Goal: Contribute content: Contribute content

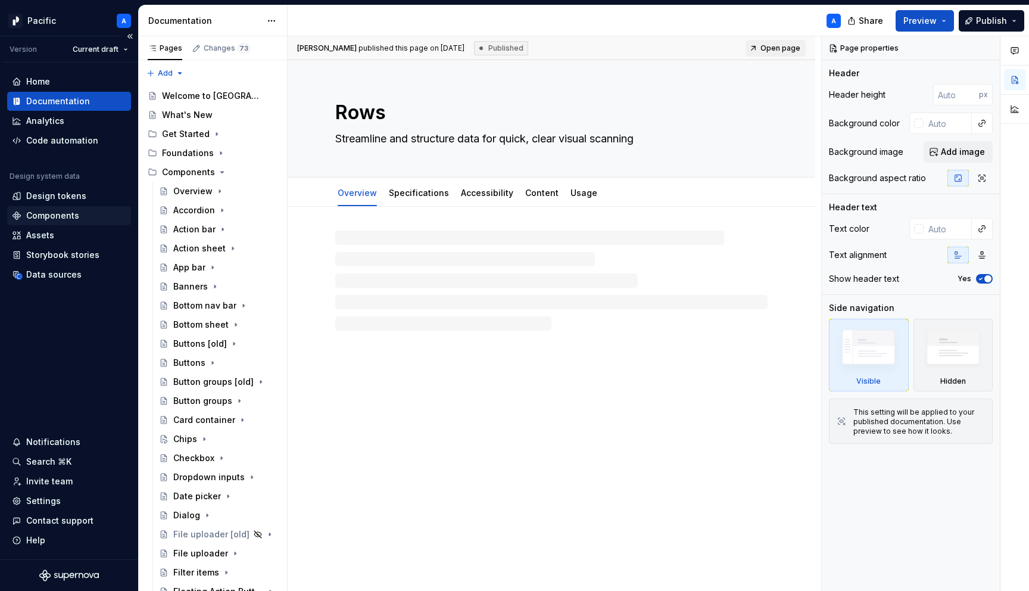
click at [60, 214] on div "Components" at bounding box center [52, 216] width 53 height 12
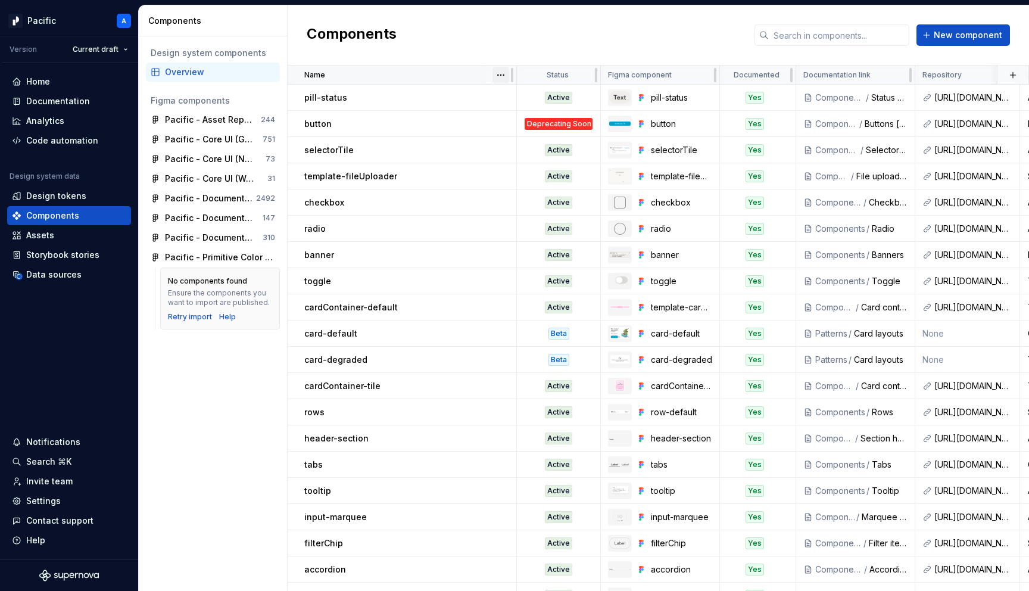
click at [502, 77] on html "Pacific A Version Current draft Home Documentation Analytics Code automation De…" at bounding box center [514, 295] width 1029 height 591
click at [520, 95] on div "Sort ascending" at bounding box center [552, 98] width 77 height 12
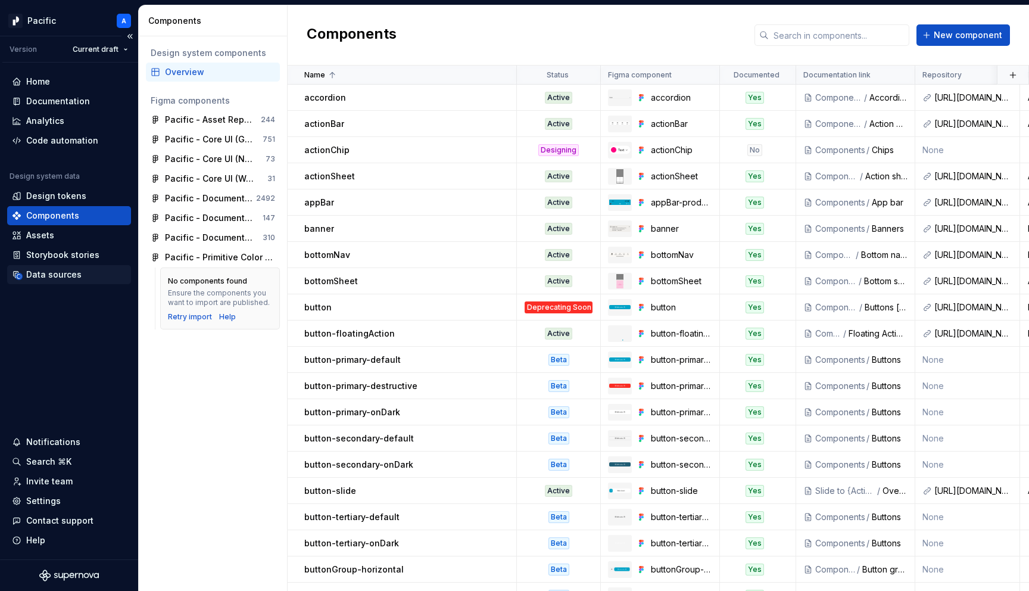
click at [85, 277] on div "Data sources" at bounding box center [69, 275] width 114 height 12
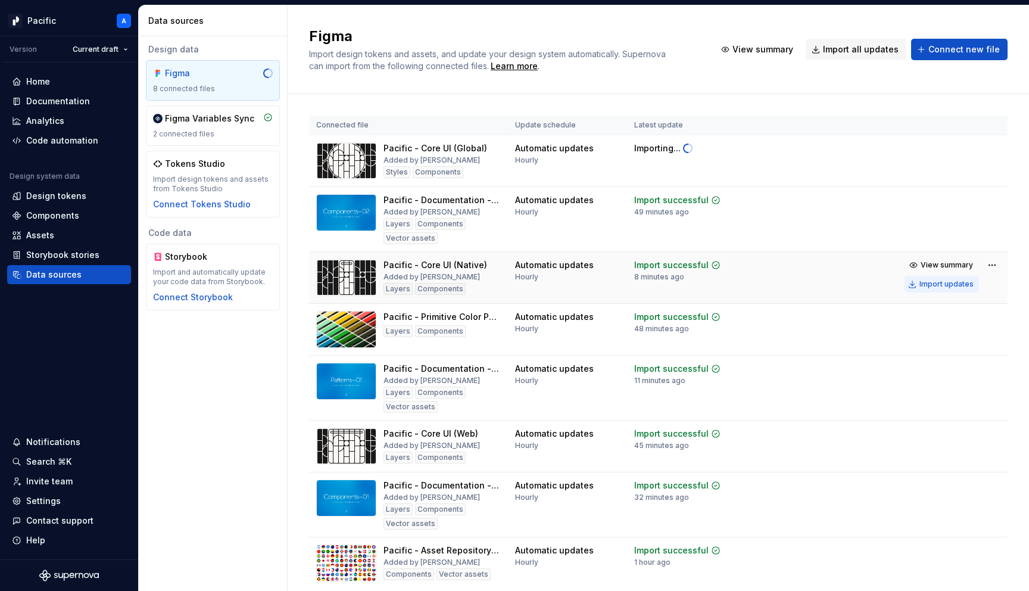
click at [945, 285] on div "Import updates" at bounding box center [946, 284] width 54 height 10
click at [993, 147] on html "Pacific A Version Current draft Home Documentation Analytics Code automation De…" at bounding box center [514, 295] width 1029 height 591
click at [354, 86] on html "Pacific A Version Current draft Home Documentation Analytics Code automation De…" at bounding box center [514, 295] width 1029 height 591
click at [68, 100] on div "Documentation" at bounding box center [58, 101] width 64 height 12
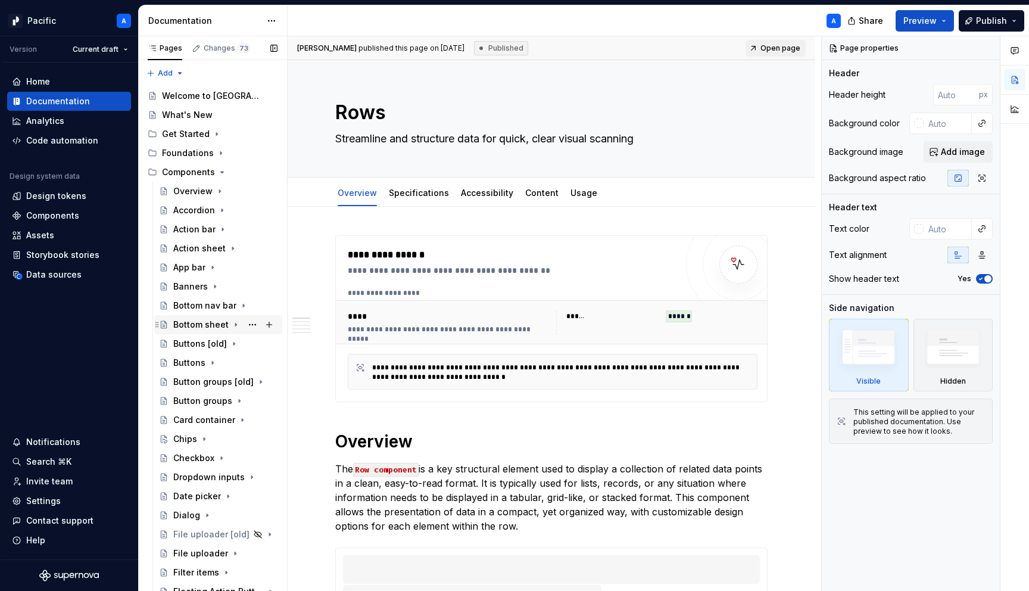
scroll to position [52, 0]
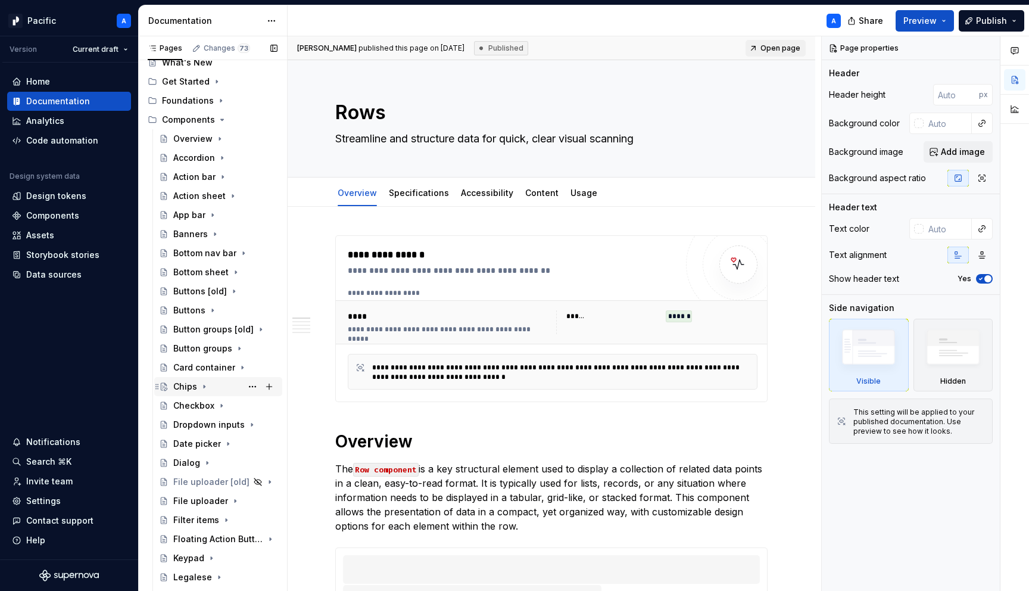
click at [204, 386] on icon "Page tree" at bounding box center [204, 386] width 1 height 3
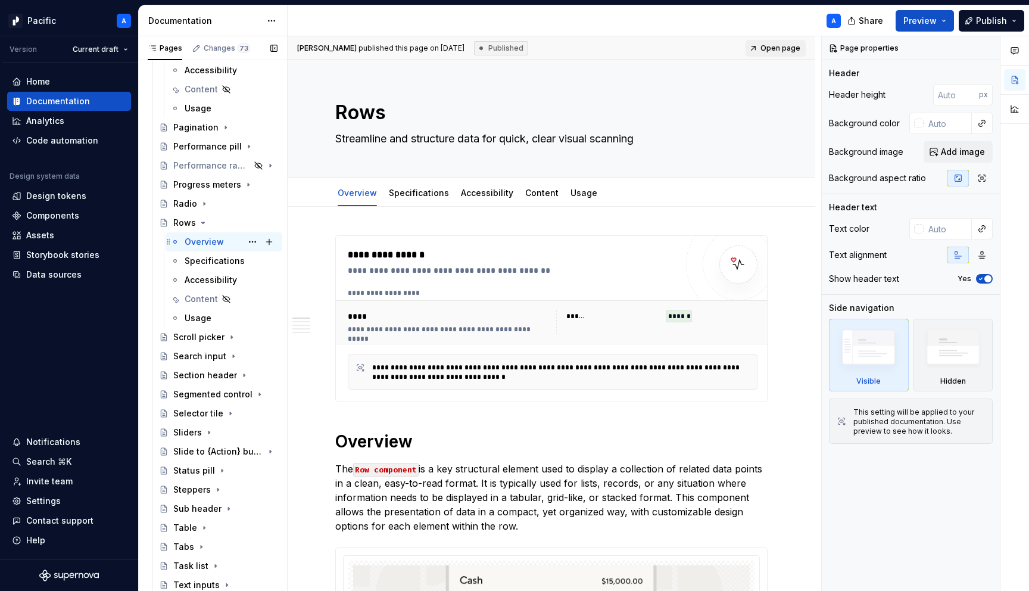
scroll to position [780, 0]
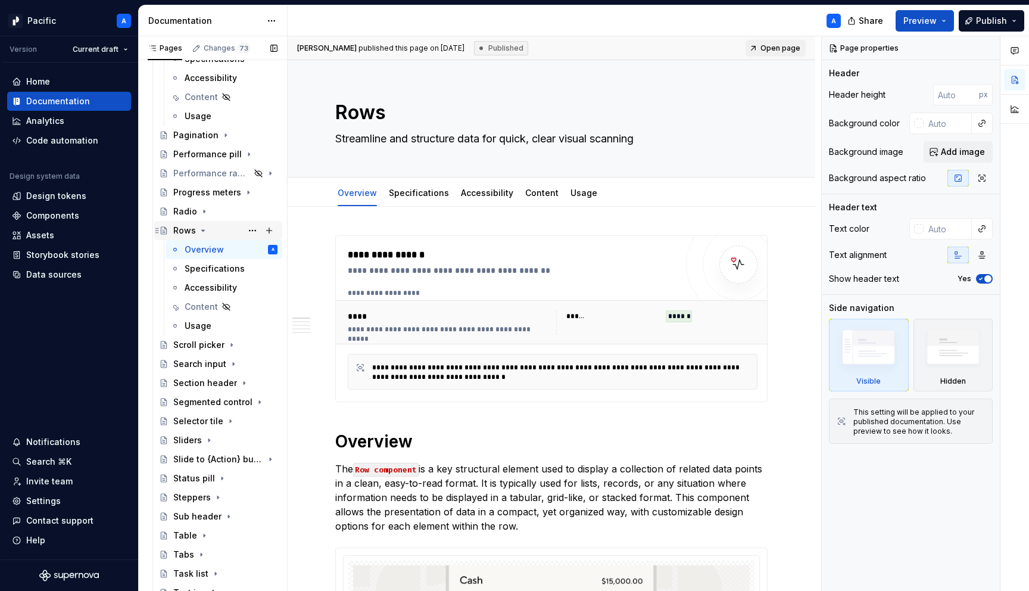
click at [202, 227] on icon "Page tree" at bounding box center [203, 231] width 10 height 10
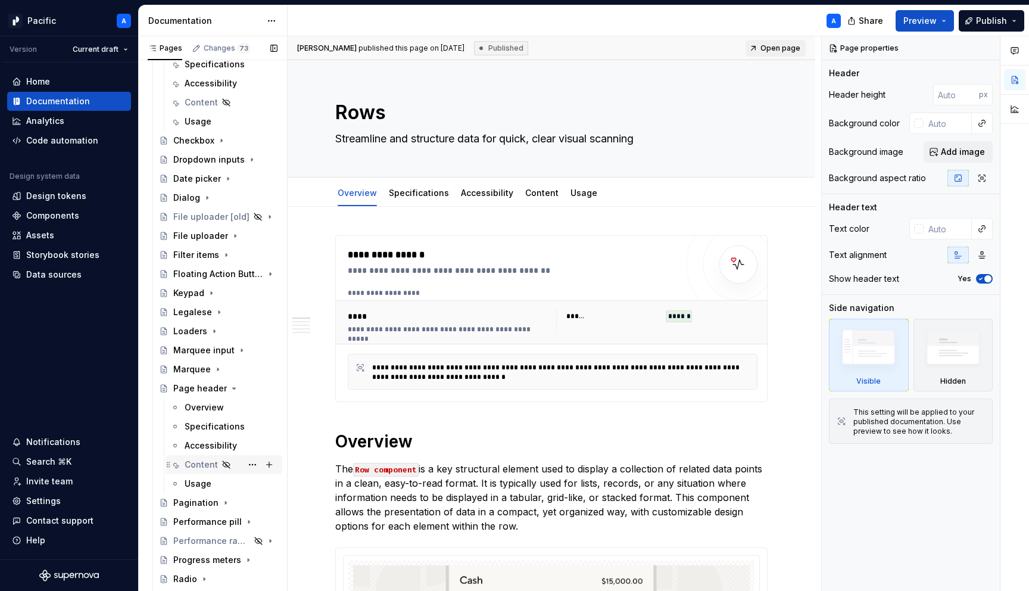
scroll to position [388, 0]
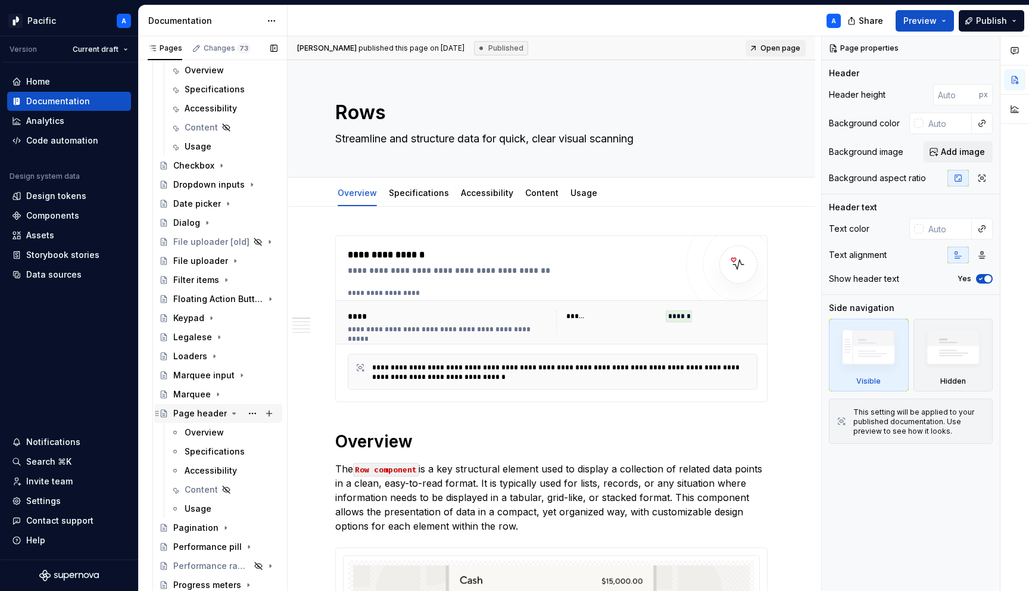
click at [233, 412] on icon "Page tree" at bounding box center [234, 413] width 10 height 10
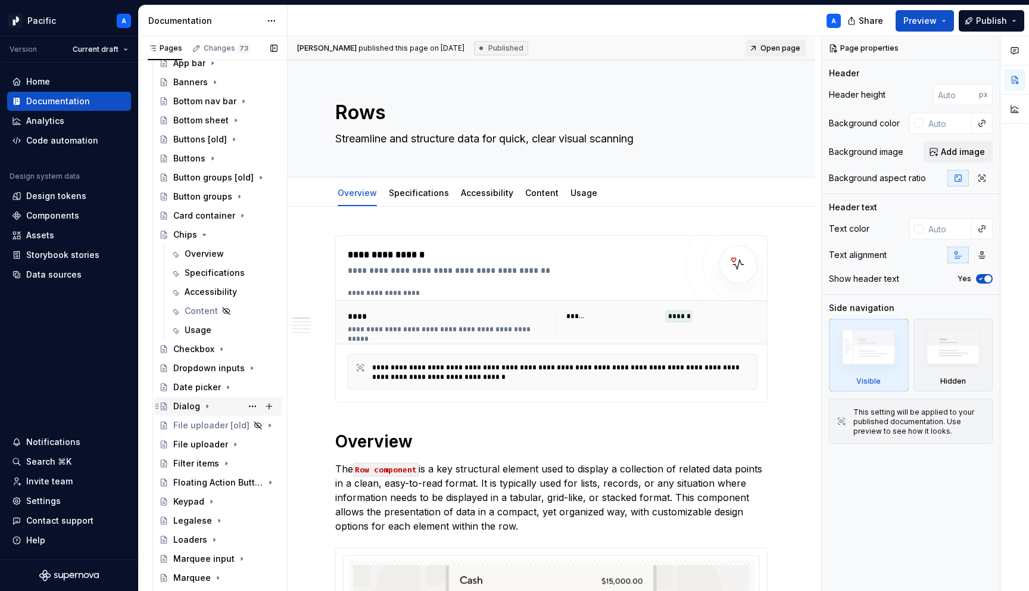
scroll to position [201, 0]
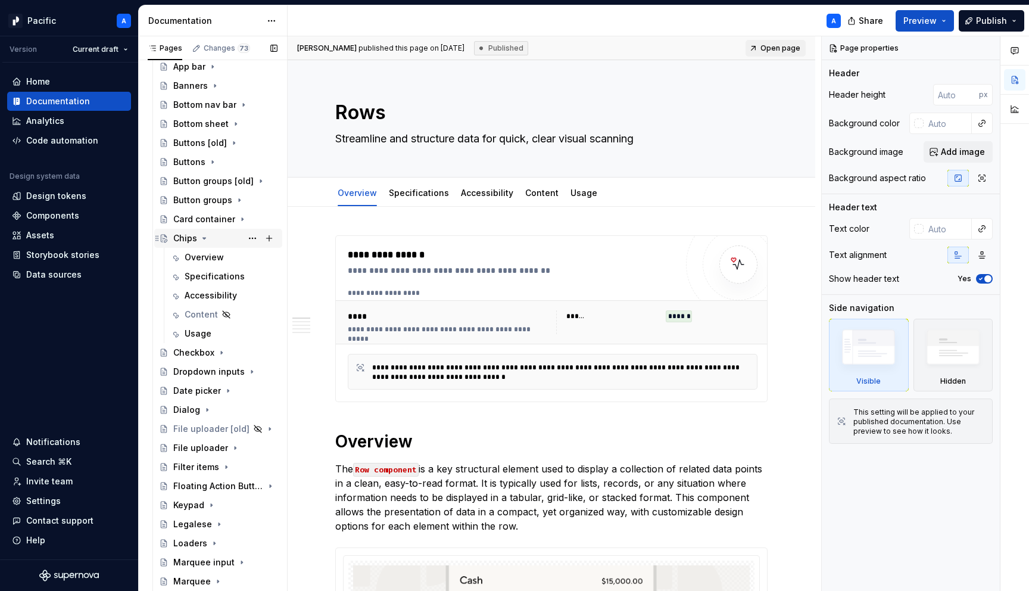
click at [204, 236] on icon "Page tree" at bounding box center [204, 238] width 10 height 10
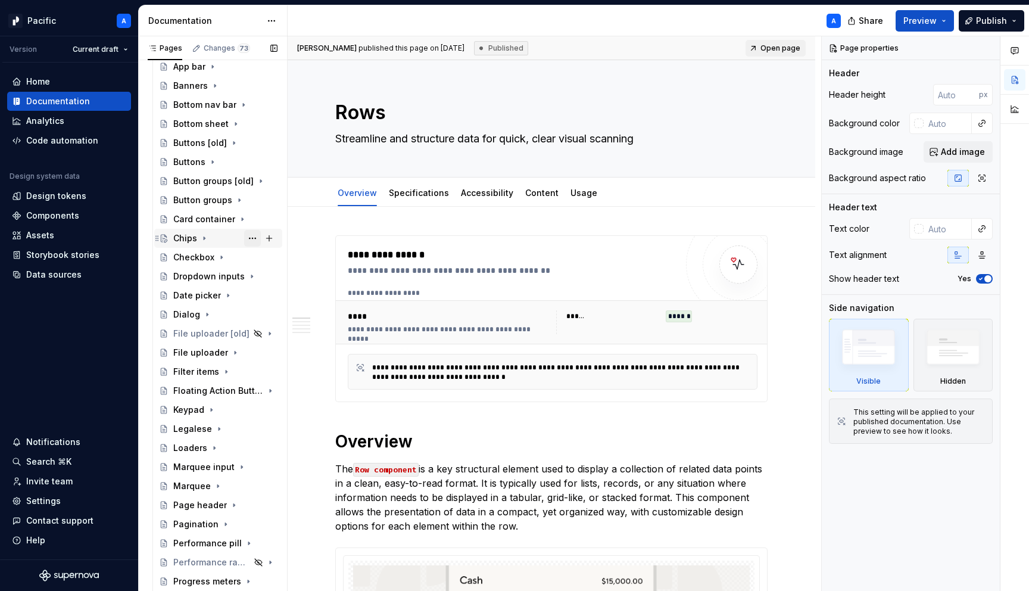
click at [258, 239] on button "Page tree" at bounding box center [252, 238] width 17 height 17
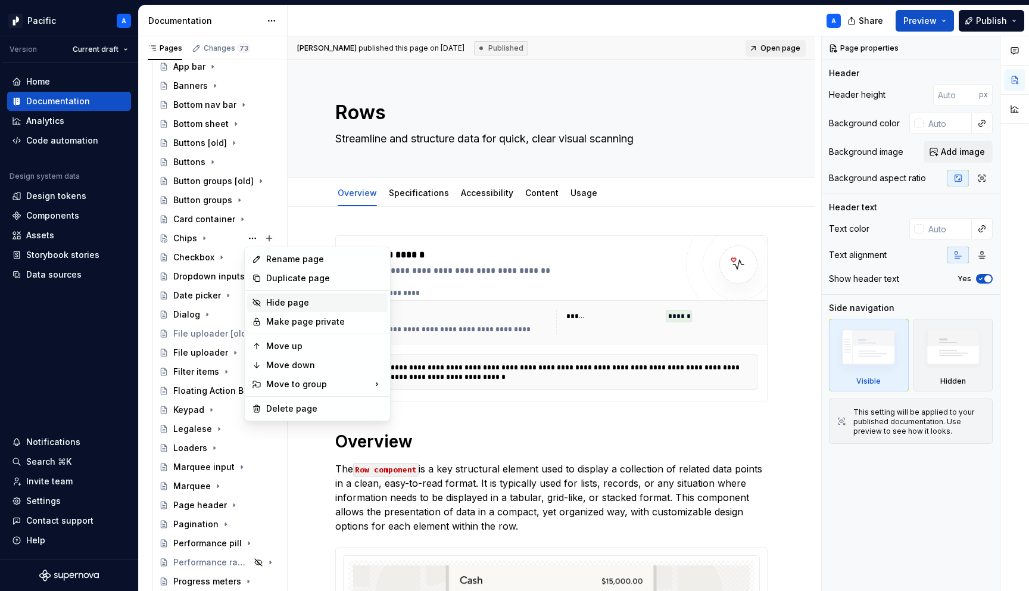
click at [311, 308] on div "Hide page" at bounding box center [324, 302] width 117 height 12
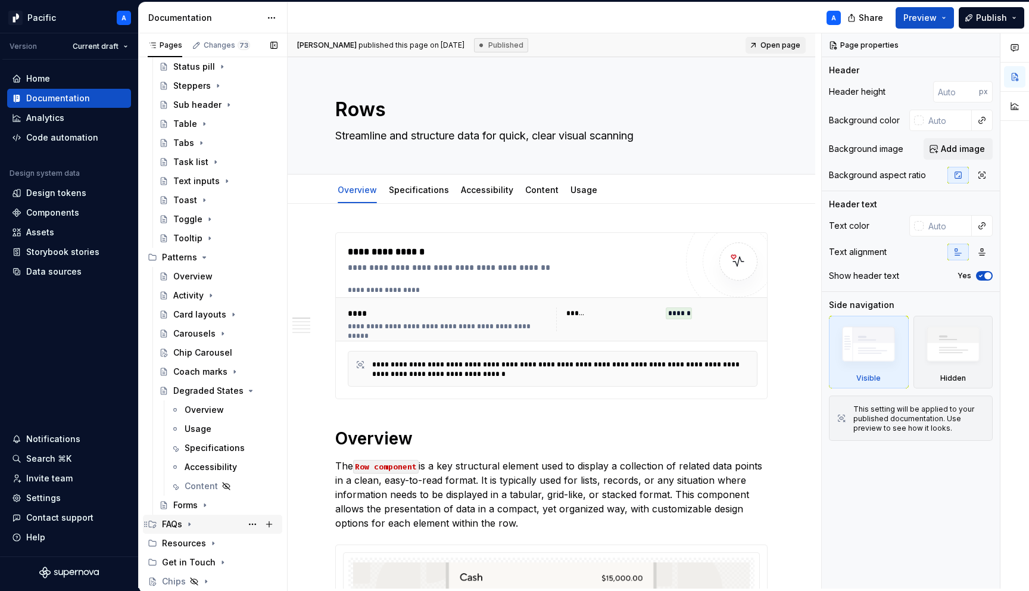
scroll to position [903, 0]
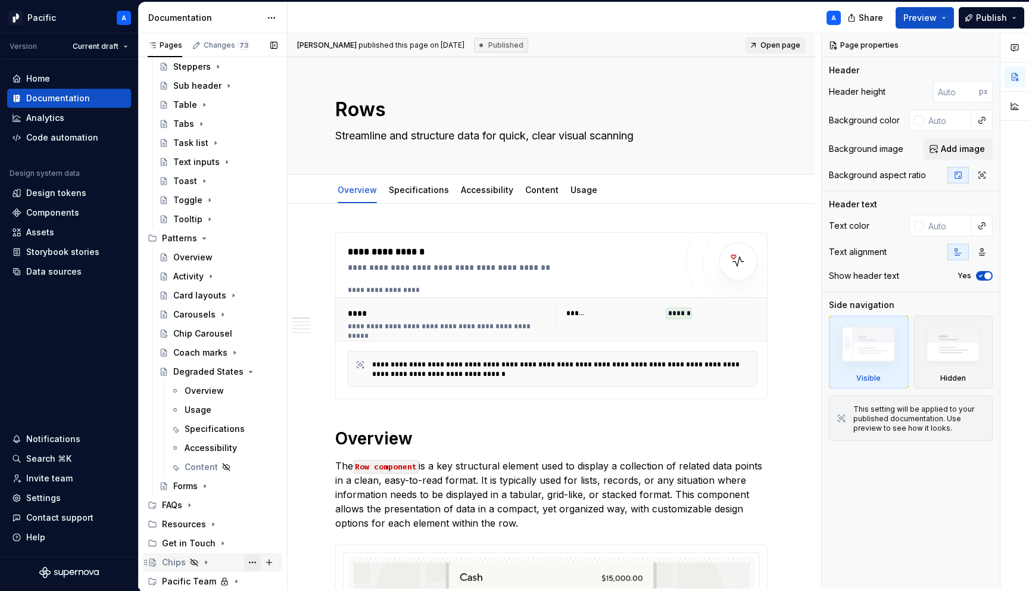
click at [245, 557] on button "Page tree" at bounding box center [252, 562] width 17 height 17
click at [191, 579] on div "Pages Changes 73 Add Accessibility guide for tree Page tree. Navigate the tree …" at bounding box center [212, 313] width 149 height 560
click at [261, 580] on button "Page tree" at bounding box center [269, 581] width 17 height 17
type textarea "*"
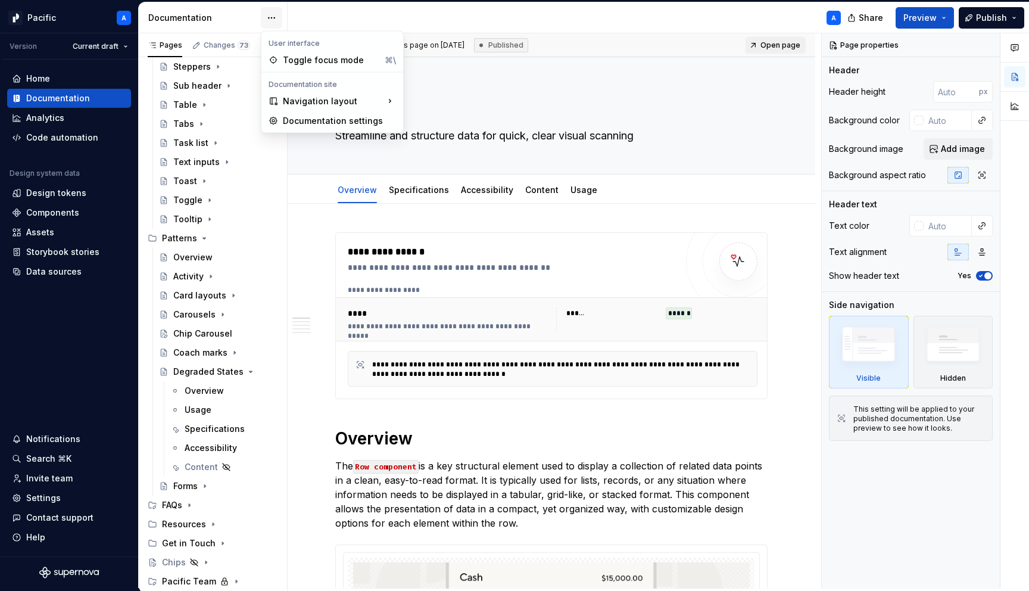
click at [276, 15] on html "Pacific A Version Current draft Home Documentation Analytics Code automation De…" at bounding box center [514, 295] width 1029 height 591
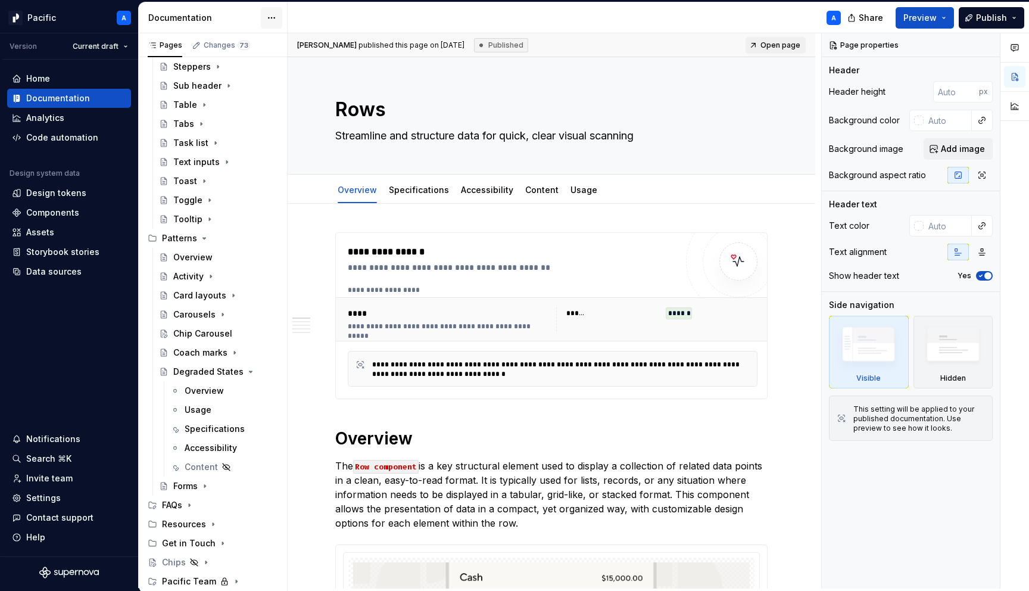
click at [276, 15] on html "Pacific A Version Current draft Home Documentation Analytics Code automation De…" at bounding box center [514, 295] width 1029 height 591
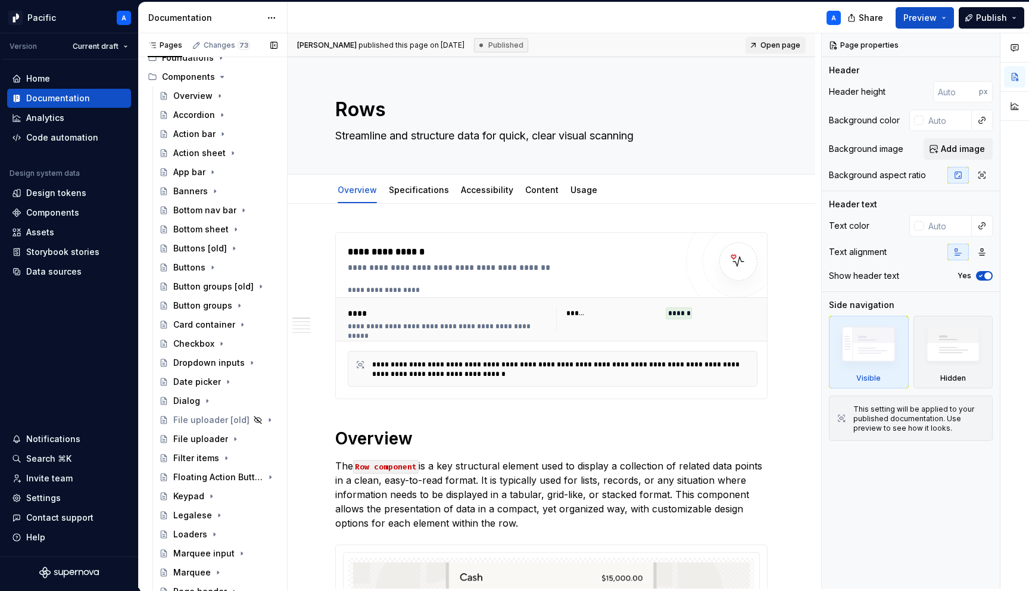
scroll to position [0, 0]
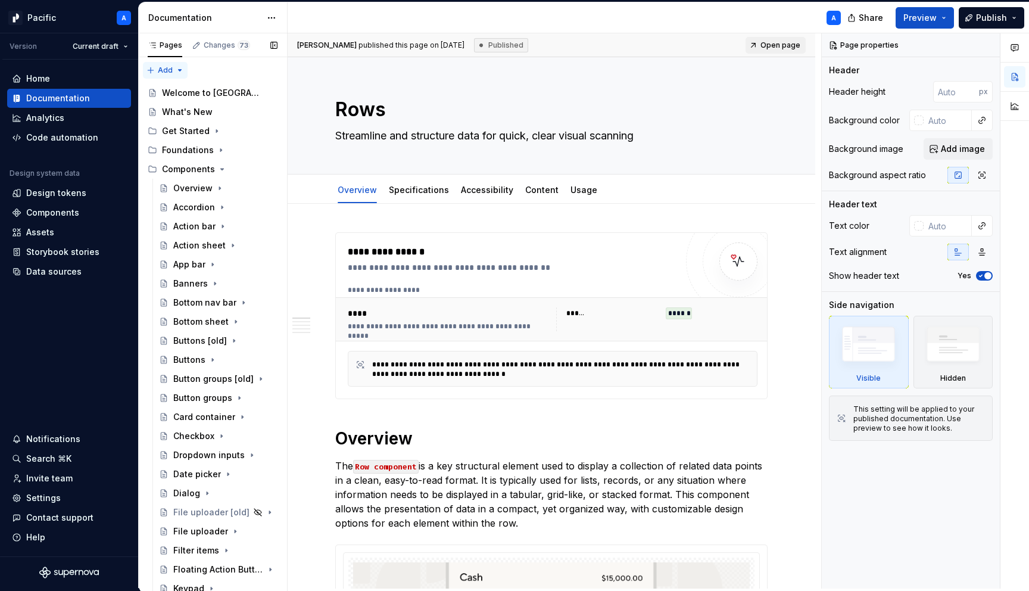
click at [176, 70] on div "Pages Changes 73 Add Accessibility guide for tree Page tree. Navigate the tree …" at bounding box center [212, 313] width 149 height 560
click at [188, 110] on div "New group" at bounding box center [203, 113] width 77 height 12
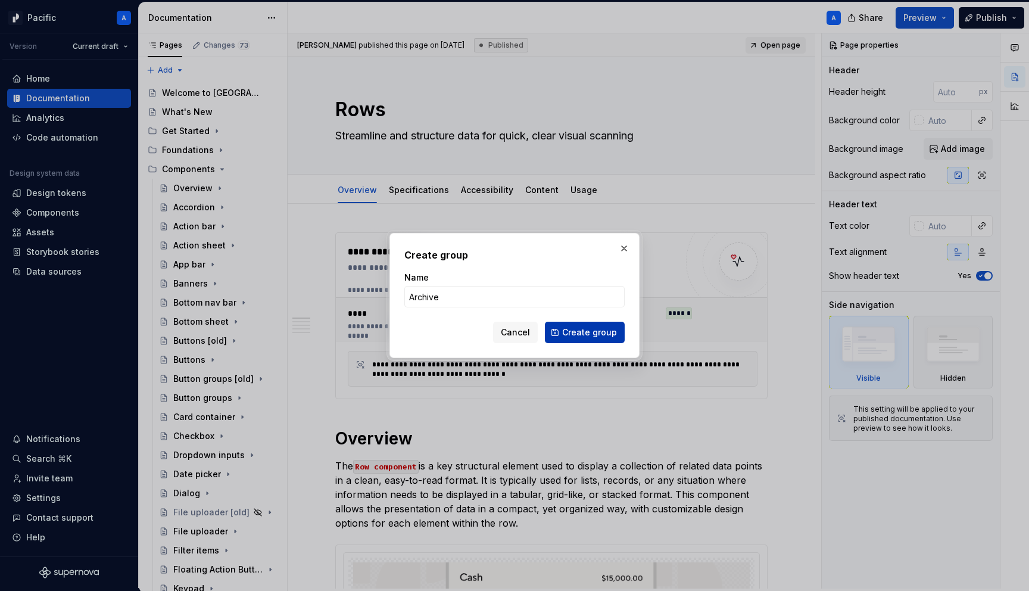
type input "Archive"
click at [588, 332] on span "Create group" at bounding box center [589, 332] width 55 height 12
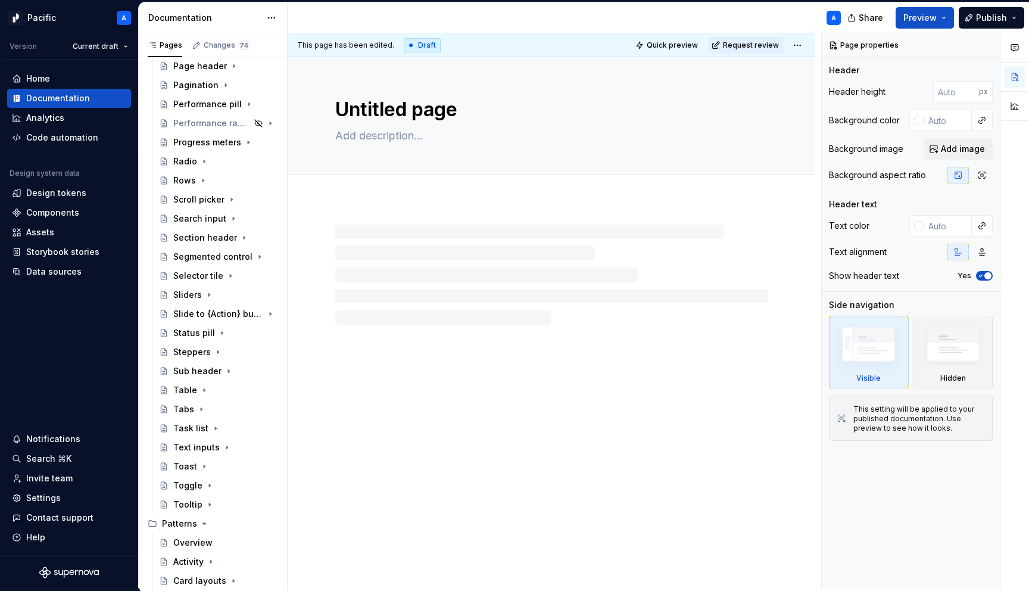
scroll to position [941, 0]
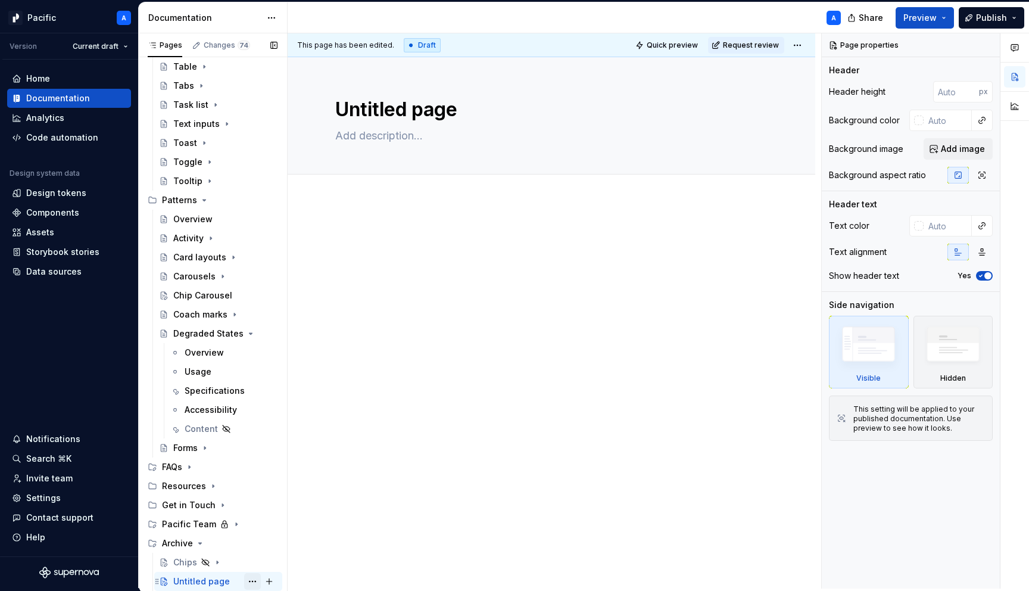
click at [254, 580] on button "Page tree" at bounding box center [252, 581] width 17 height 17
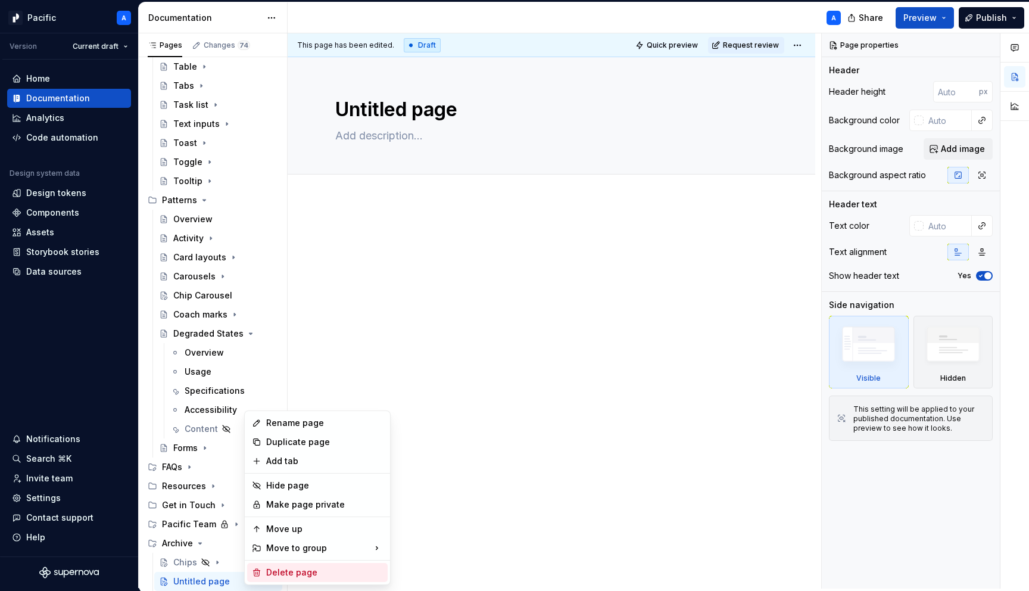
click at [314, 567] on div "Delete page" at bounding box center [324, 572] width 117 height 12
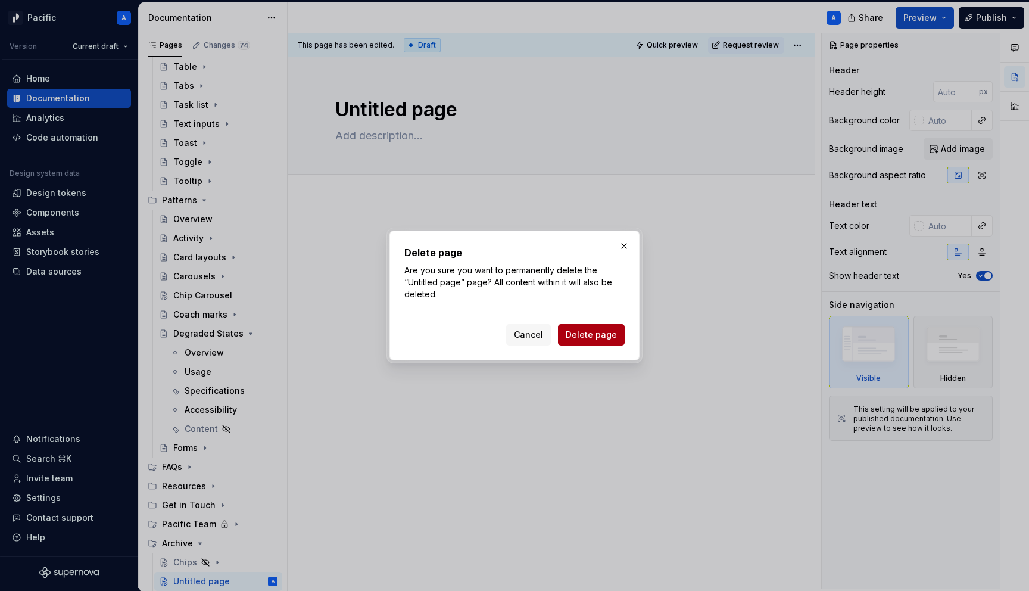
click at [591, 338] on span "Delete page" at bounding box center [591, 335] width 51 height 12
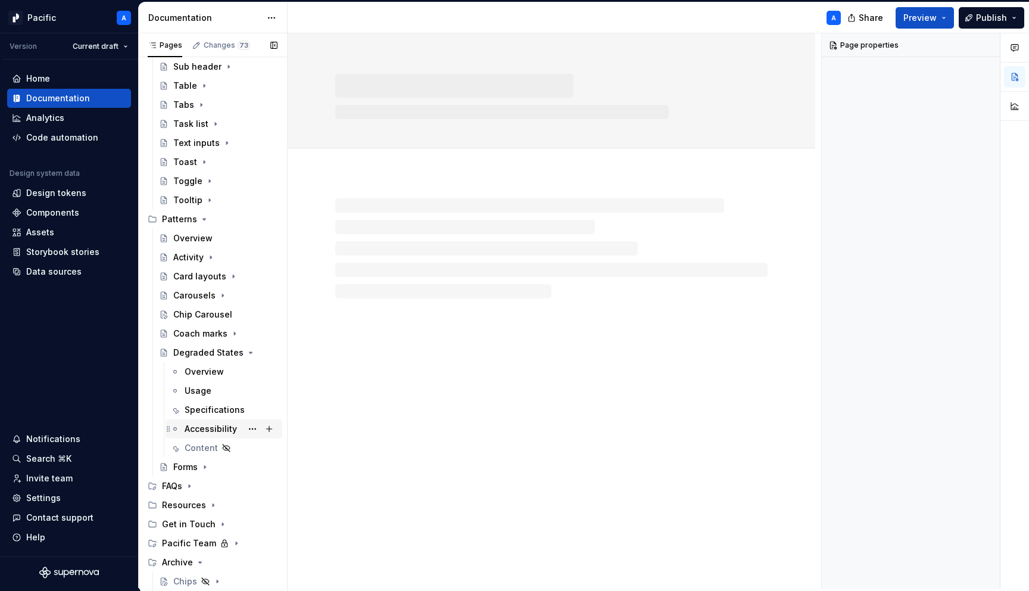
scroll to position [941, 0]
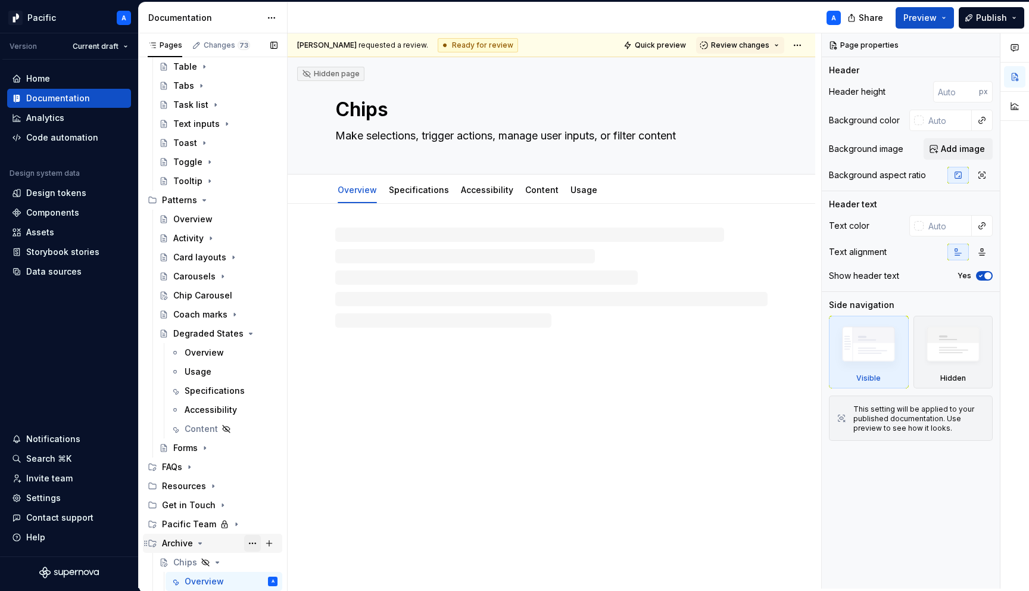
click at [252, 542] on button "Page tree" at bounding box center [252, 543] width 17 height 17
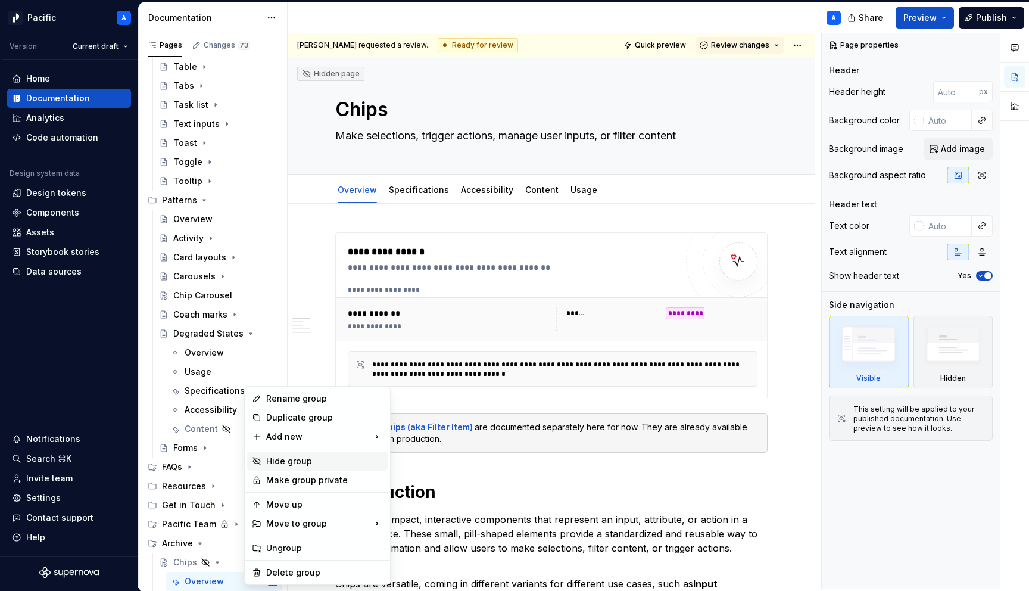
click at [305, 456] on div "Hide group" at bounding box center [324, 461] width 117 height 12
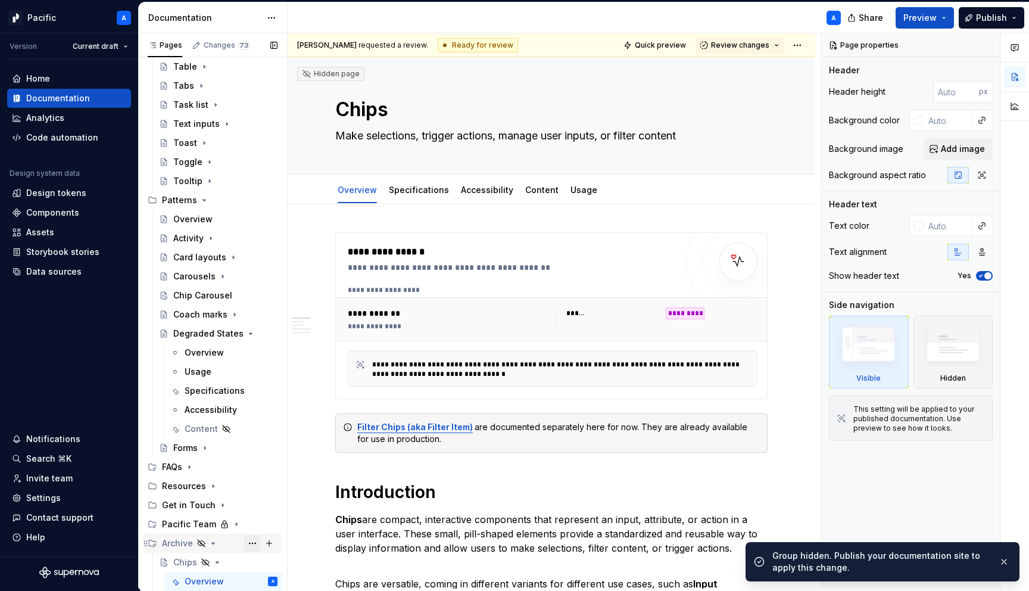
click at [254, 544] on button "Page tree" at bounding box center [252, 543] width 17 height 17
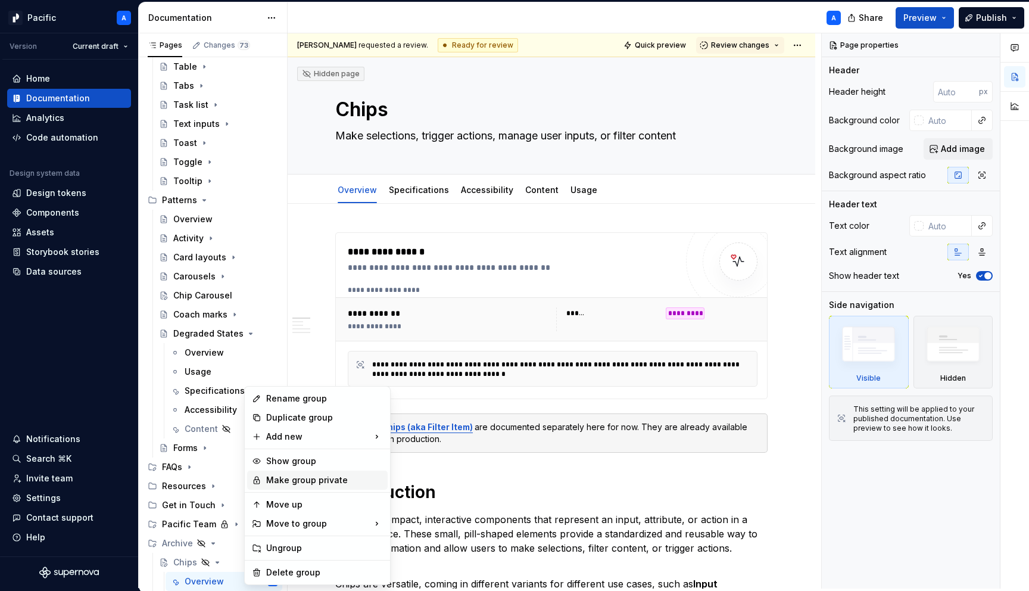
click at [311, 480] on div "Make group private" at bounding box center [324, 480] width 117 height 12
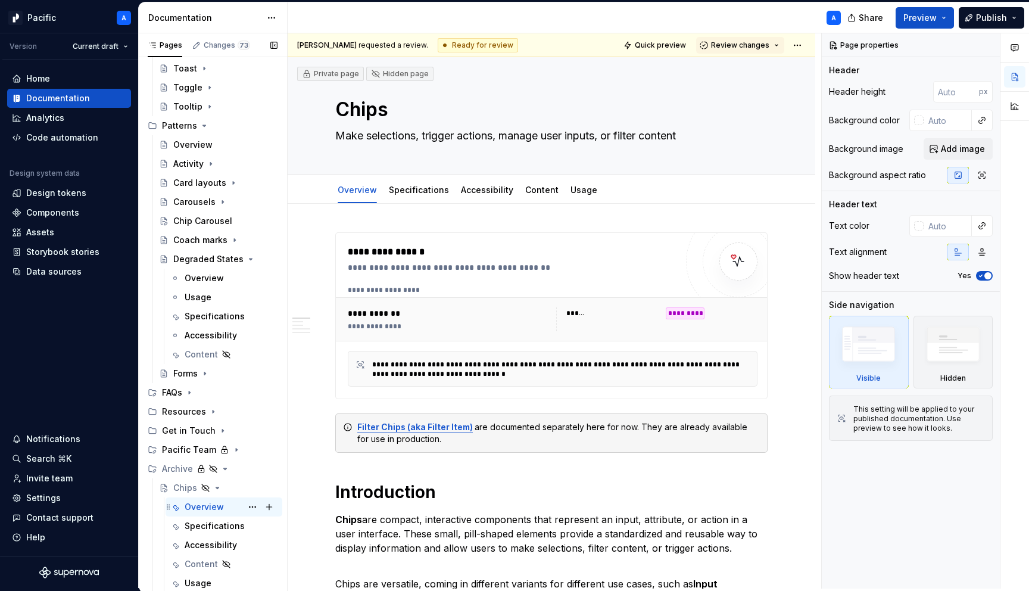
scroll to position [1017, 0]
click at [217, 486] on icon "Page tree" at bounding box center [217, 485] width 3 height 1
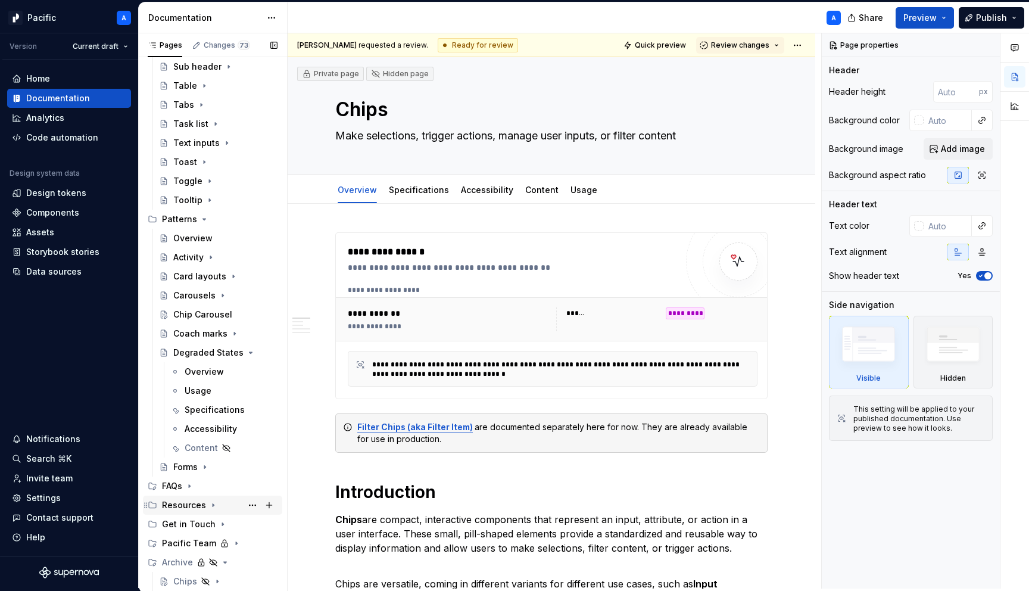
scroll to position [902, 0]
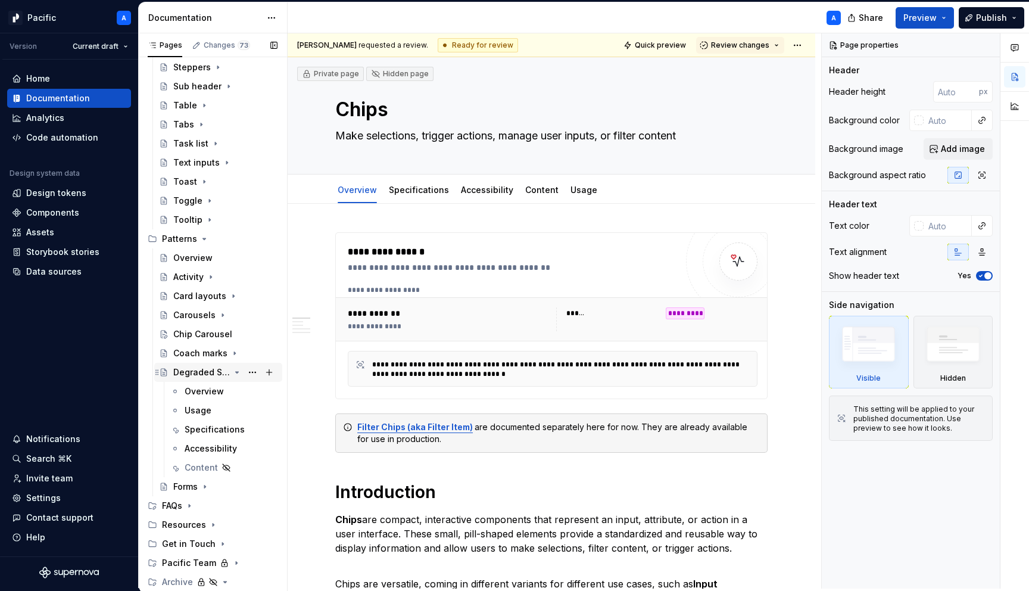
click at [239, 373] on icon "Page tree" at bounding box center [237, 372] width 10 height 10
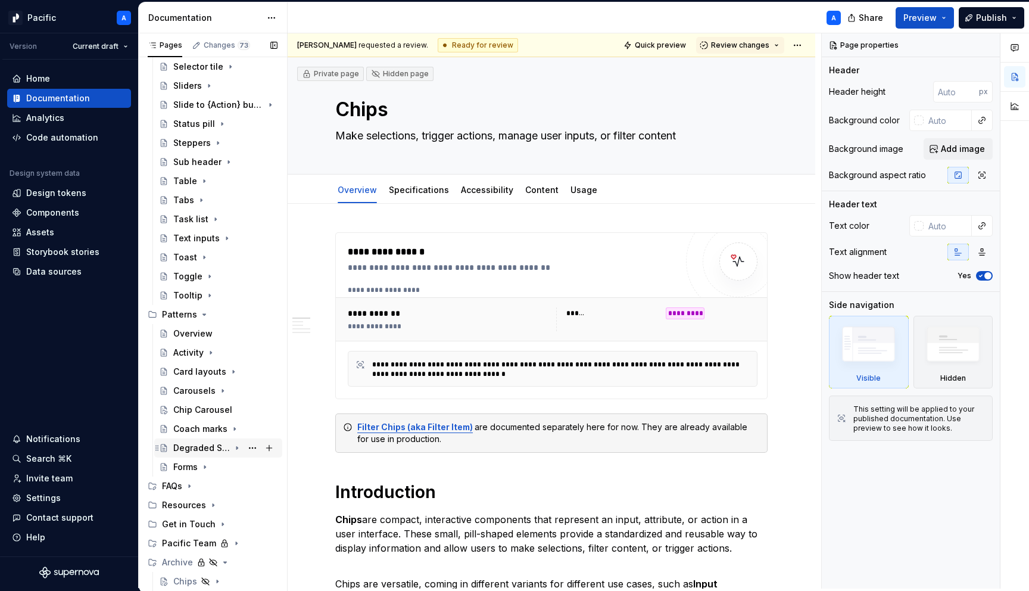
scroll to position [826, 0]
click at [202, 313] on icon "Page tree" at bounding box center [204, 315] width 10 height 10
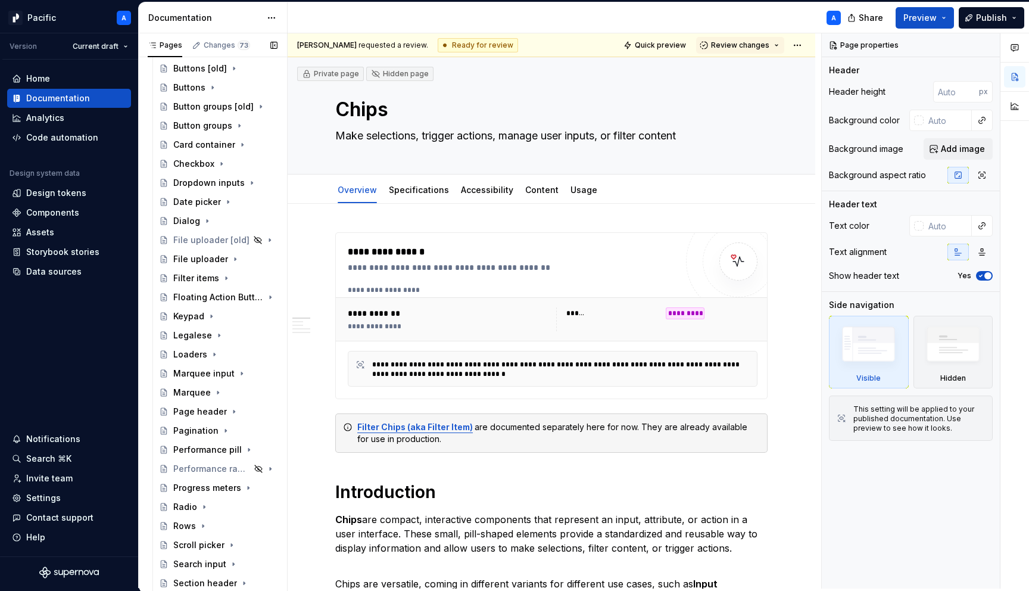
scroll to position [255, 0]
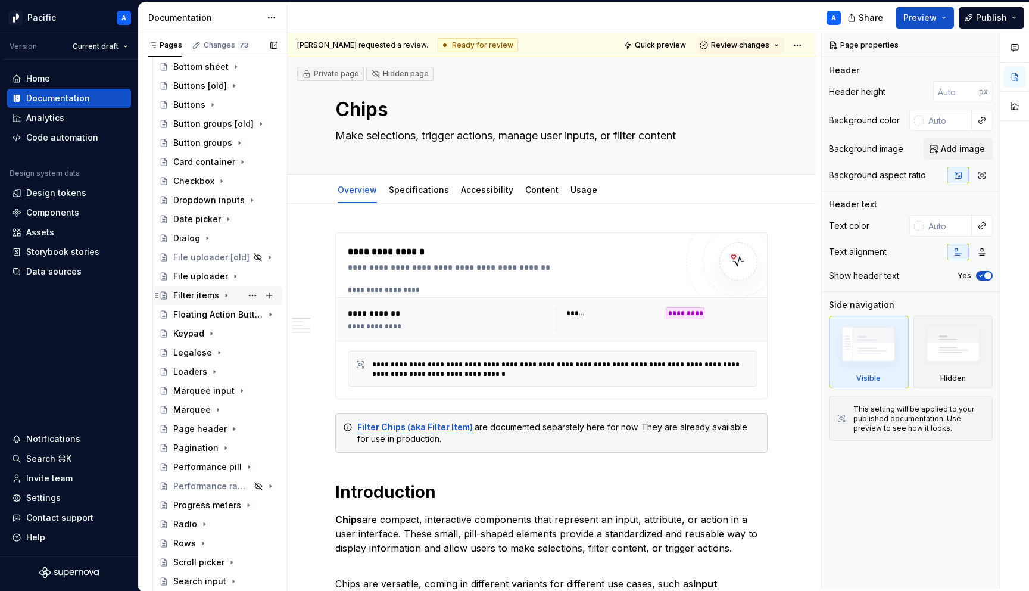
click at [207, 292] on div "Filter items" at bounding box center [196, 295] width 46 height 12
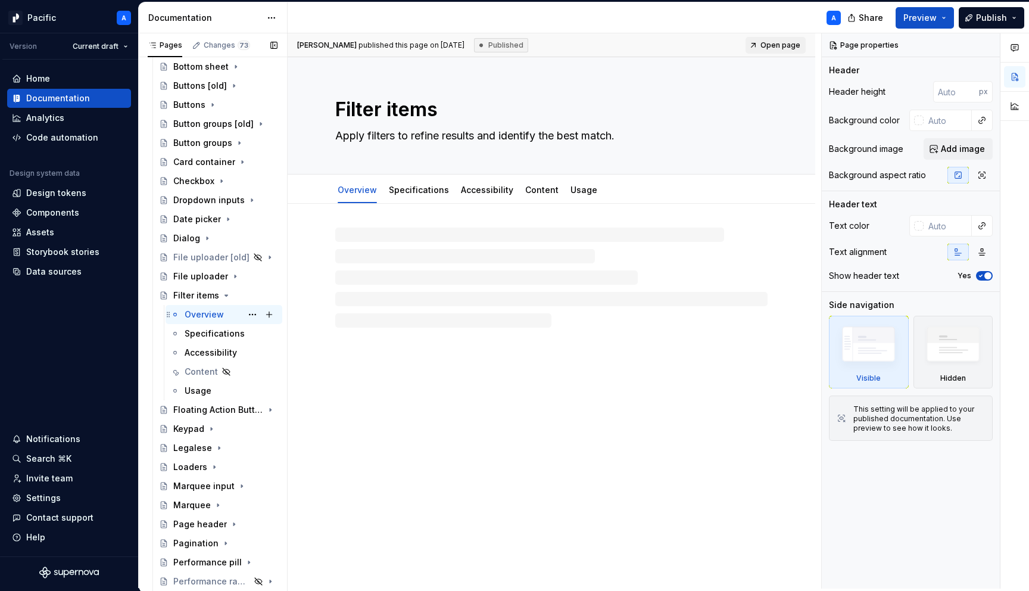
click at [217, 315] on div "Overview" at bounding box center [204, 314] width 39 height 12
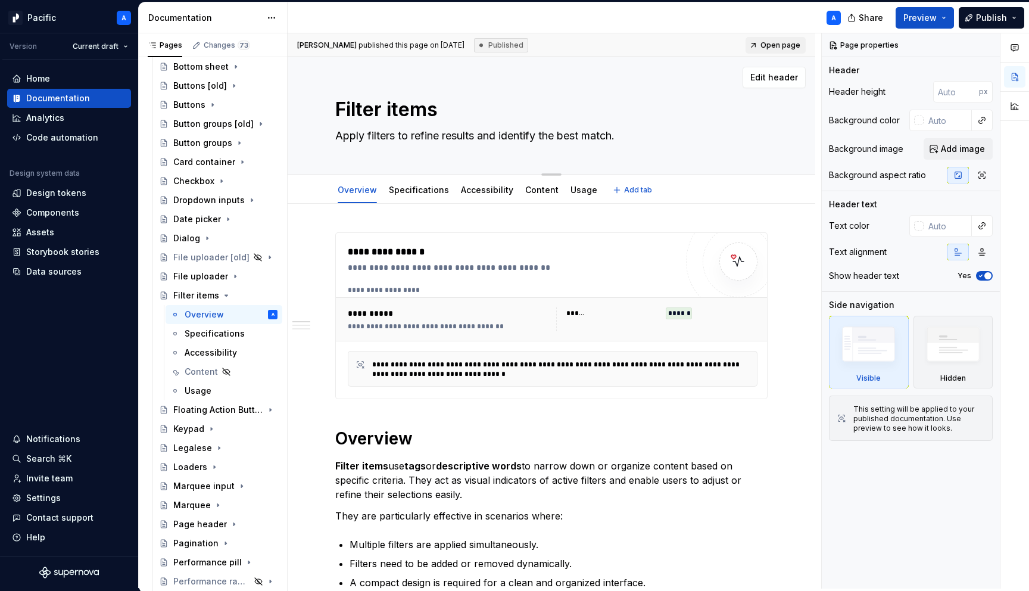
click at [417, 111] on textarea "Filter items" at bounding box center [549, 109] width 432 height 29
click at [426, 120] on textarea "Filter items" at bounding box center [549, 109] width 432 height 29
type textarea "*"
type textarea "Filter p"
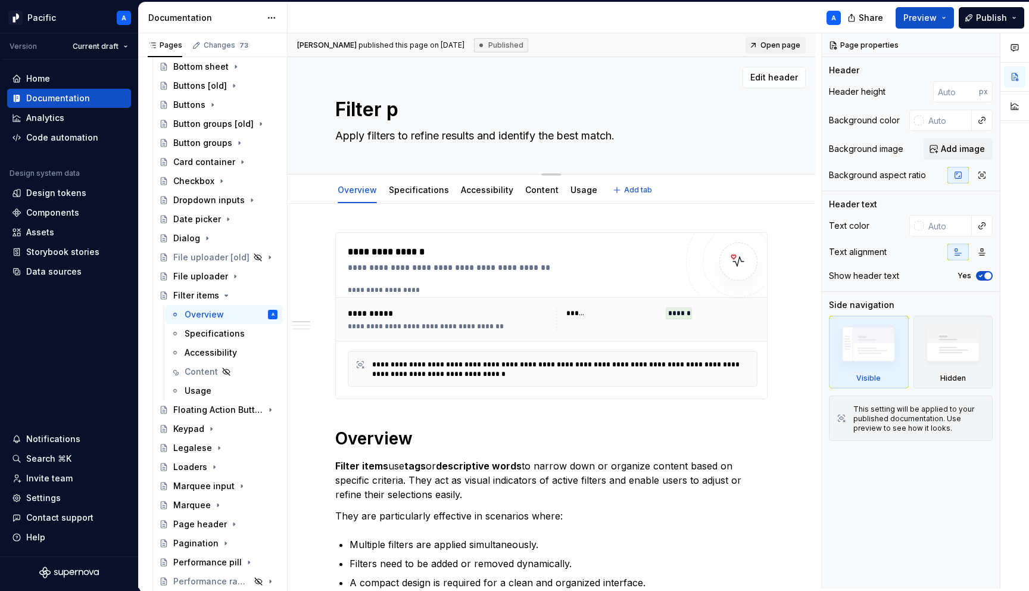
type textarea "*"
type textarea "Filter pi"
type textarea "*"
type textarea "Filter pil"
type textarea "*"
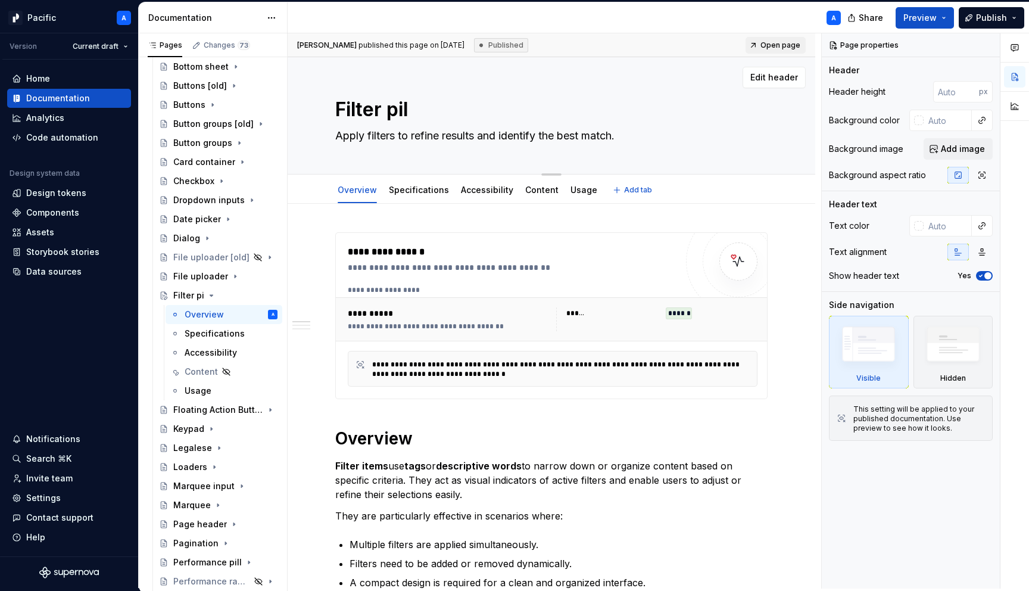
type textarea "Filter pill"
type textarea "*"
type textarea "Filter pill"
click at [429, 265] on div "**********" at bounding box center [515, 267] width 335 height 12
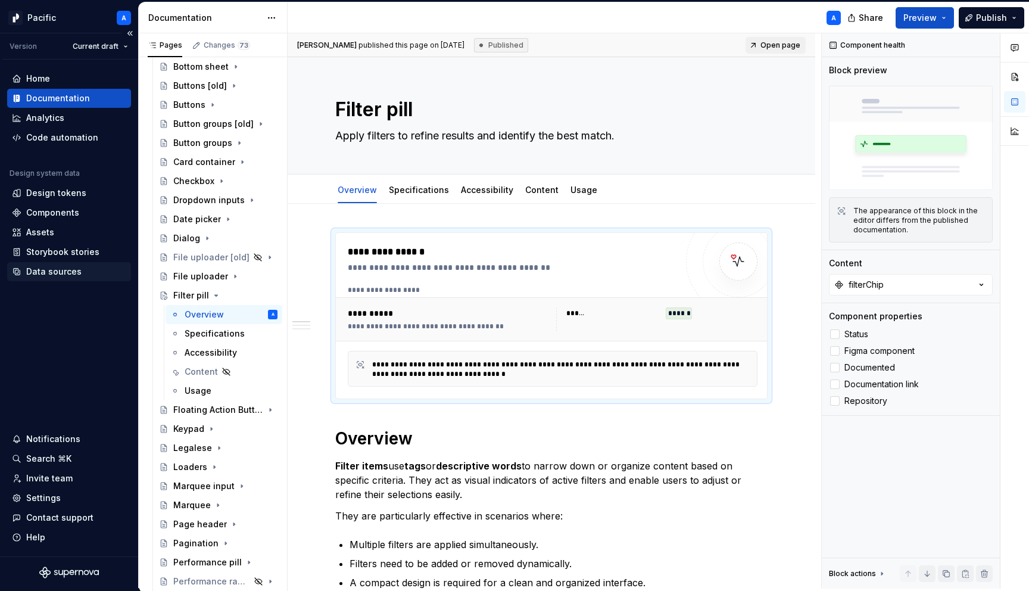
click at [50, 274] on div "Data sources" at bounding box center [53, 272] width 55 height 12
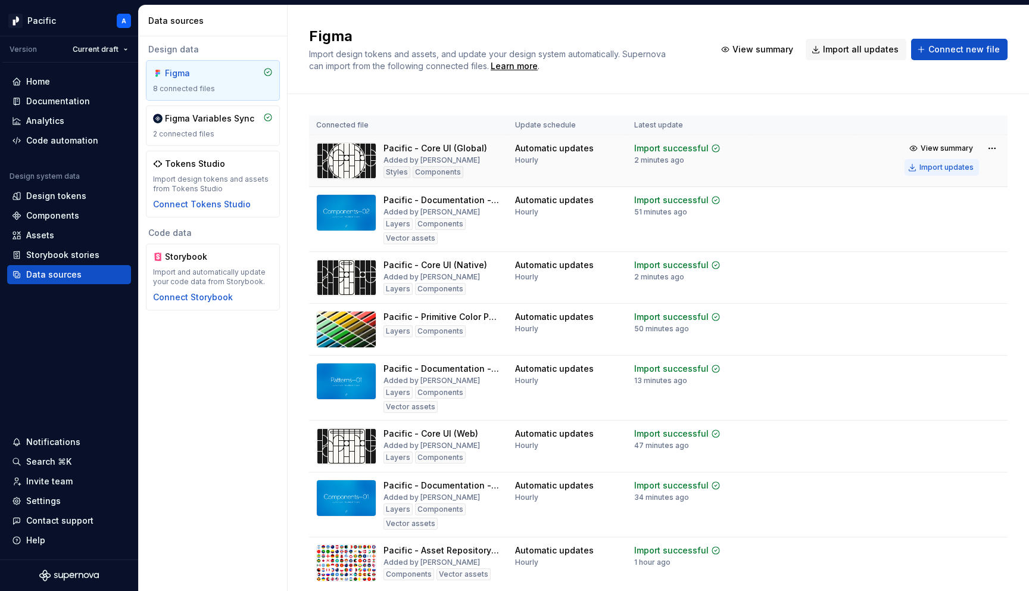
click at [939, 163] on div "Import updates" at bounding box center [946, 168] width 54 height 10
click at [88, 99] on div "Documentation" at bounding box center [69, 101] width 114 height 12
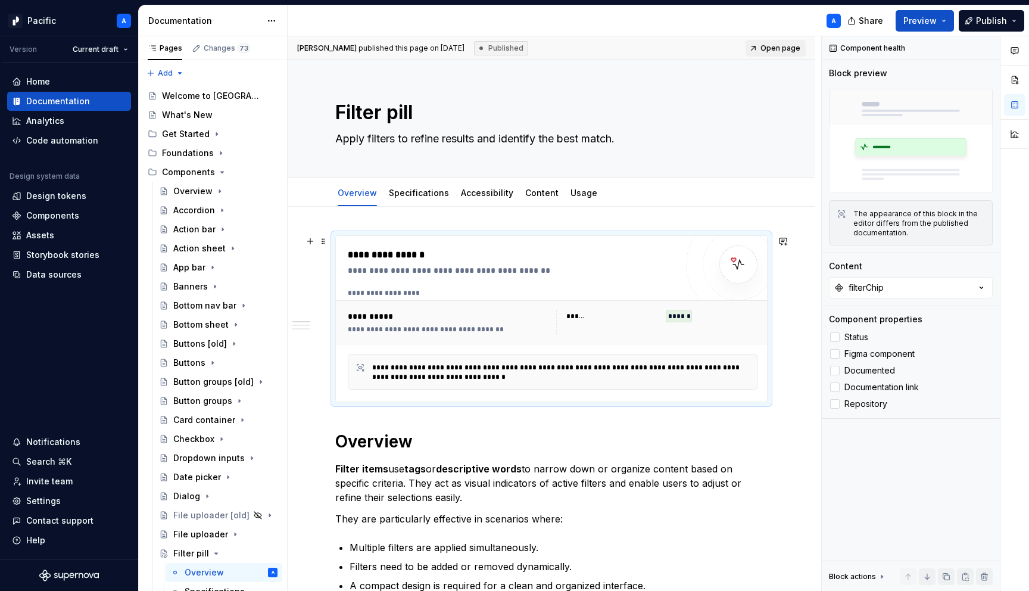
click at [518, 324] on div "**********" at bounding box center [450, 329] width 204 height 10
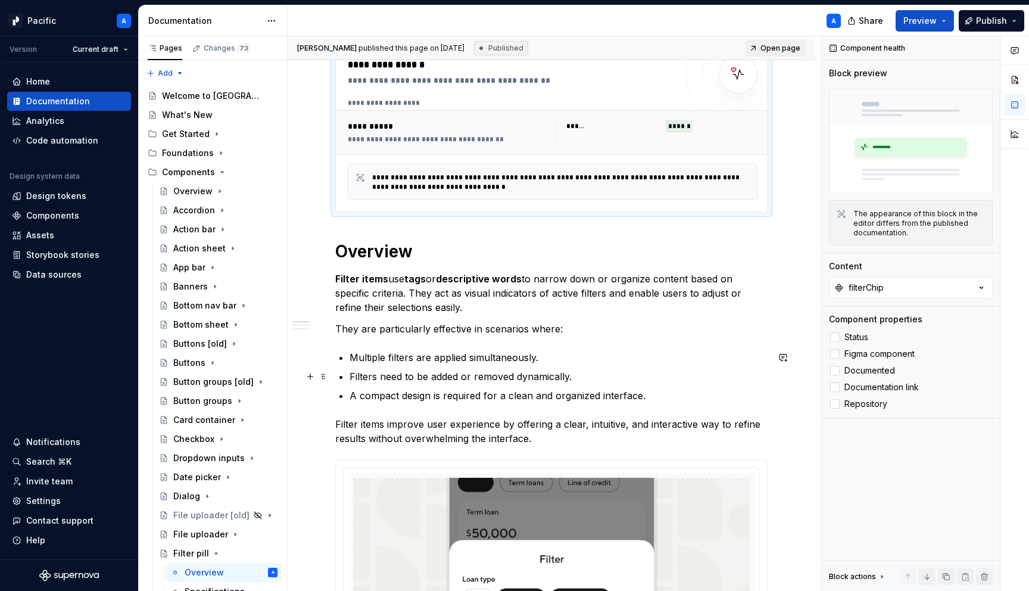
type textarea "*"
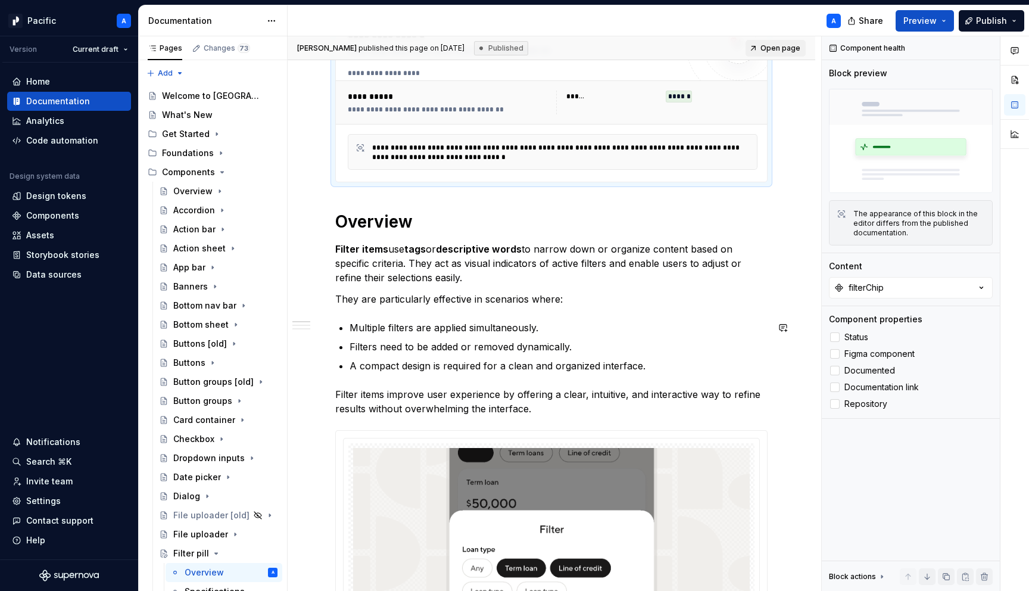
scroll to position [223, 0]
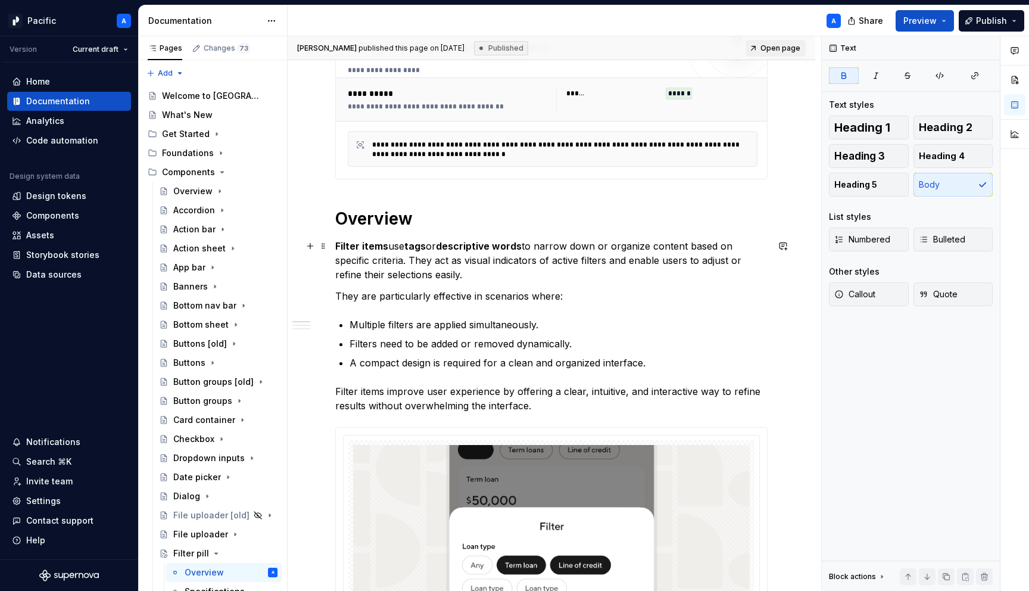
click at [376, 245] on strong "Filter items" at bounding box center [361, 246] width 53 height 12
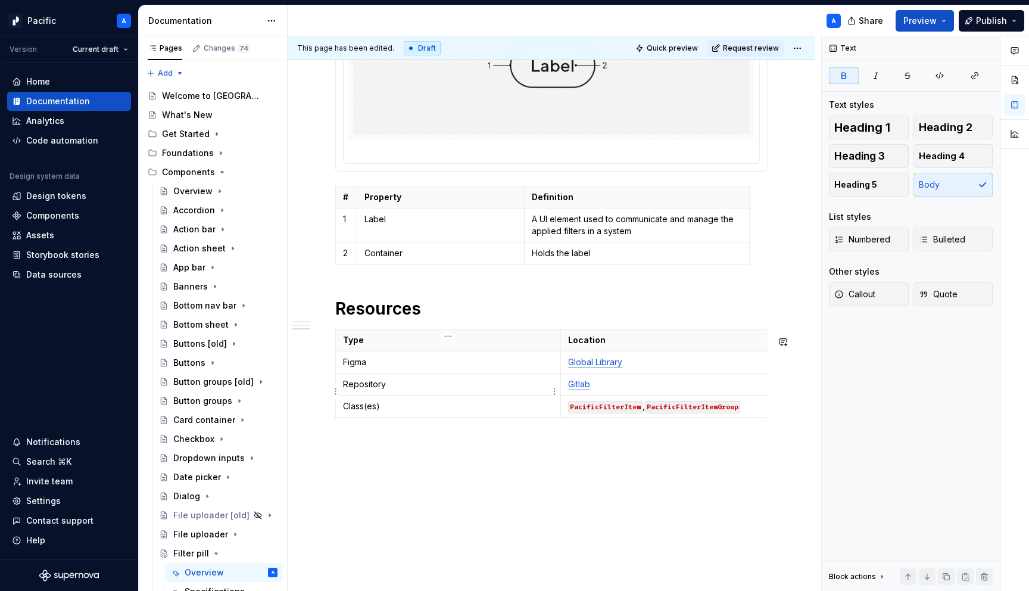
scroll to position [0, 0]
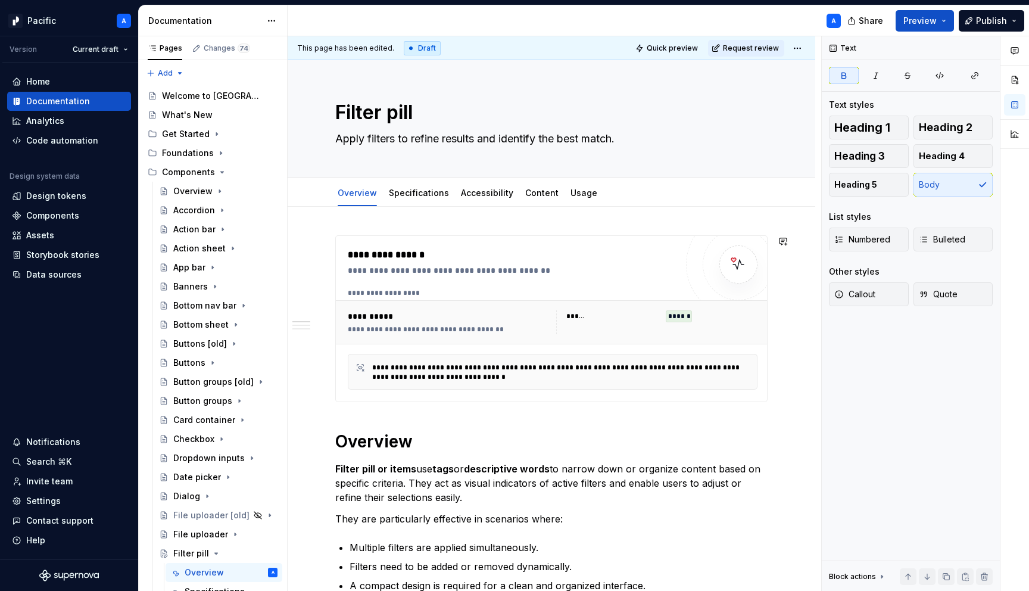
type textarea "*"
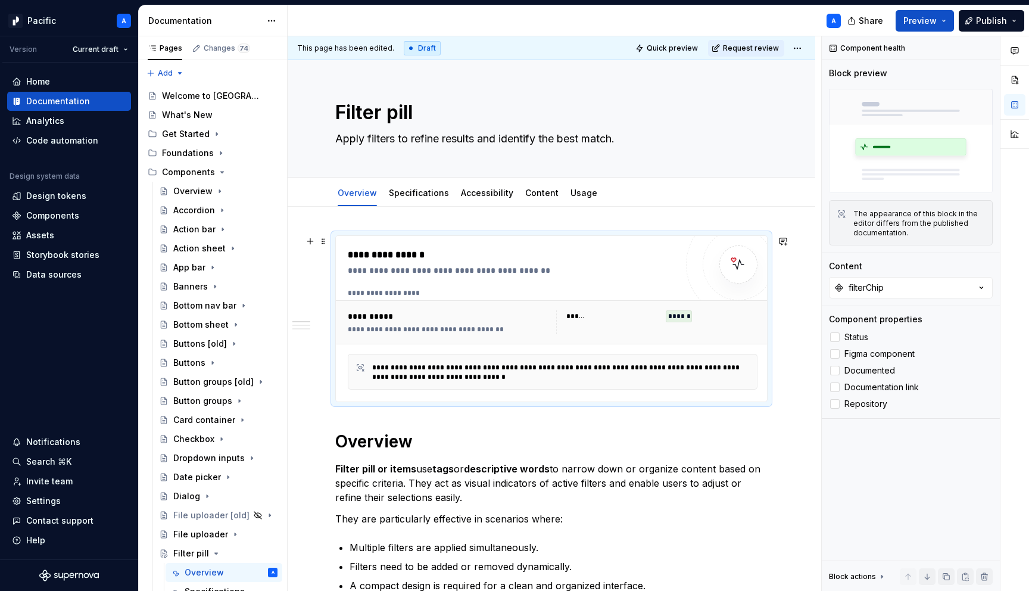
click at [544, 320] on div "**********" at bounding box center [450, 316] width 204 height 12
click at [952, 282] on button "filterChip" at bounding box center [911, 287] width 164 height 21
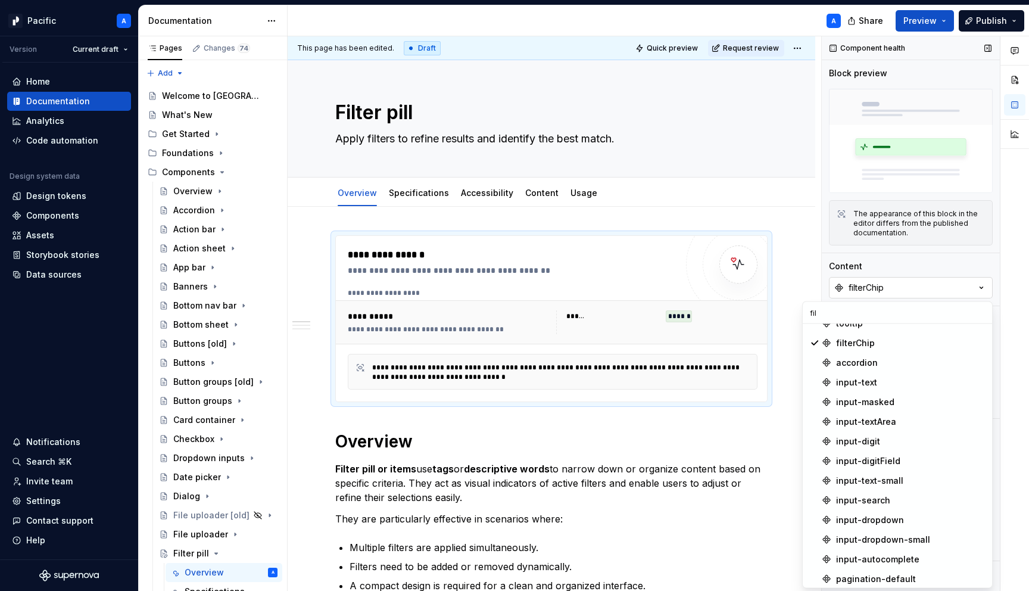
scroll to position [92, 0]
type input "fil"
type textarea "*"
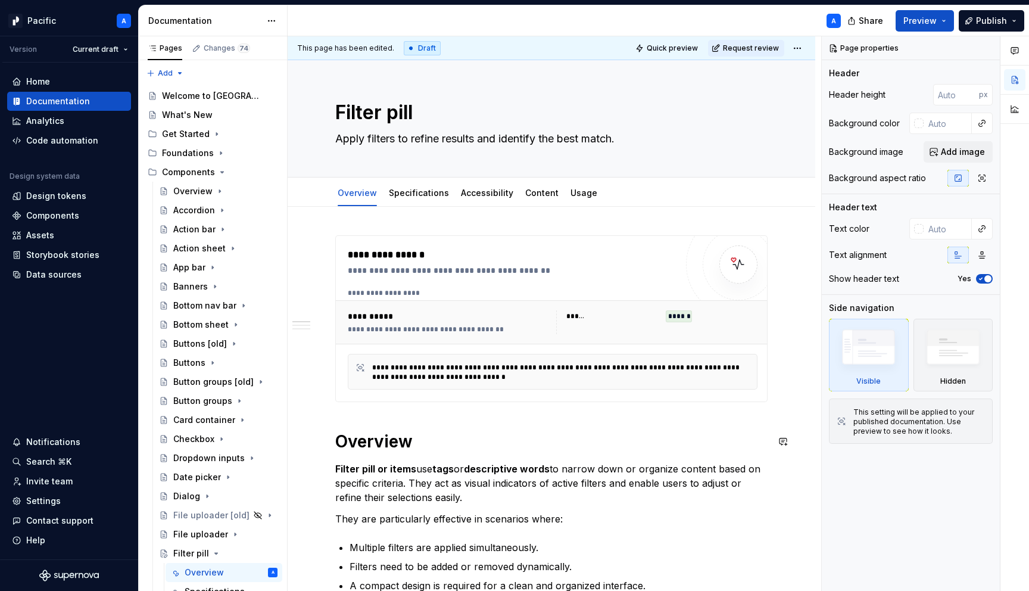
click at [416, 316] on div "**********" at bounding box center [450, 316] width 204 height 12
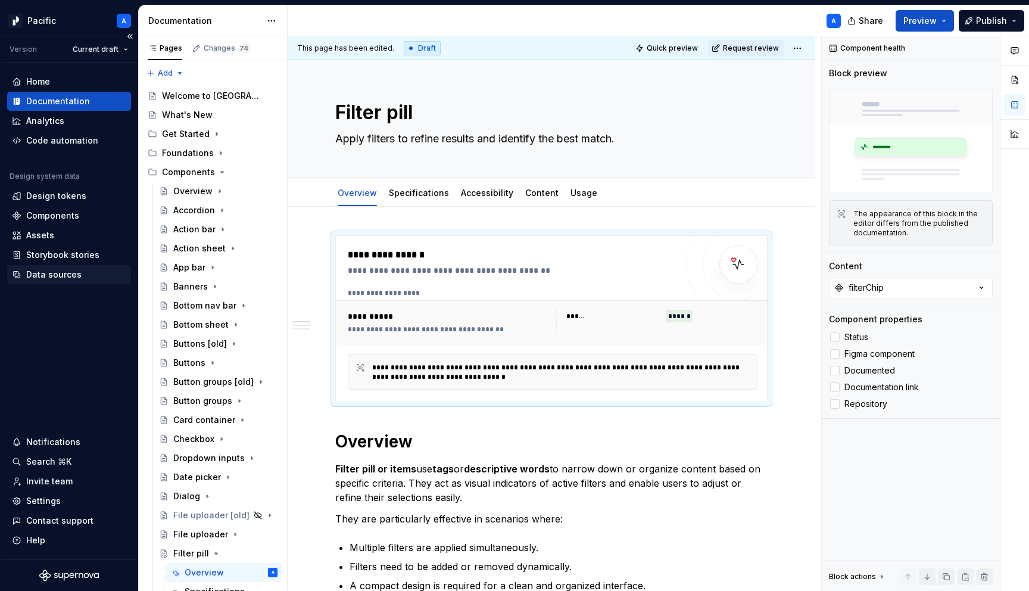
click at [40, 275] on div "Data sources" at bounding box center [53, 275] width 55 height 12
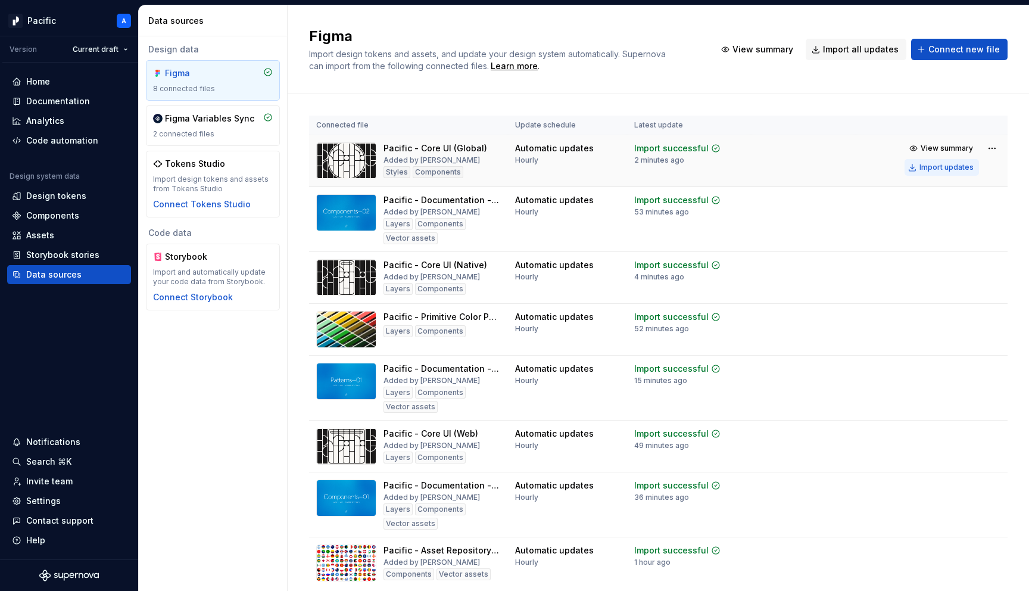
click at [955, 166] on div "Import updates" at bounding box center [946, 168] width 54 height 10
click at [937, 170] on div "Import updates" at bounding box center [946, 168] width 54 height 10
click at [54, 220] on div "Components" at bounding box center [52, 216] width 53 height 12
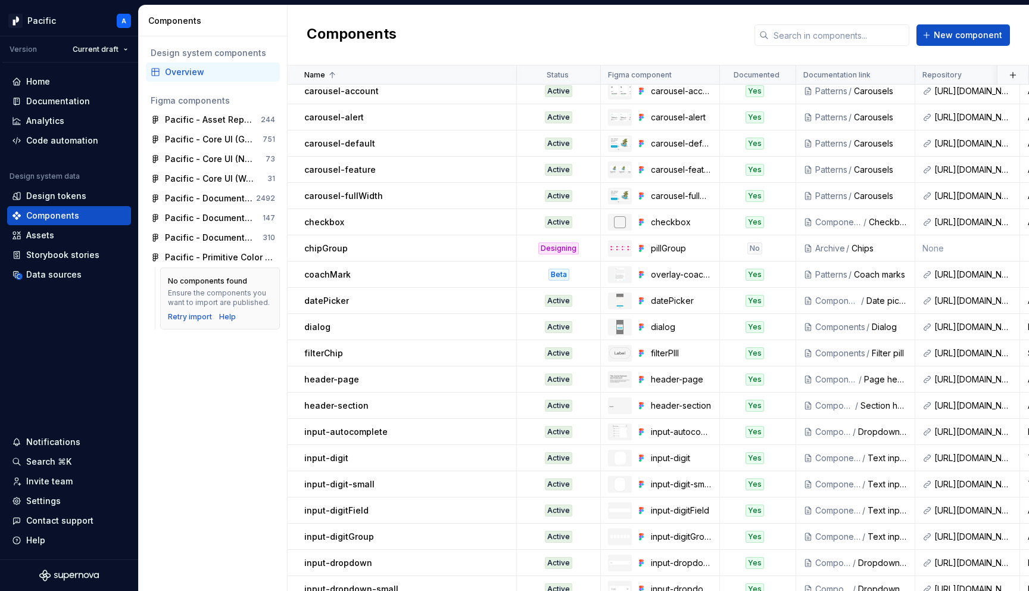
scroll to position [902, 0]
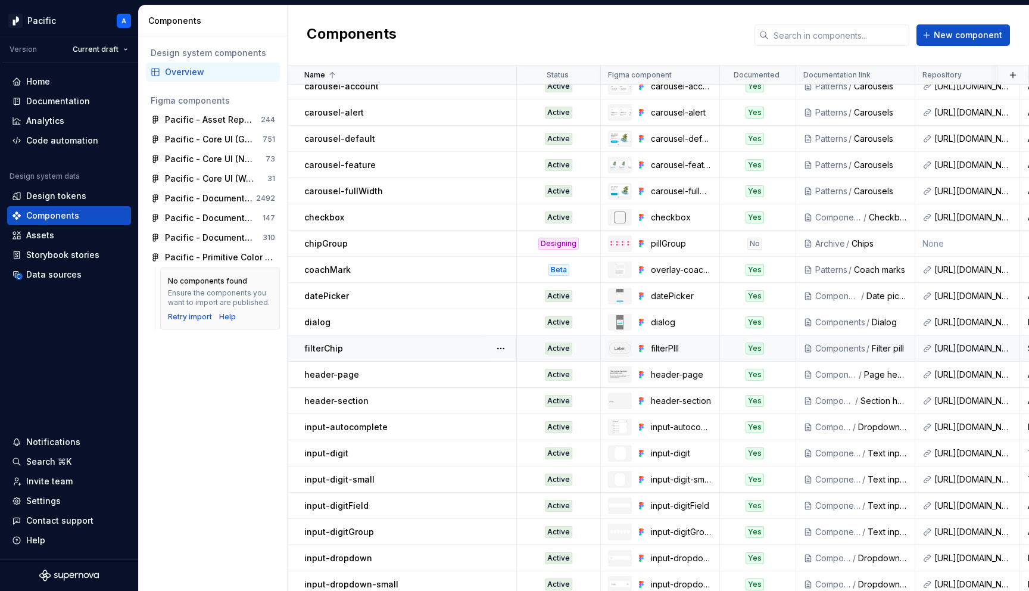
click at [400, 352] on div "filterChip" at bounding box center [409, 348] width 211 height 12
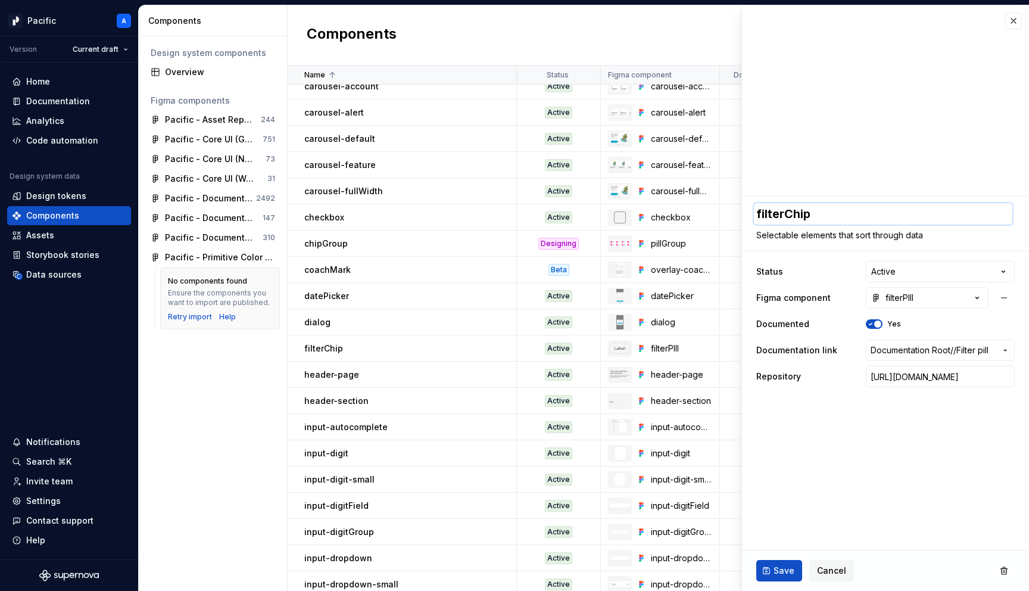
drag, startPoint x: 783, startPoint y: 214, endPoint x: 842, endPoint y: 218, distance: 59.1
click at [842, 218] on textarea "filterChip" at bounding box center [883, 213] width 258 height 21
type textarea "*"
type textarea "filterChi"
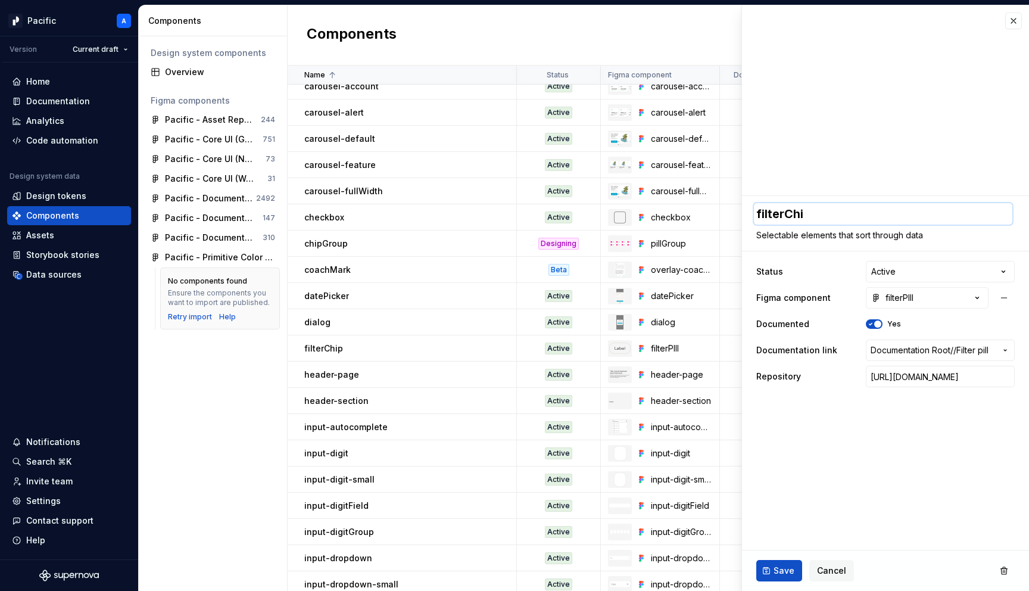
type textarea "*"
type textarea "filterCh"
type textarea "*"
type textarea "filterC"
type textarea "*"
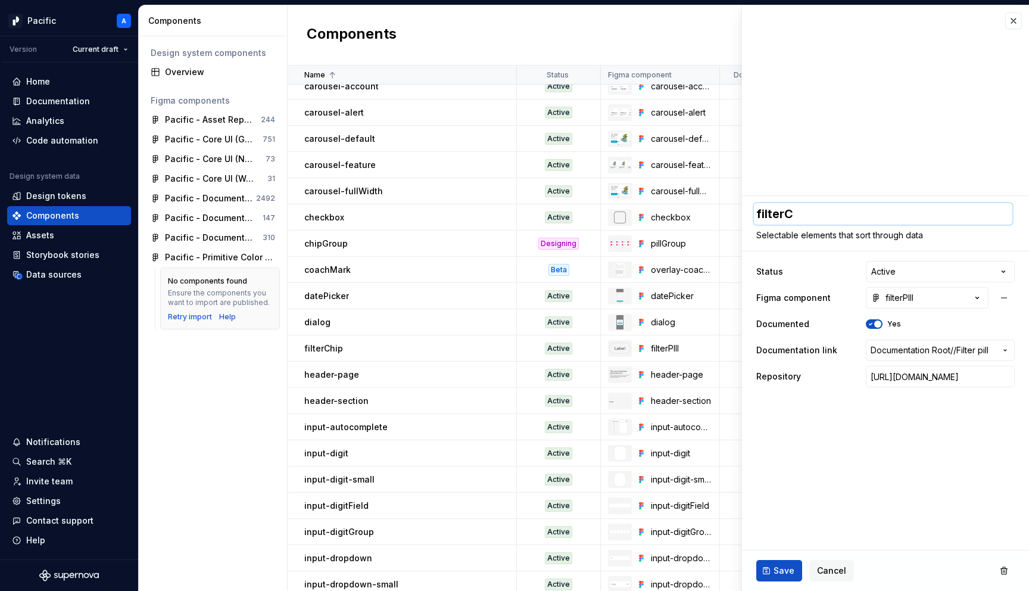
type textarea "filter"
type textarea "*"
type textarea "filterP"
type textarea "*"
type textarea "filterPi"
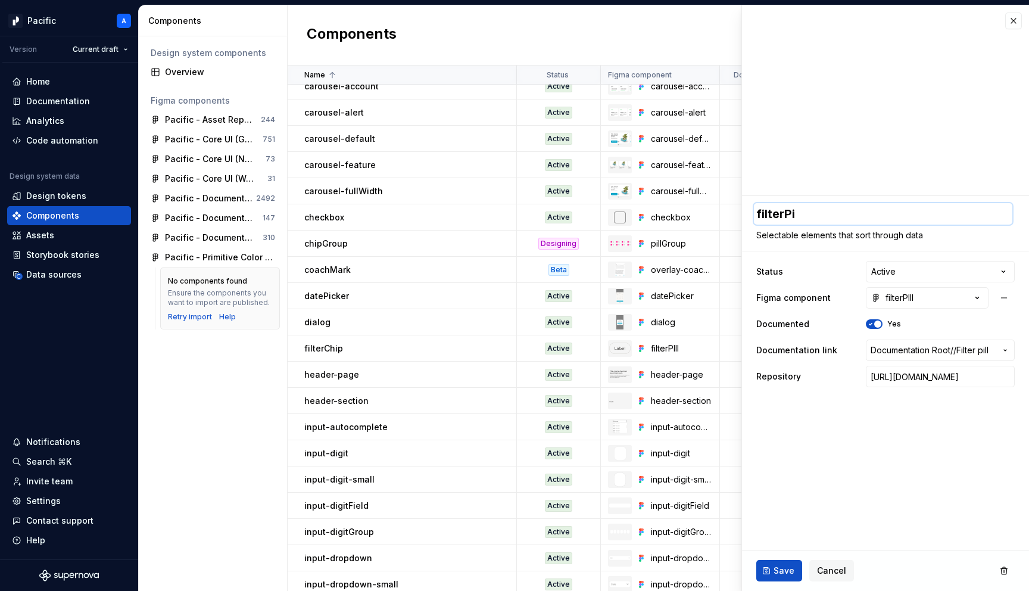
type textarea "*"
type textarea "filterPil"
type textarea "*"
type textarea "filterPill"
click at [947, 241] on textarea "Selectable elements that sort through data" at bounding box center [883, 235] width 258 height 17
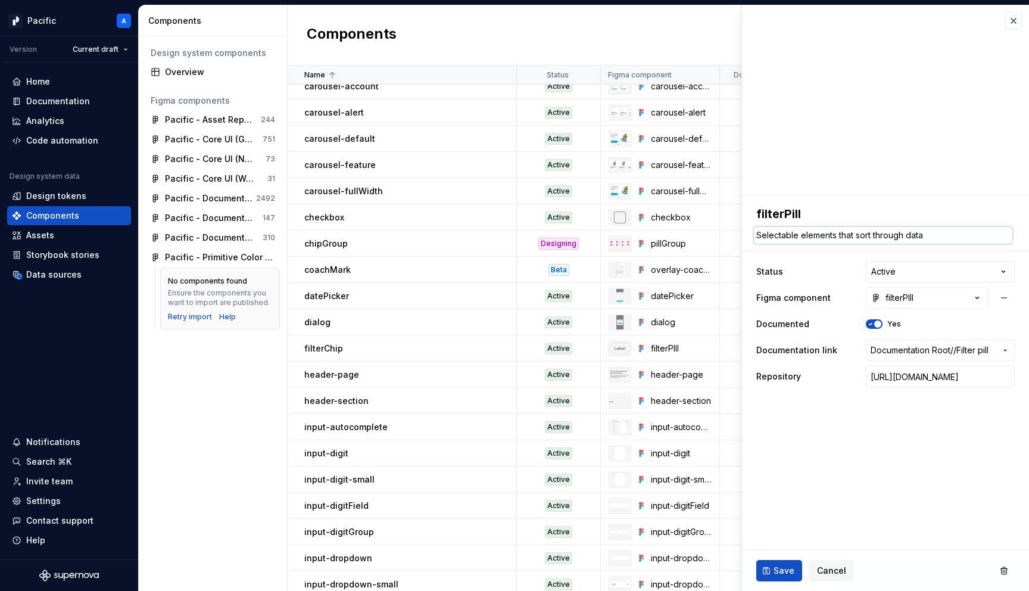
click at [947, 240] on textarea "Selectable elements that sort through data" at bounding box center [883, 235] width 258 height 17
click at [784, 566] on span "Save" at bounding box center [783, 570] width 21 height 12
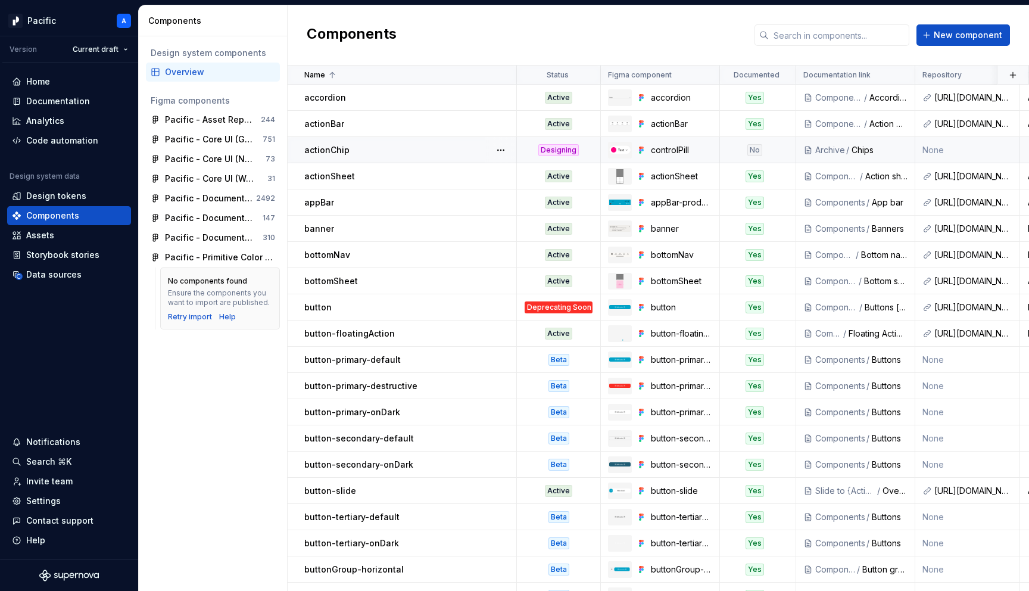
click at [441, 154] on div "actionChip" at bounding box center [409, 150] width 211 height 12
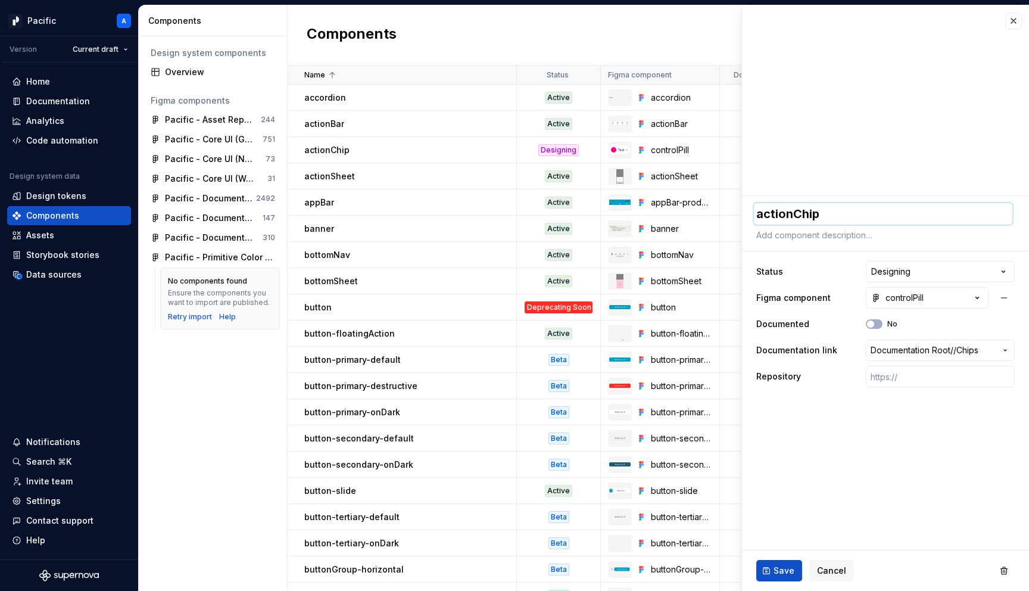
click at [787, 209] on textarea "actionChip" at bounding box center [883, 213] width 258 height 21
type textarea "*"
type textarea "c"
type textarea "*"
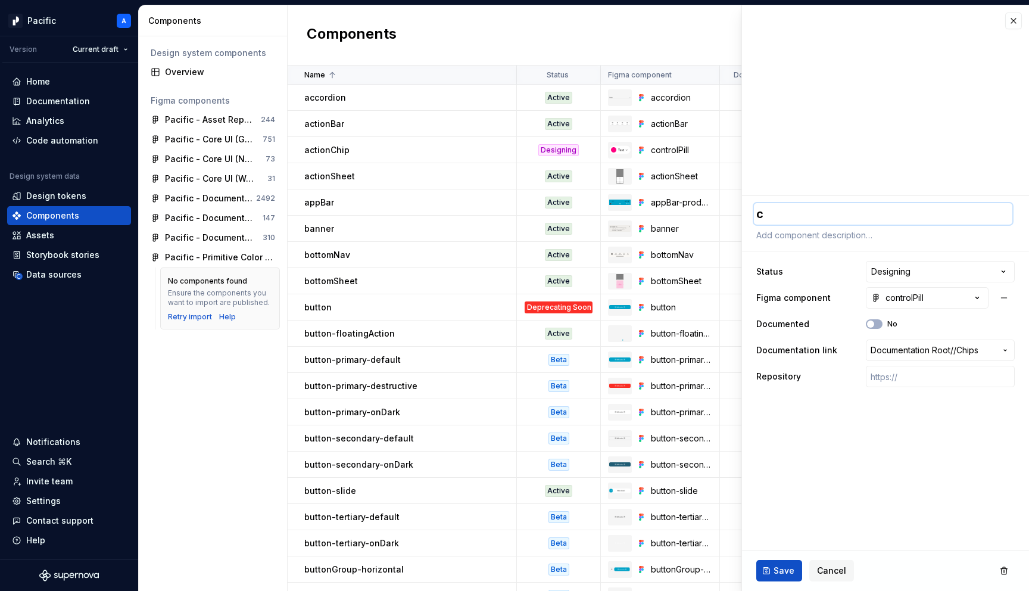
type textarea "co"
type textarea "*"
type textarea "con"
type textarea "*"
type textarea "cont"
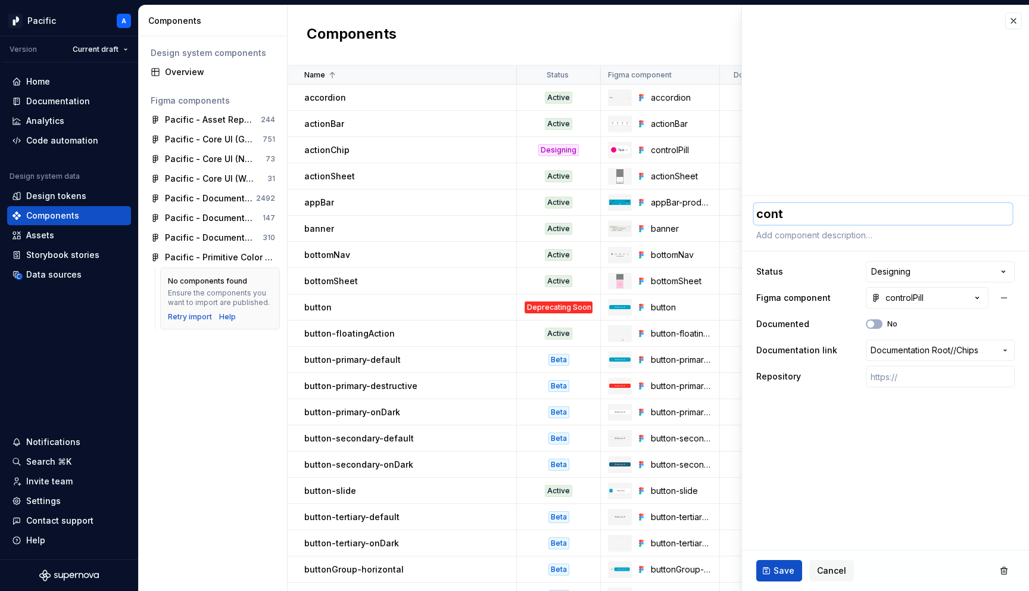
type textarea "*"
type textarea "contr"
type textarea "*"
type textarea "contro"
type textarea "*"
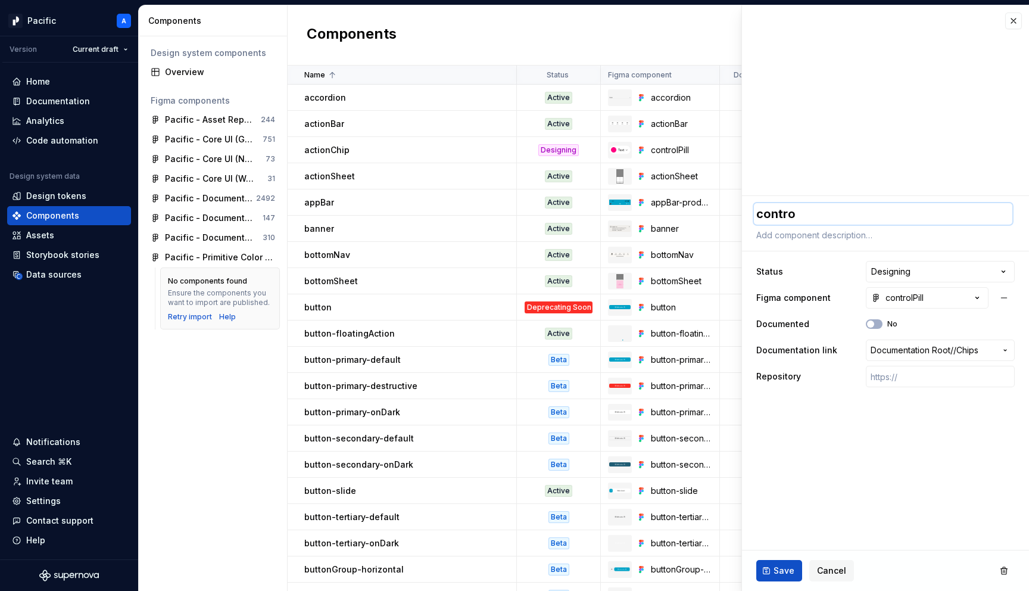
type textarea "control"
type textarea "*"
type textarea "controlP"
type textarea "*"
type textarea "controlPi"
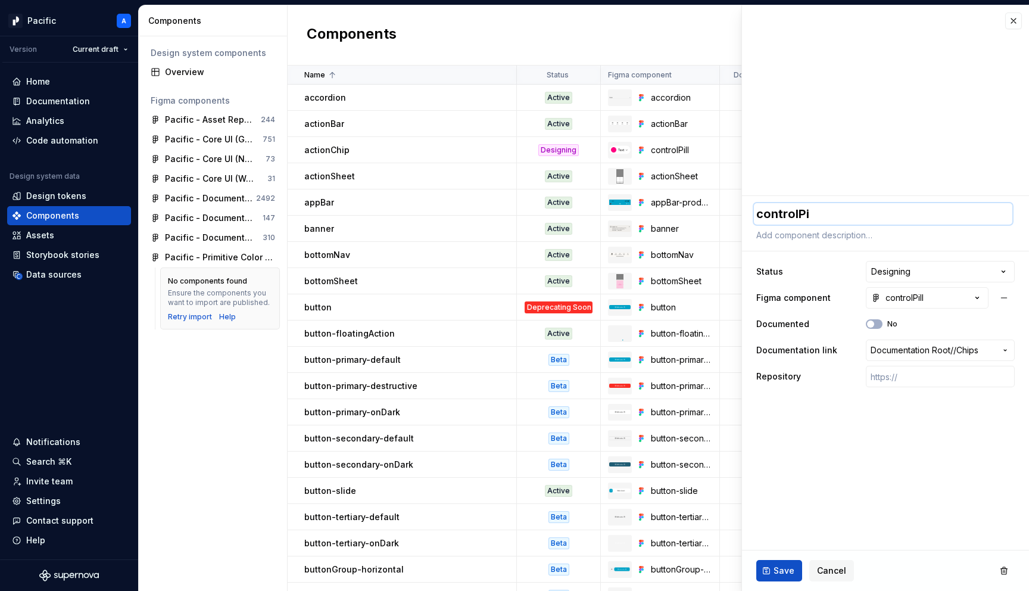
type textarea "*"
type textarea "controlPil"
type textarea "*"
type textarea "controlPill"
click at [810, 435] on fieldset "**********" at bounding box center [885, 393] width 287 height 395
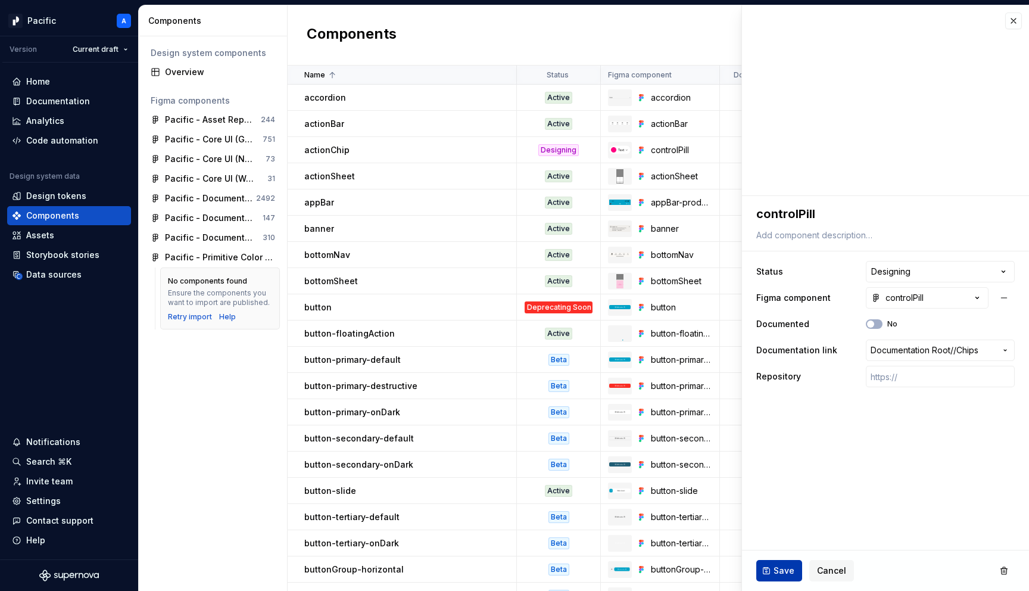
click at [776, 564] on span "Save" at bounding box center [783, 570] width 21 height 12
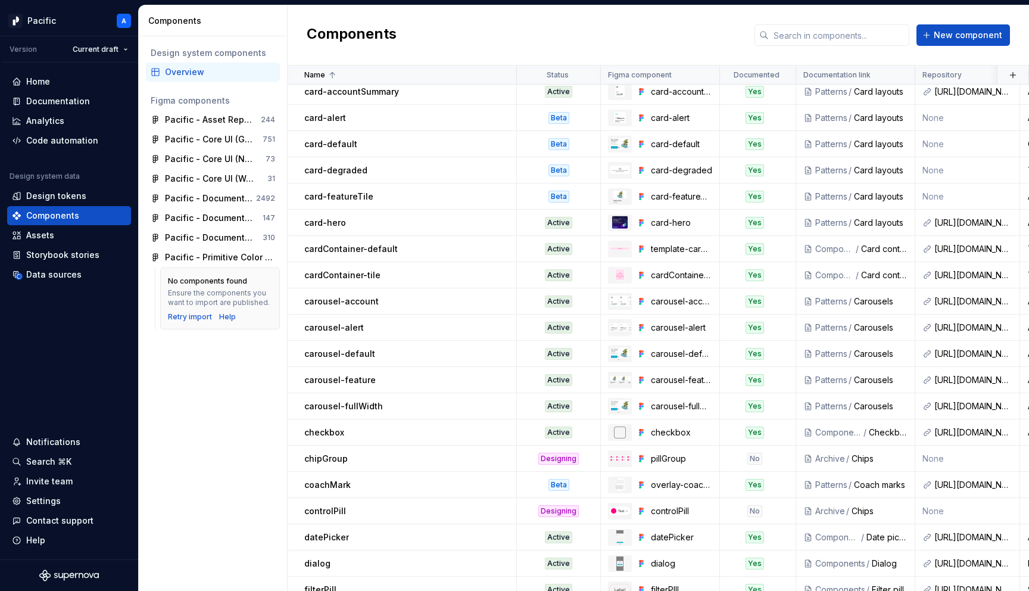
scroll to position [678, 0]
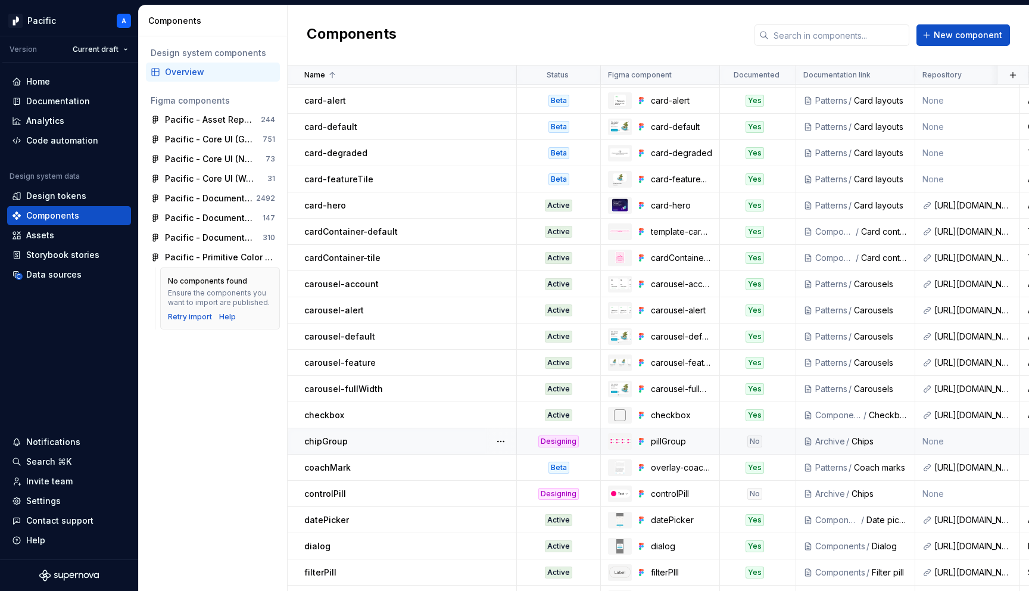
click at [398, 442] on div "chipGroup" at bounding box center [409, 441] width 211 height 12
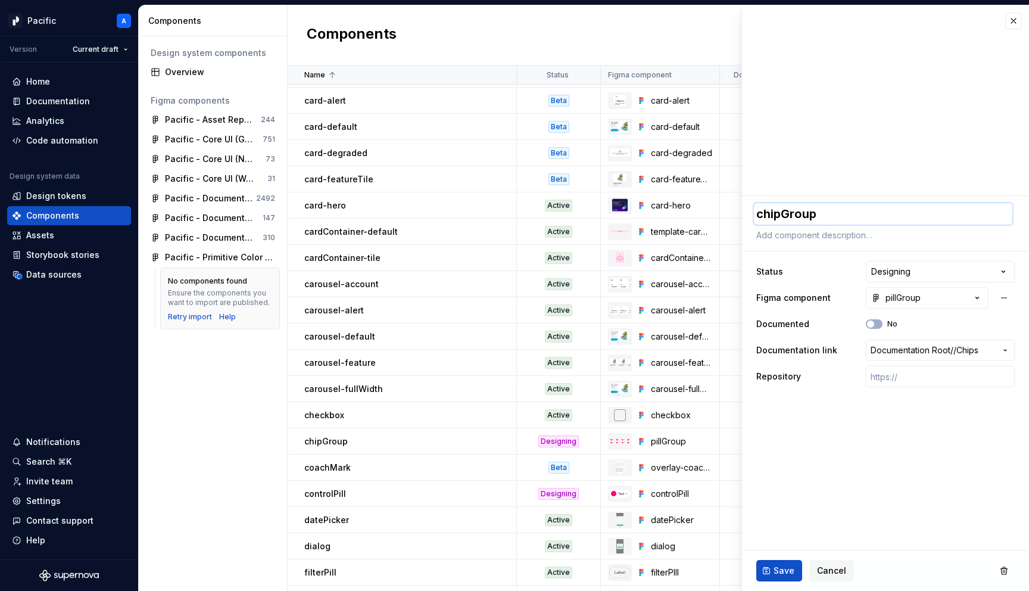
click at [773, 213] on textarea "chipGroup" at bounding box center [883, 213] width 258 height 21
click at [767, 217] on textarea "chipGroup" at bounding box center [883, 213] width 258 height 21
type textarea "*"
type textarea "p"
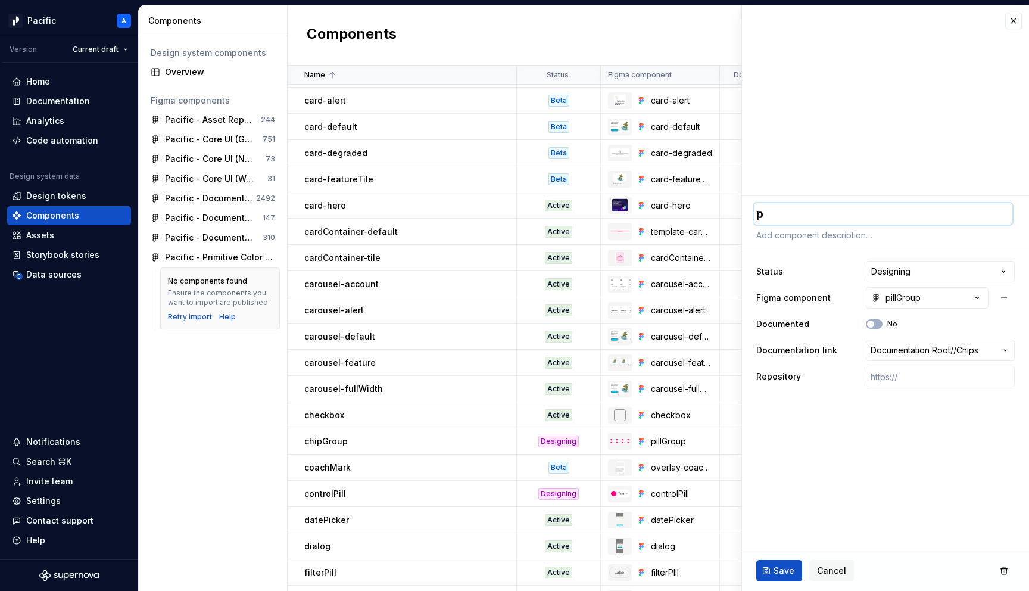
type textarea "*"
type textarea "pi"
type textarea "*"
type textarea "pil"
type textarea "*"
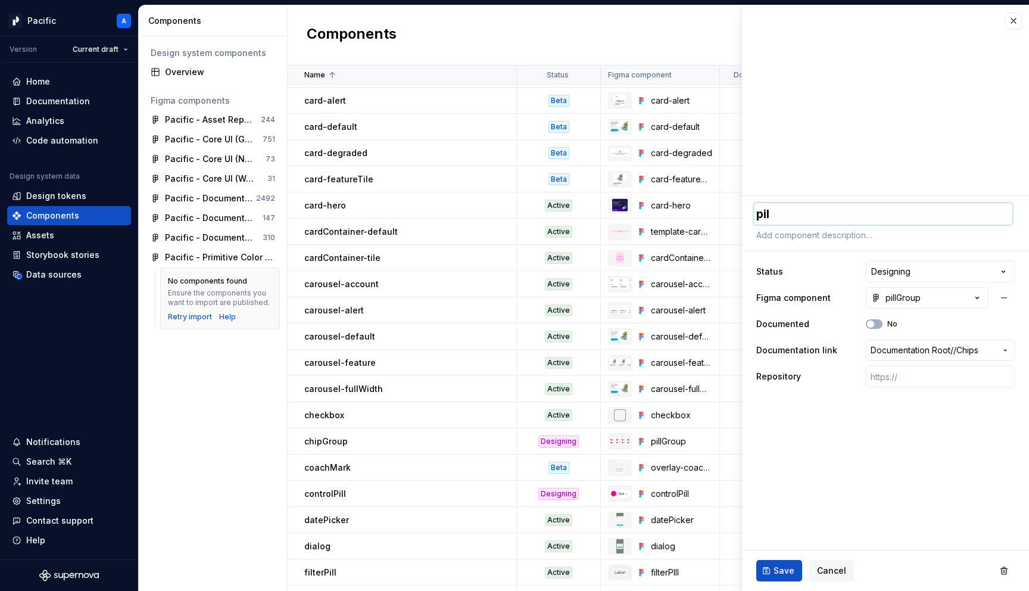
type textarea "pill"
type textarea "*"
type textarea "pill"
type textarea "*"
type textarea "pill G"
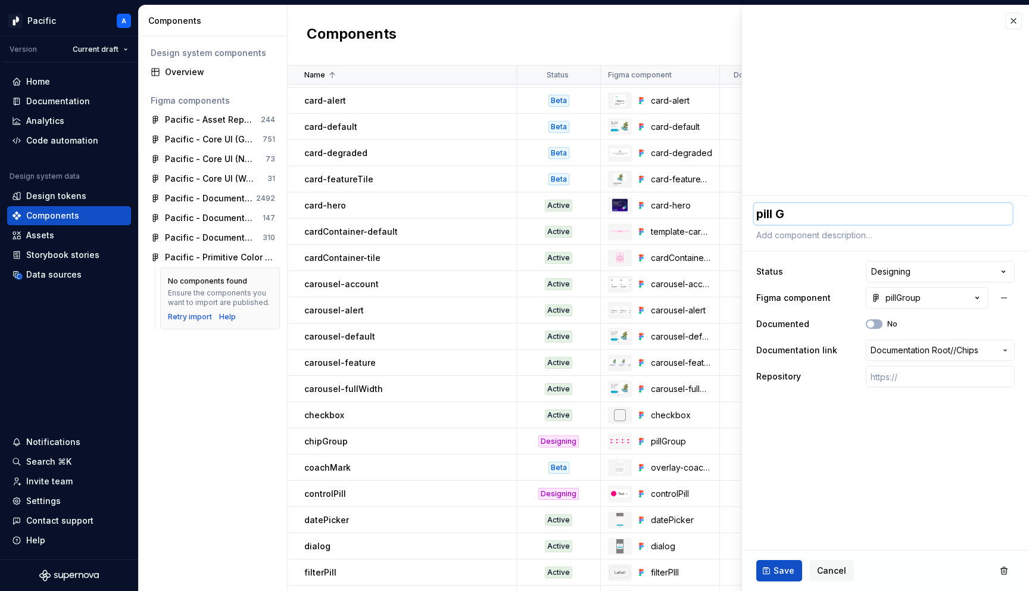
type textarea "*"
type textarea "pill"
type textarea "*"
type textarea "pill"
type textarea "*"
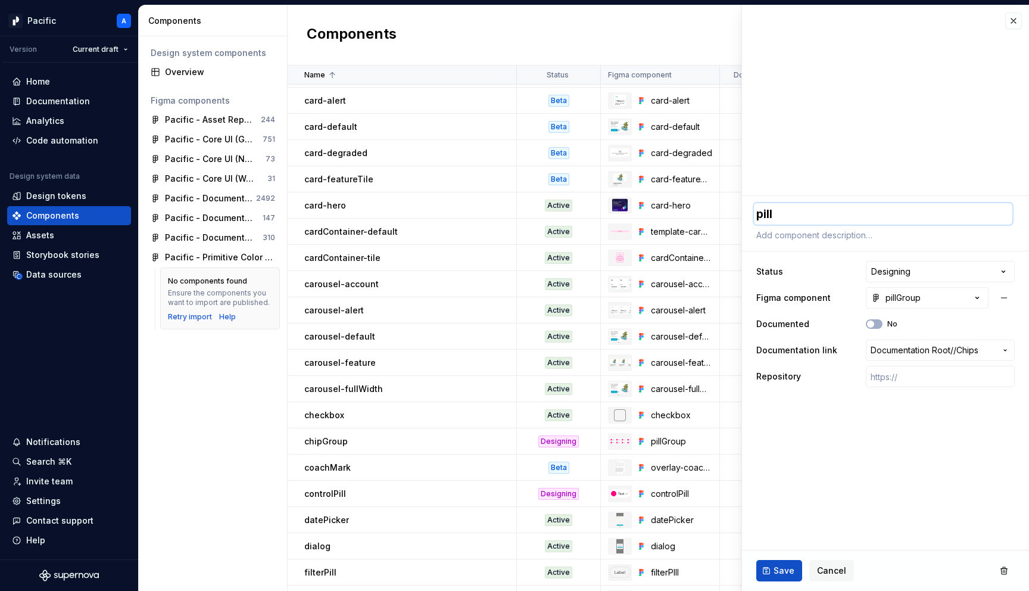
type textarea "pillG"
type textarea "*"
type textarea "pillGr"
type textarea "*"
type textarea "pillGro"
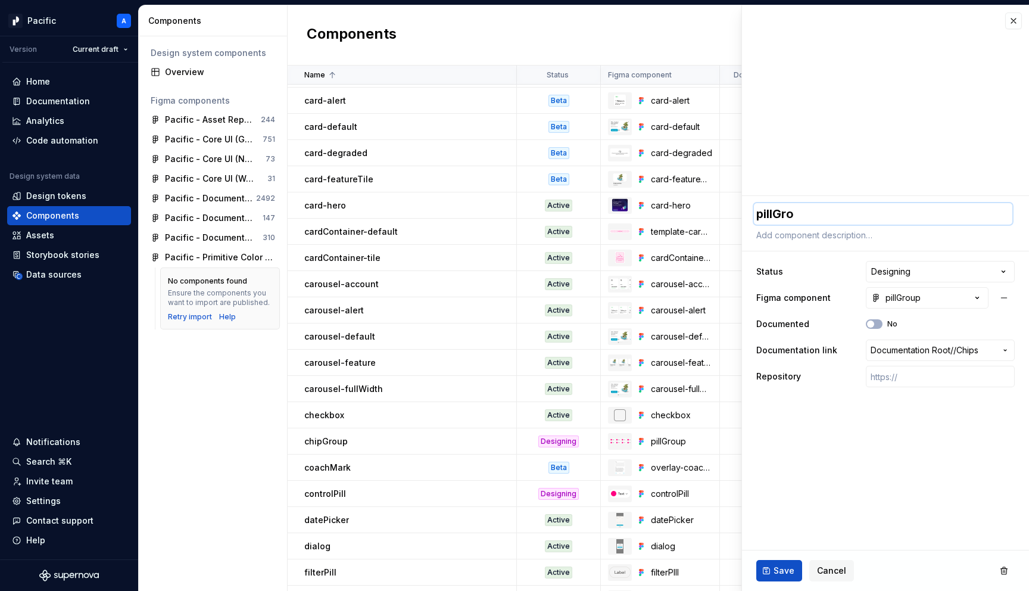
type textarea "*"
type textarea "pillGrou"
type textarea "*"
type textarea "pillGroup"
click at [785, 236] on textarea at bounding box center [883, 235] width 258 height 17
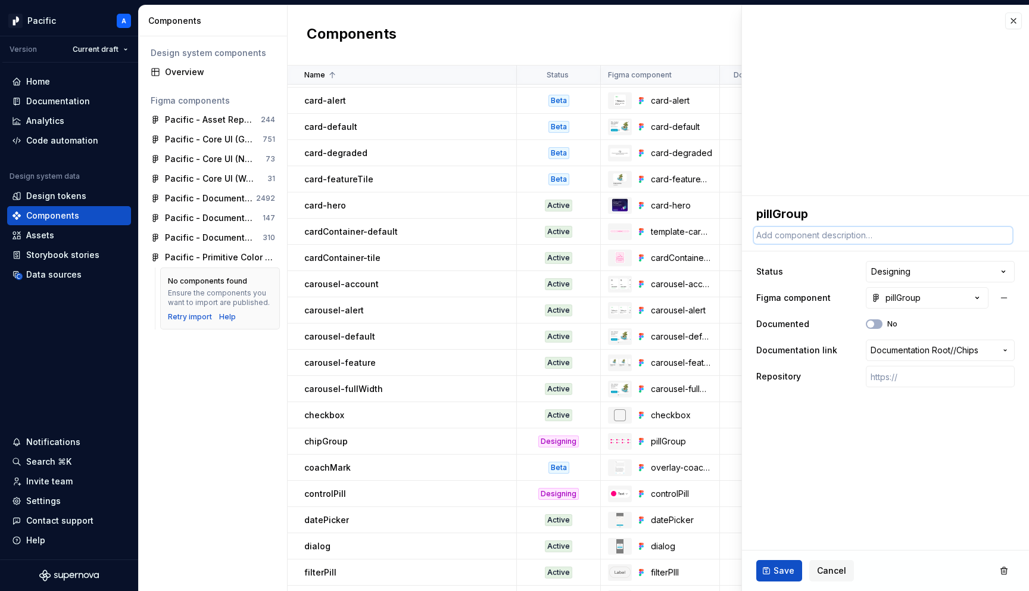
type textarea "*"
type textarea "A"
type textarea "*"
type textarea "A"
type textarea "*"
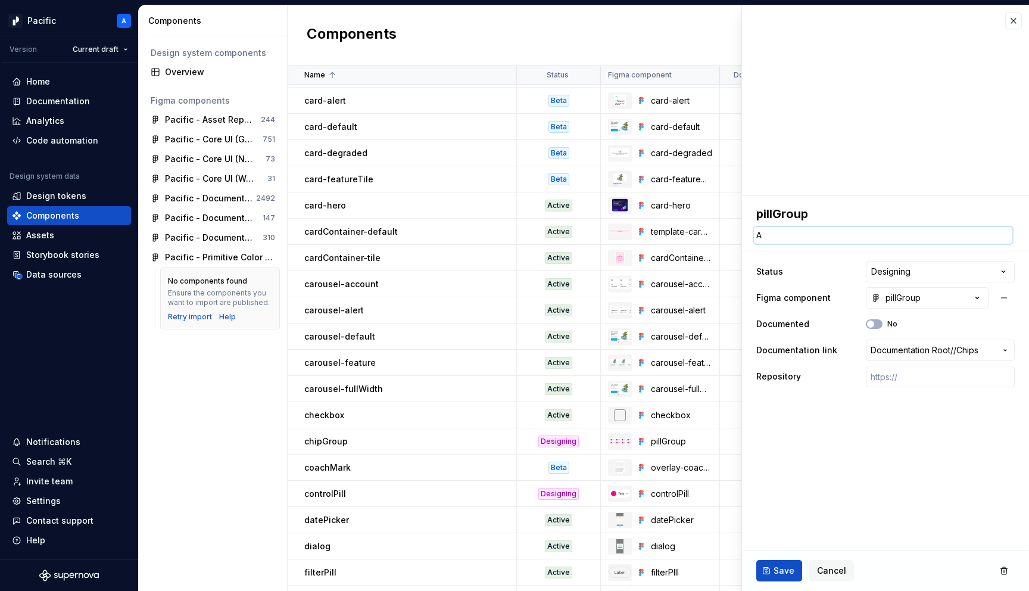
type textarea "A g"
type textarea "*"
type textarea "A gr"
type textarea "*"
type textarea "A gro"
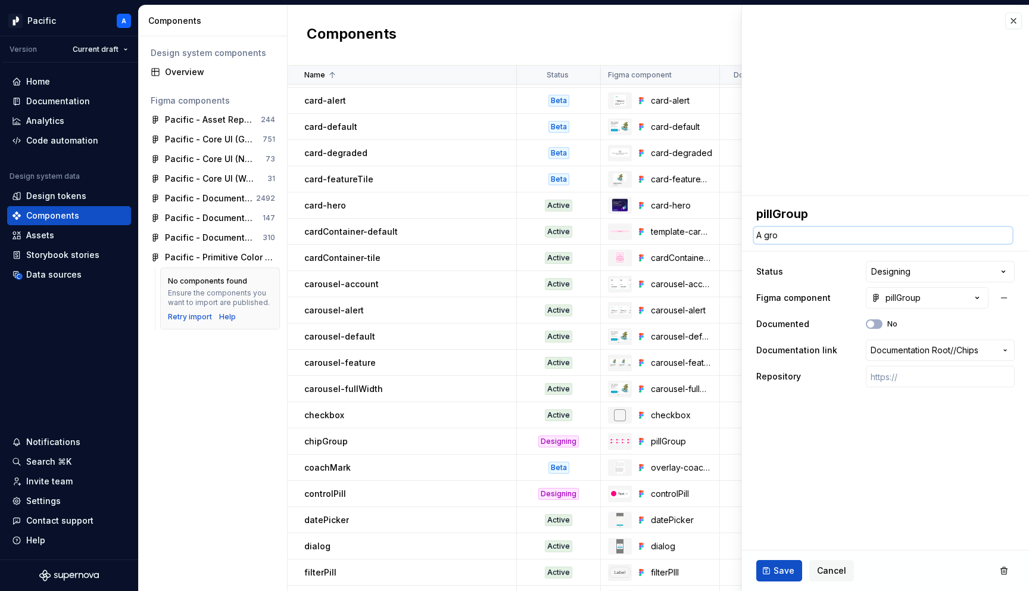
type textarea "*"
type textarea "A grou"
type textarea "*"
type textarea "A group"
type textarea "*"
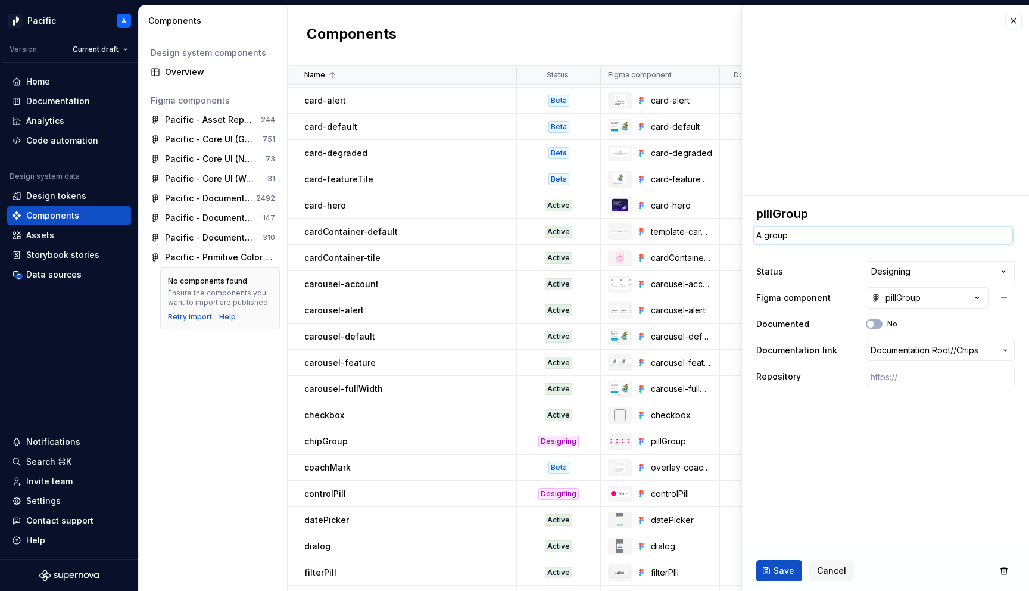
type textarea "A group"
type textarea "*"
type textarea "A group o"
type textarea "*"
type textarea "A group of"
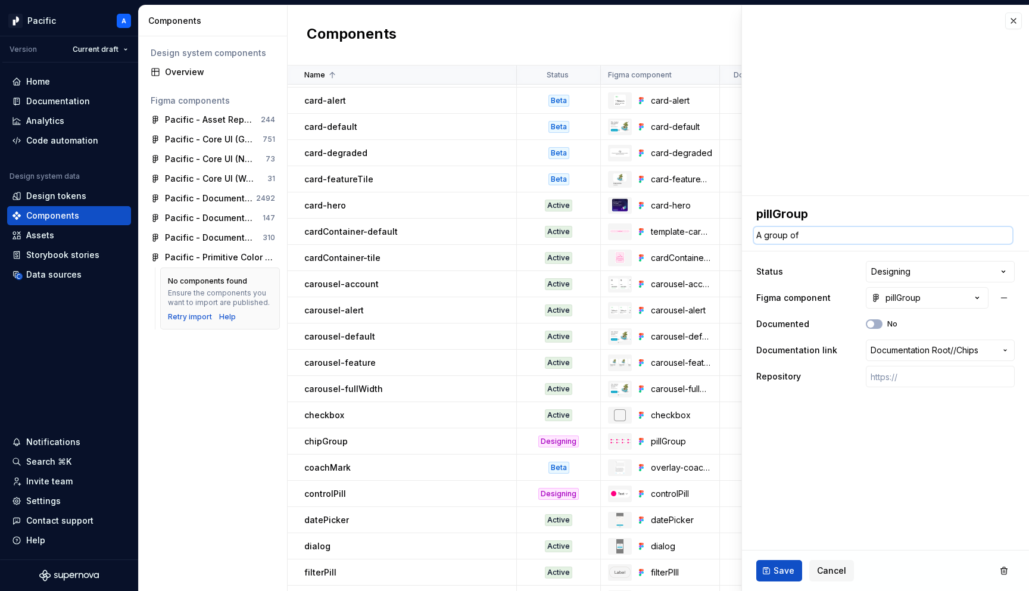
type textarea "*"
type textarea "A group of"
type textarea "*"
type textarea "A group of s"
type textarea "*"
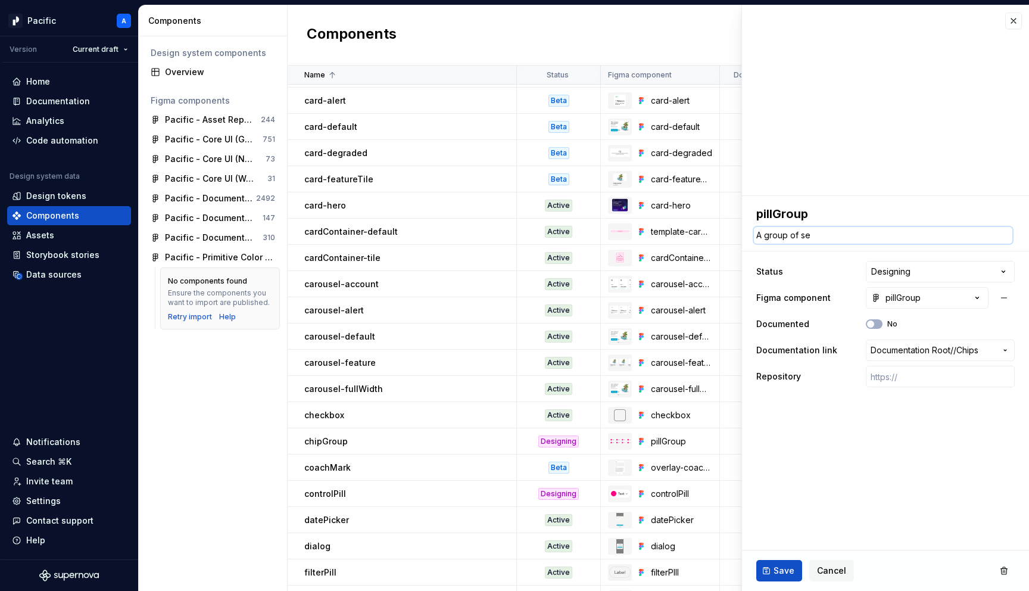
type textarea "A group of sel"
type textarea "*"
type textarea "A group of sele"
type textarea "*"
type textarea "A group of selec"
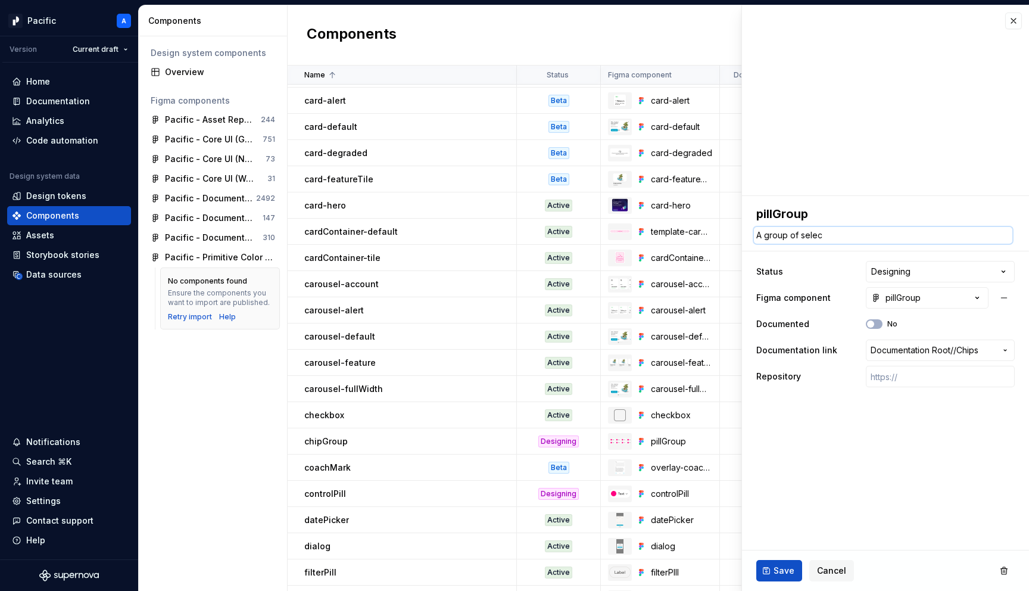
type textarea "*"
type textarea "A group of select"
type textarea "*"
type textarea "A group of selecto"
type textarea "*"
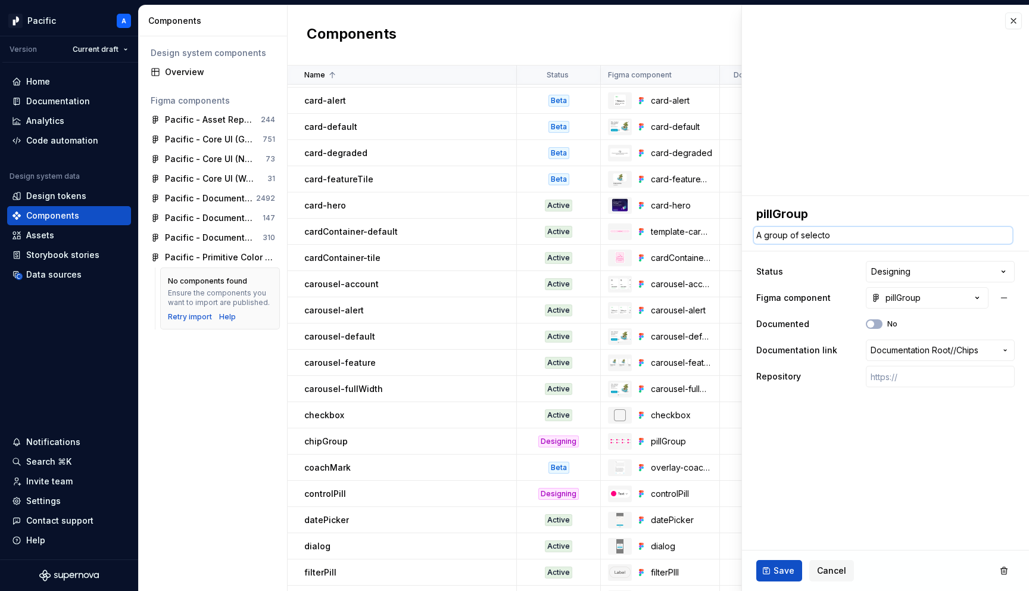
type textarea "A group of selector"
type textarea "*"
type textarea "A group of selector"
type textarea "*"
type textarea "A group of selector p"
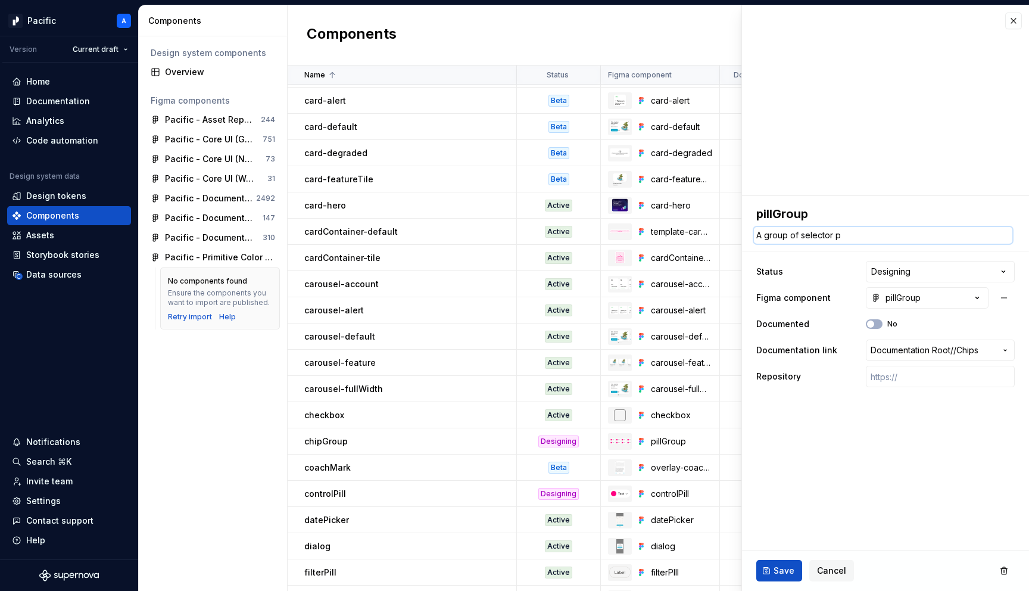
type textarea "*"
type textarea "A group of selector"
type textarea "*"
type textarea "A group of selector o"
type textarea "*"
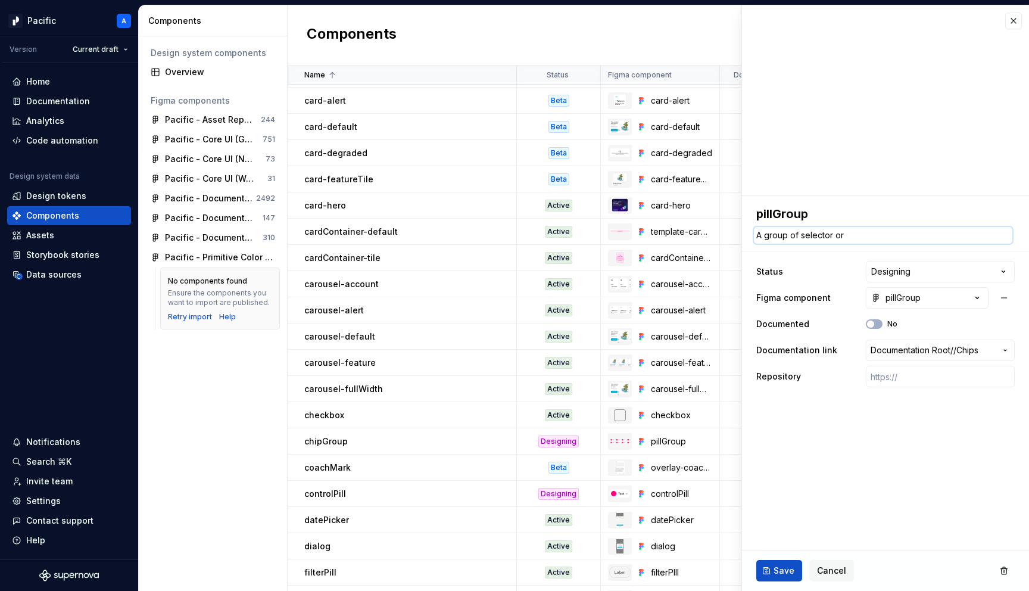
type textarea "A group of selector or"
type textarea "*"
type textarea "A group of selector or f"
type textarea "*"
type textarea "A group of selector or fi"
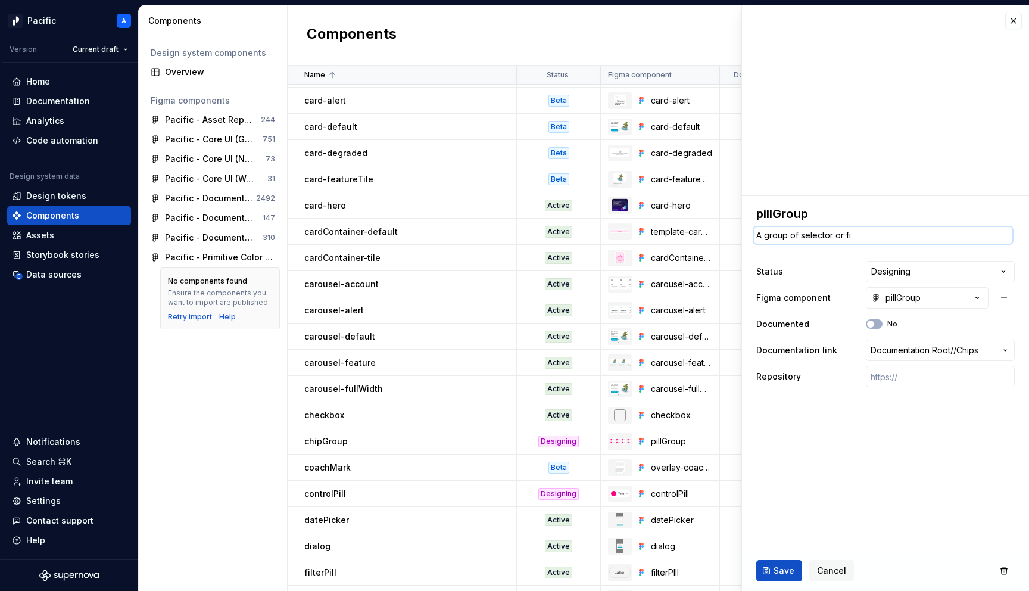
type textarea "*"
type textarea "A group of selector or fil"
type textarea "*"
type textarea "A group of selector or filt"
type textarea "*"
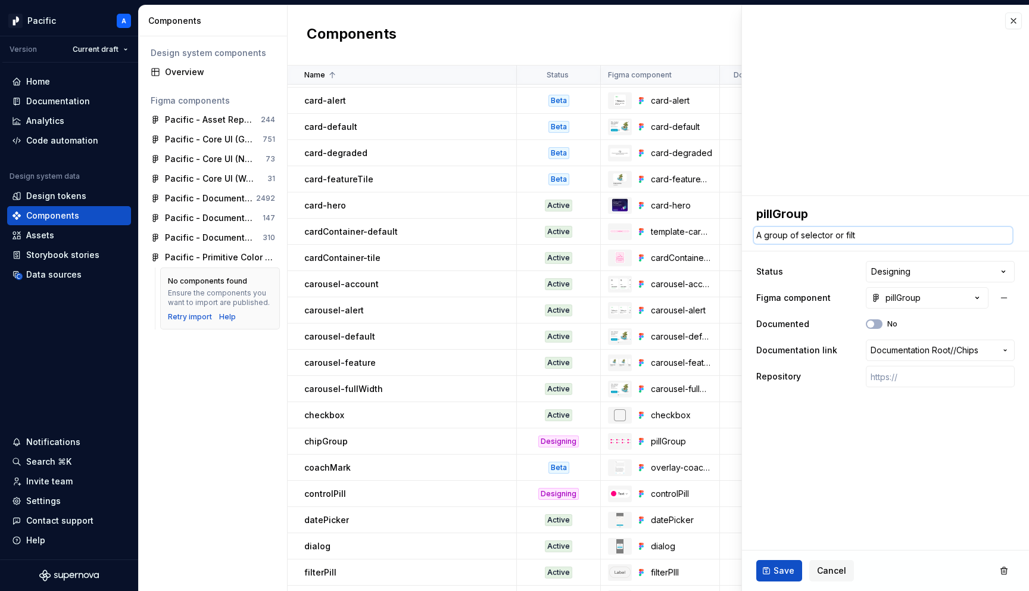
type textarea "A group of selector or filte"
type textarea "*"
type textarea "A group of selector or filter"
type textarea "*"
type textarea "A group of selector or filter p"
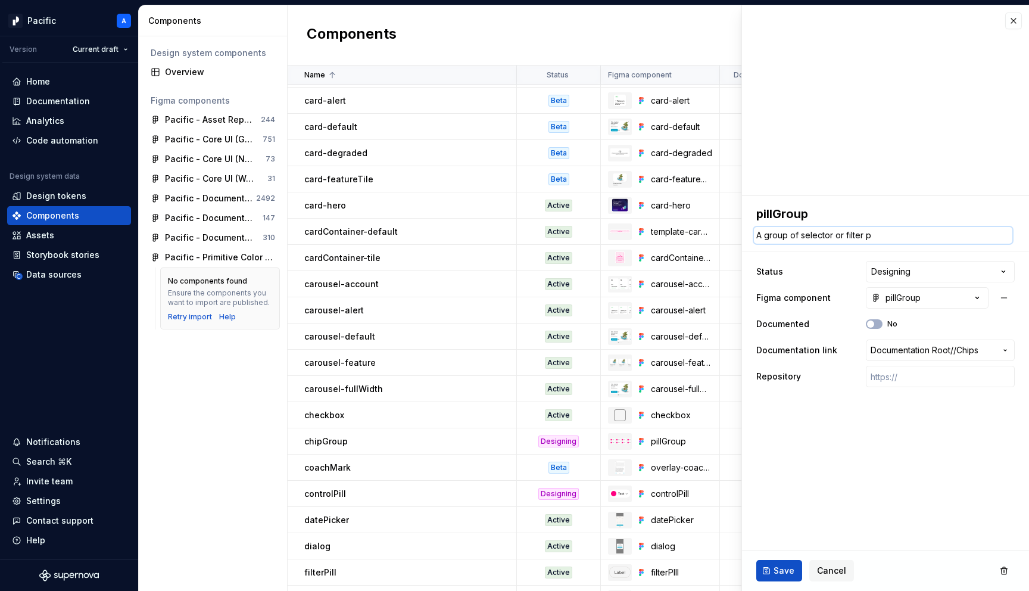
type textarea "*"
type textarea "A group of selector or filter pi"
type textarea "*"
type textarea "A group of selector or filter pil"
type textarea "*"
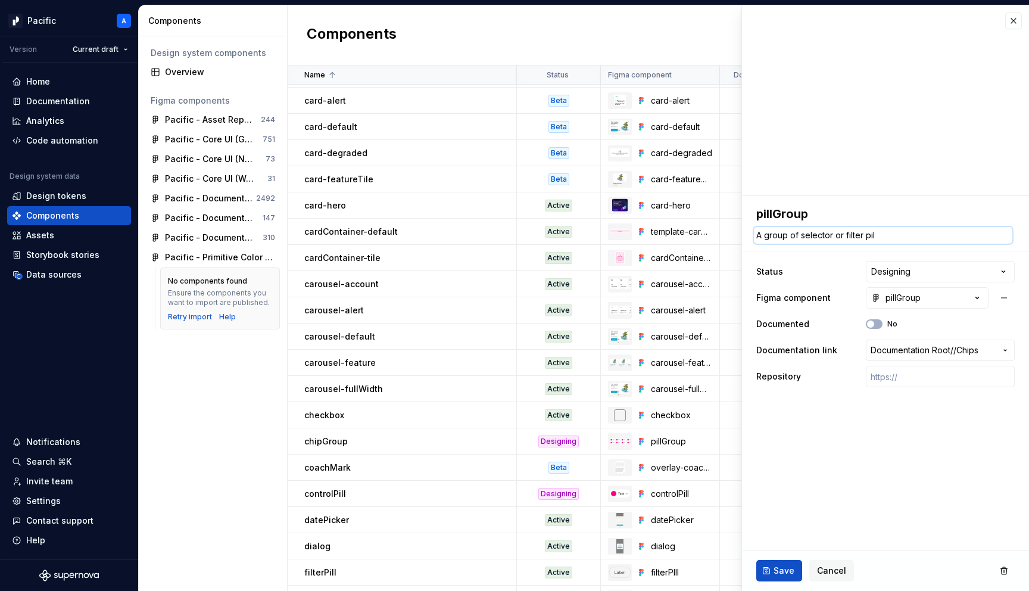
type textarea "A group of selector or filter pill"
type textarea "*"
type textarea "A group of selector or filter pills"
click at [795, 426] on fieldset "**********" at bounding box center [885, 393] width 287 height 395
click at [777, 572] on span "Save" at bounding box center [783, 570] width 21 height 12
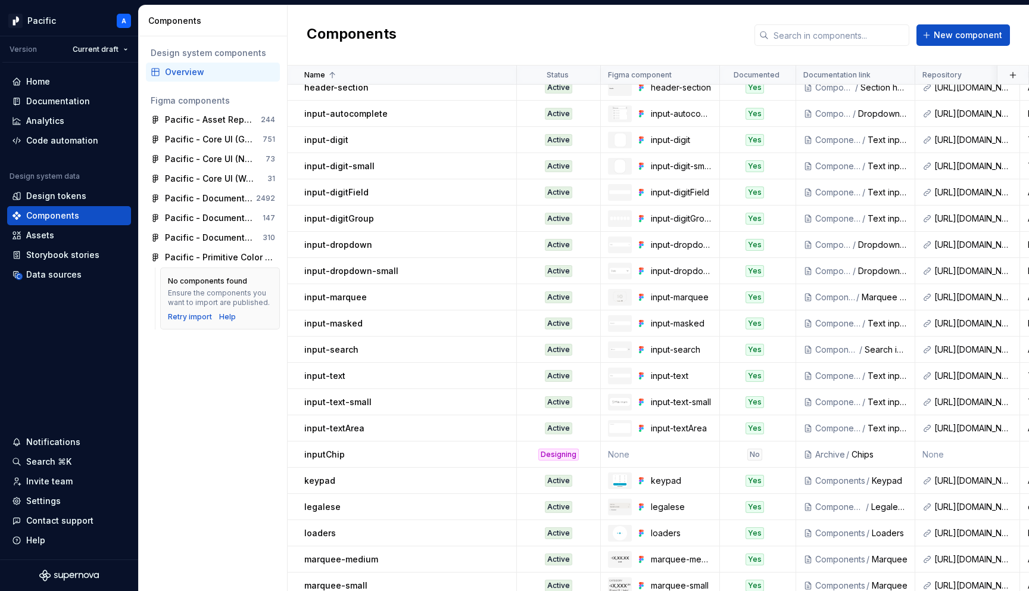
scroll to position [1215, 0]
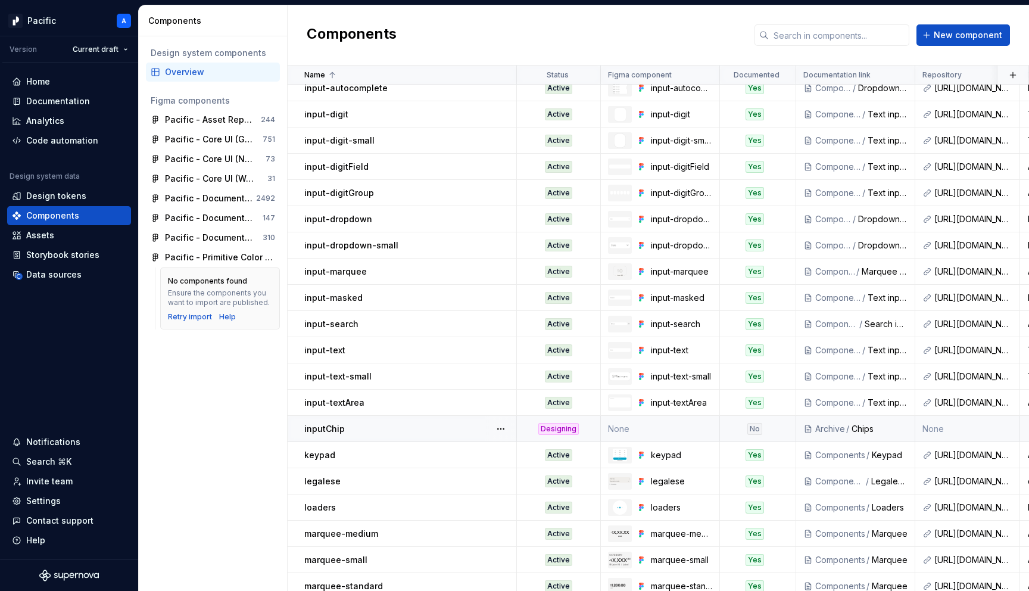
click at [443, 432] on div "inputChip" at bounding box center [409, 429] width 211 height 12
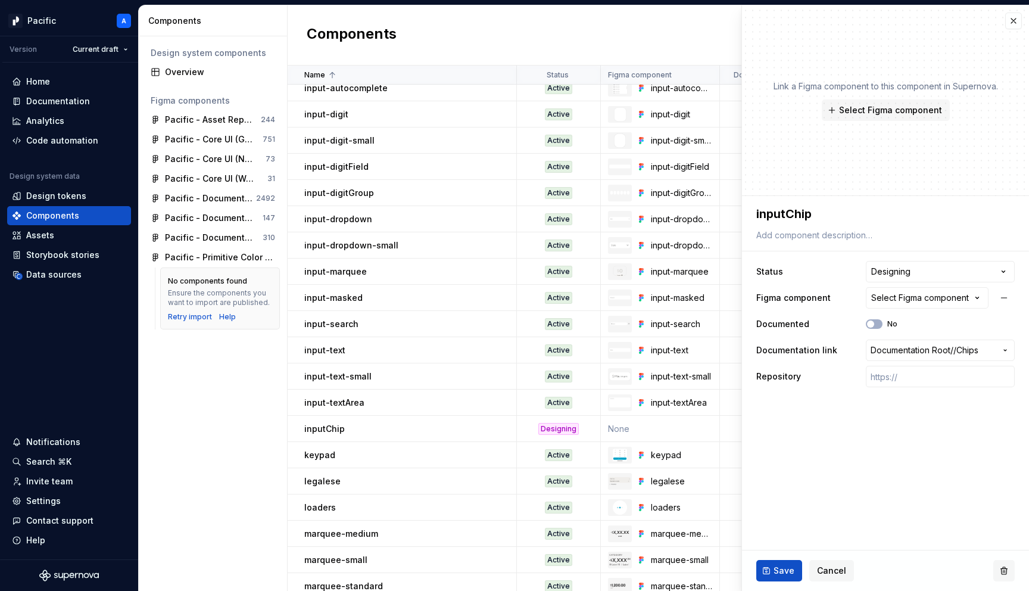
click at [1003, 567] on button "button" at bounding box center [1003, 570] width 21 height 21
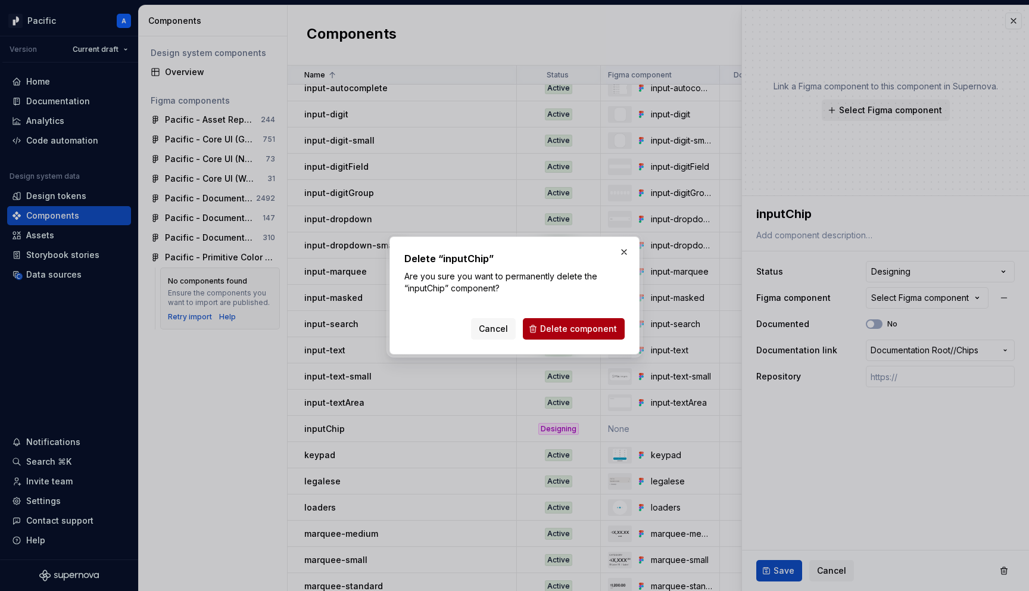
click at [602, 330] on span "Delete component" at bounding box center [578, 329] width 77 height 12
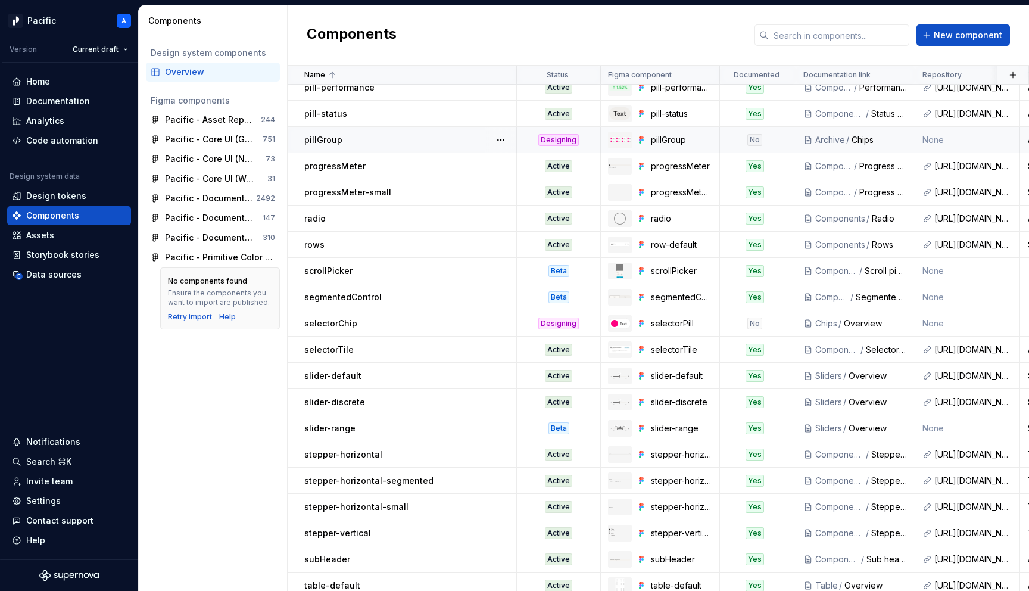
scroll to position [2003, 0]
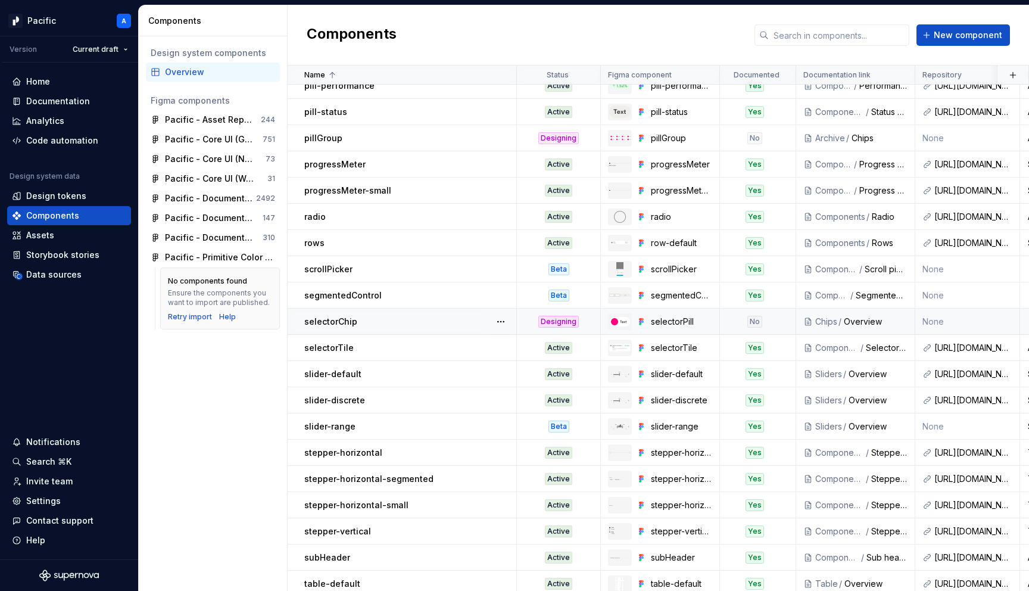
click at [408, 318] on div "selectorChip" at bounding box center [409, 322] width 211 height 12
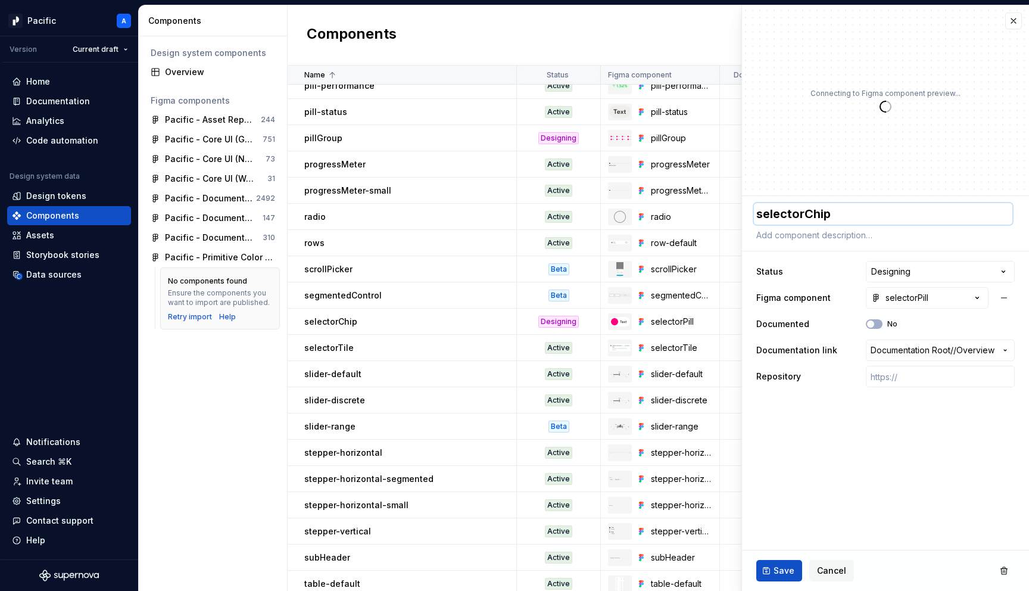
click at [817, 211] on textarea "selectorChip" at bounding box center [883, 213] width 258 height 21
click at [815, 218] on textarea "selectorChip" at bounding box center [883, 213] width 258 height 21
click at [806, 213] on textarea "selectorChip" at bounding box center [883, 213] width 258 height 21
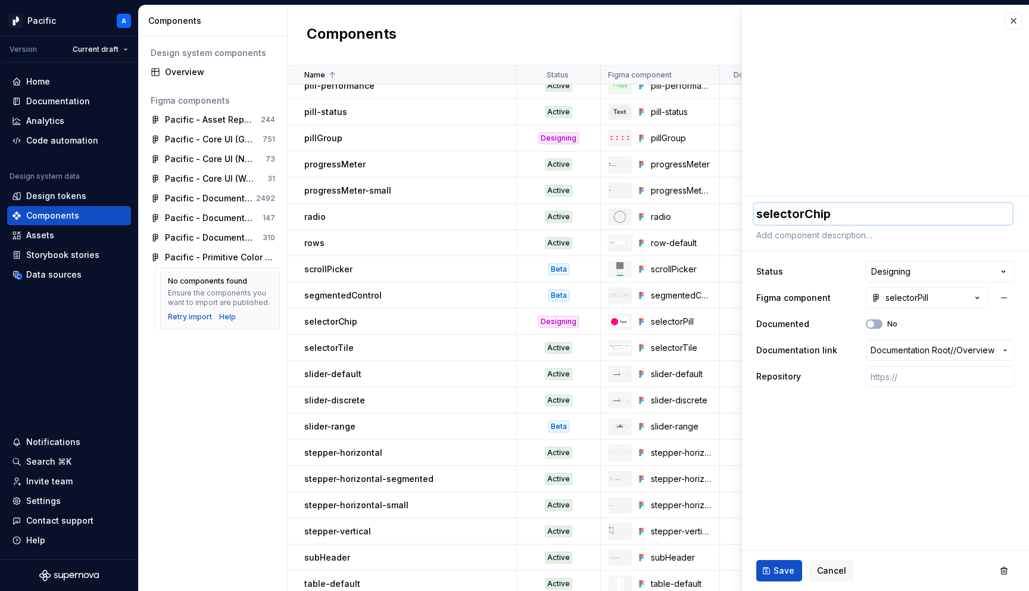
drag, startPoint x: 803, startPoint y: 213, endPoint x: 881, endPoint y: 220, distance: 77.7
click at [881, 220] on textarea "selectorChip" at bounding box center [883, 213] width 258 height 21
type textarea "*"
type textarea "selectorP"
type textarea "*"
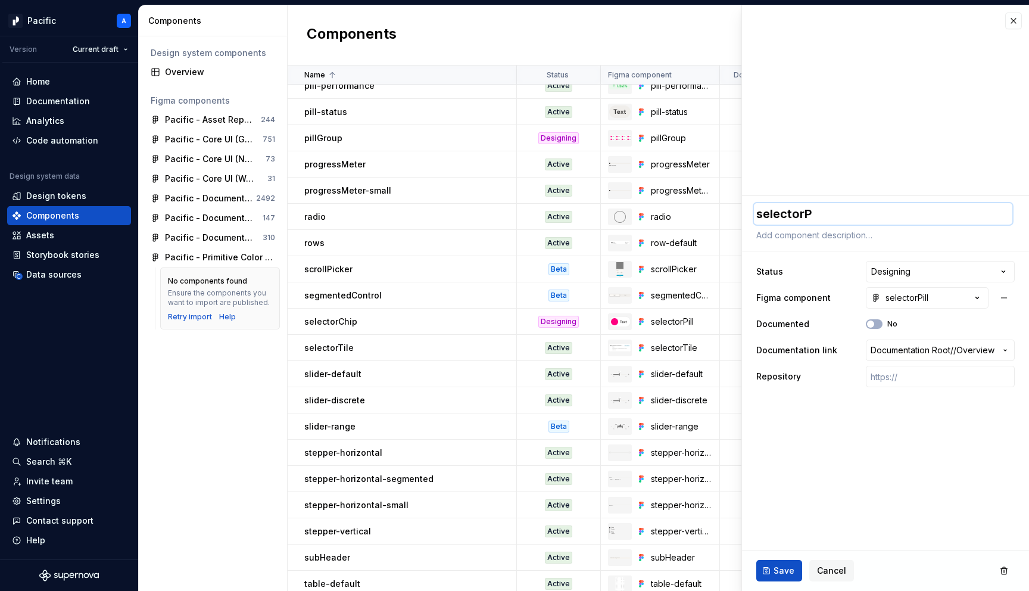
type textarea "selectorPi"
type textarea "*"
type textarea "selectorPil"
type textarea "*"
type textarea "selectorPill"
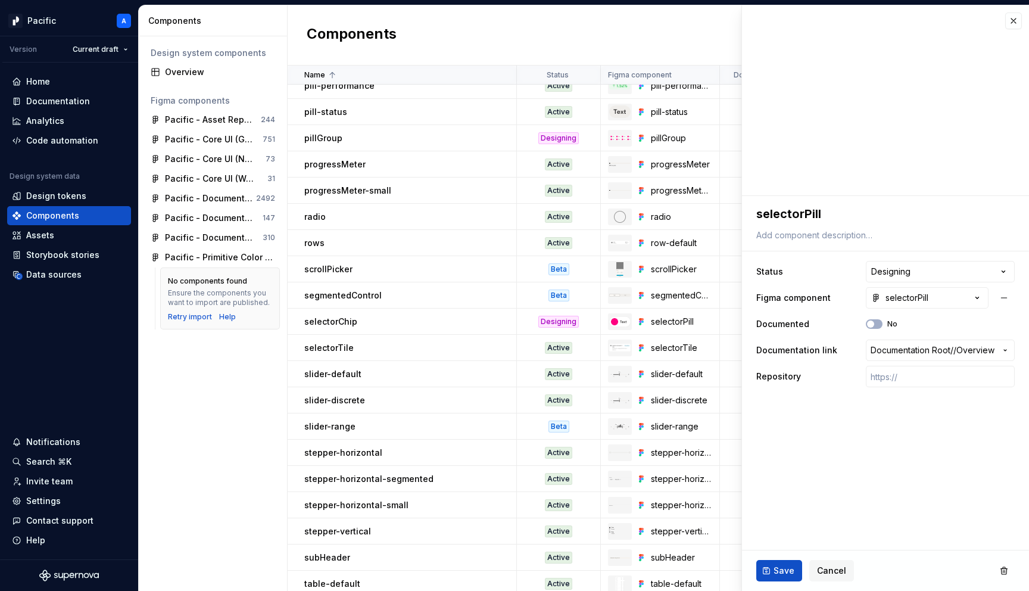
click at [913, 447] on fieldset "**********" at bounding box center [885, 393] width 287 height 395
click at [783, 569] on span "Save" at bounding box center [783, 570] width 21 height 12
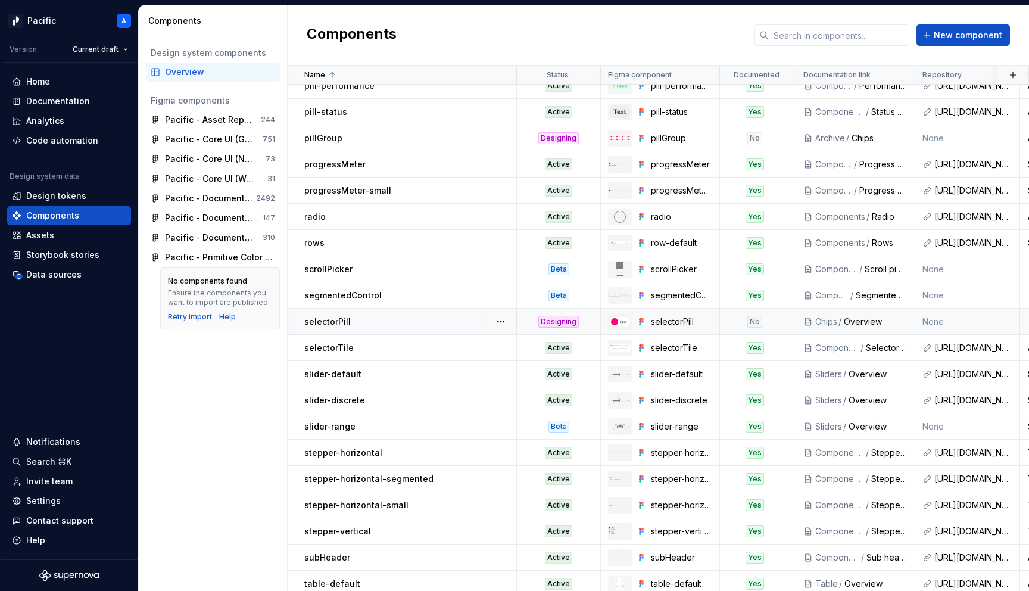
click at [882, 317] on div "Overview" at bounding box center [876, 322] width 64 height 12
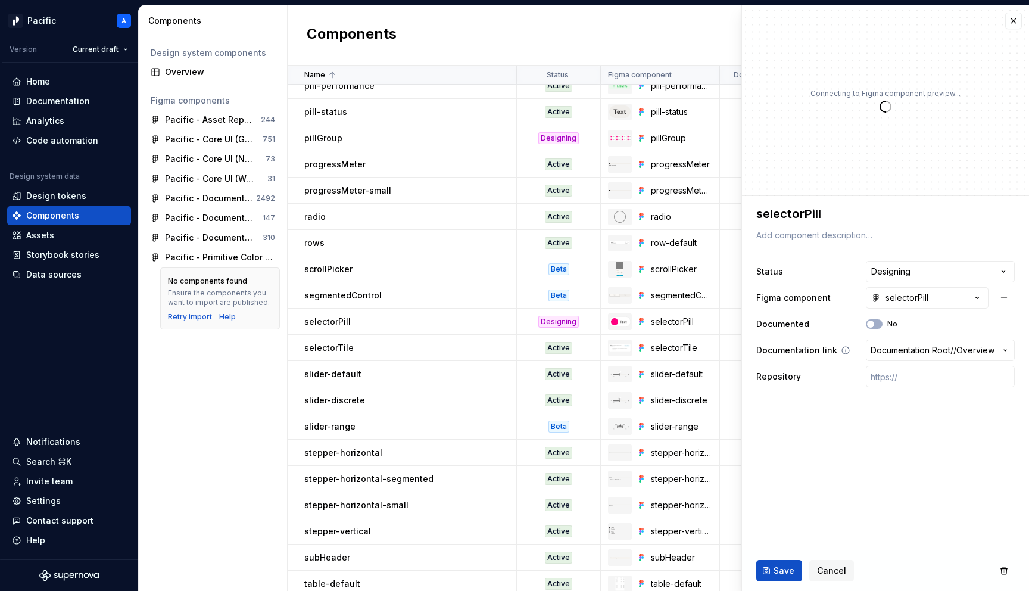
click at [894, 351] on span "Documentation Root /" at bounding box center [911, 350] width 83 height 12
click at [894, 346] on span "Documentation Root /" at bounding box center [911, 350] width 83 height 12
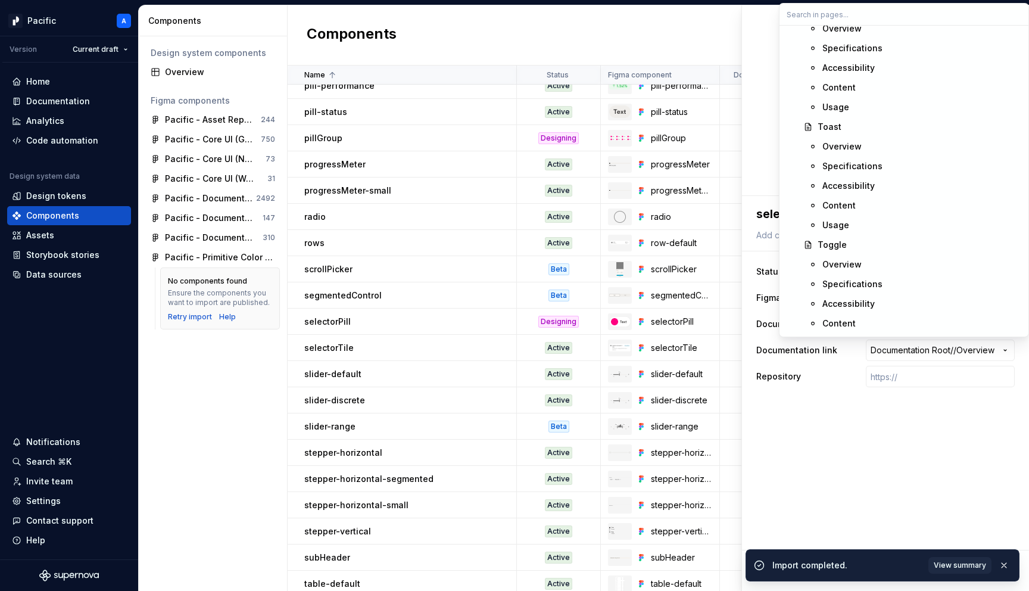
scroll to position [8495, 0]
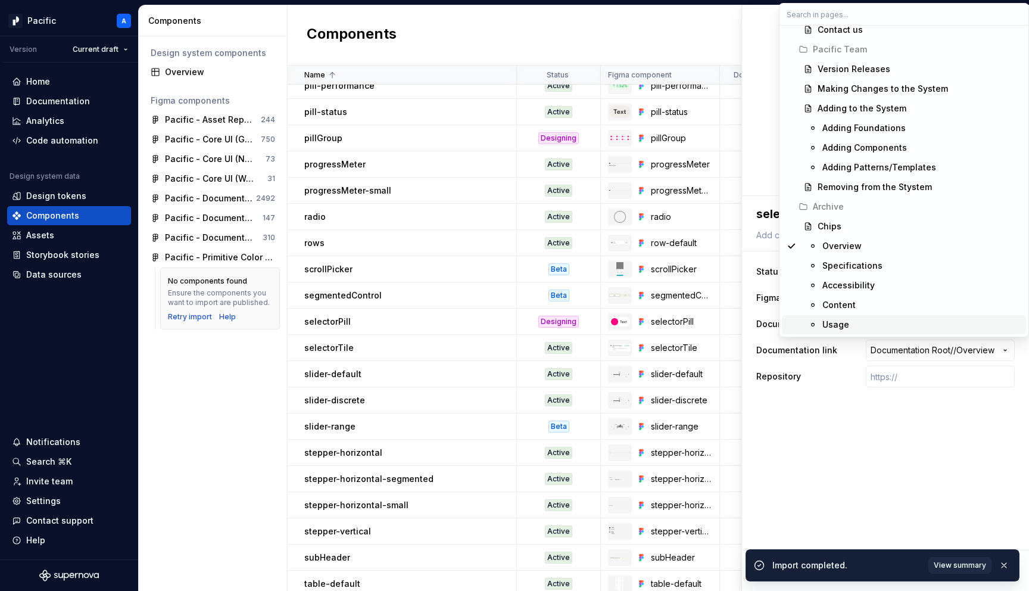
click at [898, 430] on html "Pacific A Version Current draft Home Documentation Analytics Code automation De…" at bounding box center [514, 295] width 1029 height 591
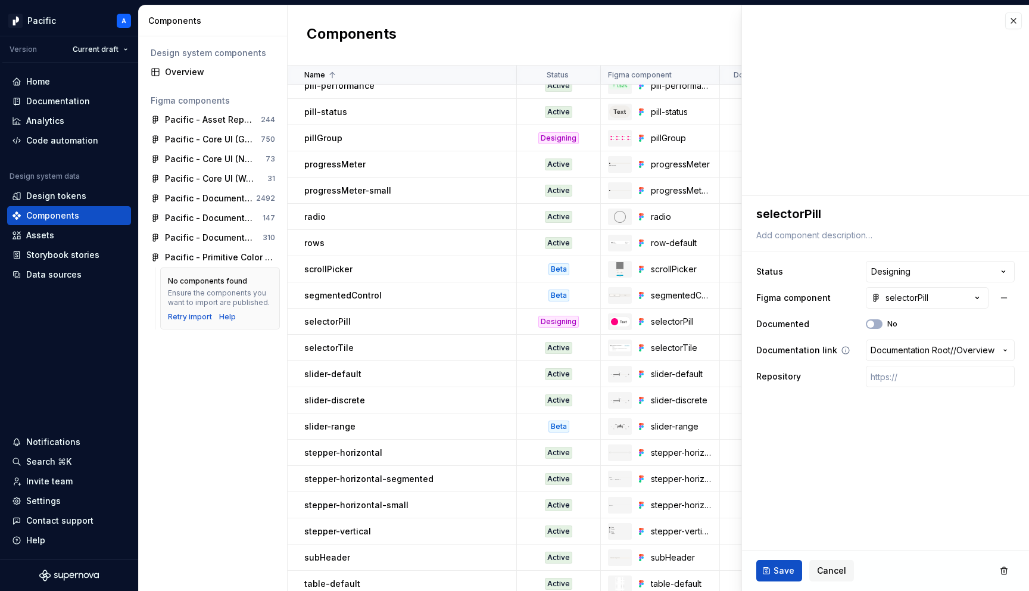
click at [889, 348] on span "Documentation Root /" at bounding box center [911, 350] width 83 height 12
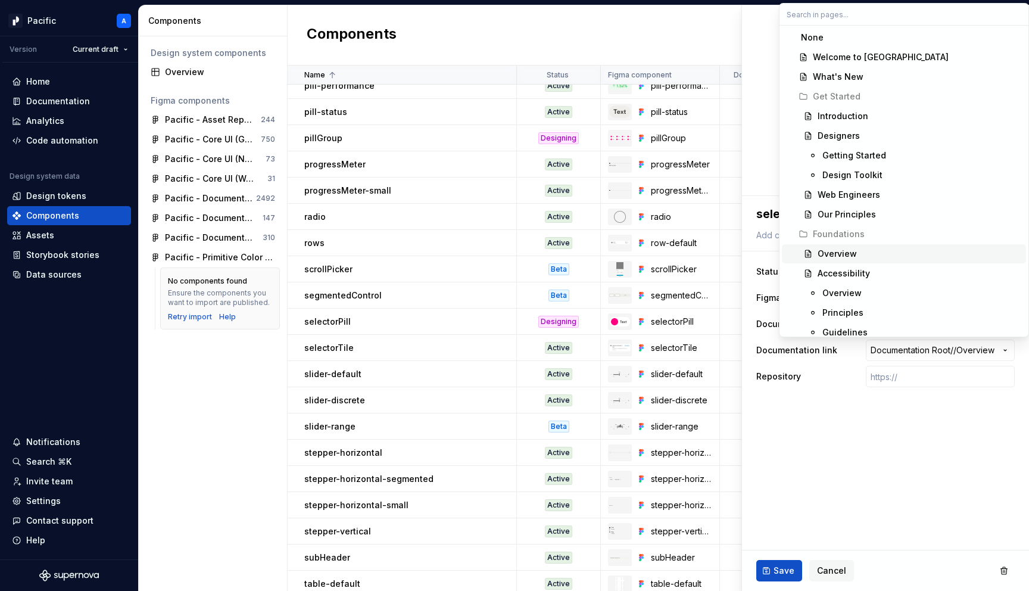
click at [842, 249] on div "Overview" at bounding box center [836, 254] width 39 height 12
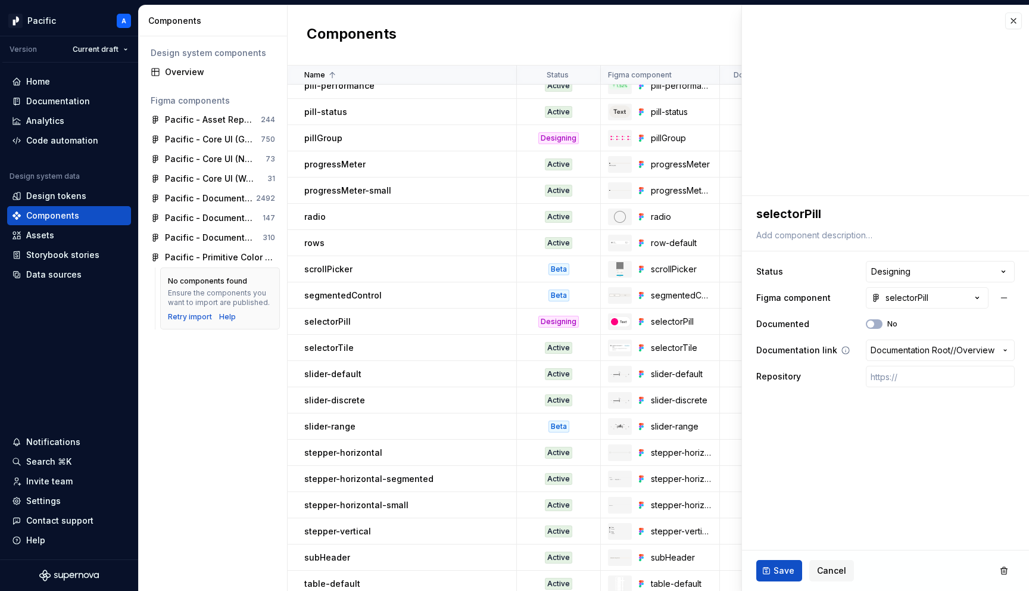
click at [917, 352] on span "Documentation Root /" at bounding box center [911, 350] width 83 height 12
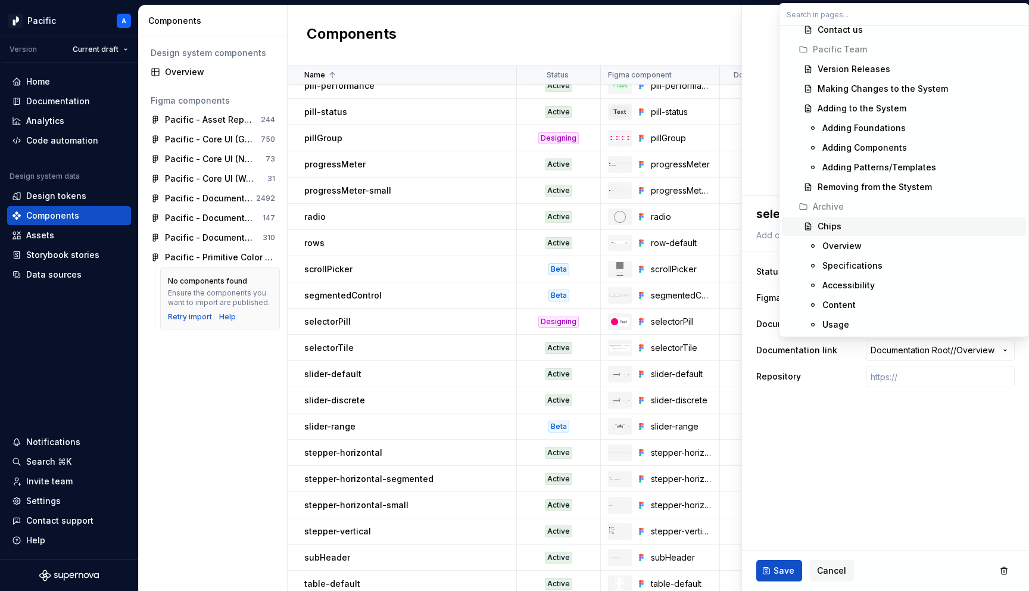
click at [832, 222] on div "Chips" at bounding box center [829, 226] width 24 height 12
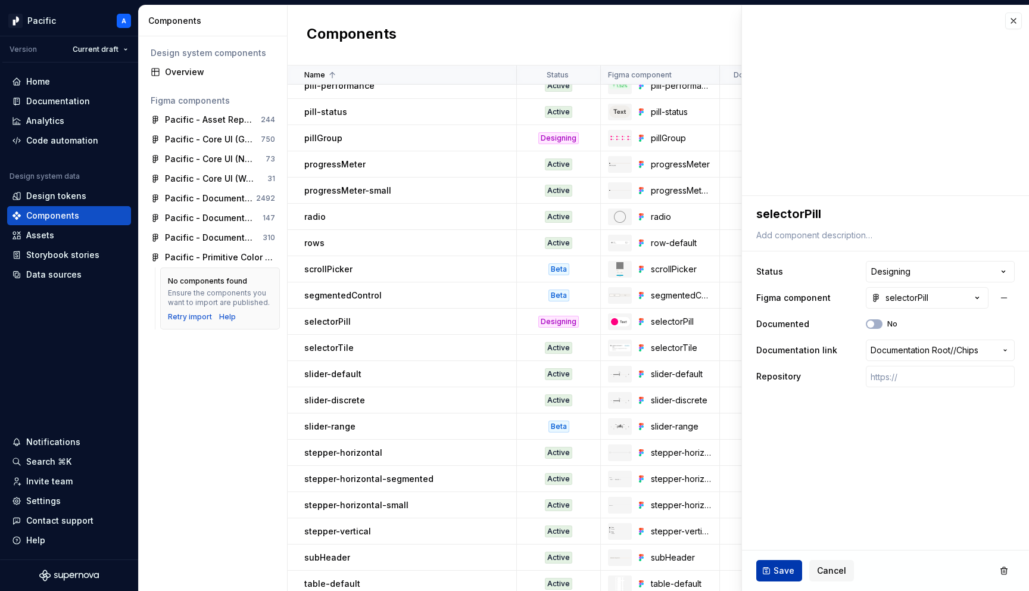
click at [782, 574] on span "Save" at bounding box center [783, 570] width 21 height 12
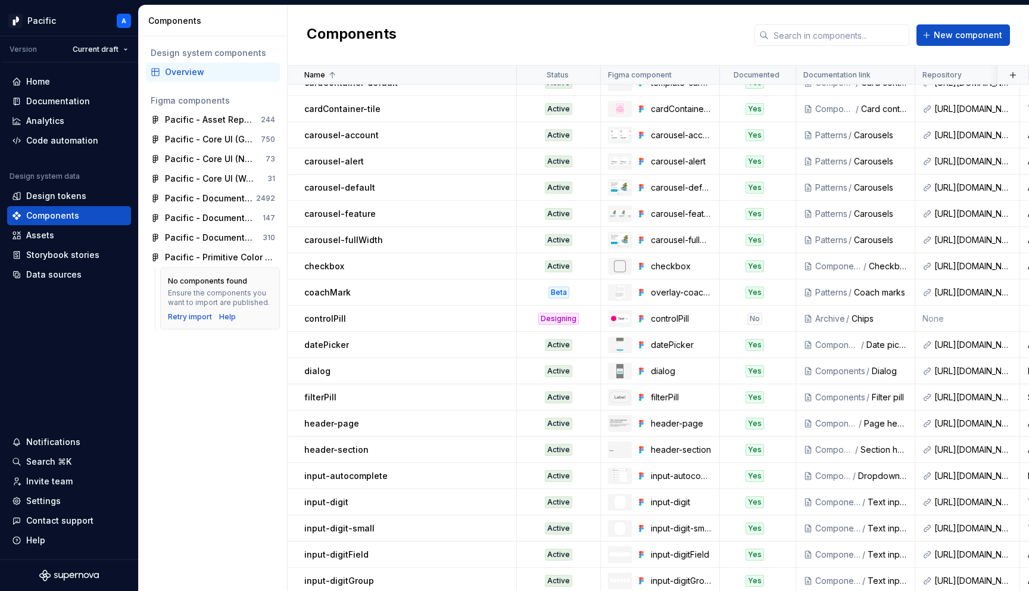
scroll to position [841, 0]
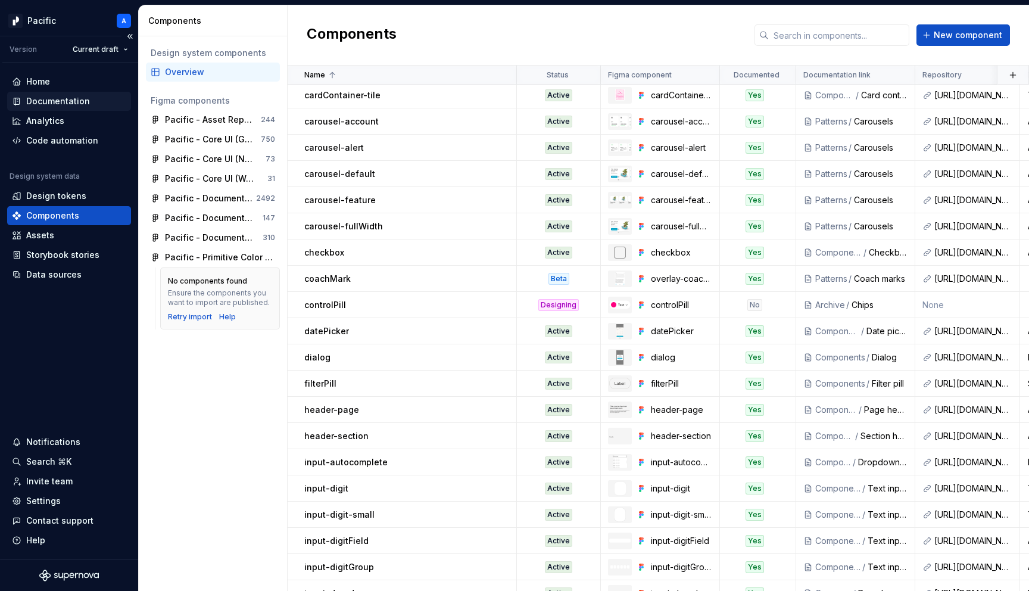
click at [59, 106] on div "Documentation" at bounding box center [58, 101] width 64 height 12
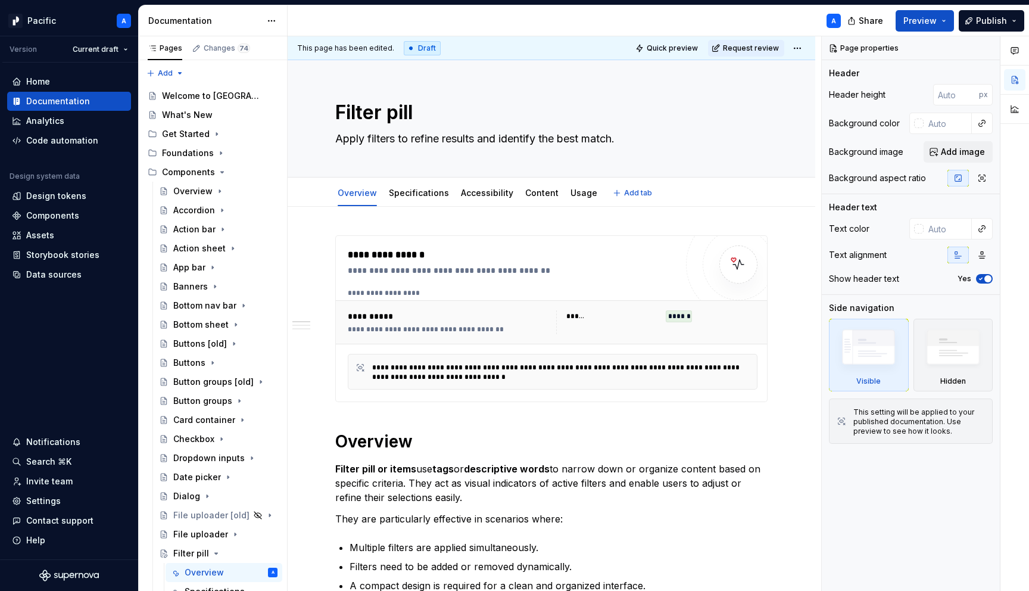
type textarea "*"
click at [460, 289] on div "**********" at bounding box center [556, 293] width 416 height 10
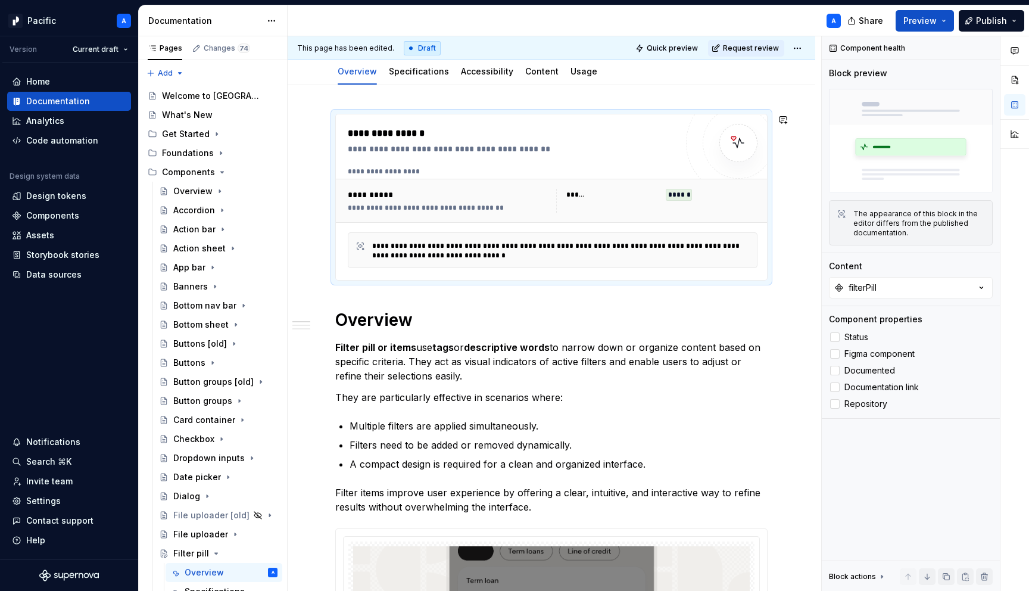
scroll to position [138, 0]
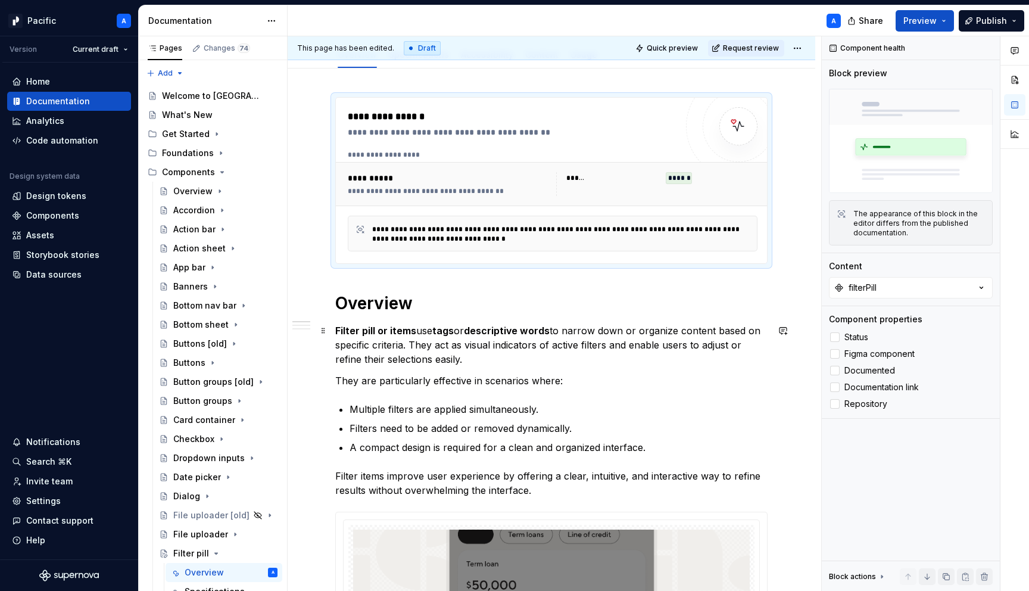
click at [412, 330] on strong "Filter pill or items" at bounding box center [375, 330] width 81 height 12
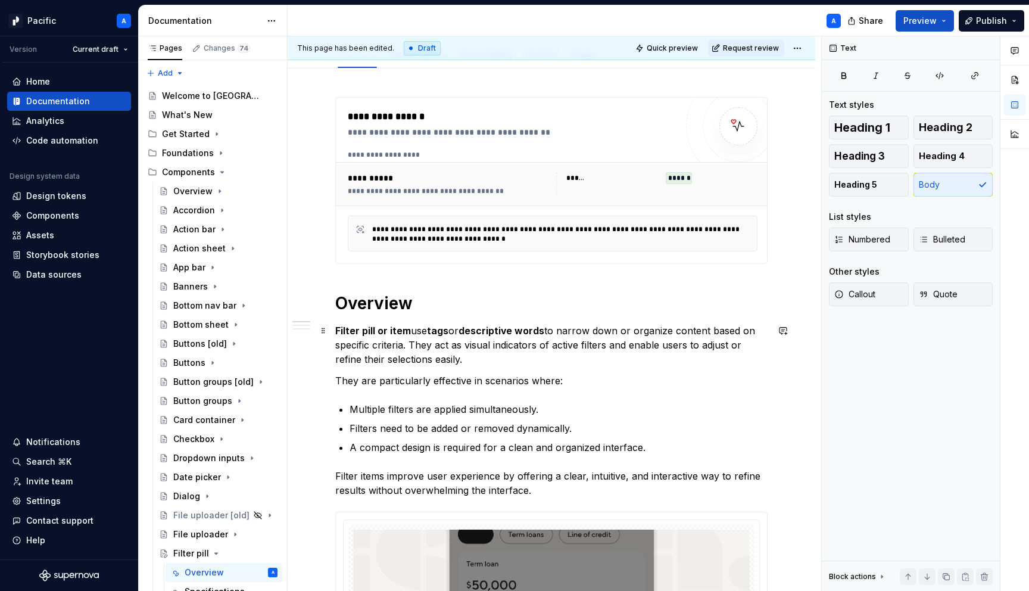
click at [428, 330] on p "Filter pill or item use tags or descriptive words to narrow down or organize co…" at bounding box center [551, 344] width 432 height 43
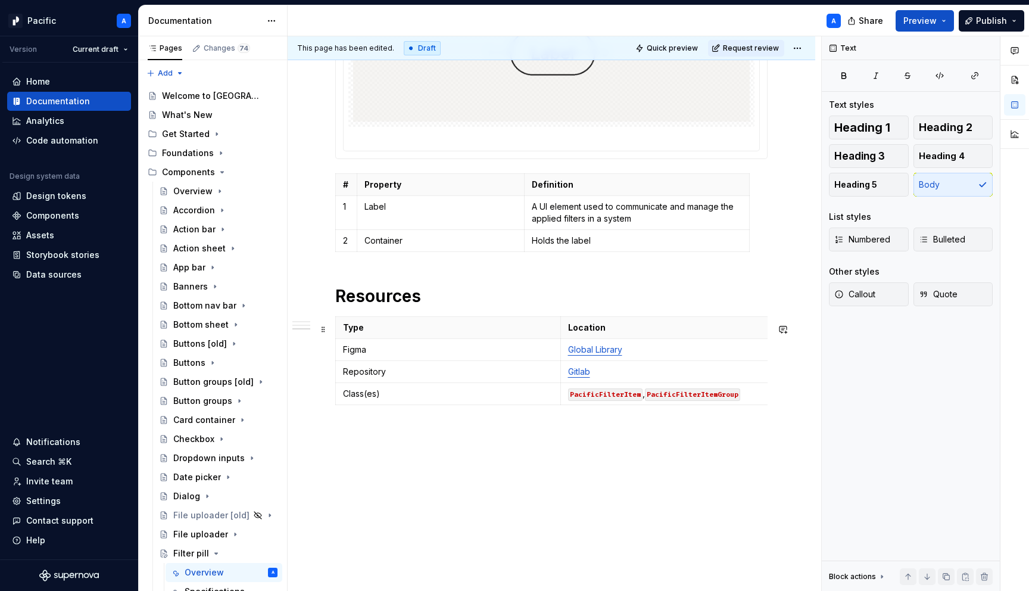
scroll to position [1139, 0]
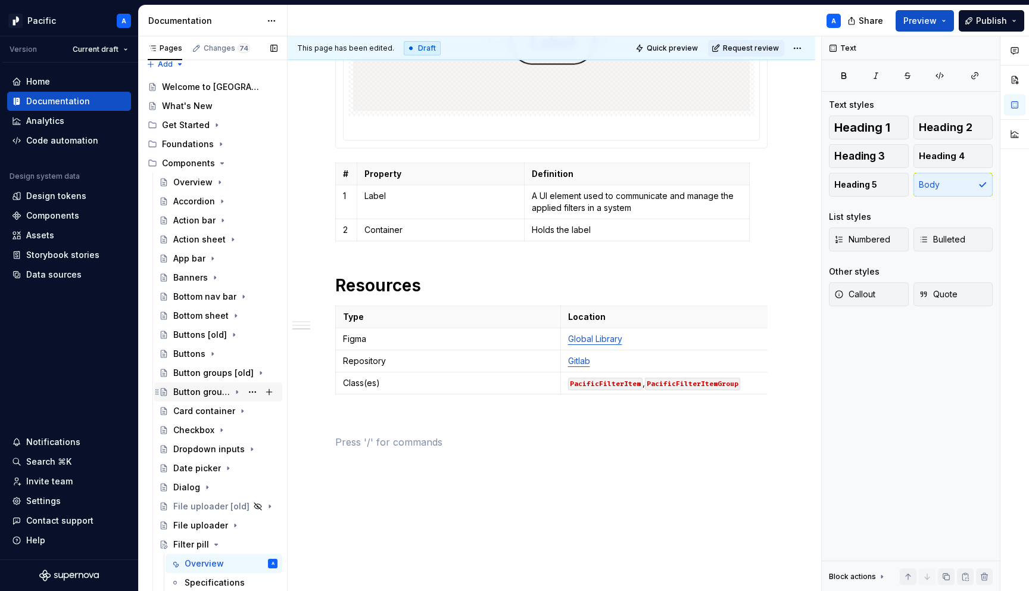
click at [207, 389] on div "Button groups" at bounding box center [201, 392] width 57 height 12
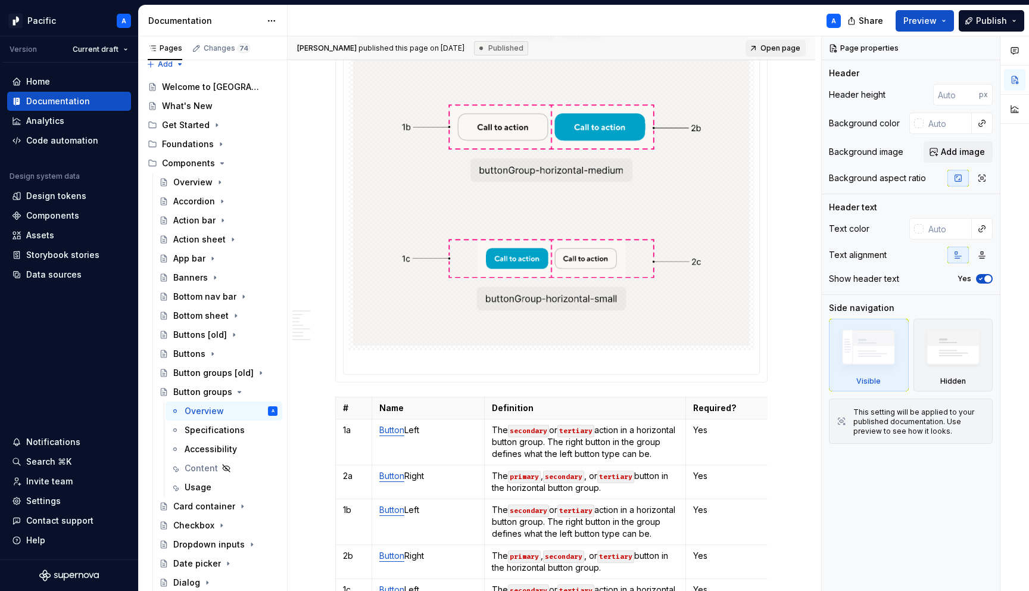
scroll to position [3932, 0]
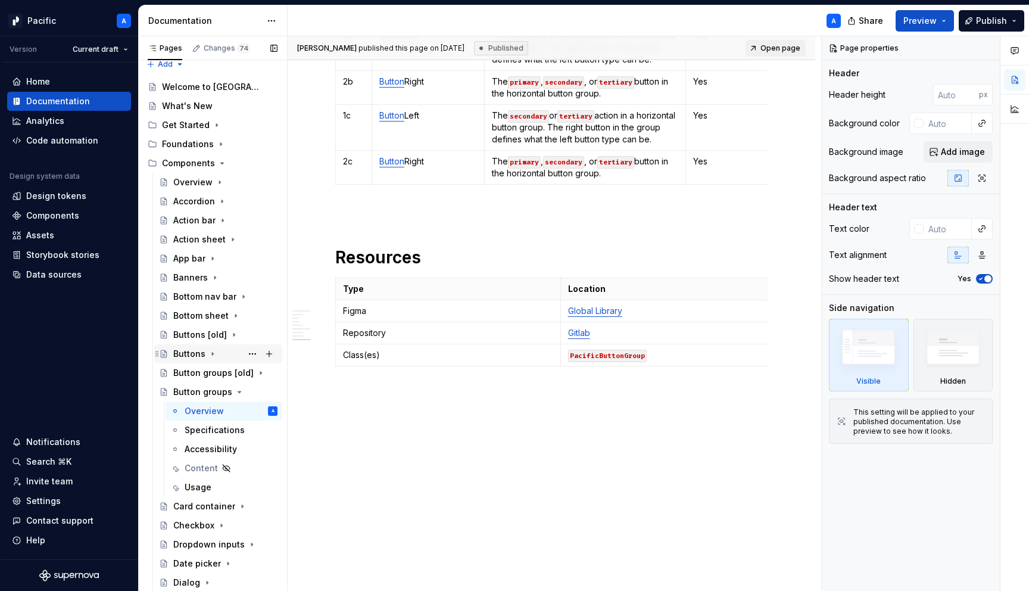
click at [198, 352] on div "Buttons" at bounding box center [189, 354] width 32 height 12
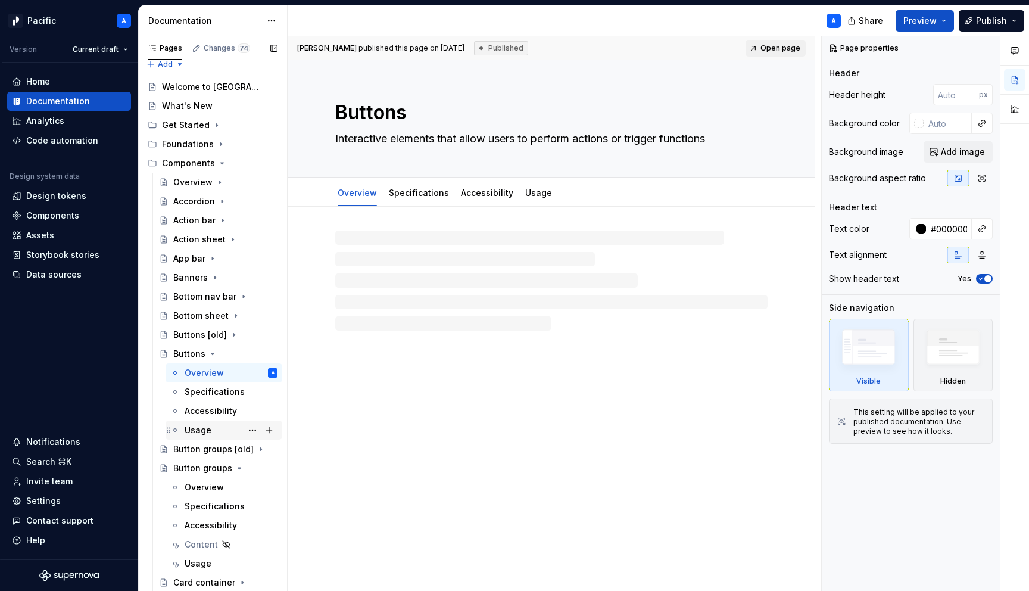
click at [201, 427] on div "Usage" at bounding box center [198, 430] width 27 height 12
click at [210, 372] on div "Overview" at bounding box center [204, 373] width 39 height 12
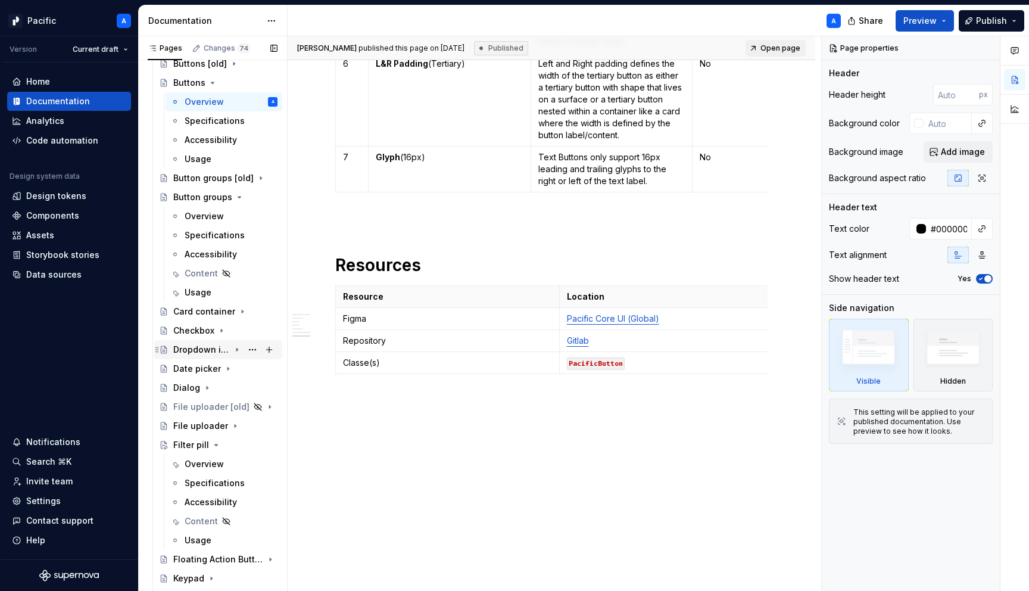
scroll to position [304, 0]
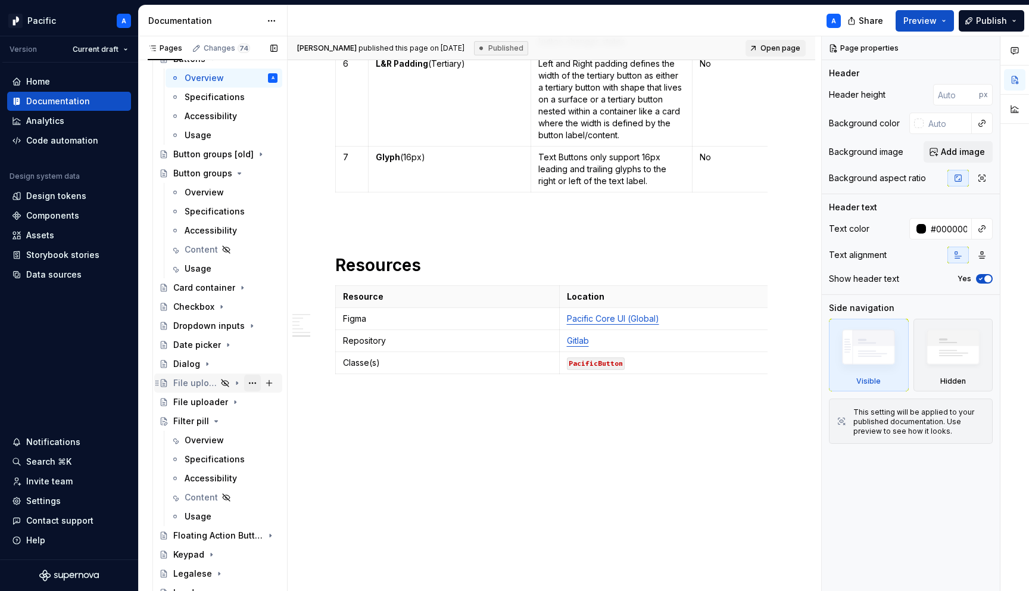
click at [254, 382] on button "Page tree" at bounding box center [252, 382] width 17 height 17
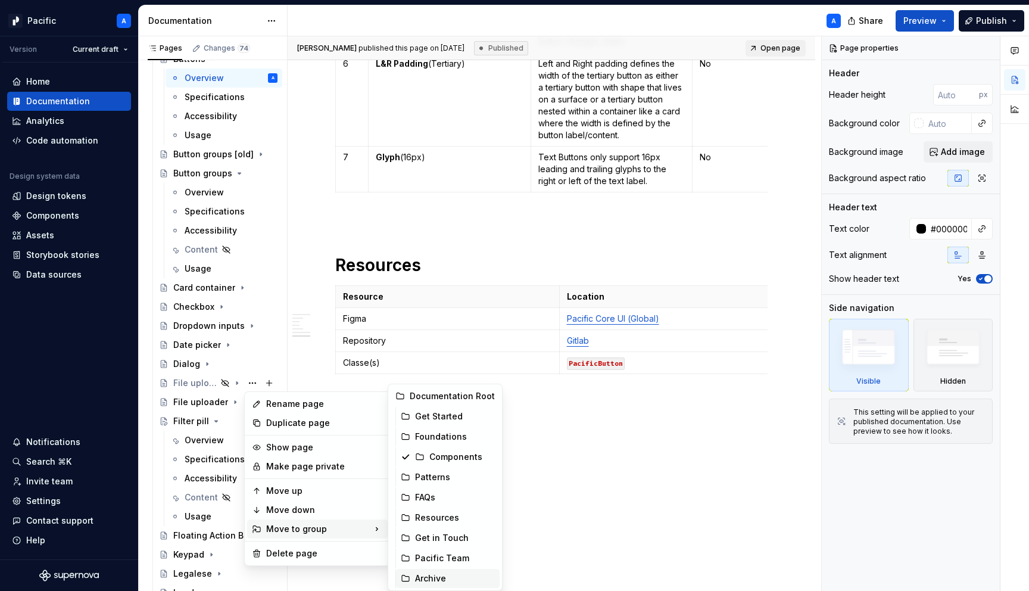
click at [445, 583] on div "Archive" at bounding box center [455, 578] width 80 height 12
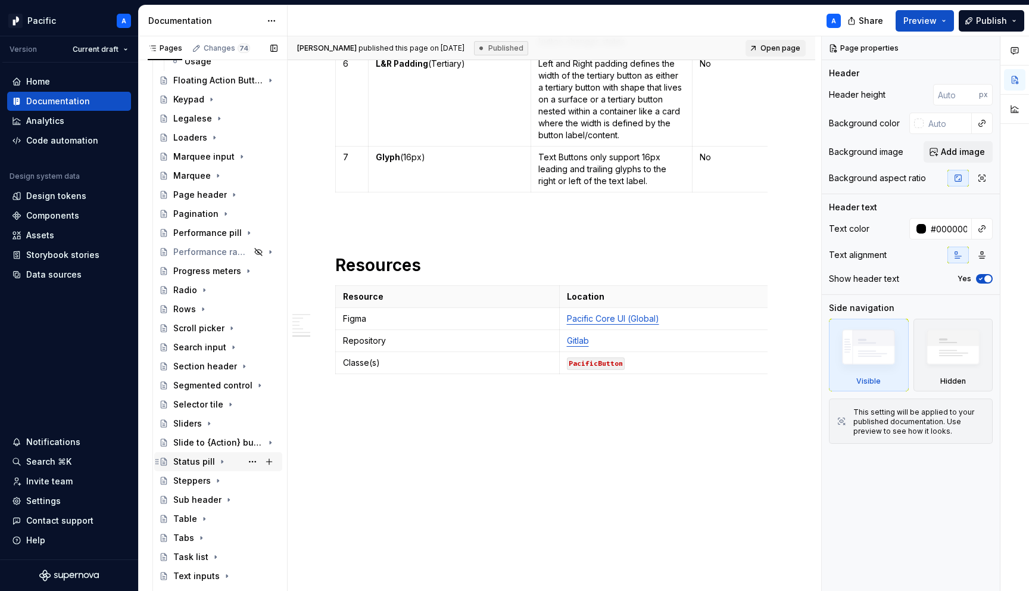
scroll to position [715, 0]
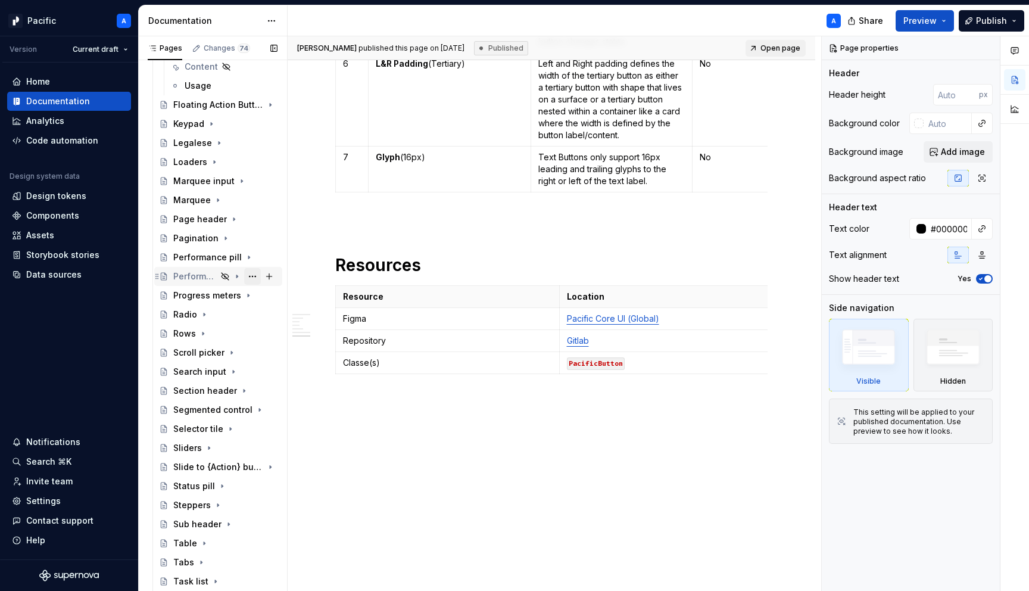
click at [250, 276] on button "Page tree" at bounding box center [252, 276] width 17 height 17
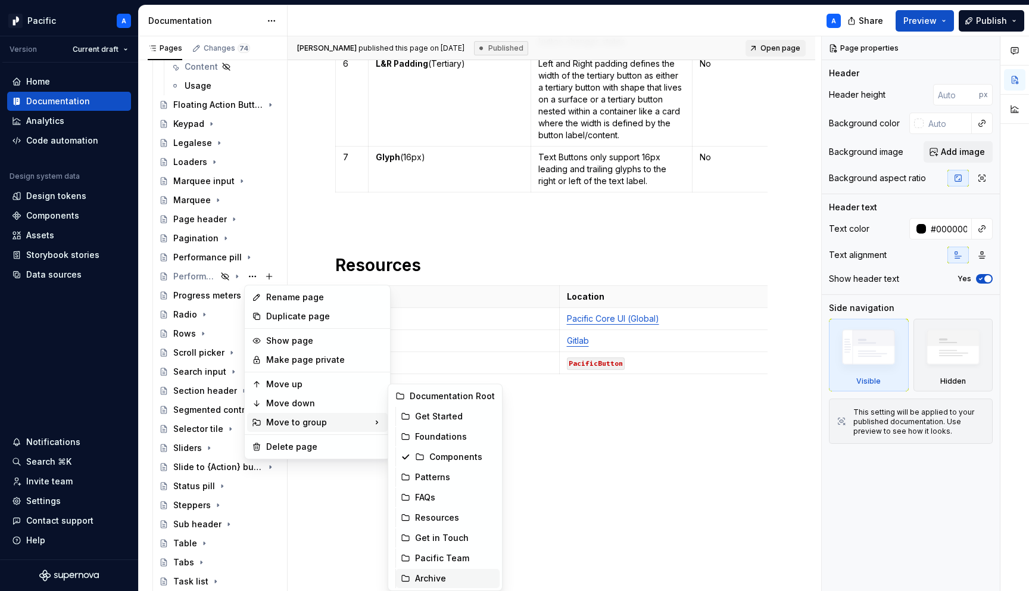
click at [441, 576] on div "Archive" at bounding box center [455, 578] width 80 height 12
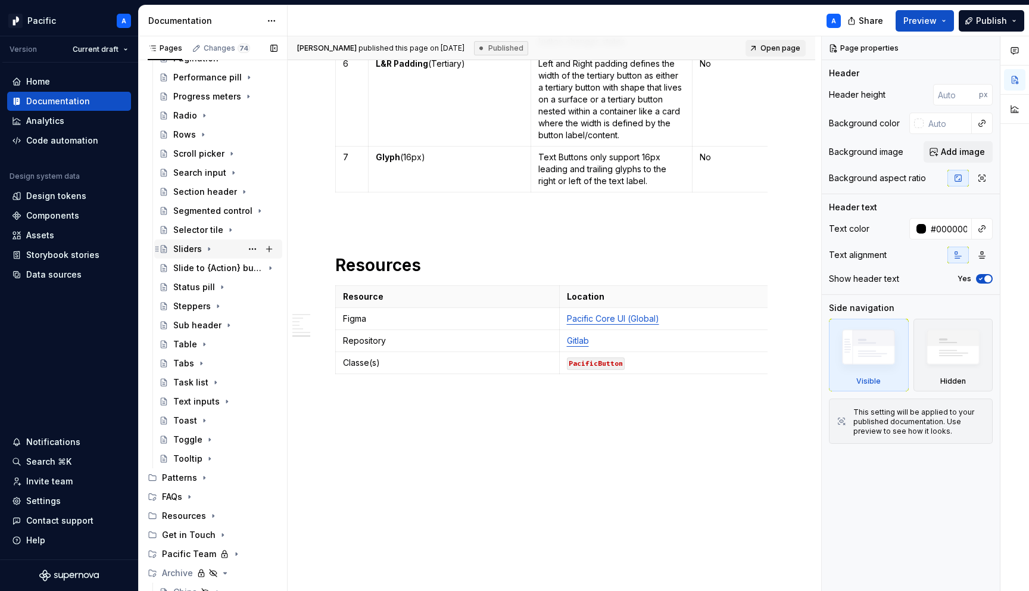
scroll to position [941, 0]
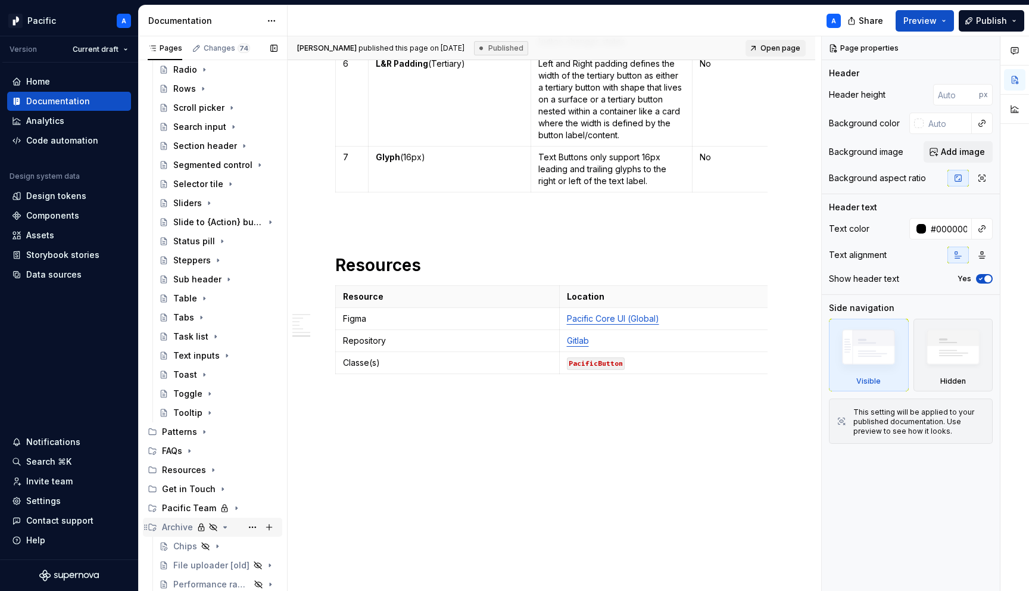
click at [224, 525] on icon "Page tree" at bounding box center [225, 527] width 10 height 10
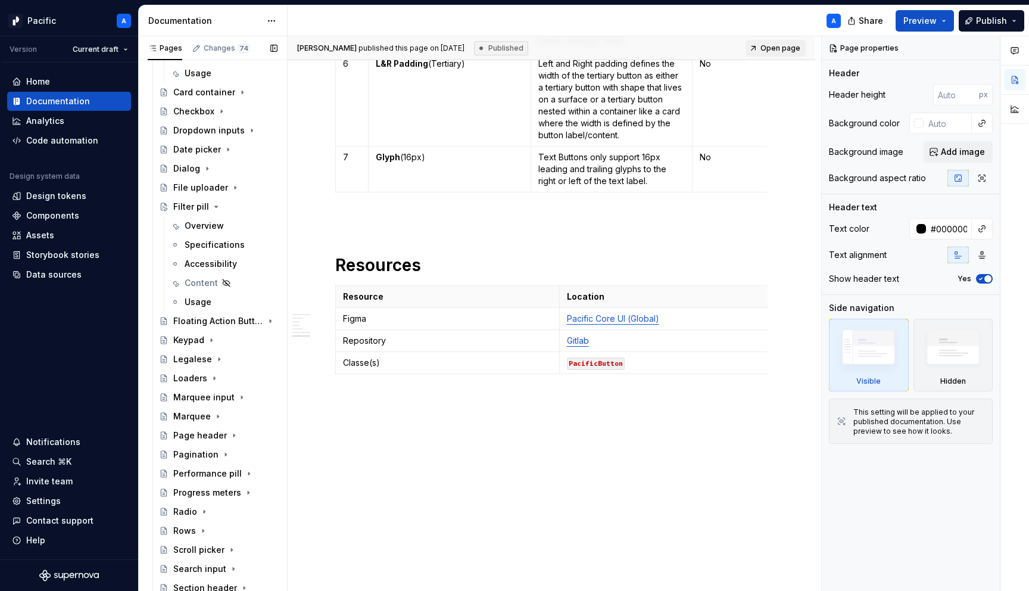
scroll to position [490, 0]
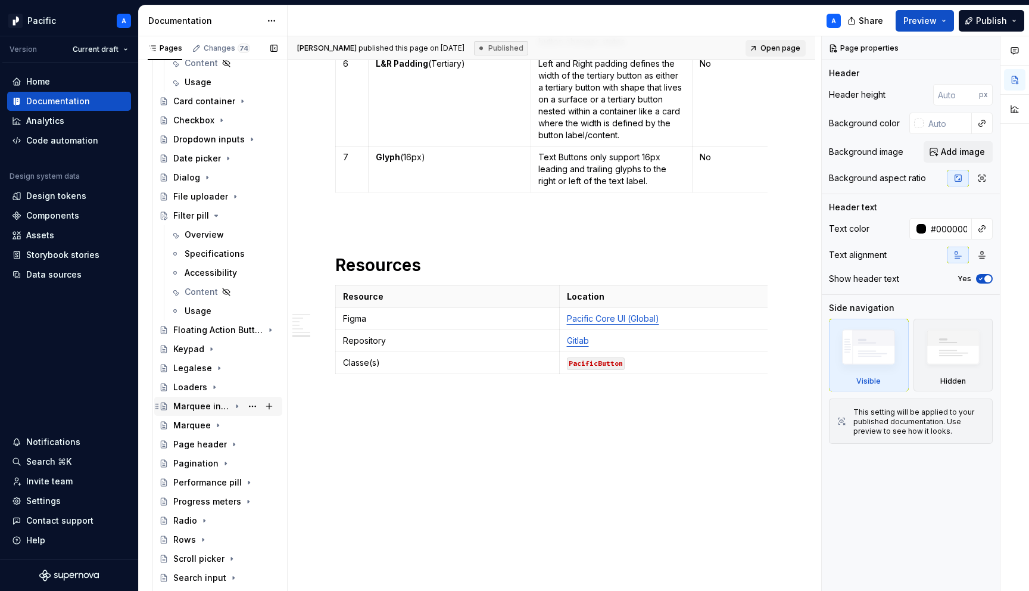
click at [218, 404] on div "Marquee input" at bounding box center [201, 406] width 57 height 12
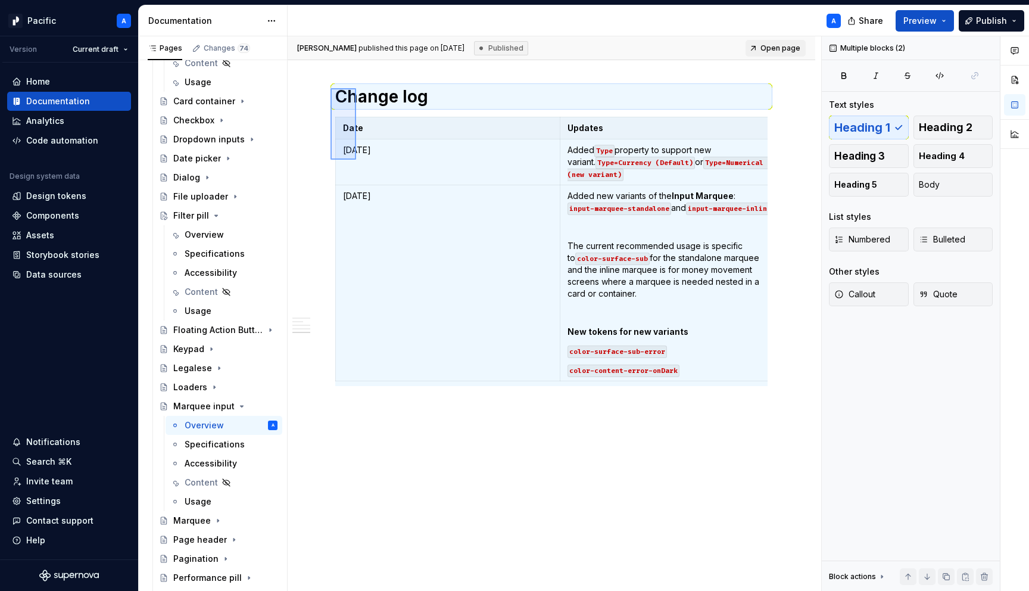
scroll to position [2565, 0]
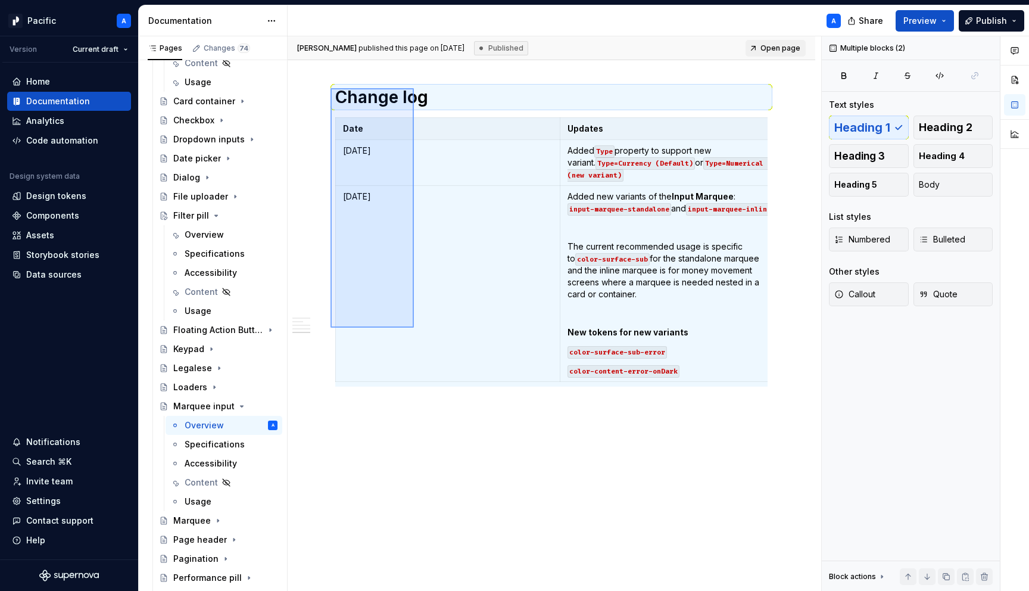
drag, startPoint x: 330, startPoint y: 88, endPoint x: 444, endPoint y: 367, distance: 302.0
click at [444, 367] on div "**********" at bounding box center [554, 313] width 533 height 555
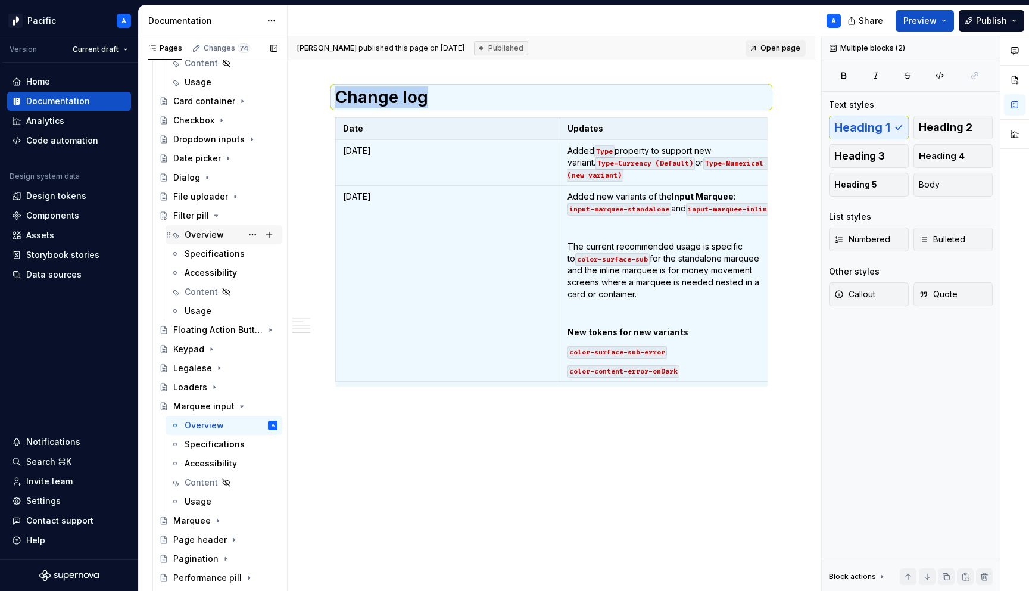
click at [215, 235] on div "Overview" at bounding box center [204, 235] width 39 height 12
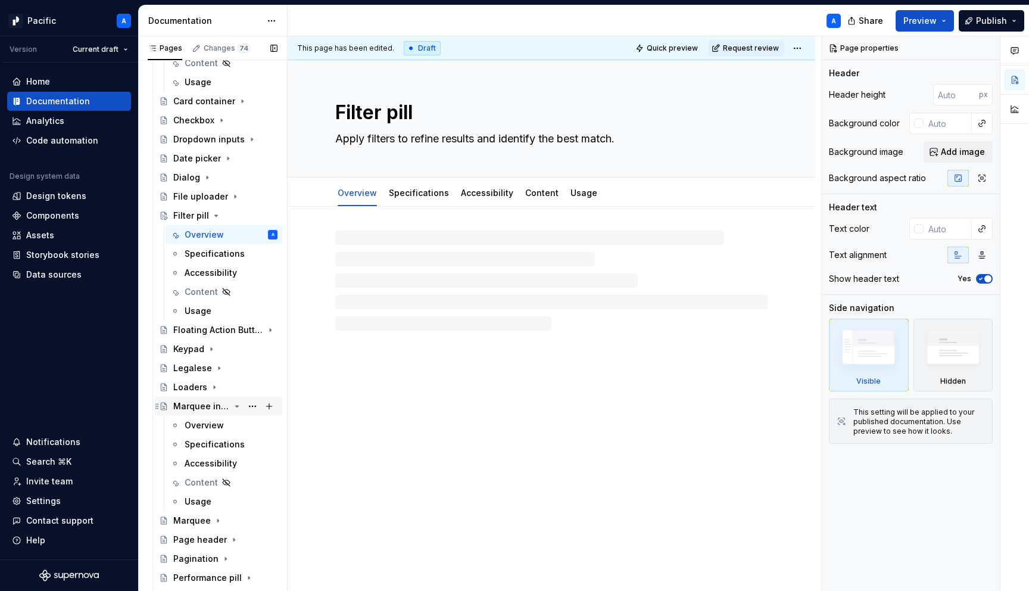
click at [236, 407] on icon "Page tree" at bounding box center [237, 406] width 10 height 10
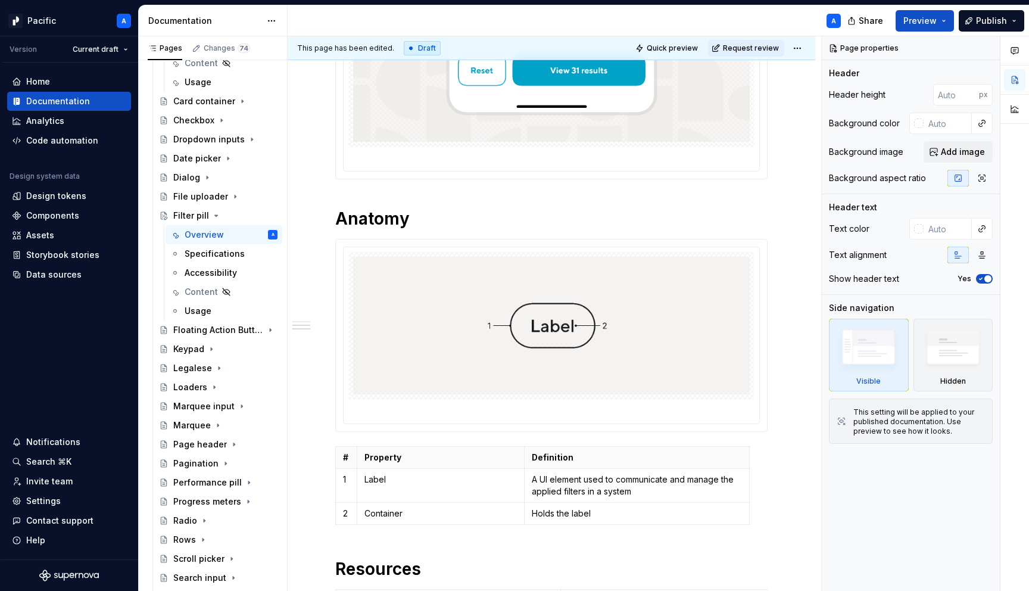
scroll to position [1195, 0]
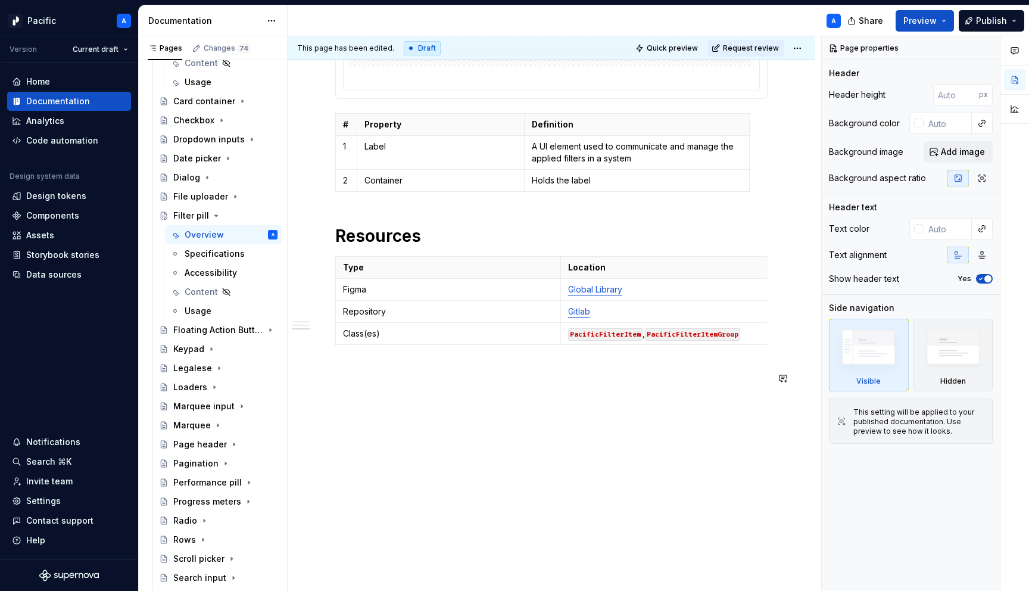
type textarea "*"
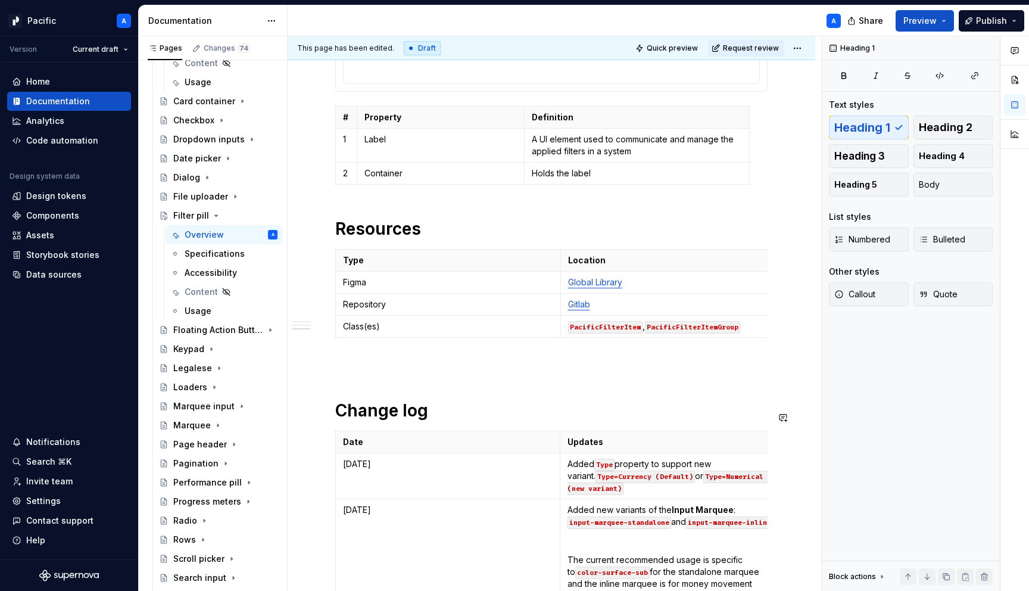
click at [360, 366] on p at bounding box center [551, 364] width 432 height 14
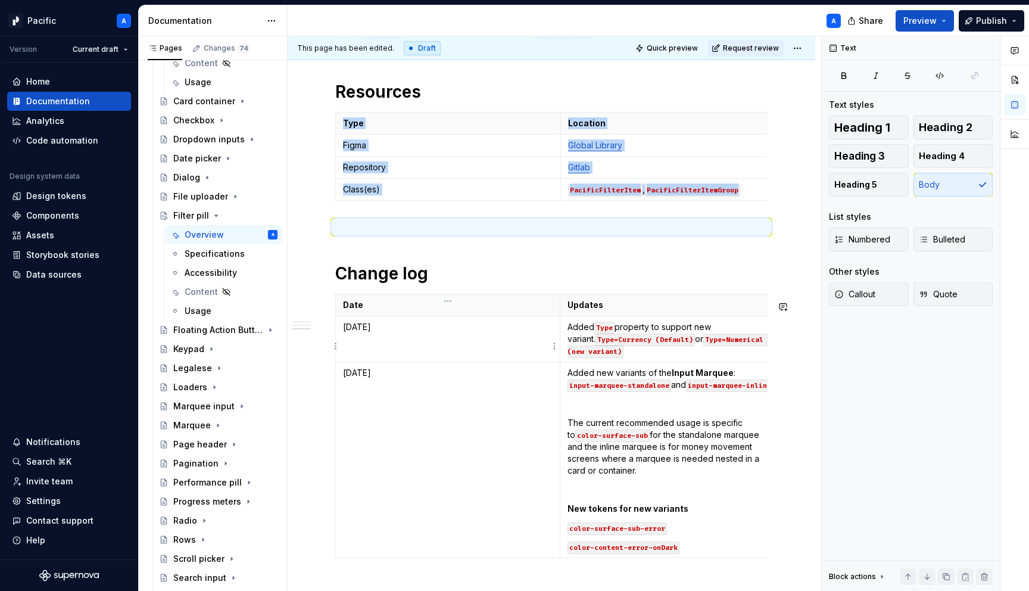
scroll to position [1378, 0]
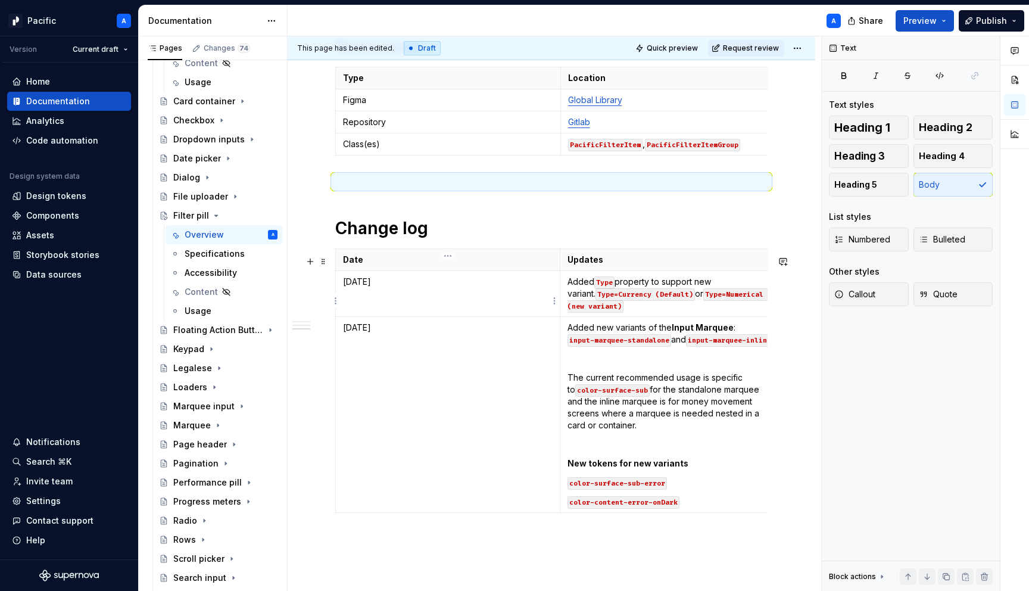
click at [355, 288] on p "[DATE]" at bounding box center [448, 282] width 210 height 12
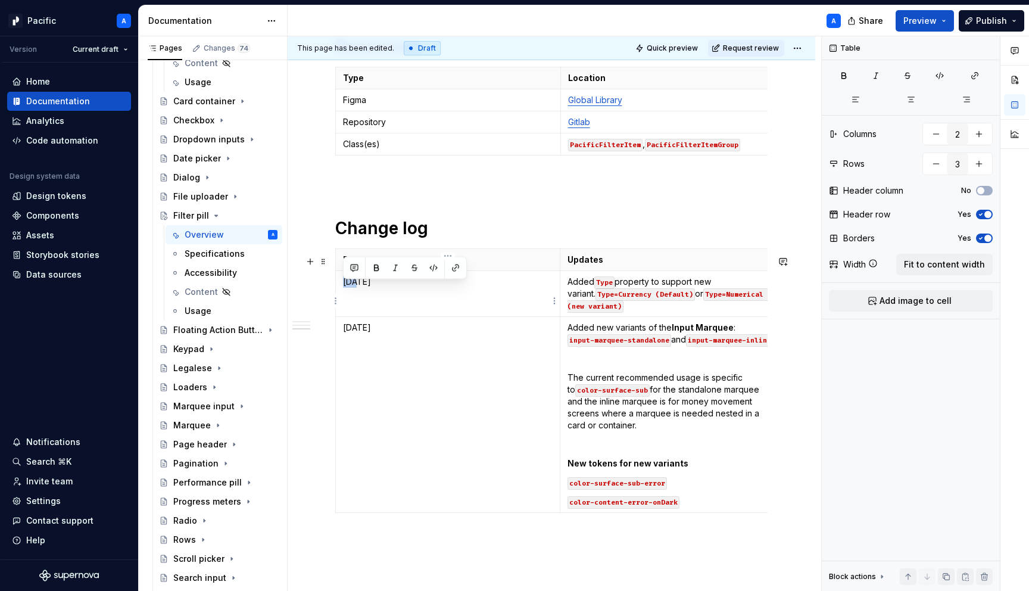
click at [355, 288] on p "[DATE]" at bounding box center [448, 282] width 210 height 12
click at [336, 427] on html "Pacific A Version Current draft Home Documentation Analytics Code automation De…" at bounding box center [514, 295] width 1029 height 591
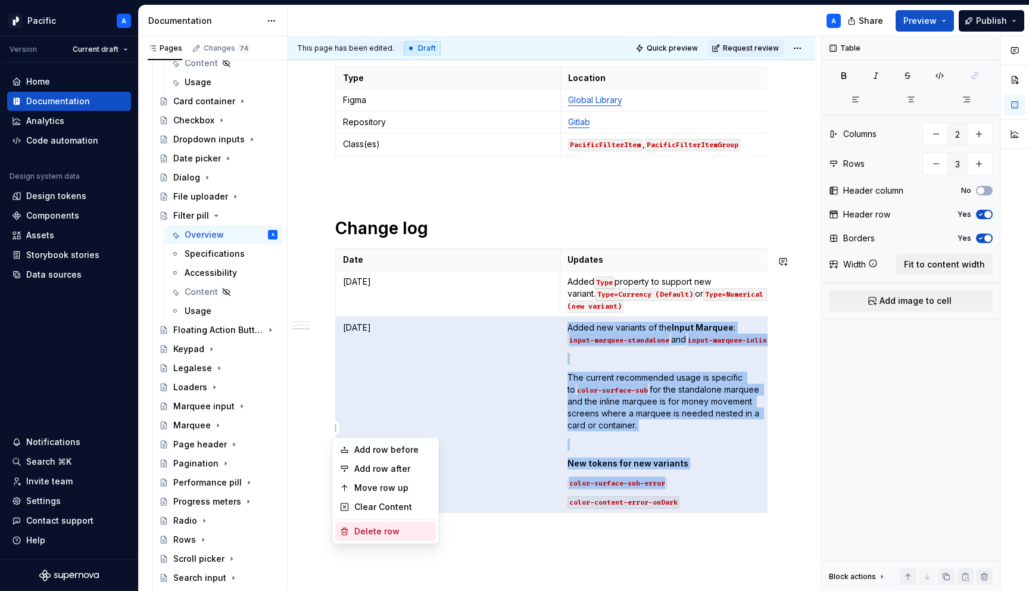
click at [402, 534] on div "Delete row" at bounding box center [392, 531] width 77 height 12
type input "2"
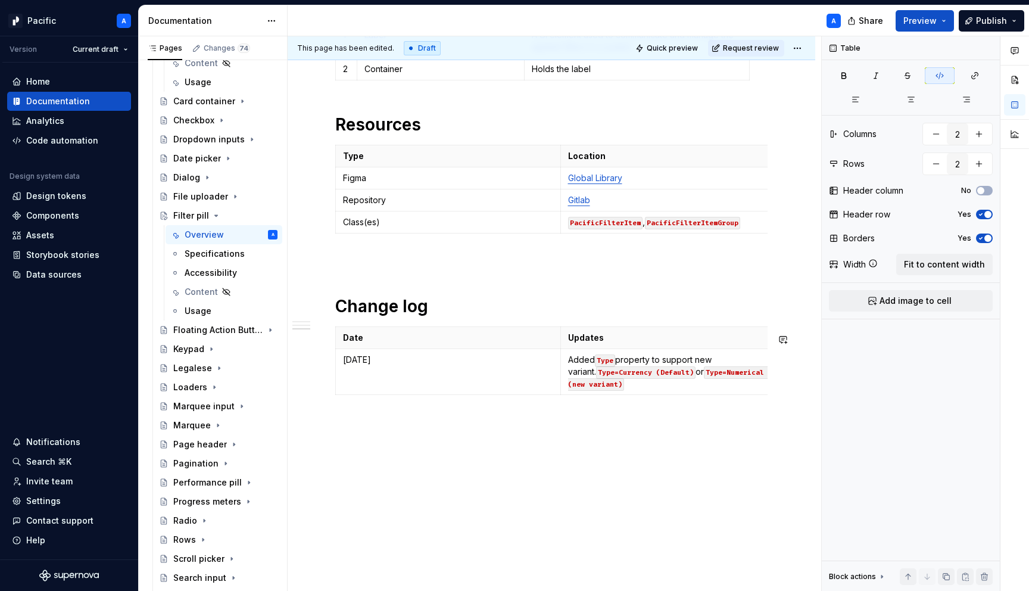
scroll to position [1307, 0]
drag, startPoint x: 568, startPoint y: 357, endPoint x: 626, endPoint y: 398, distance: 71.0
click at [626, 398] on div "Date Updates [DATE] Added Type property to support new variant. Type=Currency (…" at bounding box center [551, 362] width 432 height 73
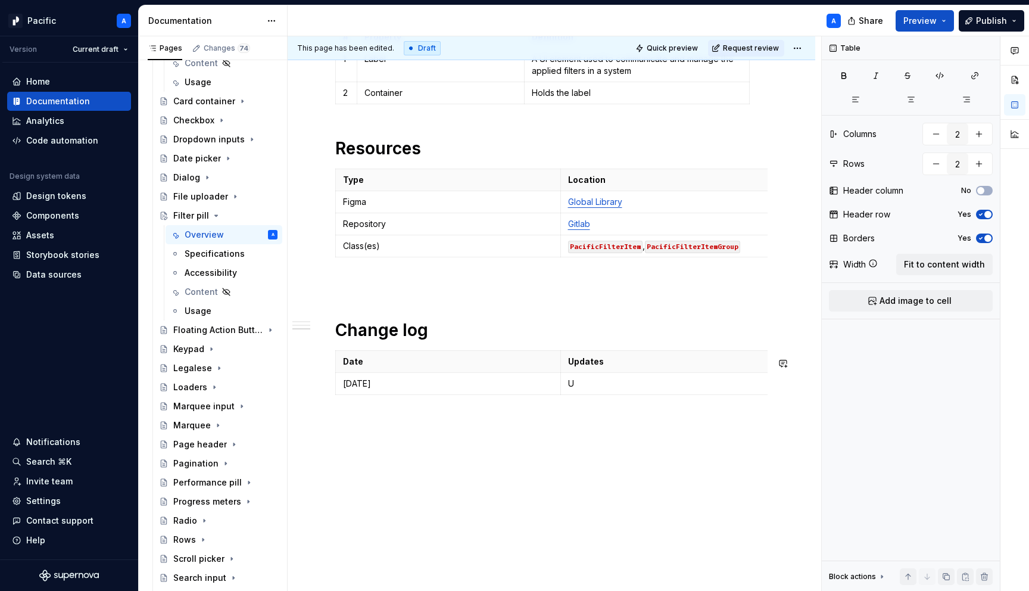
scroll to position [1283, 0]
drag, startPoint x: 685, startPoint y: 380, endPoint x: 720, endPoint y: 384, distance: 35.9
click at [720, 384] on p "Updated component name to filterPill" at bounding box center [673, 383] width 210 height 12
click at [778, 355] on button "button" at bounding box center [775, 362] width 17 height 17
click at [751, 380] on p "Updated component name to filterPill" at bounding box center [673, 383] width 210 height 12
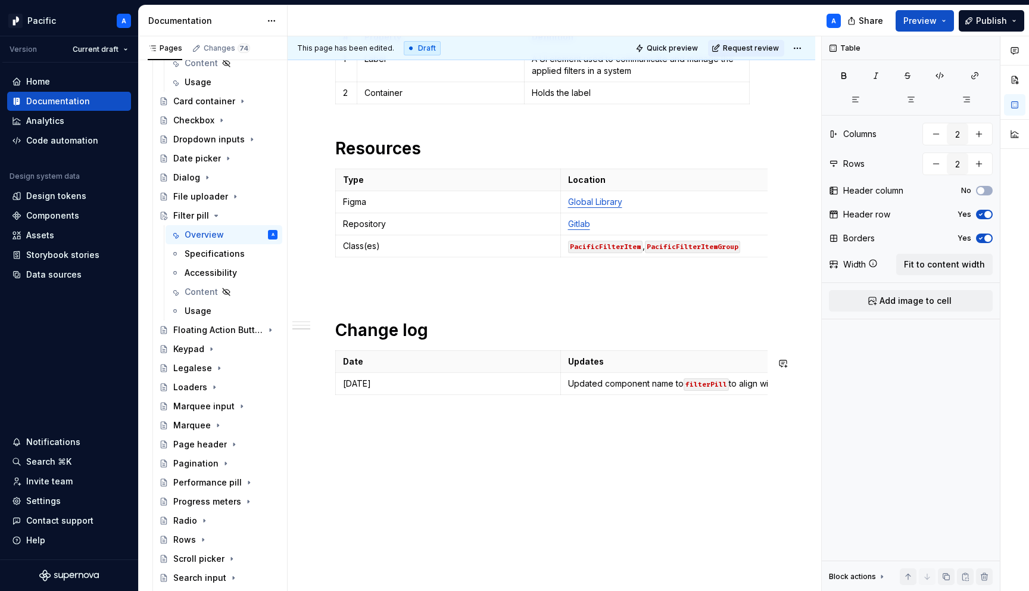
scroll to position [0, 4]
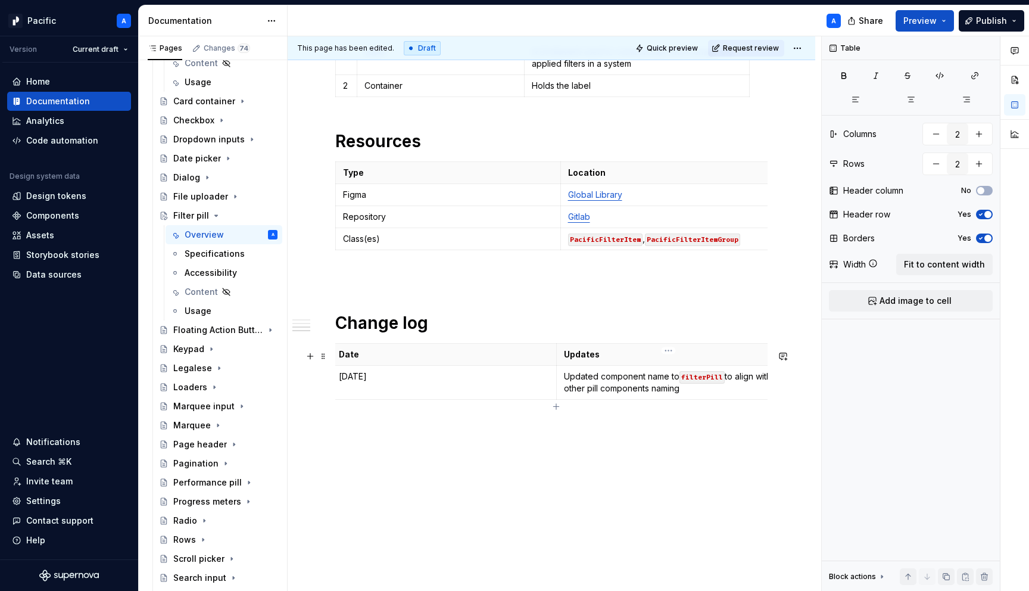
click at [667, 394] on p "Updated component name to filterPill to align with other pill components naming" at bounding box center [669, 382] width 210 height 24
click at [724, 394] on p "Updated component name to filterPill to align with other pill component naming" at bounding box center [669, 382] width 210 height 24
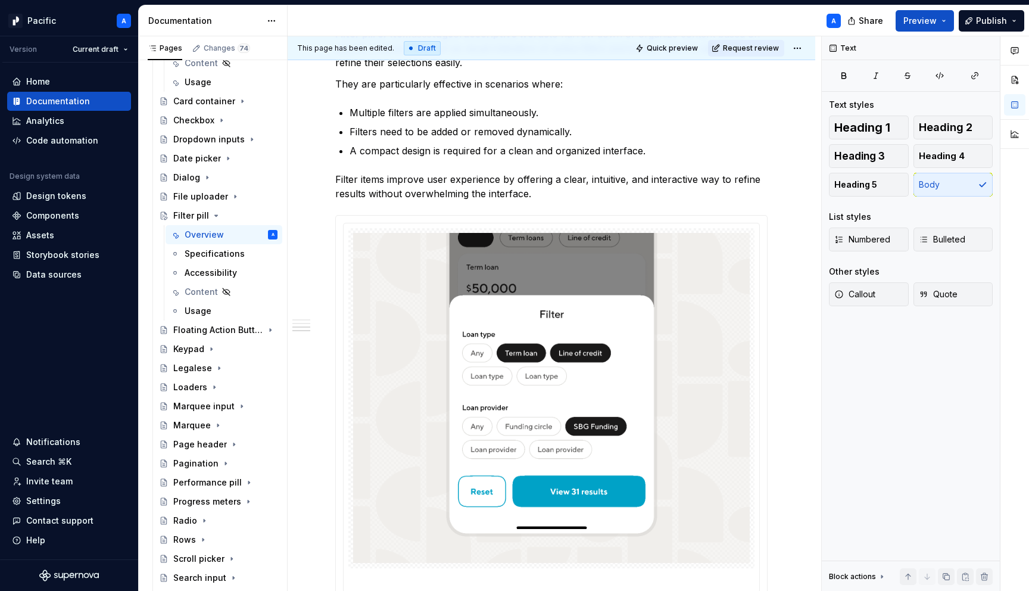
scroll to position [0, 0]
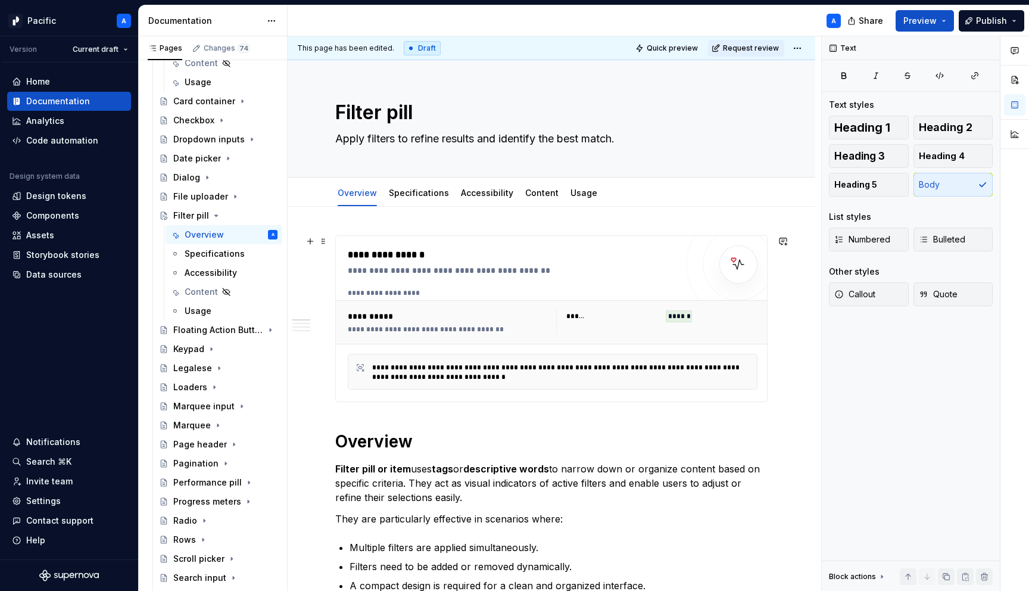
click at [658, 347] on div "**********" at bounding box center [553, 338] width 410 height 101
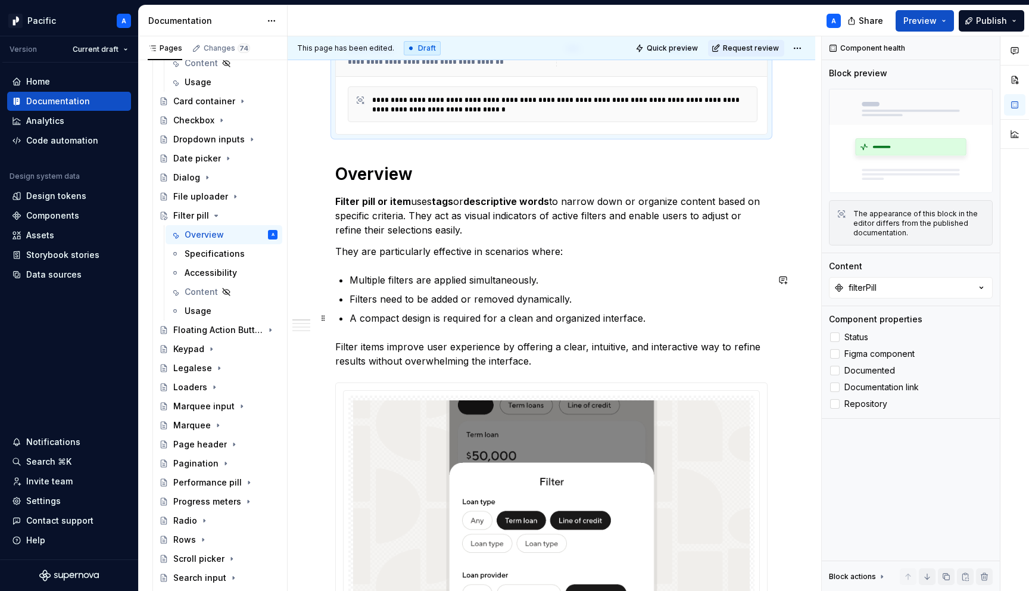
scroll to position [266, 0]
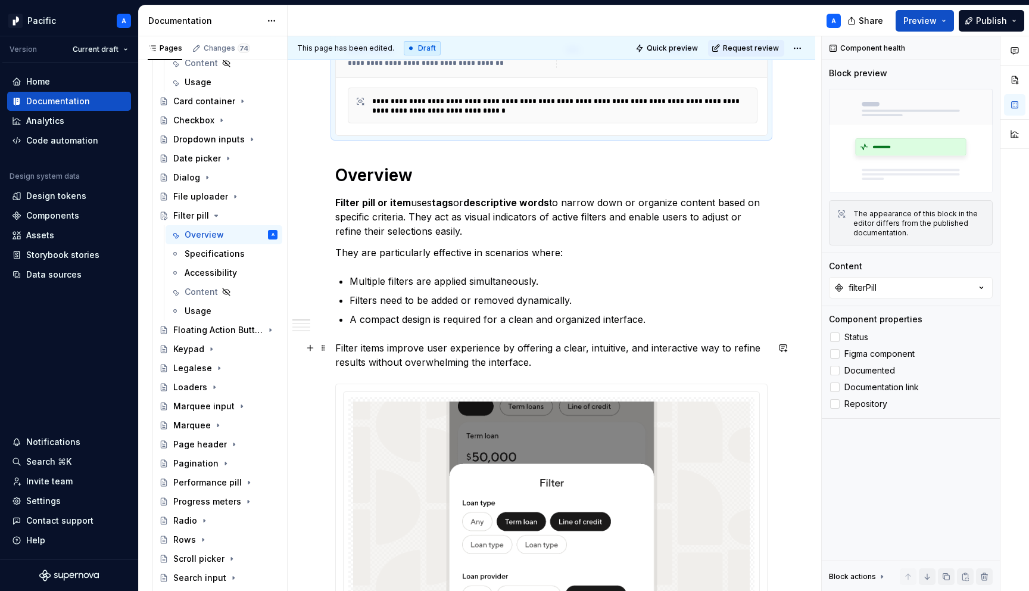
click at [367, 350] on p "Filter items improve user experience by offering a clear, intuitive, and intera…" at bounding box center [551, 355] width 432 height 29
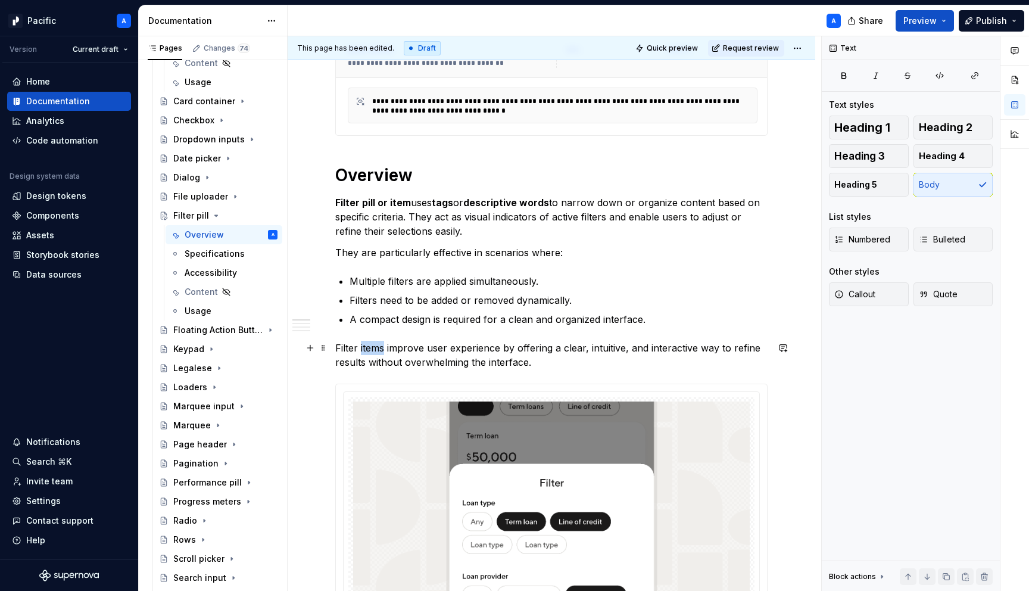
click at [367, 350] on p "Filter items improve user experience by offering a clear, intuitive, and intera…" at bounding box center [551, 355] width 432 height 29
click at [429, 347] on p "Filter pills (aka items) improve user experience by offering a clear, intuitive…" at bounding box center [551, 355] width 432 height 29
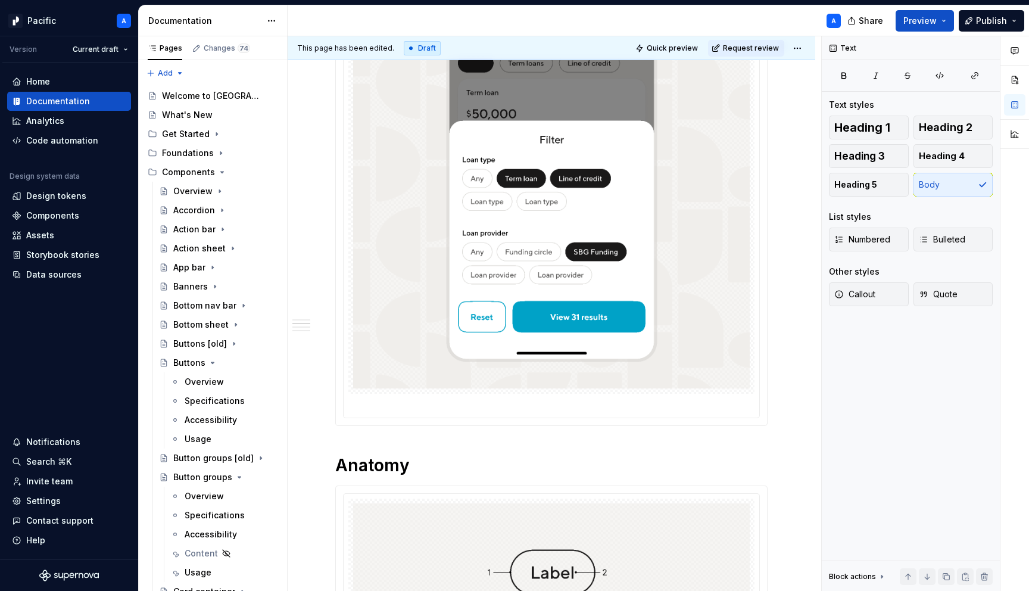
scroll to position [0, 0]
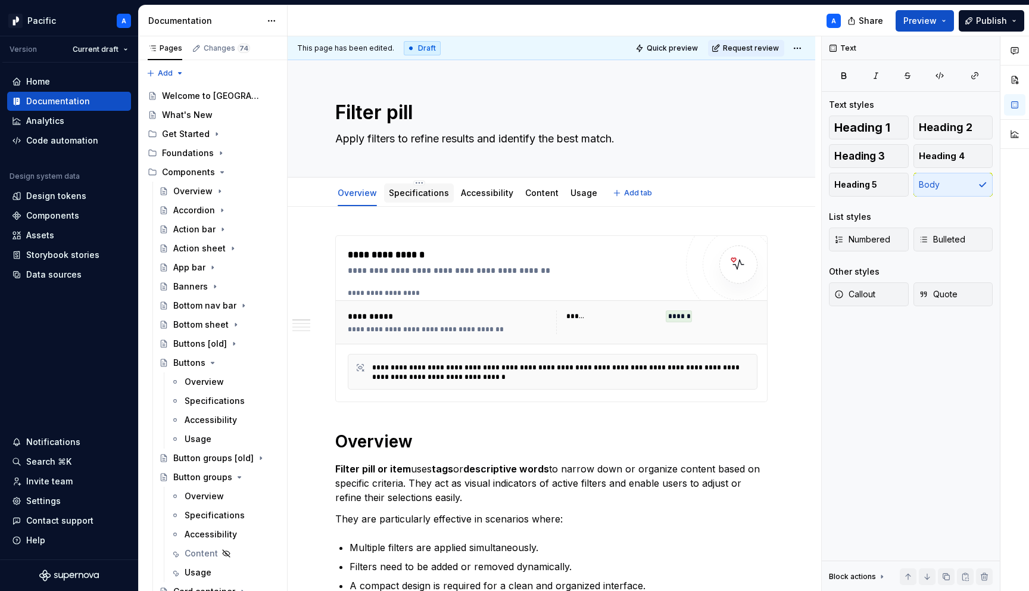
click at [442, 193] on link "Specifications" at bounding box center [419, 193] width 60 height 10
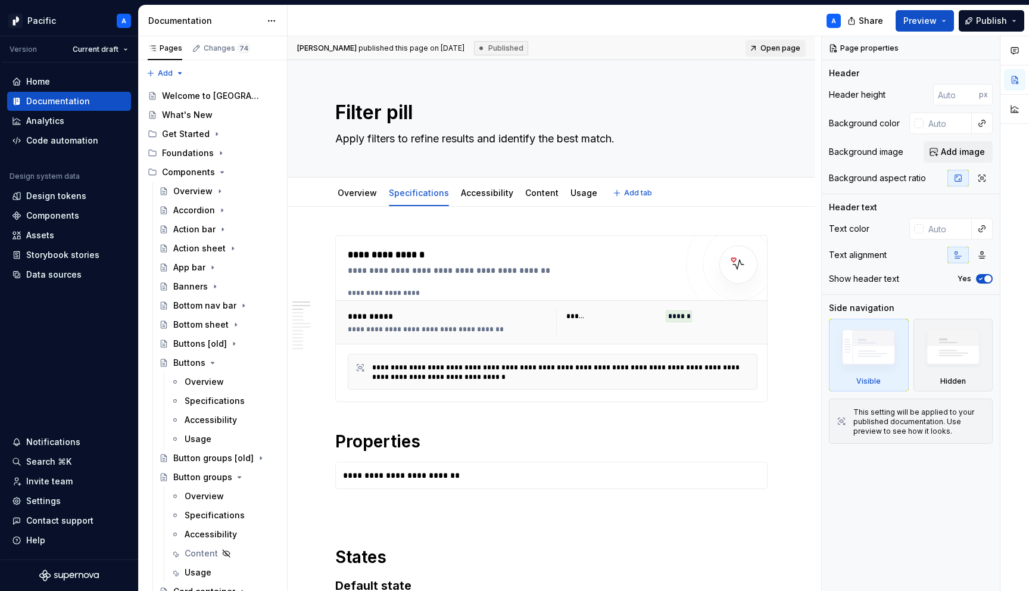
type textarea "*"
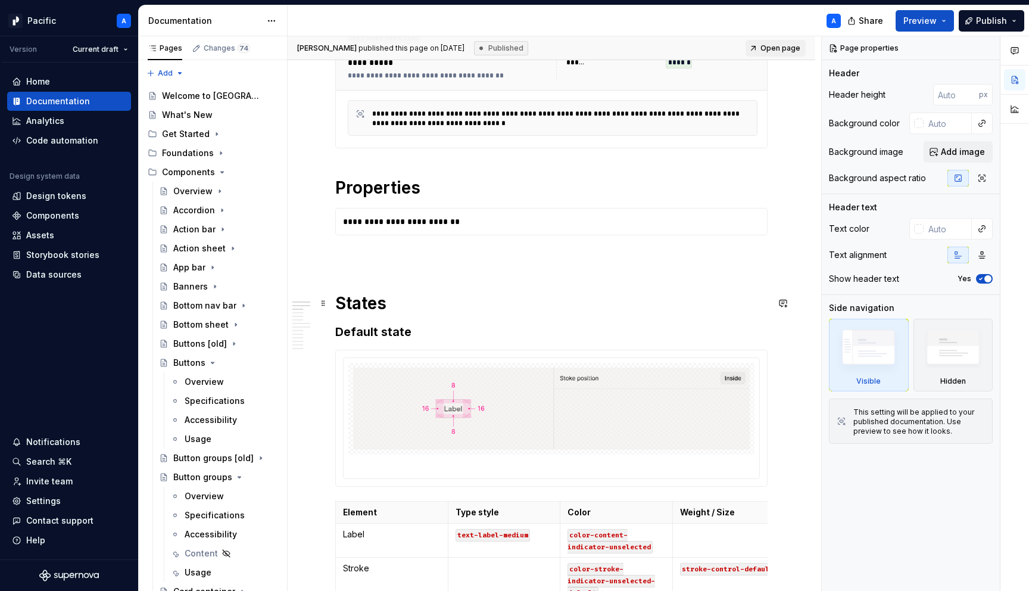
scroll to position [243, 0]
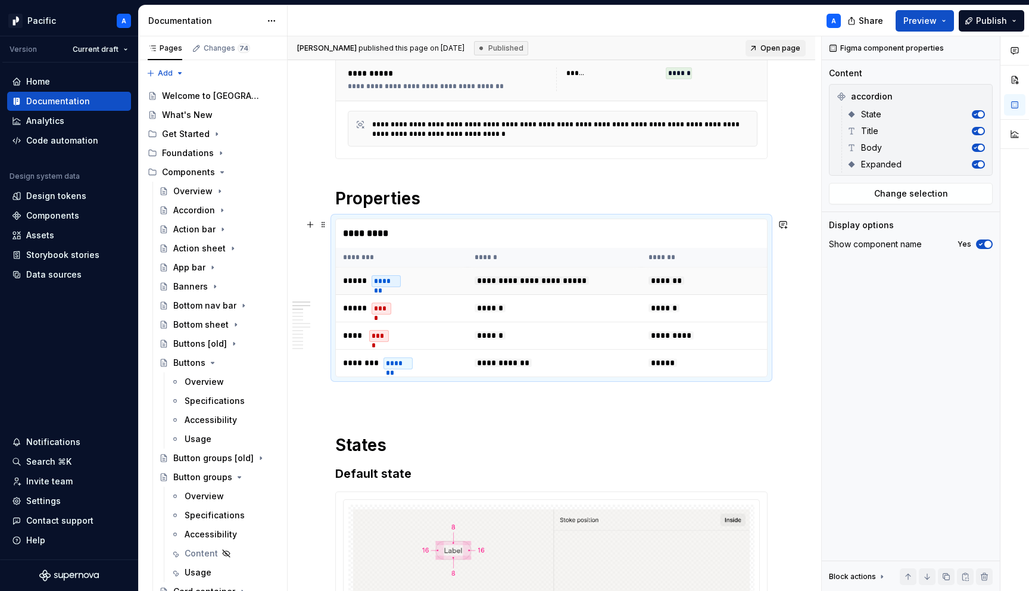
click at [538, 288] on td "**********" at bounding box center [554, 280] width 174 height 27
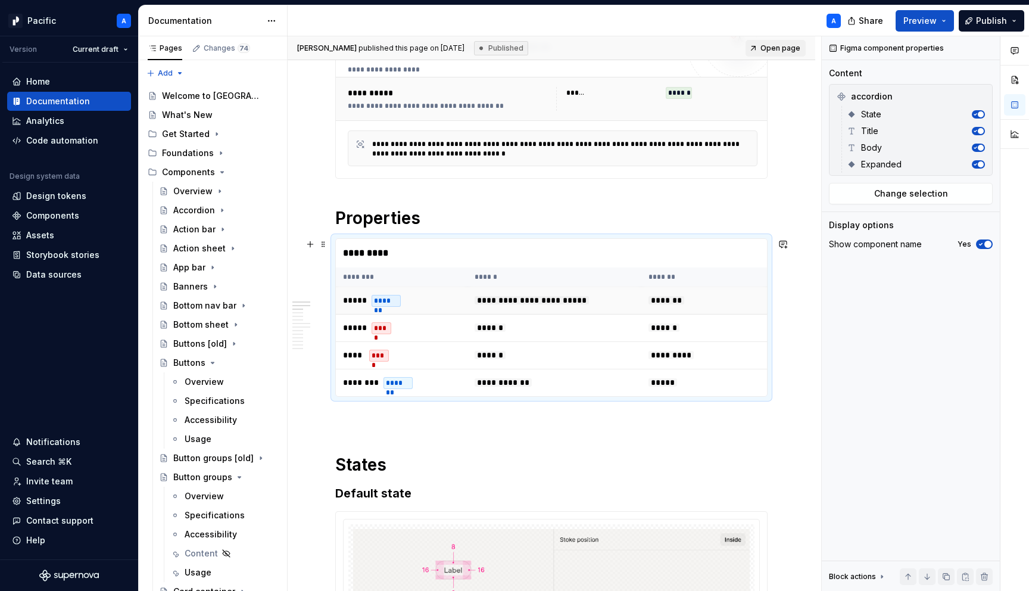
scroll to position [223, 0]
click at [419, 260] on div "*********" at bounding box center [554, 253] width 437 height 29
click at [919, 196] on span "Change selection" at bounding box center [911, 194] width 74 height 12
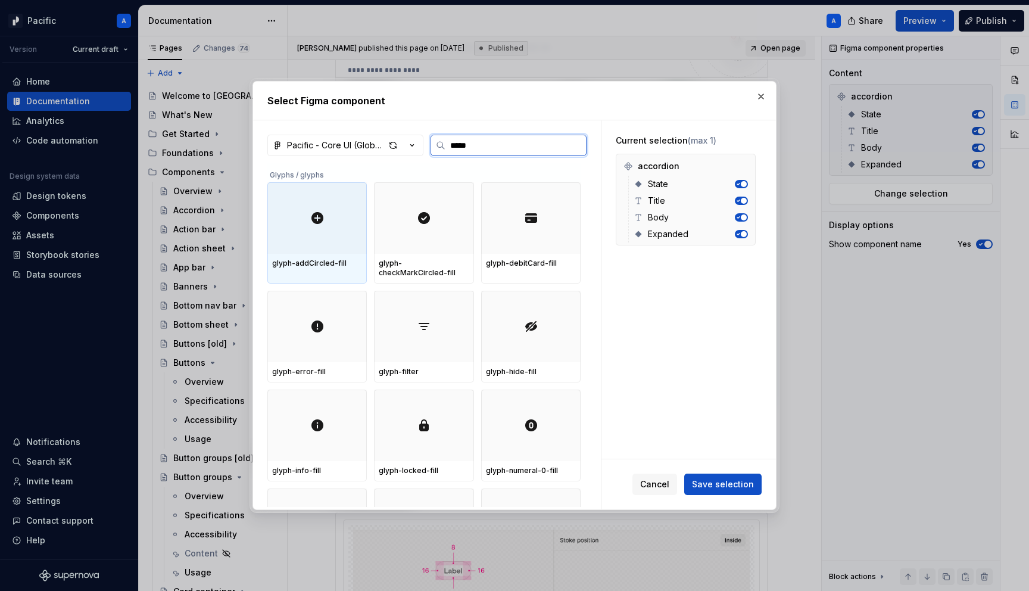
type input "******"
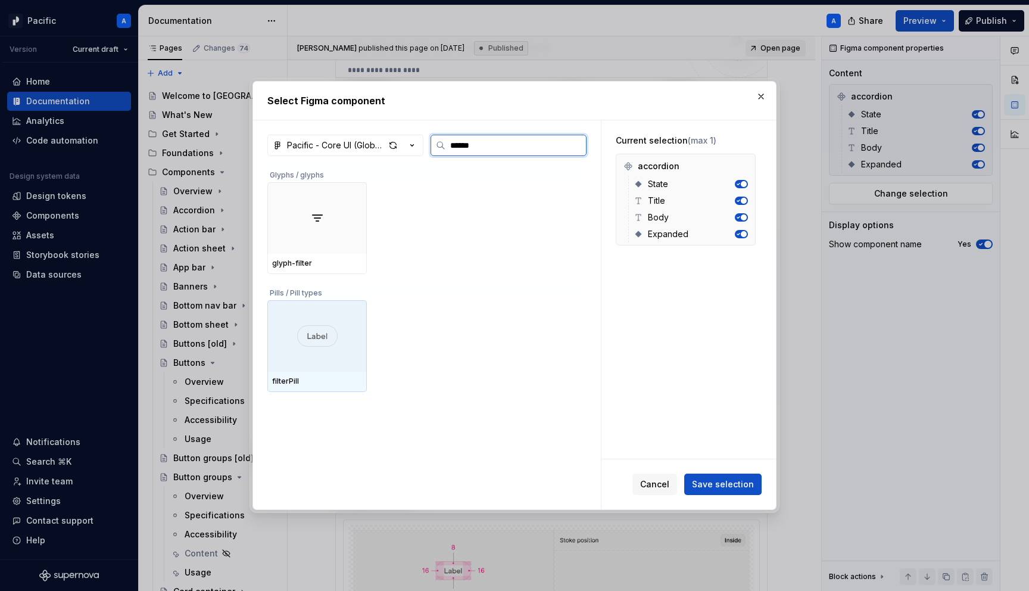
click at [322, 344] on img at bounding box center [317, 335] width 40 height 21
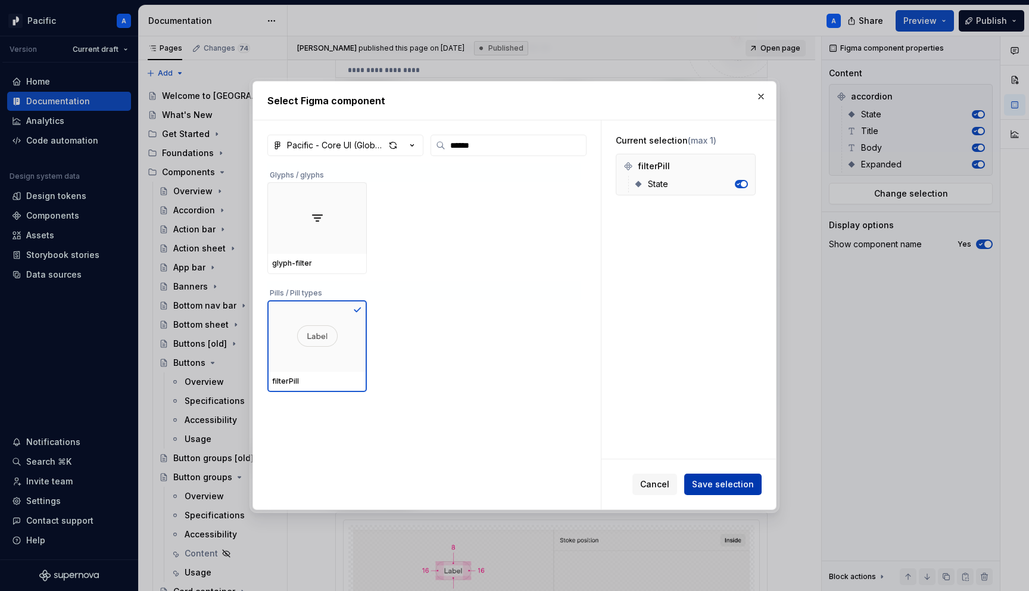
click at [741, 486] on span "Save selection" at bounding box center [723, 484] width 62 height 12
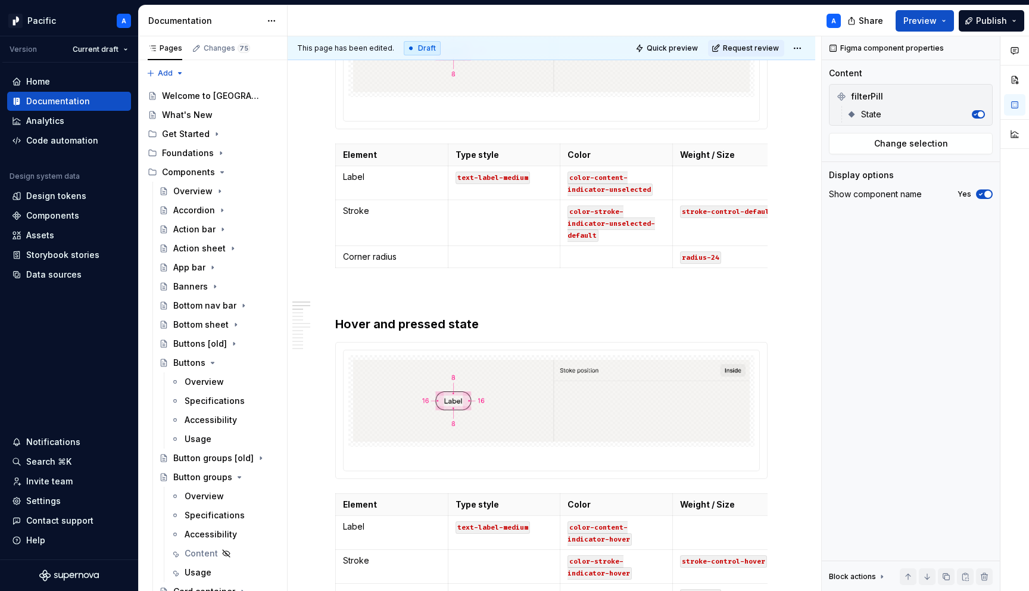
scroll to position [0, 0]
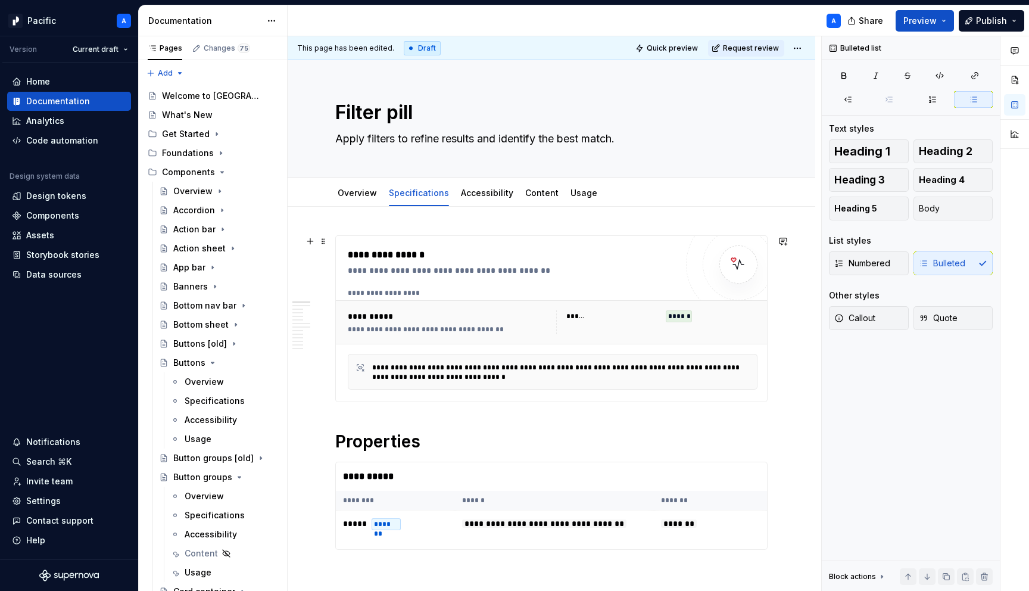
click at [610, 257] on div "**********" at bounding box center [515, 255] width 335 height 14
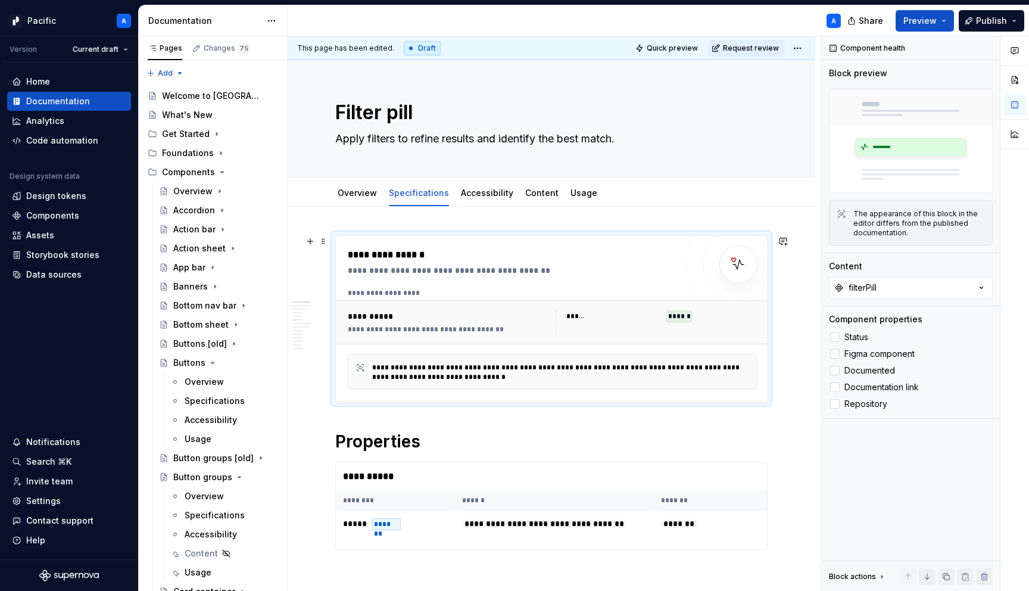
type textarea "*"
click at [606, 432] on h1 "Properties" at bounding box center [551, 440] width 432 height 21
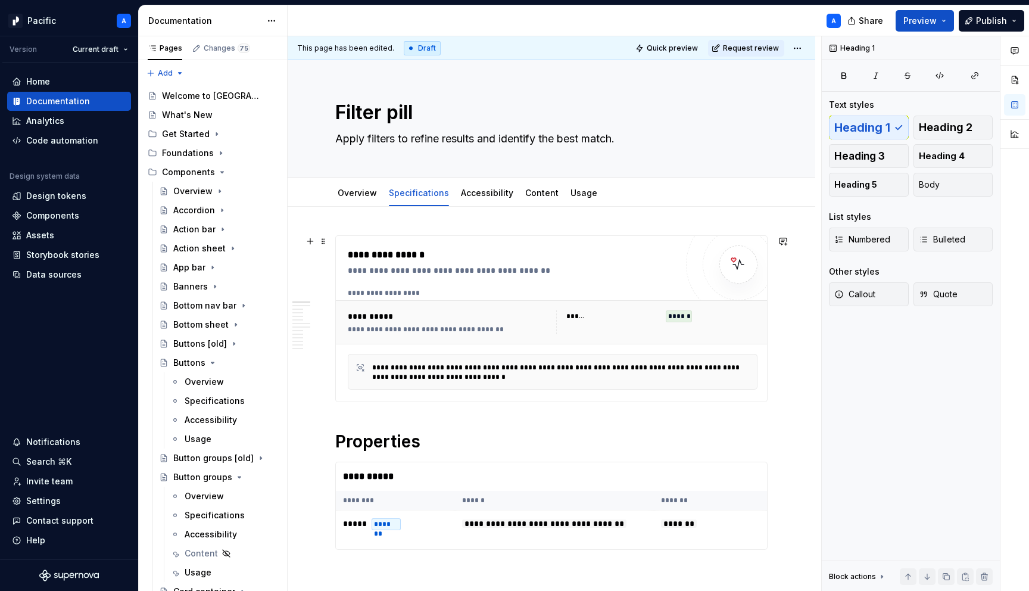
scroll to position [2059, 0]
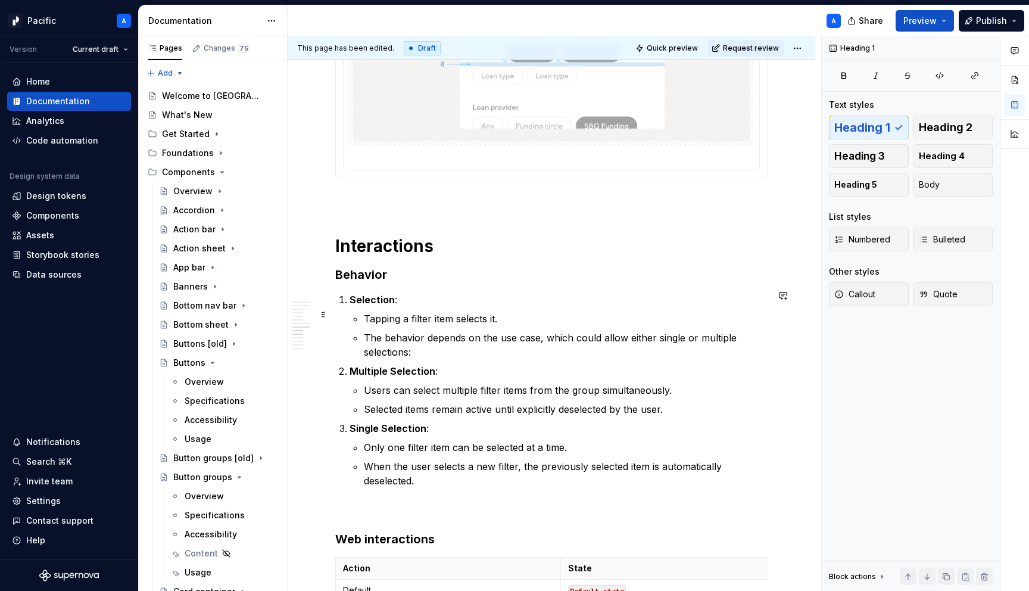
click at [442, 313] on p "Tapping a filter item selects it." at bounding box center [566, 318] width 404 height 14
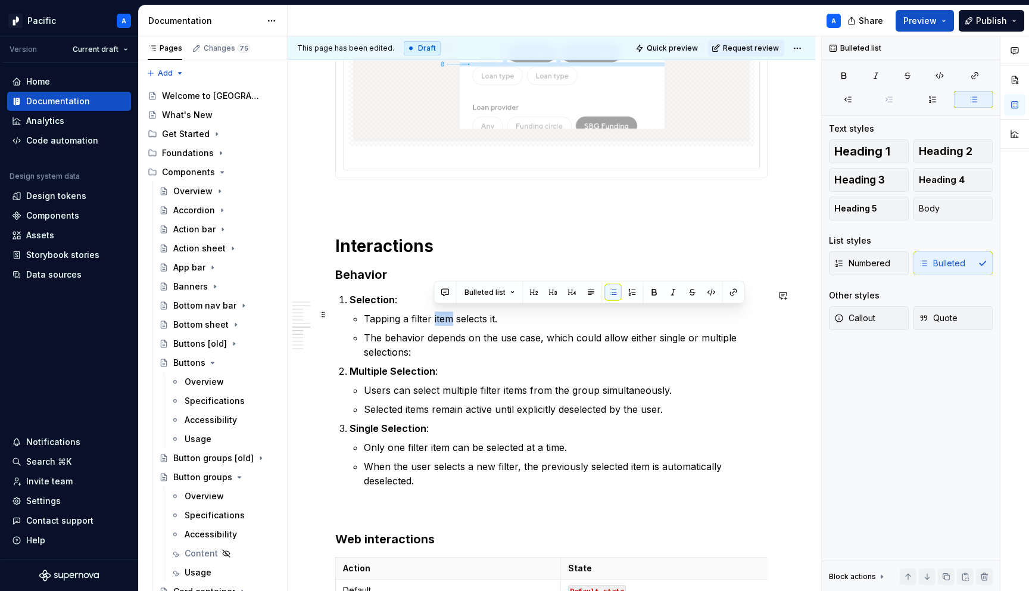
click at [442, 313] on p "Tapping a filter item selects it." at bounding box center [566, 318] width 404 height 14
click at [516, 386] on p "Users can select multiple filter items from the group simultaneously." at bounding box center [566, 390] width 404 height 14
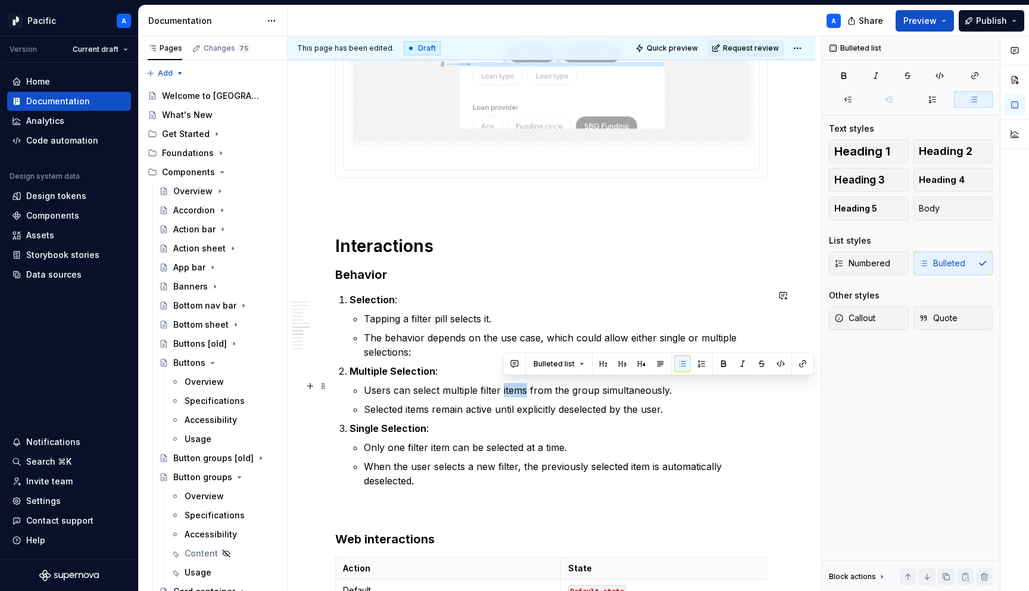
click at [516, 386] on p "Users can select multiple filter items from the group simultaneously." at bounding box center [566, 390] width 404 height 14
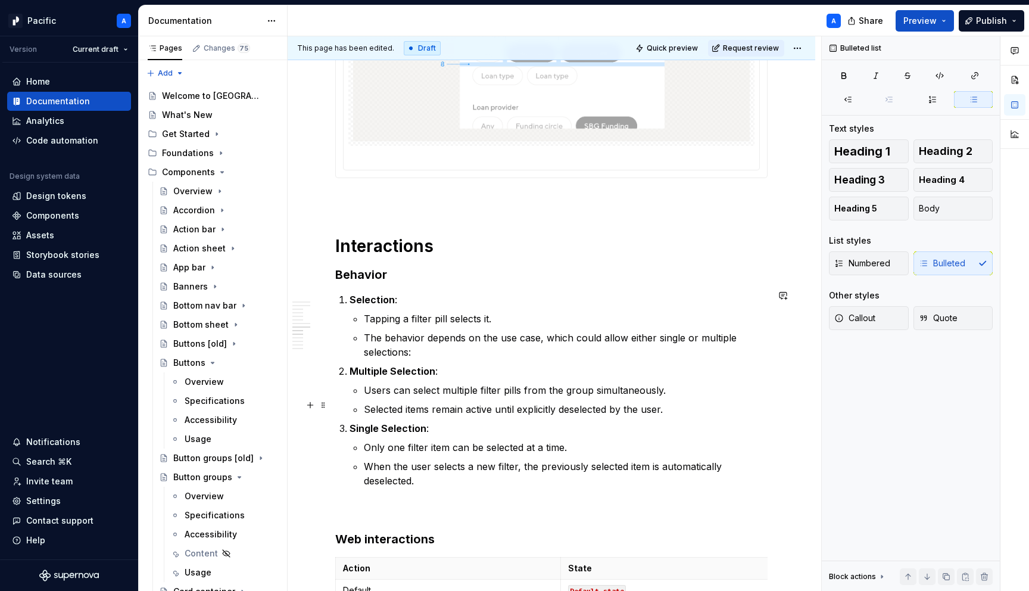
click at [414, 406] on p "Selected items remain active until explicitly deselected by the user." at bounding box center [566, 409] width 404 height 14
click at [435, 445] on p "Only one filter item can be selected at a time." at bounding box center [566, 447] width 404 height 14
click at [640, 459] on p "When the user selects a new filter, the previously selected item is automatical…" at bounding box center [566, 473] width 404 height 29
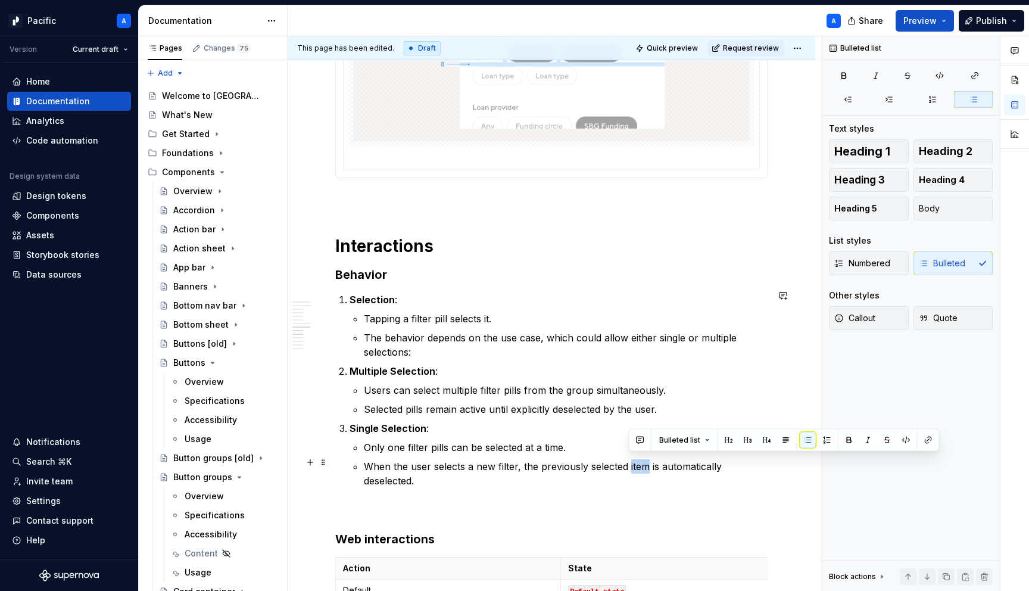
click at [640, 459] on p "When the user selects a new filter, the previously selected item is automatical…" at bounding box center [566, 473] width 404 height 29
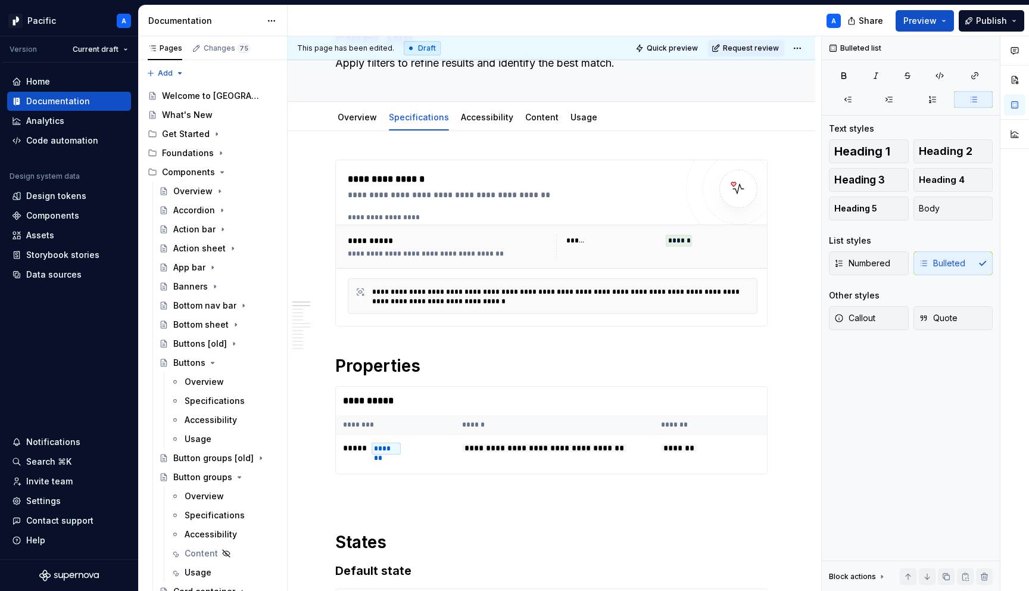
scroll to position [0, 0]
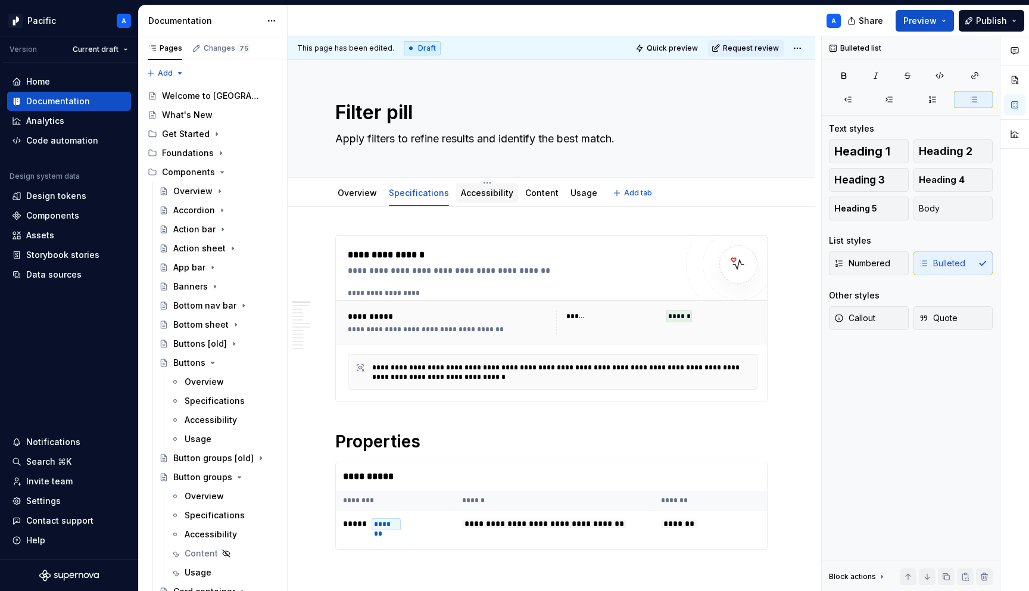
click at [479, 193] on link "Accessibility" at bounding box center [487, 193] width 52 height 10
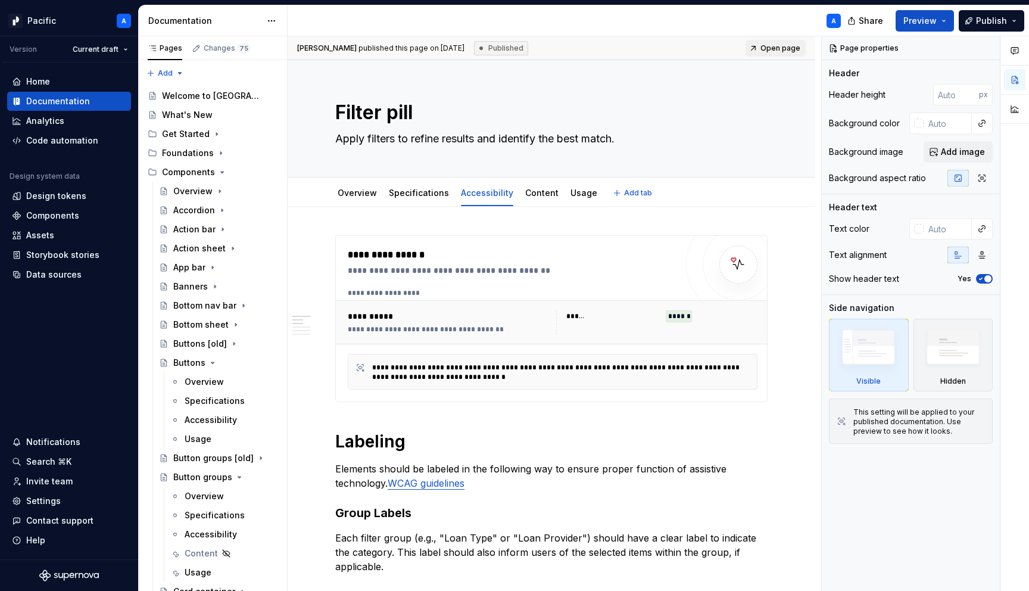
type textarea "*"
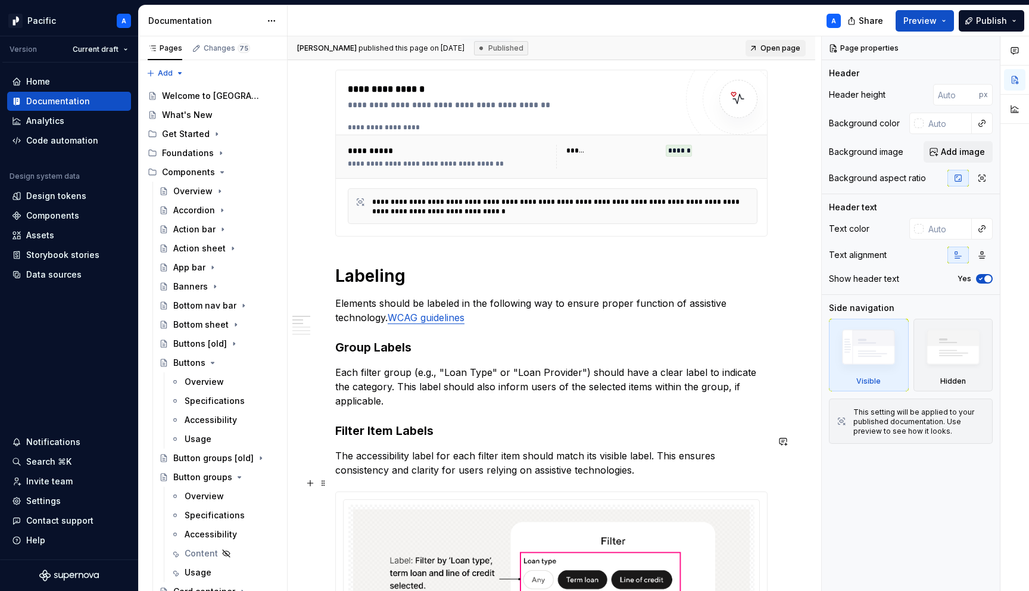
scroll to position [185, 0]
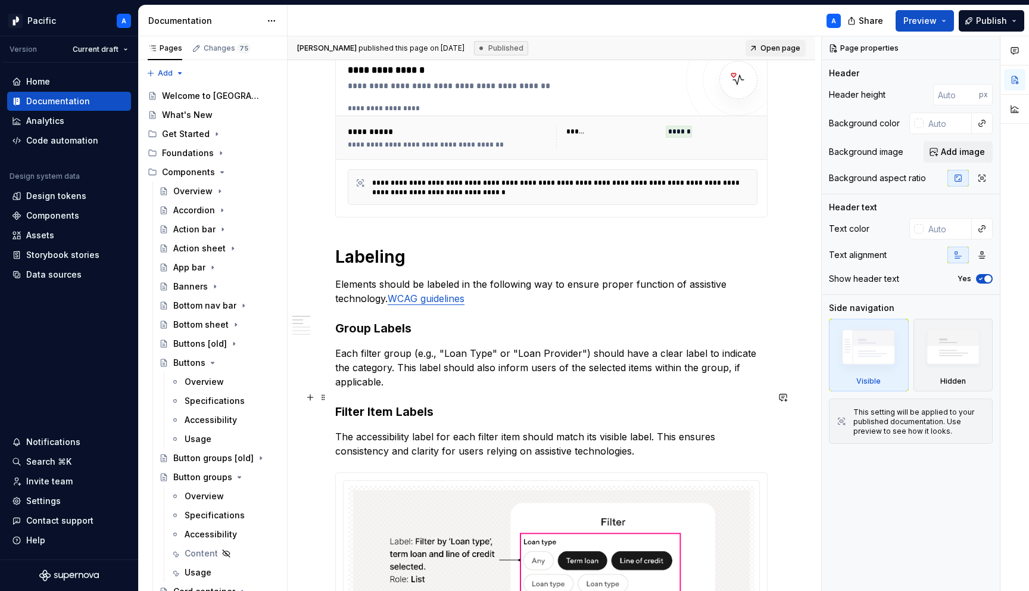
click at [388, 404] on strong "Filter Item Labels" at bounding box center [384, 411] width 98 height 14
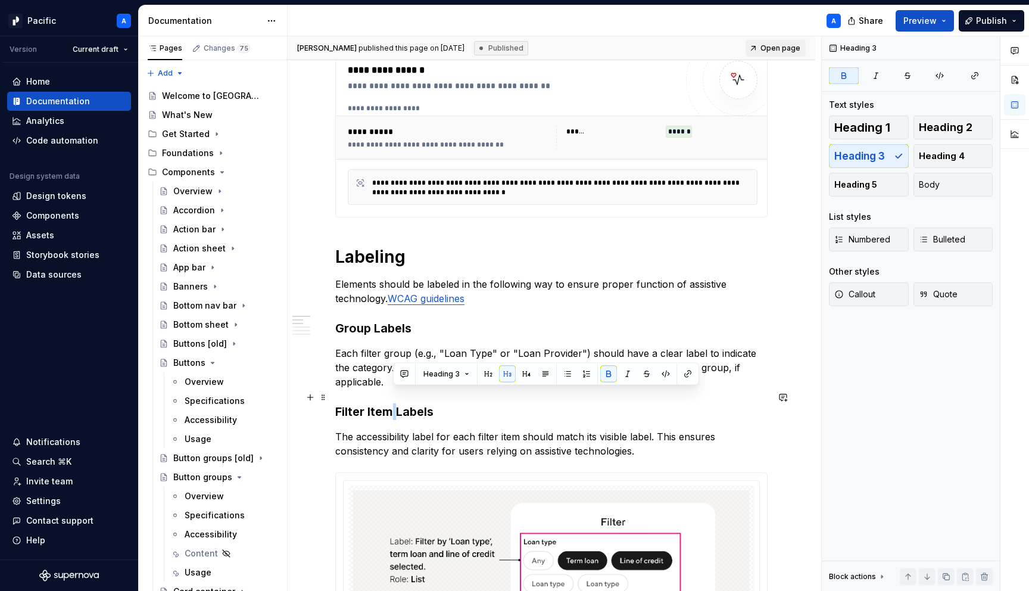
click at [388, 404] on strong "Filter Item Labels" at bounding box center [384, 411] width 98 height 14
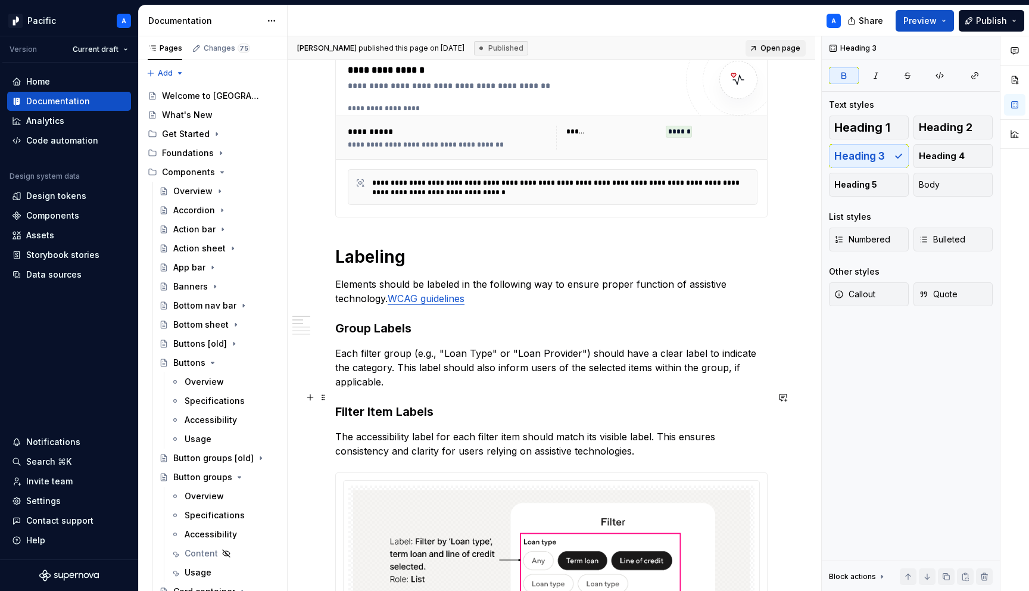
click at [378, 404] on strong "Filter Item Labels" at bounding box center [384, 411] width 98 height 14
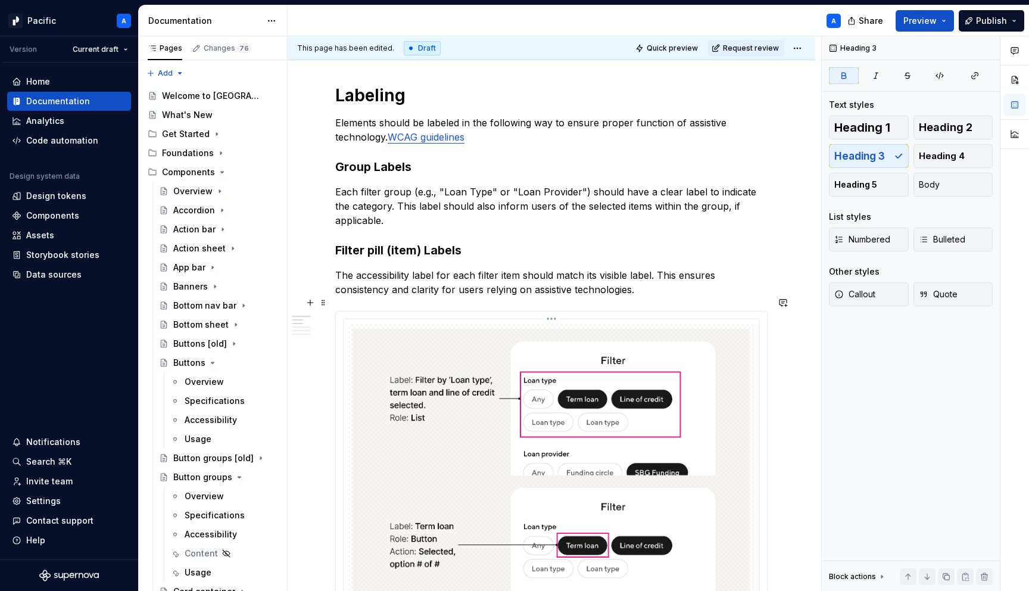
scroll to position [354, 0]
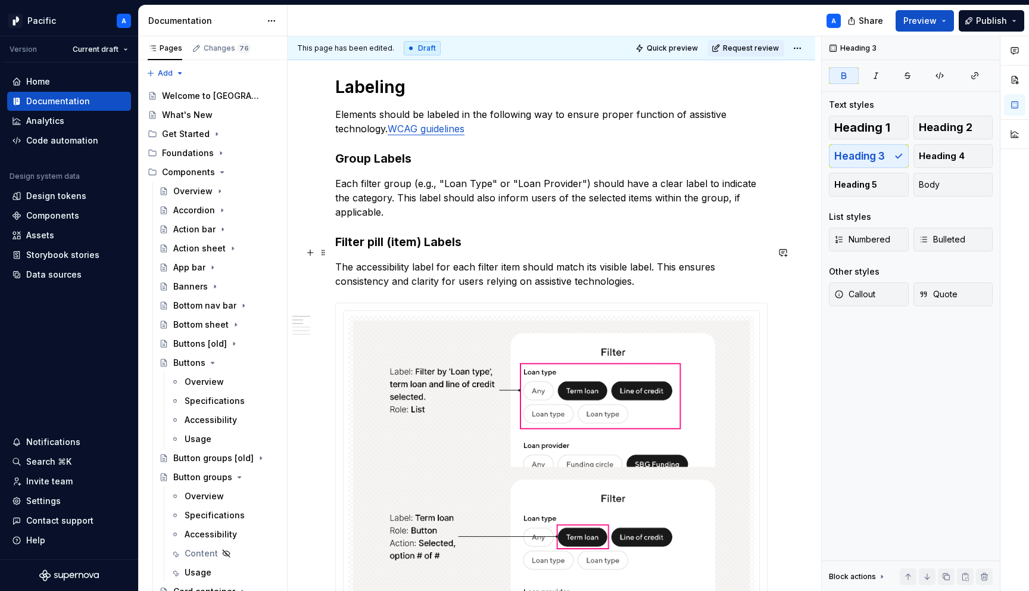
click at [506, 260] on p "The accessibility label for each filter item should match its visible label. Th…" at bounding box center [551, 274] width 432 height 29
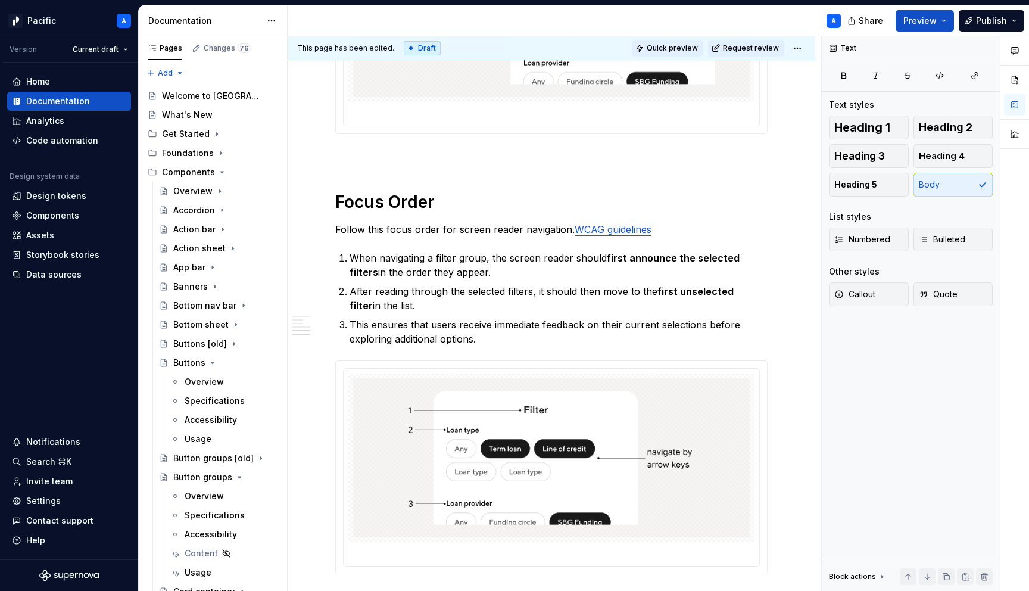
scroll to position [1286, 0]
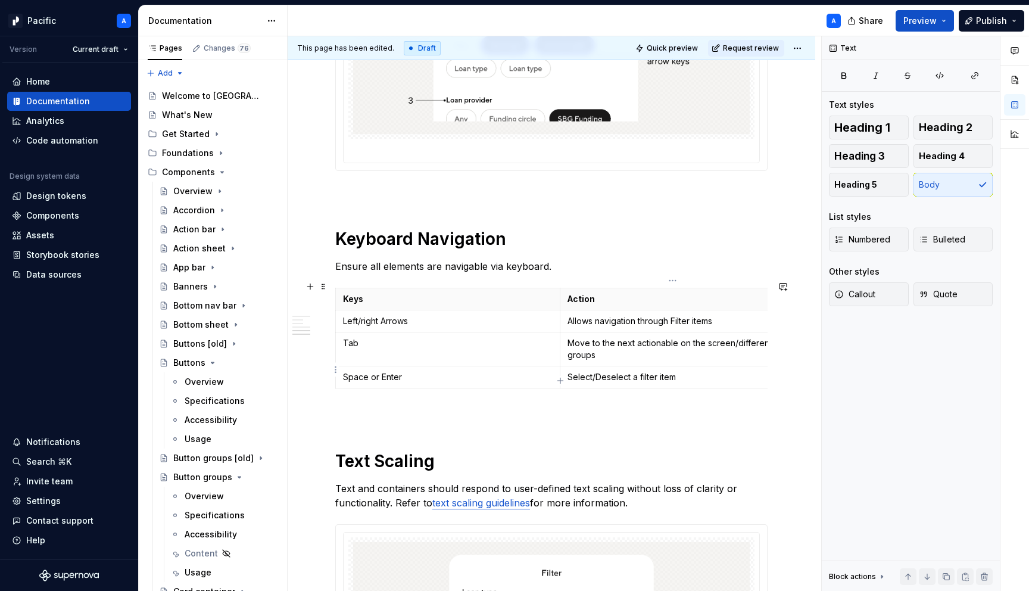
click at [667, 371] on p "Select/Deselect a filter item" at bounding box center [672, 377] width 210 height 12
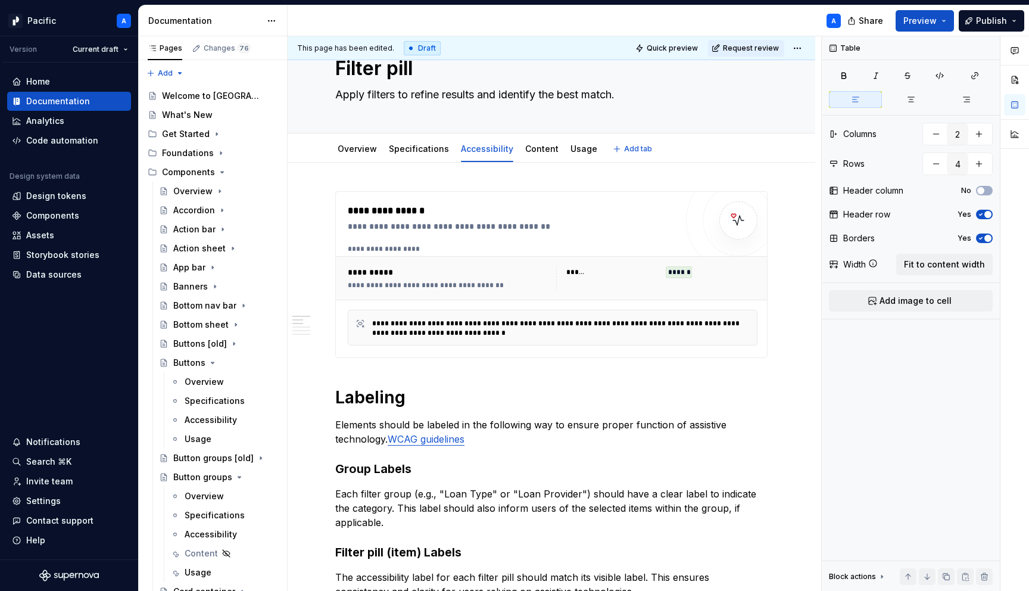
scroll to position [0, 0]
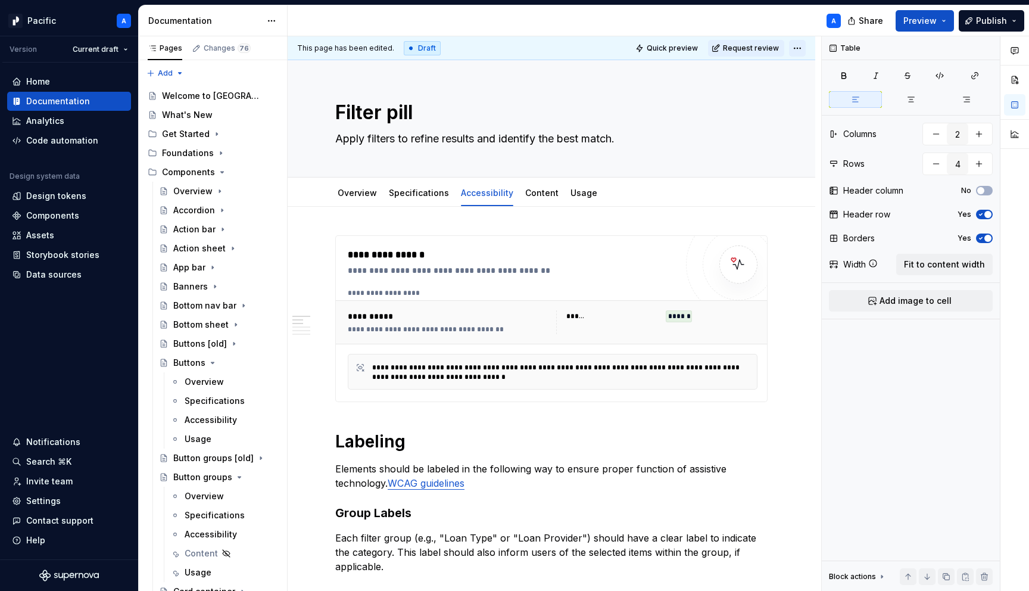
click at [804, 45] on html "Pacific A Version Current draft Home Documentation Analytics Code automation De…" at bounding box center [514, 295] width 1029 height 591
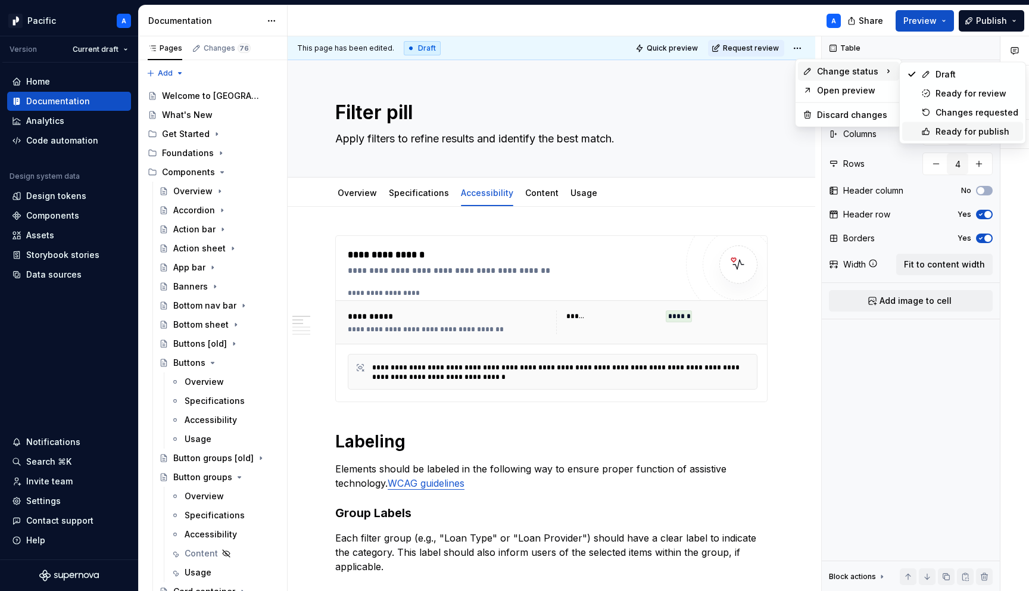
click at [948, 129] on div "Ready for publish" at bounding box center [976, 132] width 83 height 12
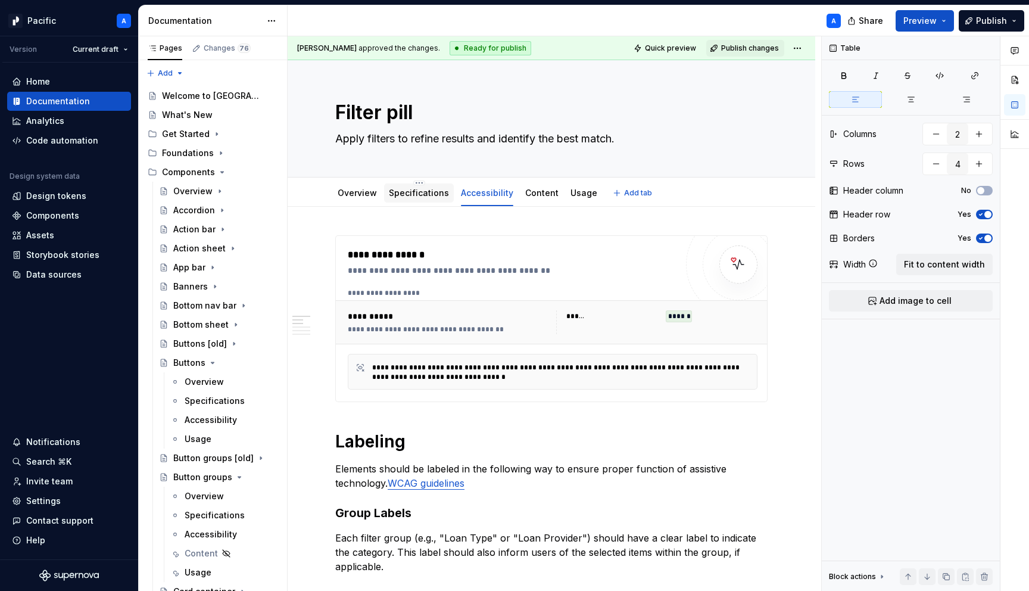
click at [411, 198] on div "Specifications" at bounding box center [419, 193] width 60 height 12
click at [418, 184] on html "Pacific A Version Current draft Home Documentation Analytics Code automation De…" at bounding box center [514, 295] width 1029 height 591
click at [388, 199] on html "Pacific A Version Current draft Home Documentation Analytics Code automation De…" at bounding box center [514, 295] width 1029 height 591
click at [389, 199] on div "Specifications" at bounding box center [419, 193] width 60 height 14
click at [413, 195] on link "Specifications" at bounding box center [419, 193] width 60 height 10
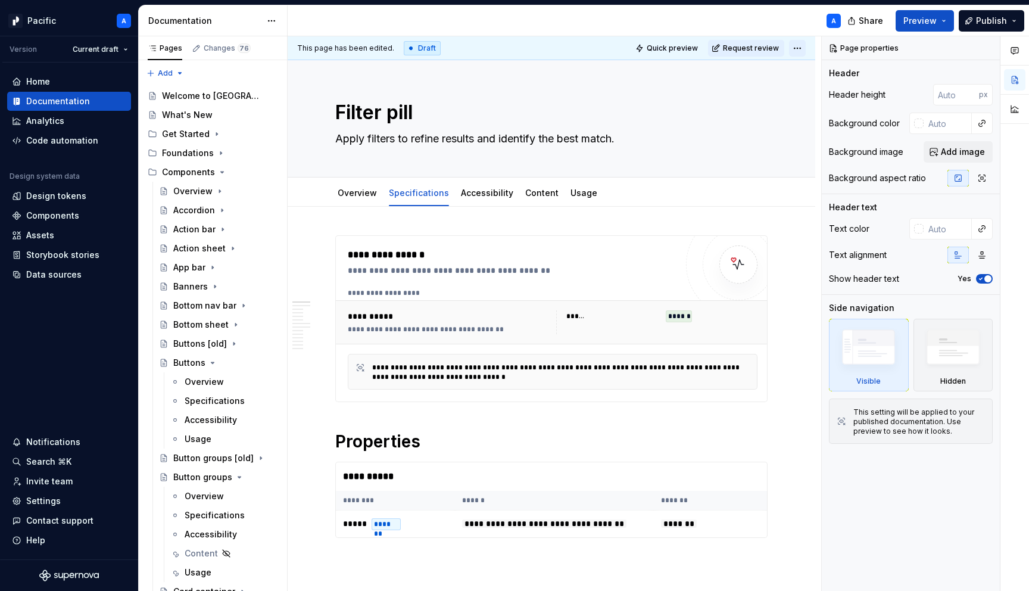
click at [801, 44] on html "Pacific A Version Current draft Home Documentation Analytics Code automation De…" at bounding box center [514, 295] width 1029 height 591
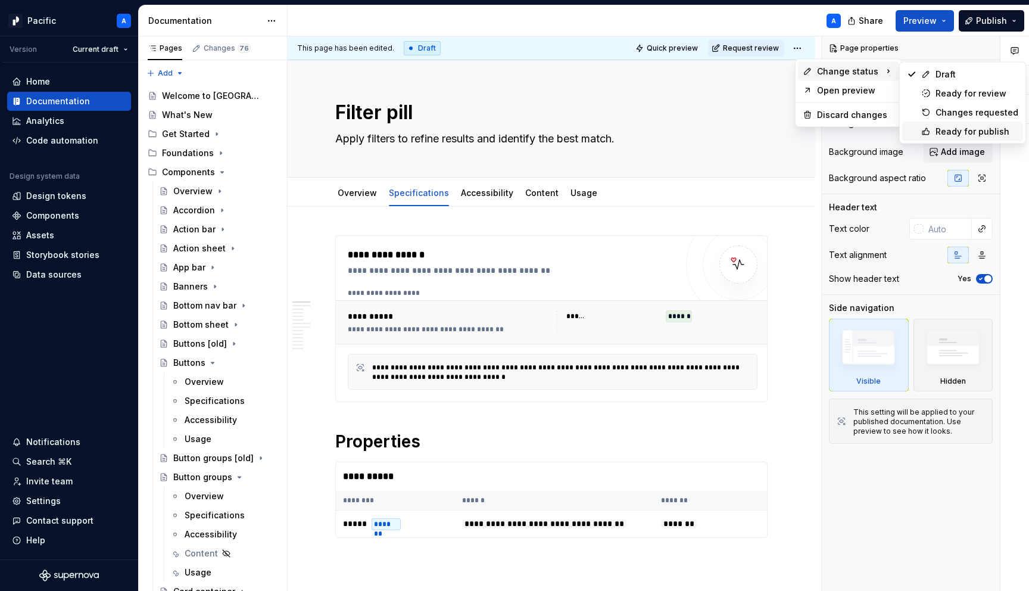
click at [942, 131] on div "Ready for publish" at bounding box center [976, 132] width 83 height 12
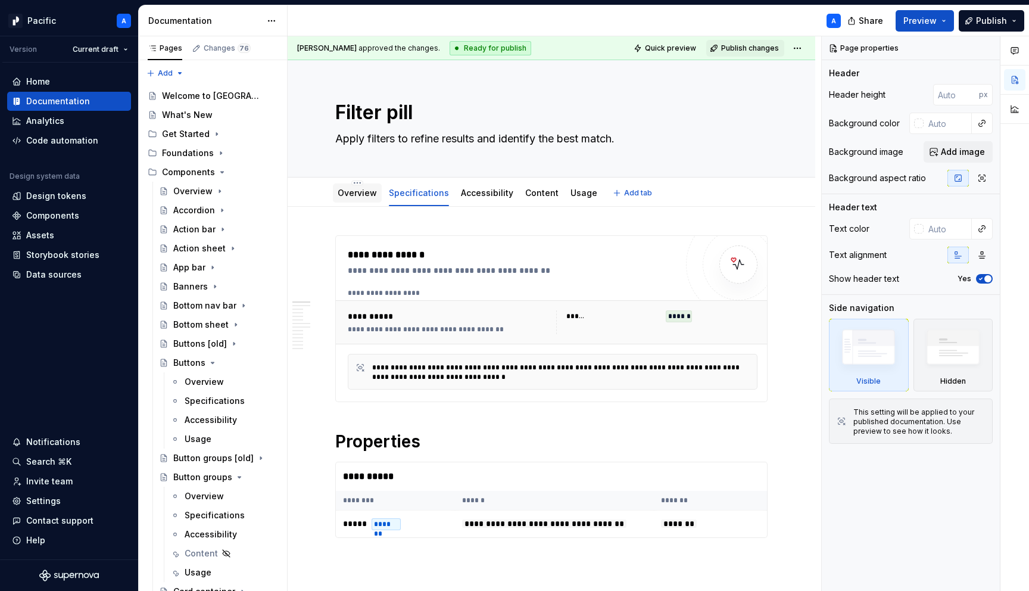
click at [348, 194] on link "Overview" at bounding box center [357, 193] width 39 height 10
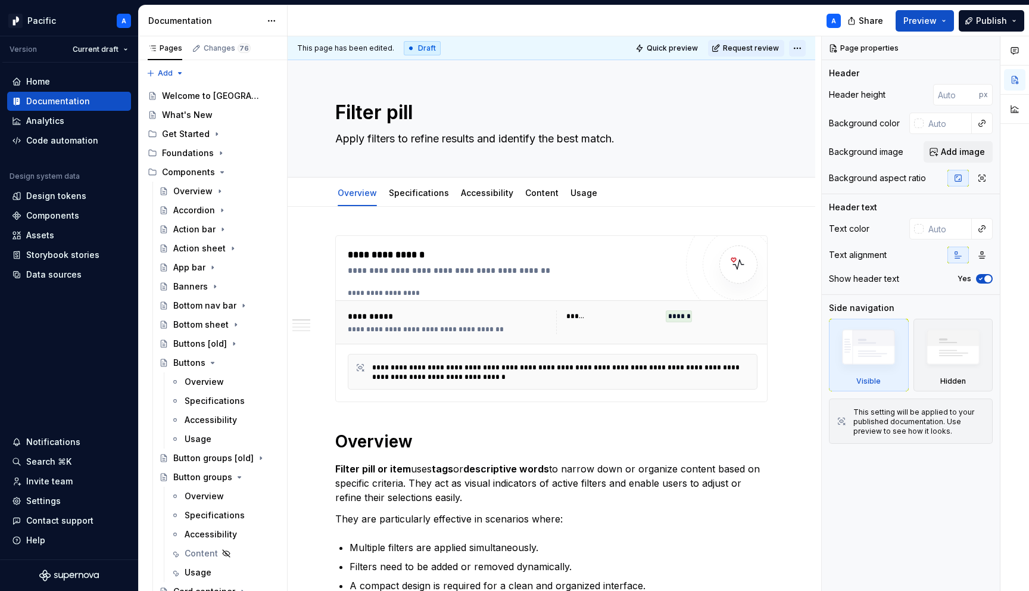
click at [803, 47] on html "Pacific A Version Current draft Home Documentation Analytics Code automation De…" at bounding box center [514, 295] width 1029 height 591
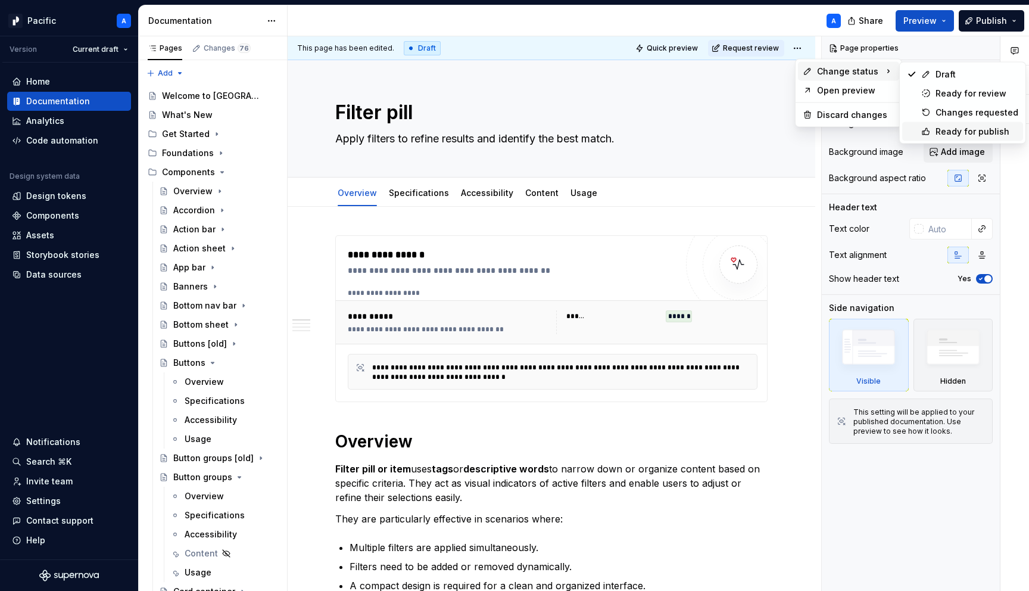
click at [967, 127] on div "Ready for publish" at bounding box center [976, 132] width 83 height 12
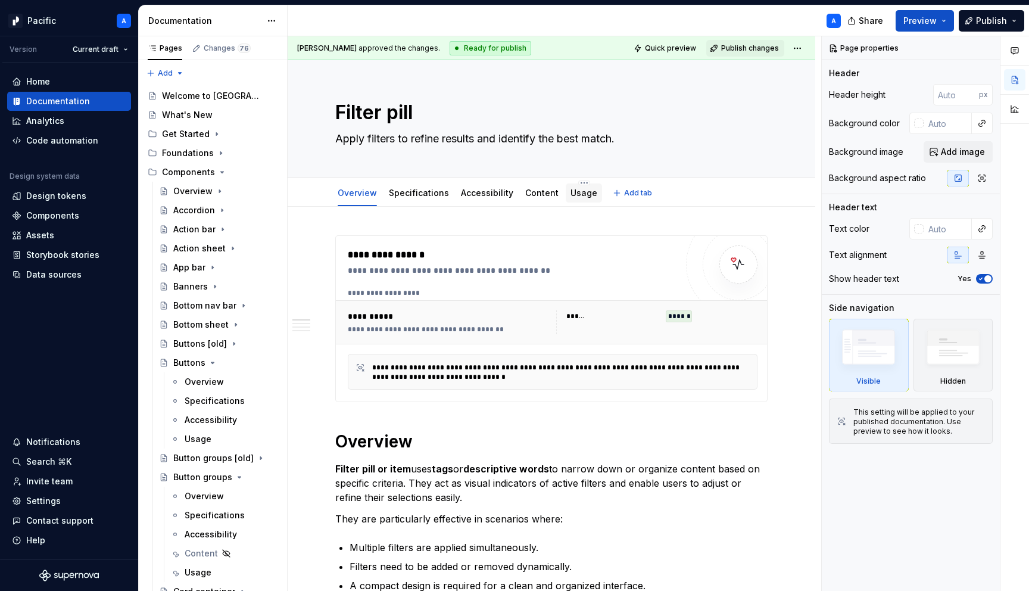
click at [570, 196] on link "Usage" at bounding box center [583, 193] width 27 height 10
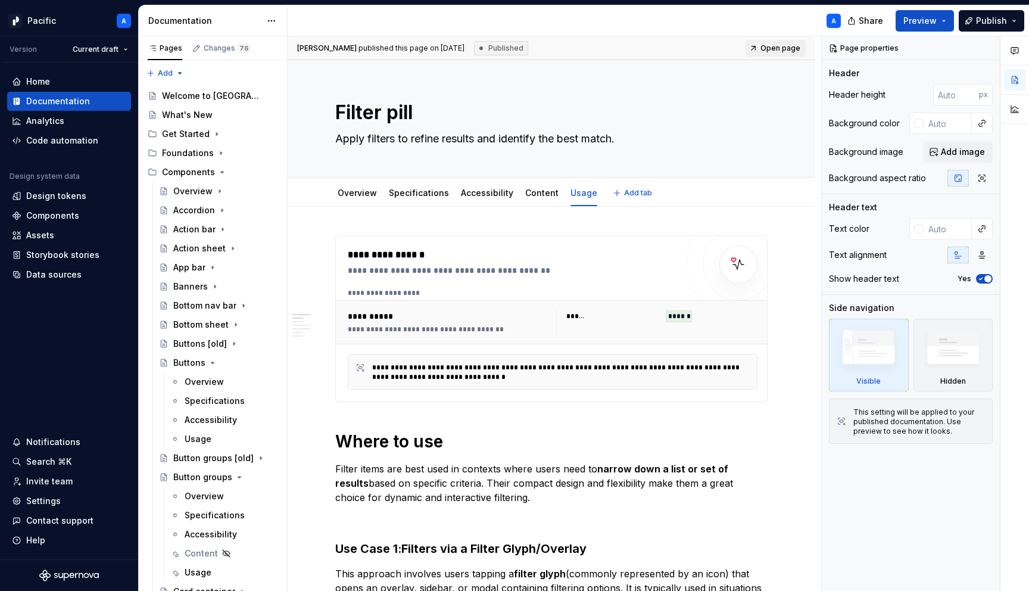
type textarea "*"
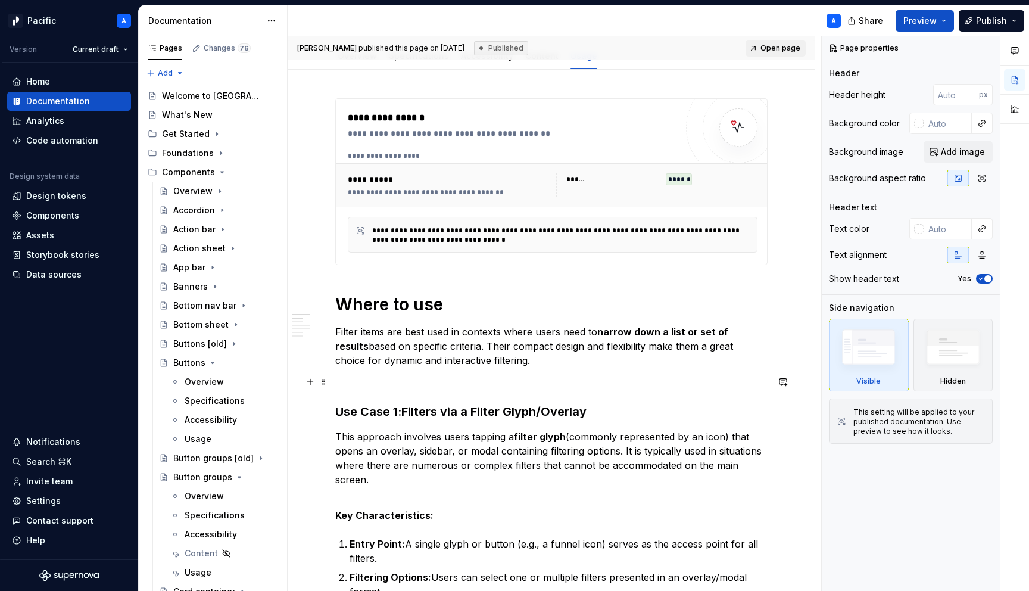
scroll to position [149, 0]
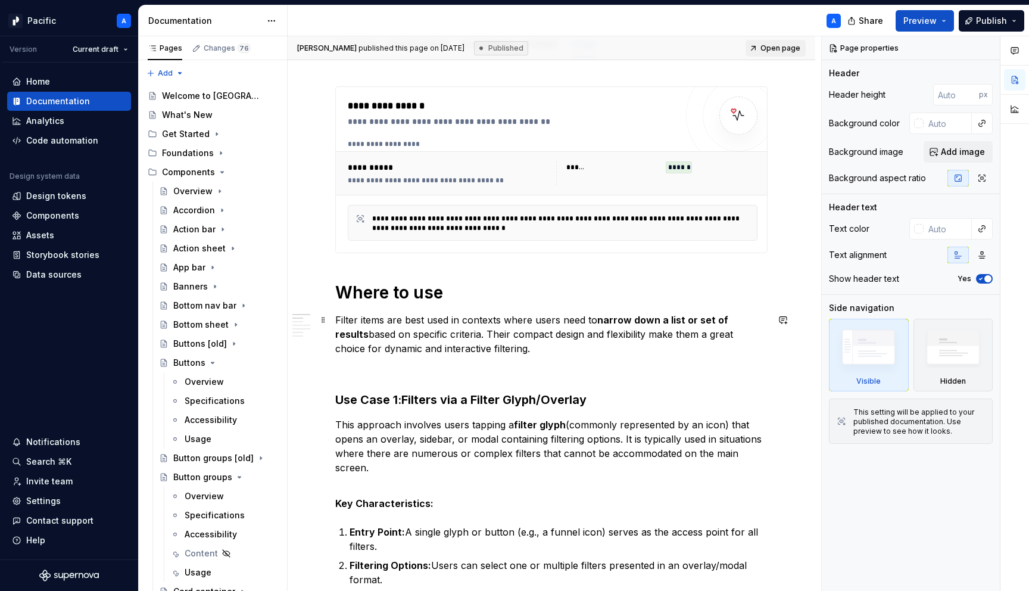
click at [367, 319] on p "Filter items are best used in contexts where users need to narrow down a list o…" at bounding box center [551, 334] width 432 height 43
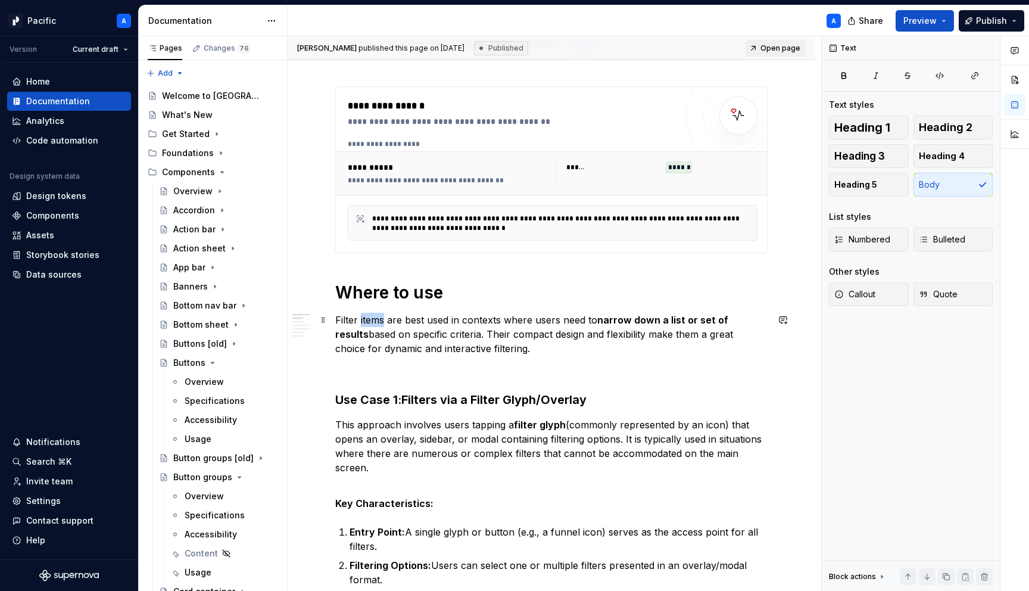
click at [367, 319] on p "Filter items are best used in contexts where users need to narrow down a list o…" at bounding box center [551, 334] width 432 height 43
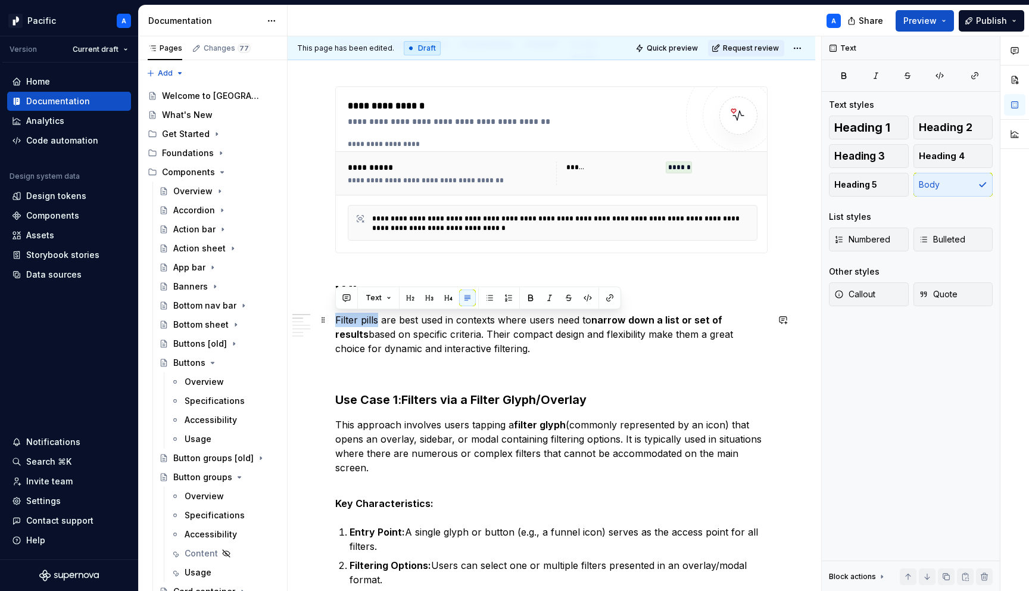
drag, startPoint x: 377, startPoint y: 321, endPoint x: 332, endPoint y: 319, distance: 45.3
click at [483, 344] on p "Filter pills are best used in contexts where users need to narrow down a list o…" at bounding box center [551, 334] width 432 height 43
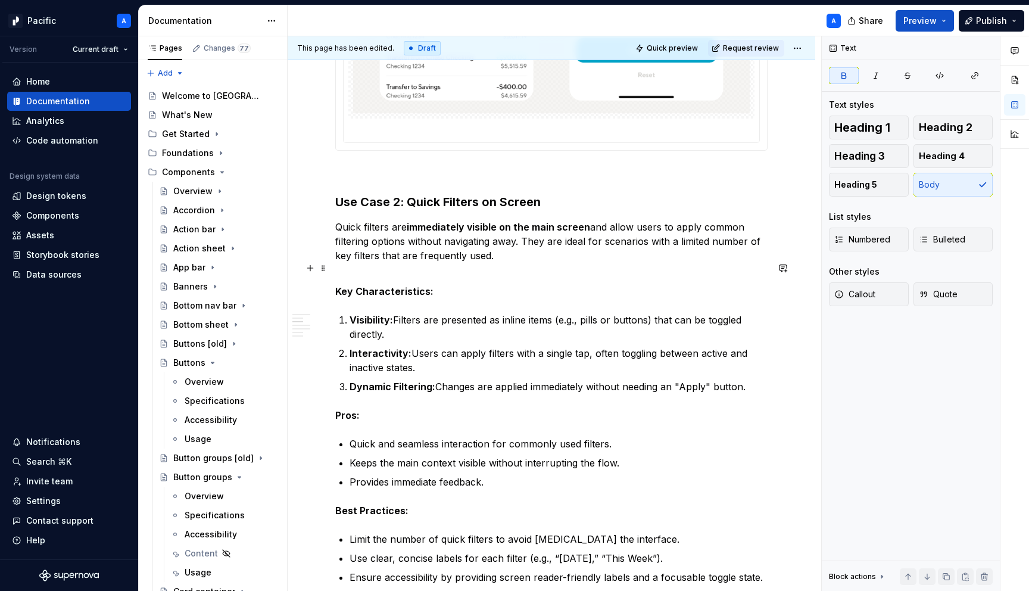
scroll to position [1238, 0]
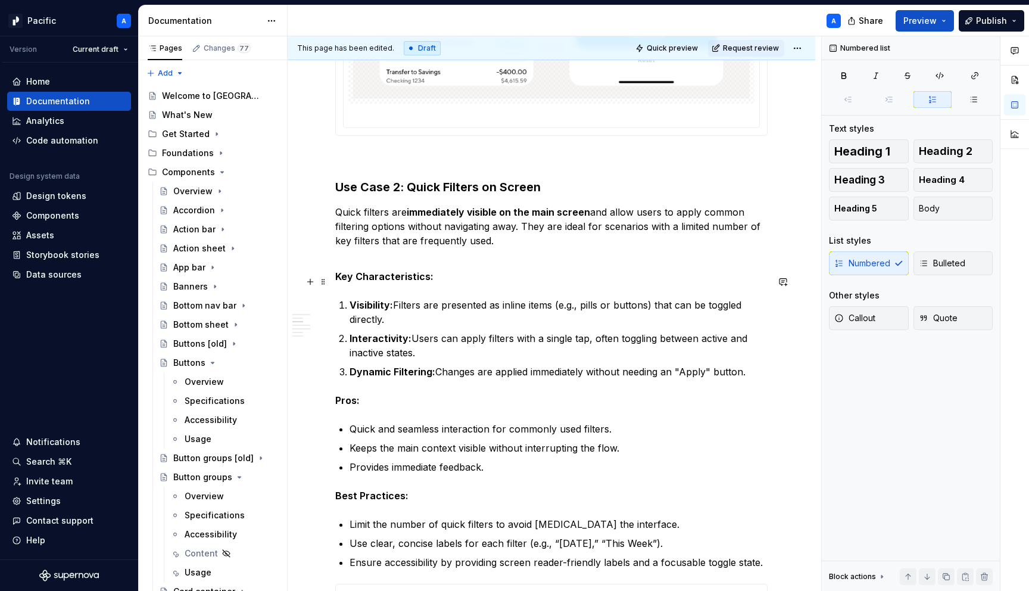
click at [535, 298] on p "Visibility: Filters are presented as inline items (e.g., pills or buttons) that…" at bounding box center [558, 312] width 418 height 29
click at [538, 298] on p "Visibility: Filters are presented as inline items (e.g., pills or buttons) that…" at bounding box center [558, 312] width 418 height 29
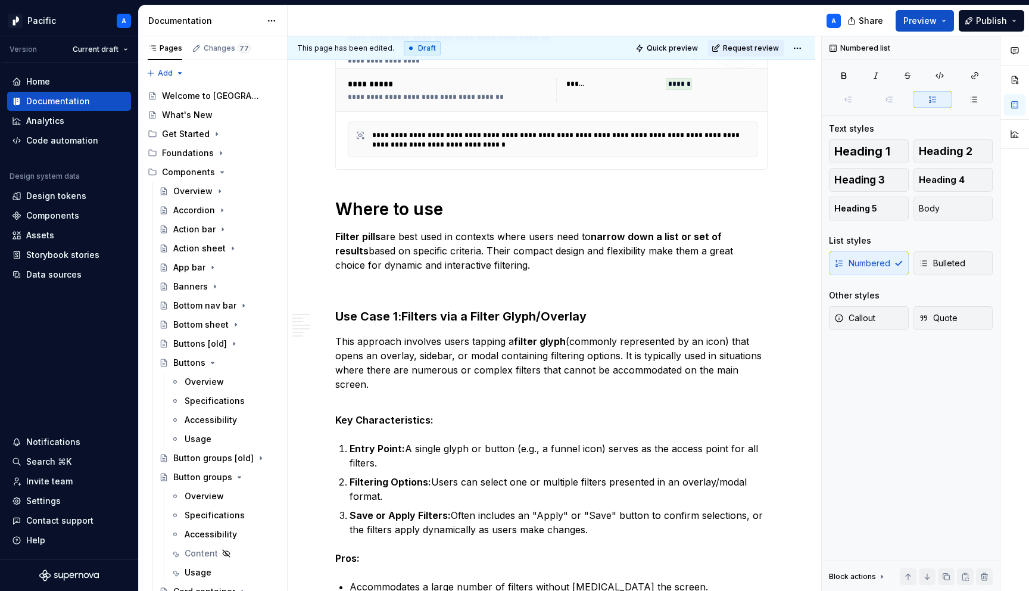
scroll to position [0, 0]
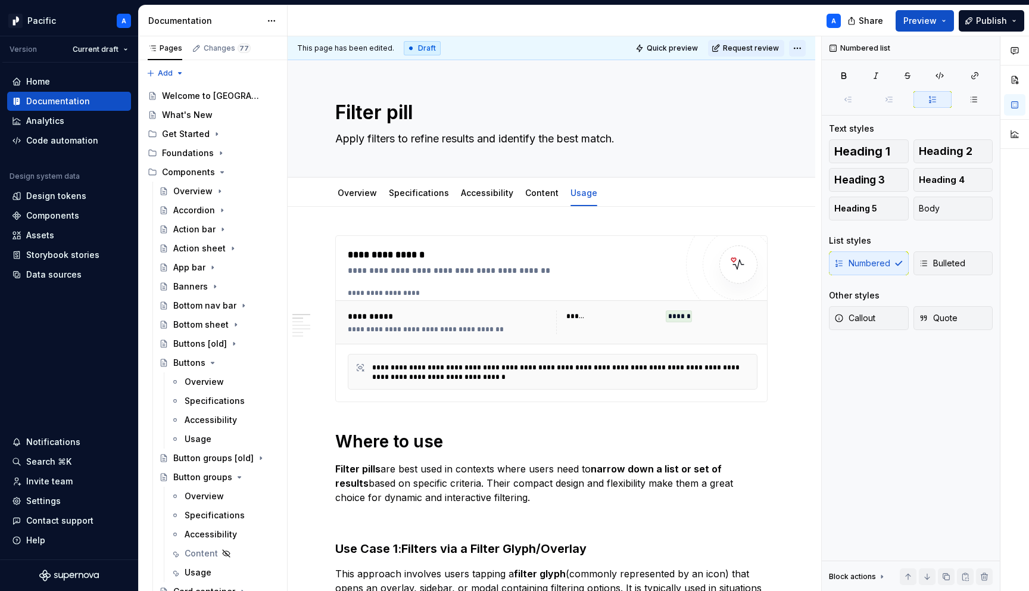
click at [809, 50] on html "Pacific A Version Current draft Home Documentation Analytics Code automation De…" at bounding box center [514, 295] width 1029 height 591
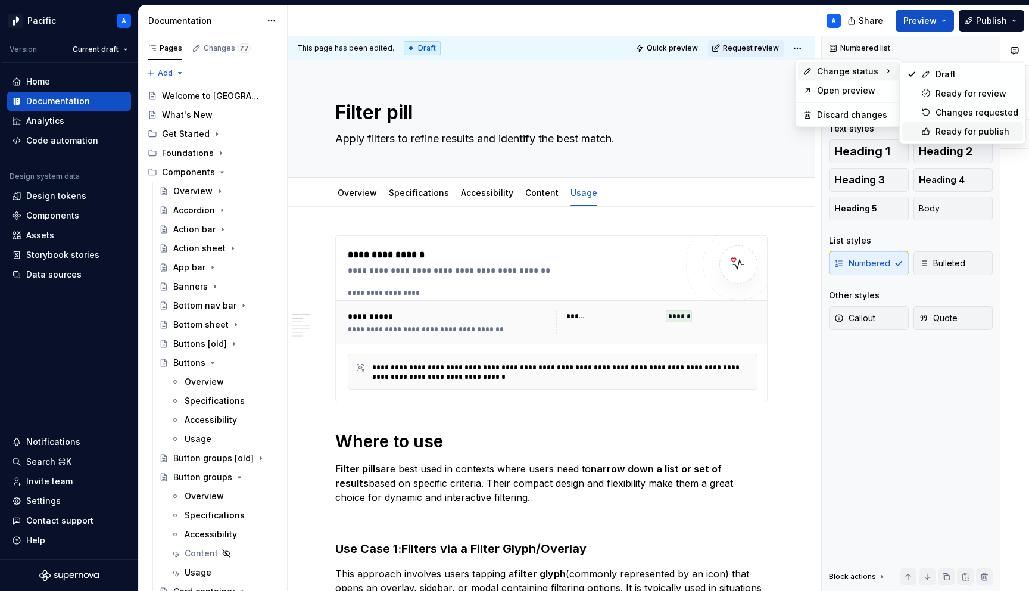
click at [941, 126] on div "Ready for publish" at bounding box center [976, 132] width 83 height 12
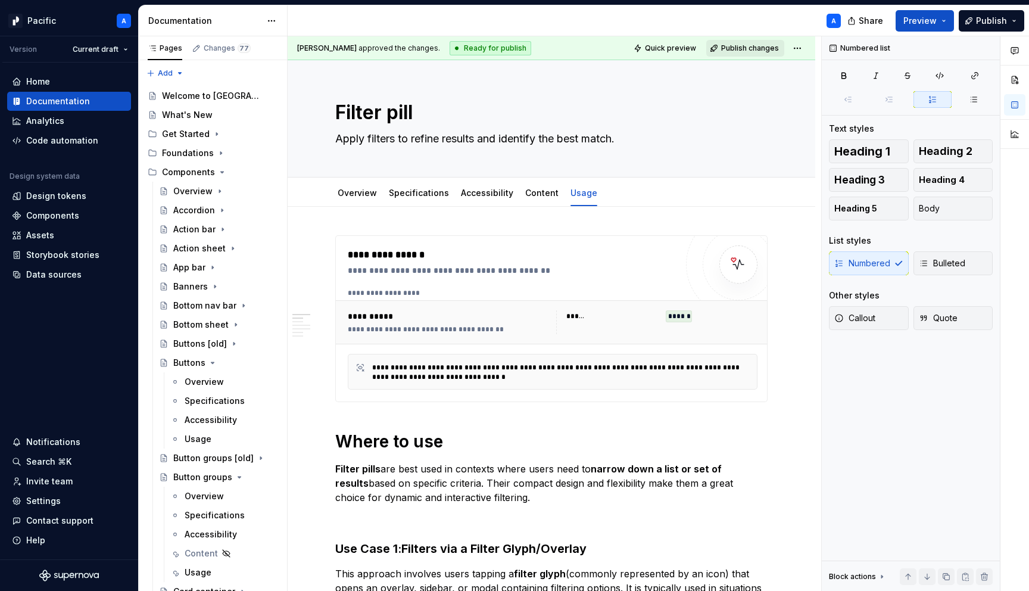
click at [767, 44] on span "Publish changes" at bounding box center [750, 48] width 58 height 10
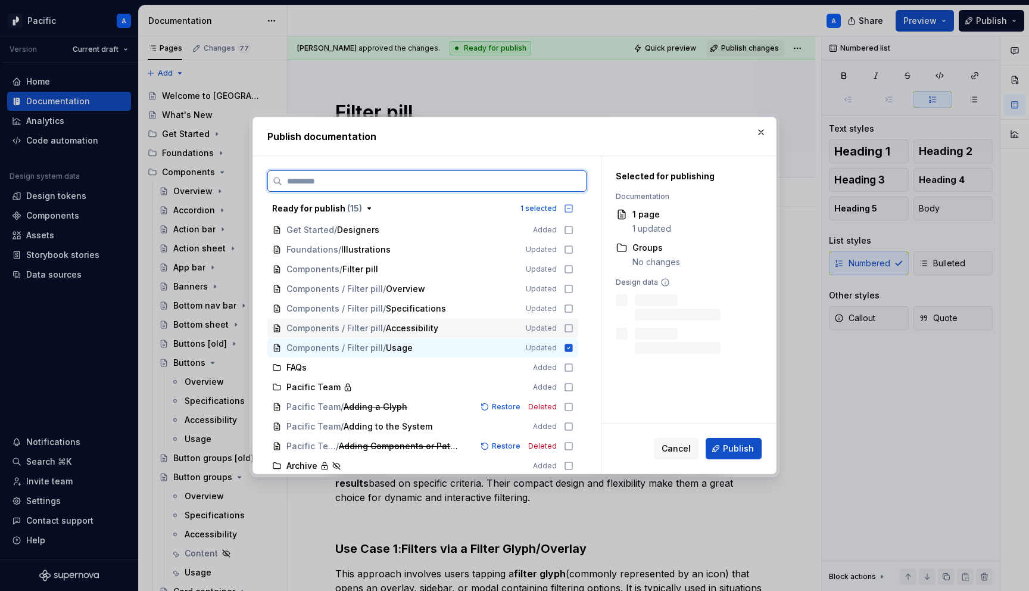
click at [395, 320] on div "Components / Filter pill / Accessibility Updated" at bounding box center [422, 328] width 311 height 19
click at [395, 304] on span "Specifications" at bounding box center [416, 308] width 60 height 12
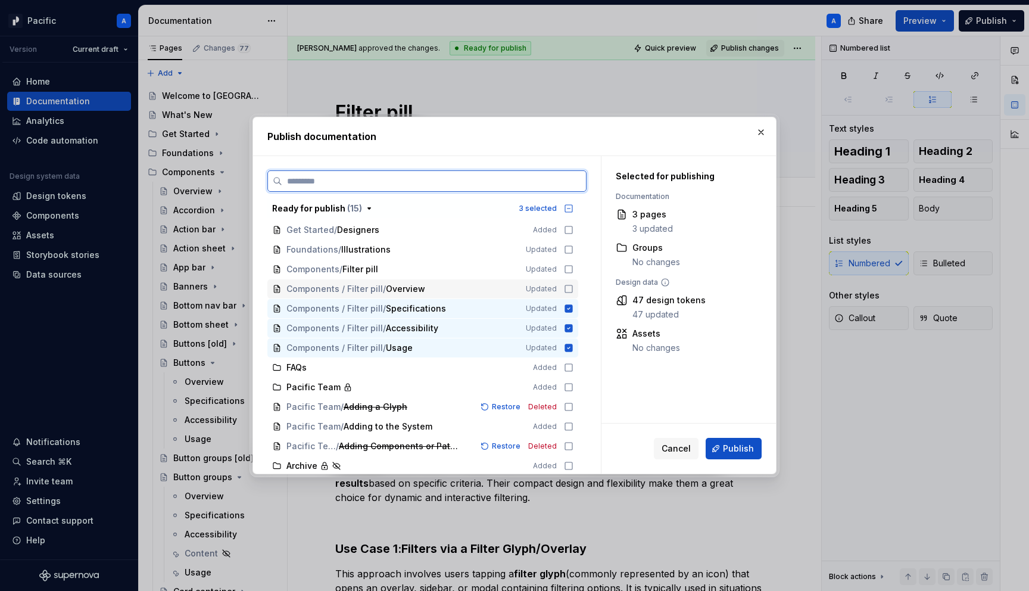
click at [395, 293] on span "Overview" at bounding box center [405, 289] width 39 height 12
click at [397, 276] on div "Components / Filter pill Updated" at bounding box center [422, 269] width 311 height 19
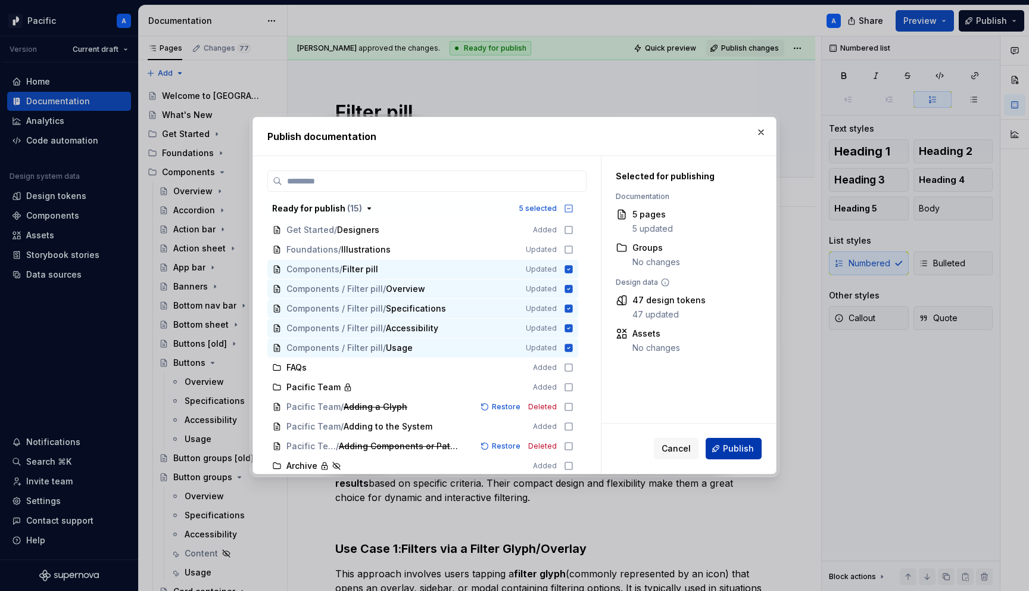
click at [729, 445] on span "Publish" at bounding box center [738, 448] width 31 height 12
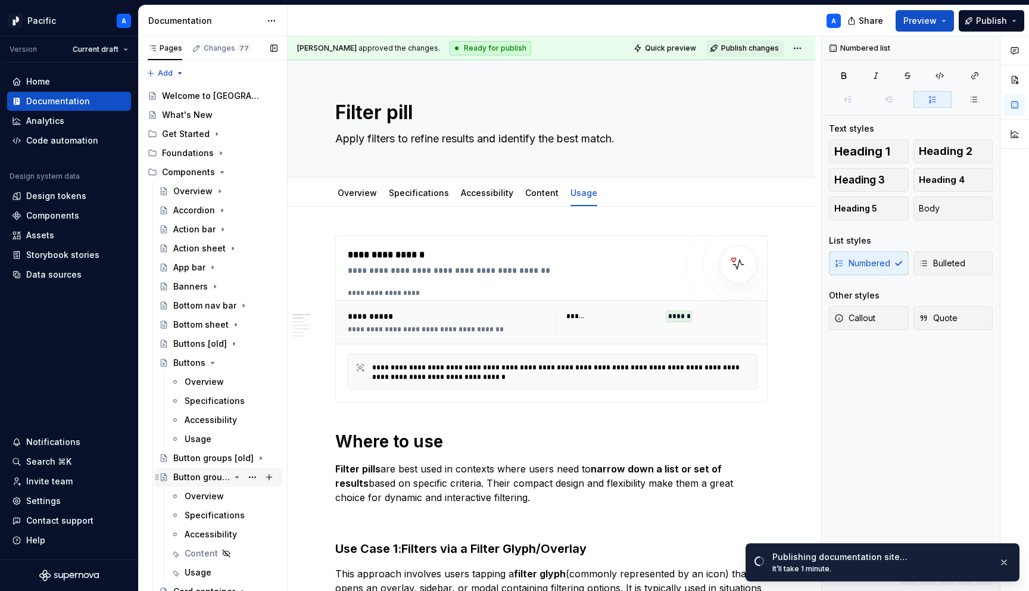
click at [237, 477] on icon "Page tree" at bounding box center [237, 476] width 3 height 1
click at [211, 362] on icon "Page tree" at bounding box center [212, 362] width 3 height 1
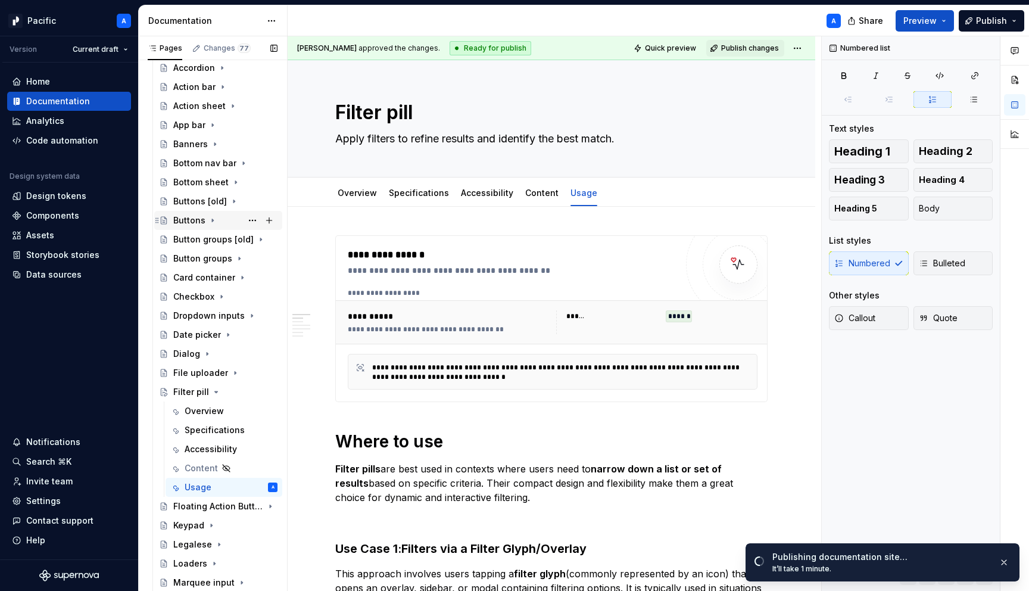
scroll to position [149, 0]
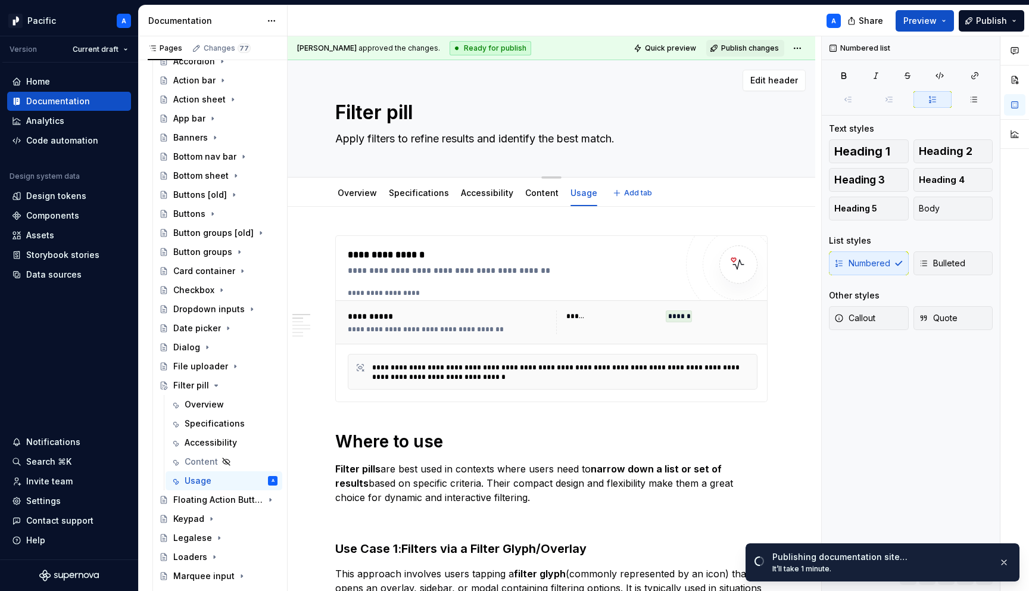
click at [448, 107] on textarea "Filter pill" at bounding box center [549, 112] width 432 height 29
click at [448, 110] on textarea "Filter pill" at bounding box center [549, 112] width 432 height 29
type textarea "*"
type textarea "Filter pill"
type textarea "*"
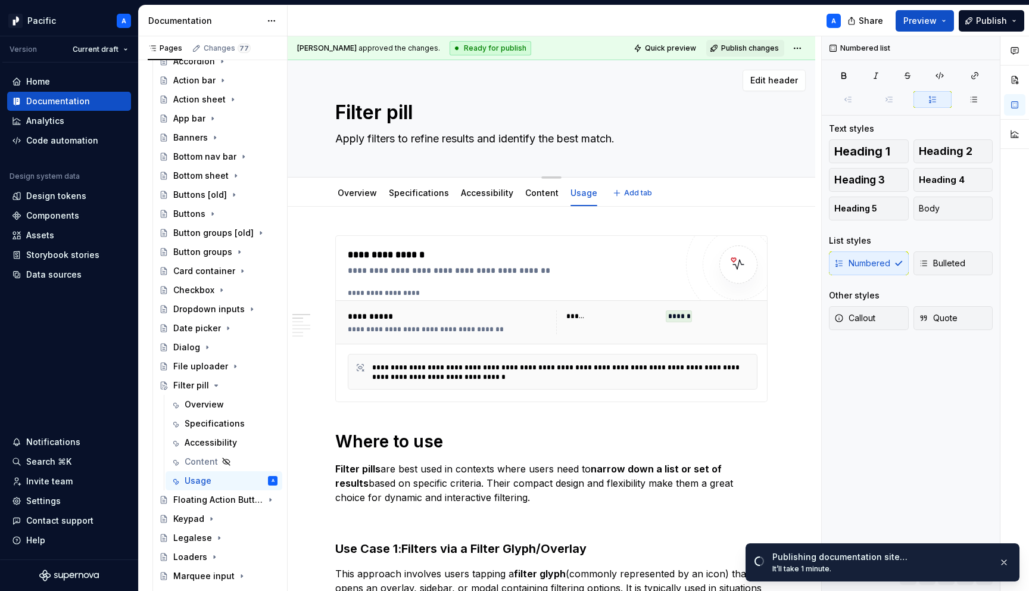
type textarea "Filter pill ("
type textarea "*"
type textarea "Filter pill ()"
type textarea "*"
type textarea "Filter pill (a)"
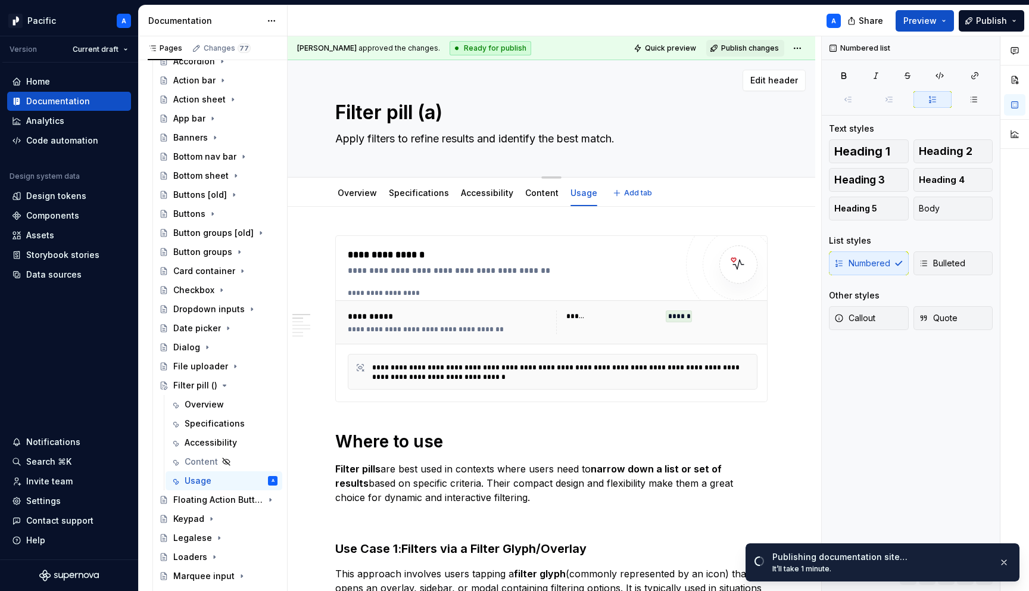
type textarea "*"
type textarea "Filter pill (aka)"
type textarea "*"
type textarea "Filter pill (aka )"
type textarea "*"
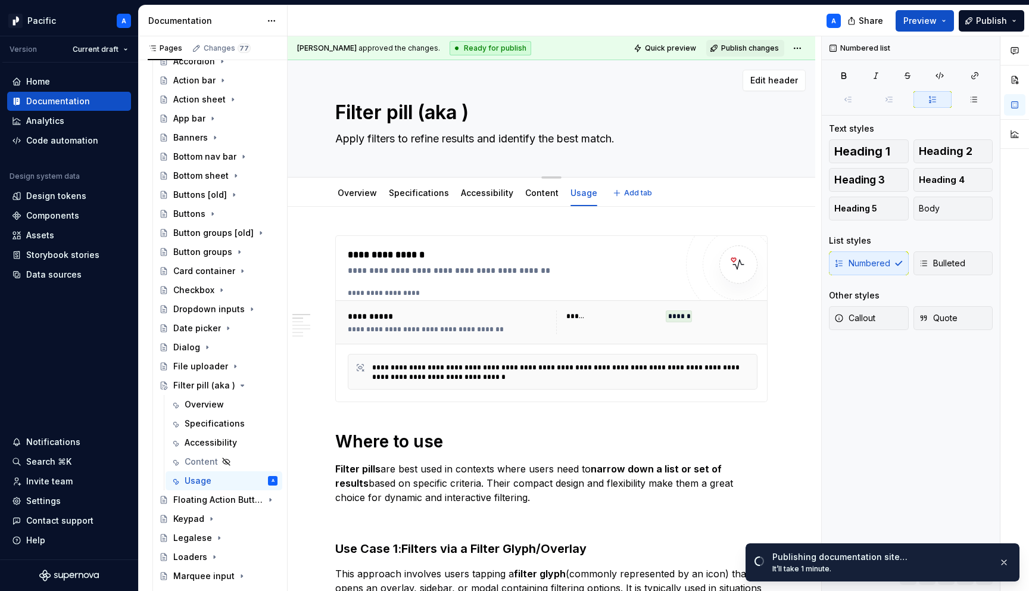
type textarea "Filter pill (aka F)"
type textarea "*"
type textarea "Filter pill (aka Fi)"
type textarea "*"
type textarea "Filter pill (aka Fil)"
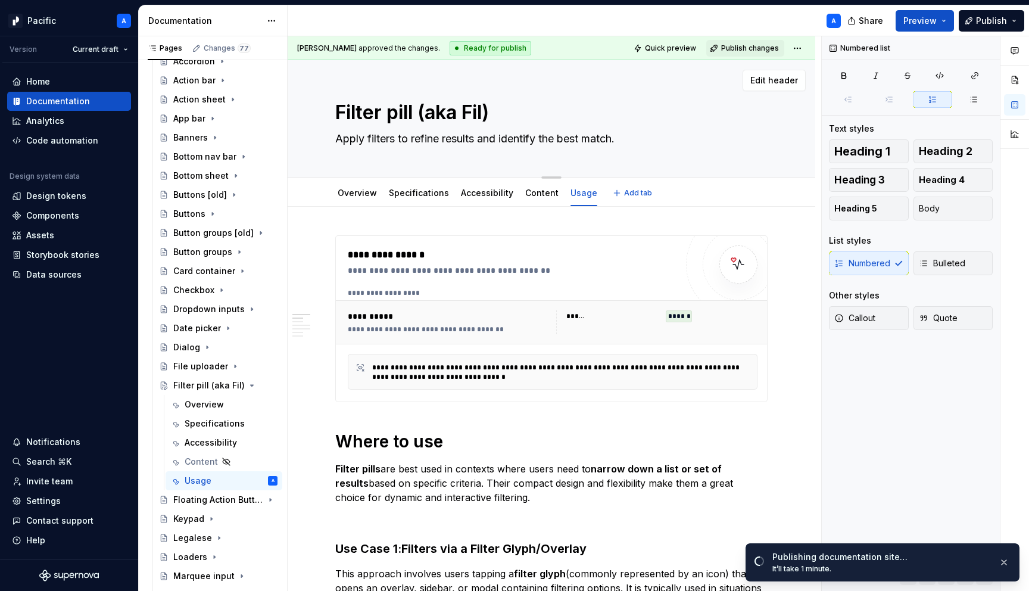
type textarea "*"
type textarea "Filter pill (aka Filt)"
type textarea "*"
type textarea "Filter pill (aka Filte)"
type textarea "*"
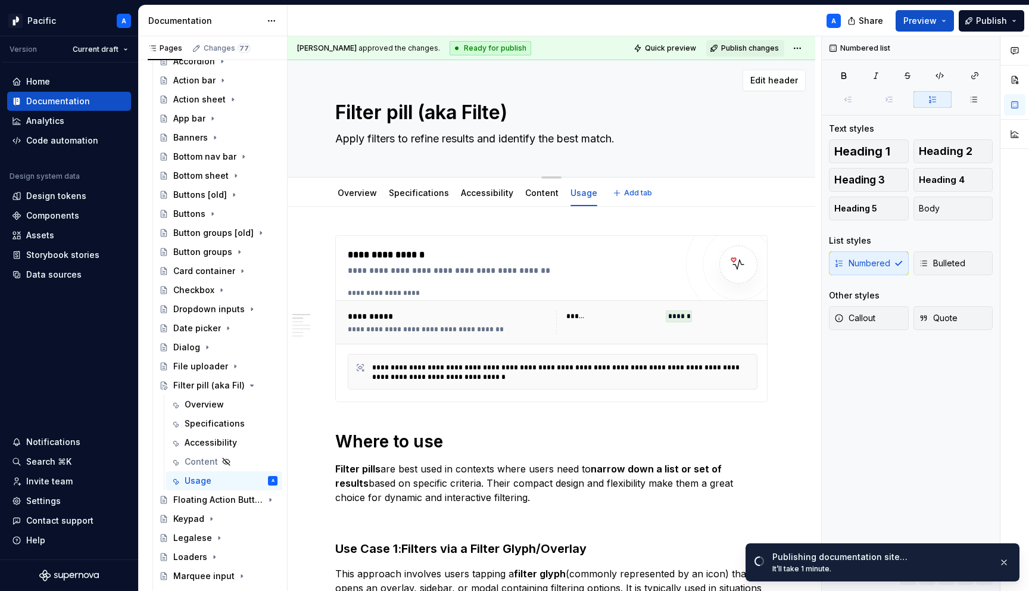
type textarea "Filter pill (aka Filter)"
type textarea "*"
type textarea "Filter pill (aka Filter )"
type textarea "*"
type textarea "Filter pill (aka Filter I)"
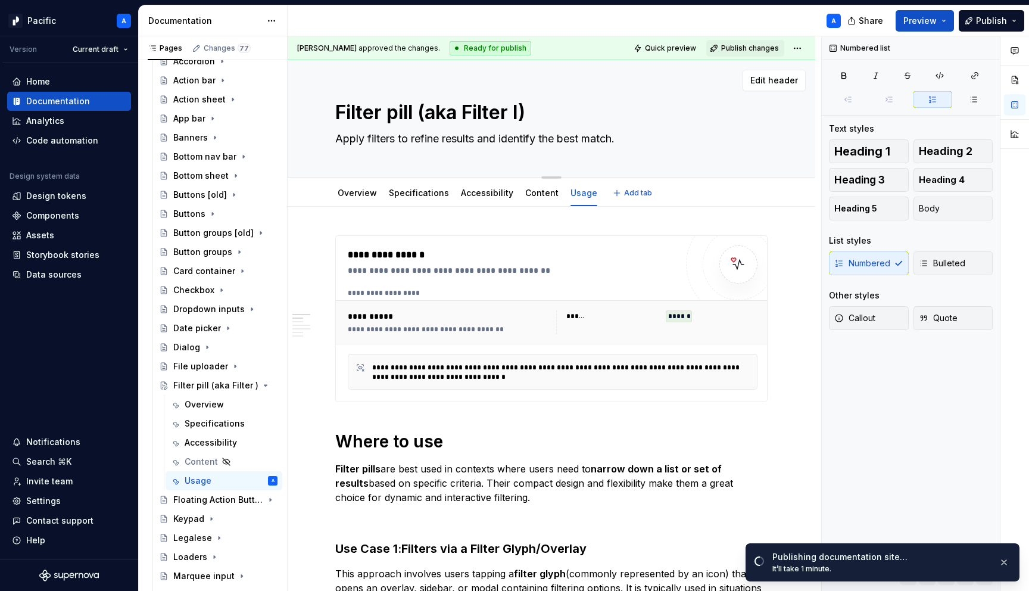
type textarea "*"
type textarea "Filter pill (aka Filter It)"
type textarea "*"
type textarea "Filter pill (aka Filter Ite)"
type textarea "*"
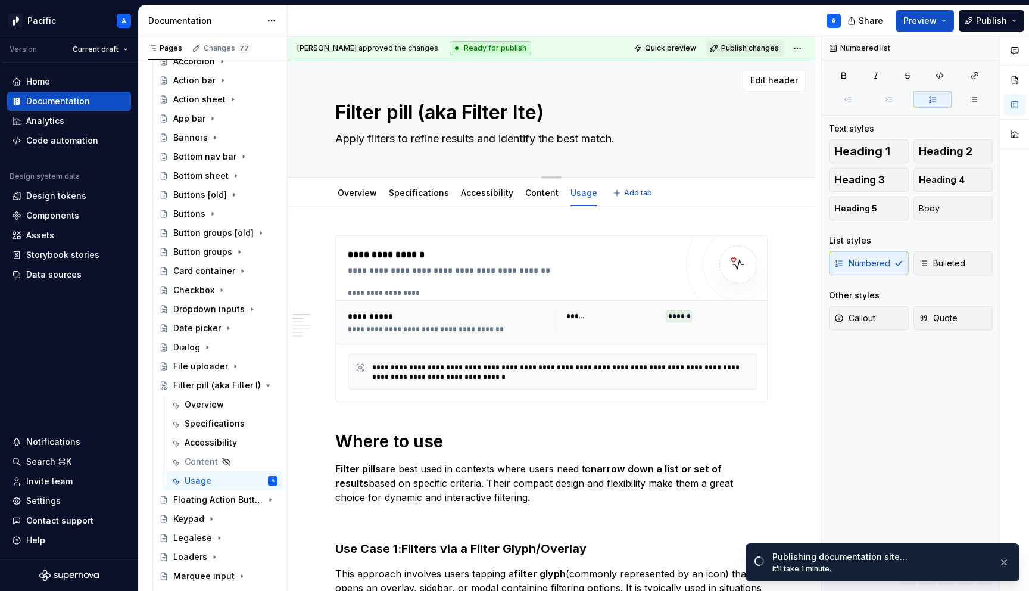
type textarea "Filter pill (aka Filter Item)"
type textarea "*"
type textarea "Filter pill (aka Filter Item)"
click at [486, 281] on div "**********" at bounding box center [512, 319] width 329 height 142
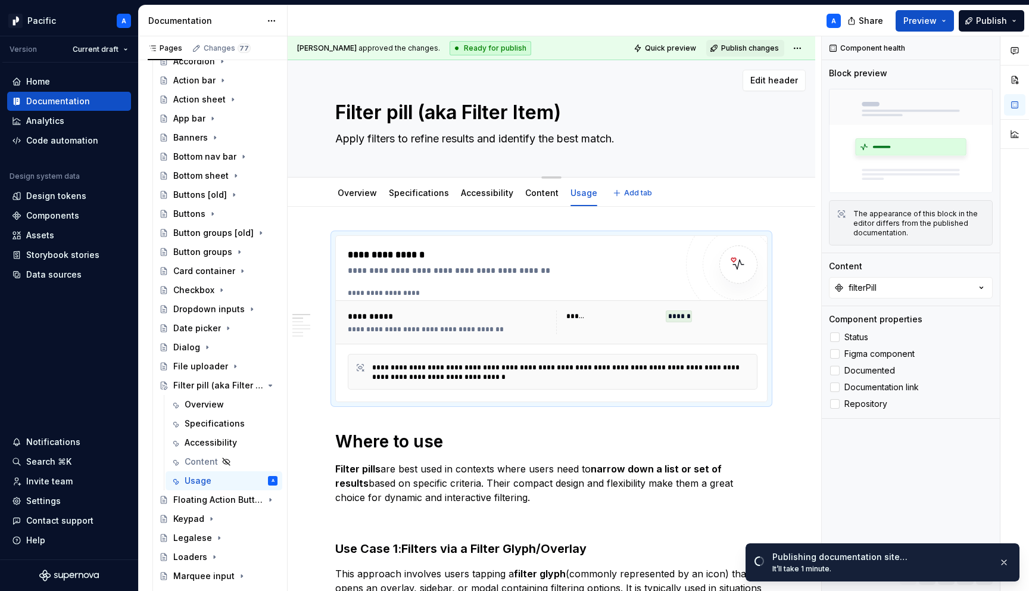
click at [419, 115] on textarea "Filter pill (aka Filter Item)" at bounding box center [549, 112] width 432 height 29
click at [414, 115] on textarea "Filter pill (aka Filter Item)" at bounding box center [549, 112] width 432 height 29
drag, startPoint x: 416, startPoint y: 115, endPoint x: 599, endPoint y: 151, distance: 186.9
click at [599, 151] on div "Filter pill (aka Filter Item) Apply filters to refine results and identify the …" at bounding box center [551, 118] width 432 height 117
type textarea "*"
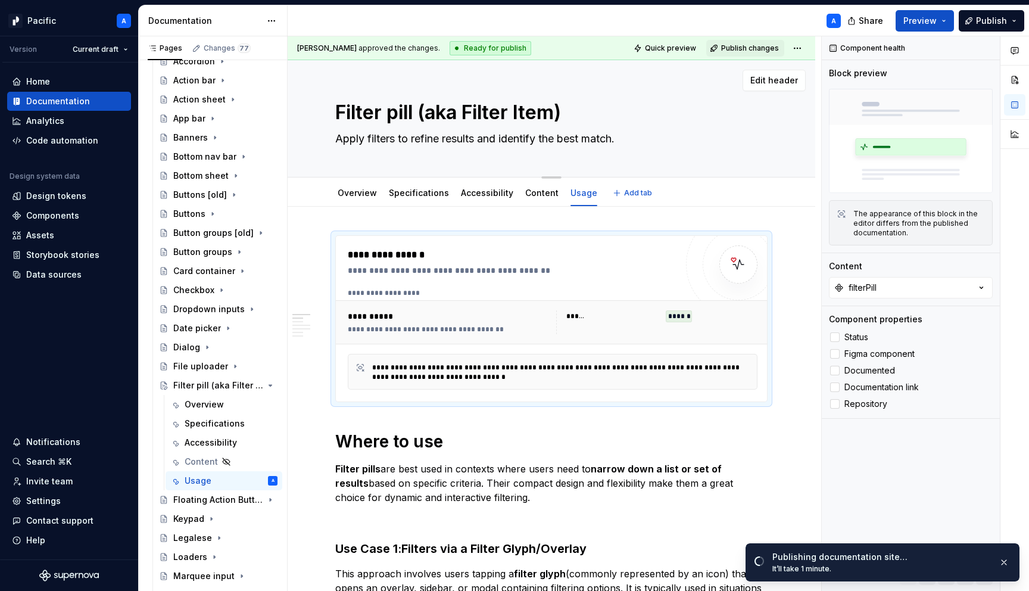
type textarea "Filter pill"
type textarea "*"
type textarea "Filter pill"
click at [340, 141] on textarea "Apply filters to refine results and identify the best match." at bounding box center [549, 138] width 432 height 19
type textarea "*"
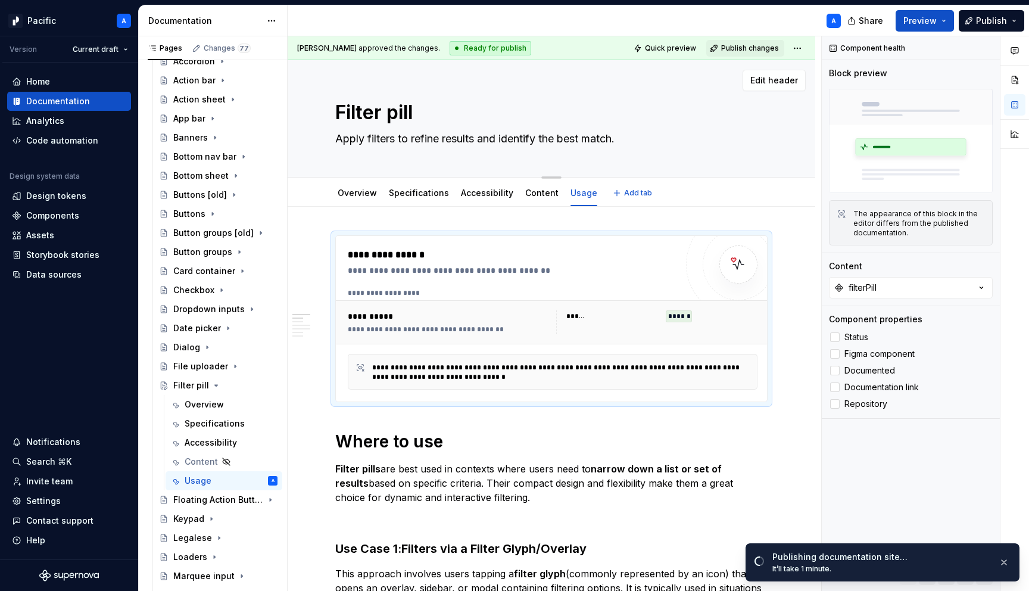
type textarea "AApply filters to refine results and identify the best match."
type textarea "*"
type textarea "AlApply filters to refine results and identify the best match."
type textarea "*"
type textarea "AApply filters to refine results and identify the best match."
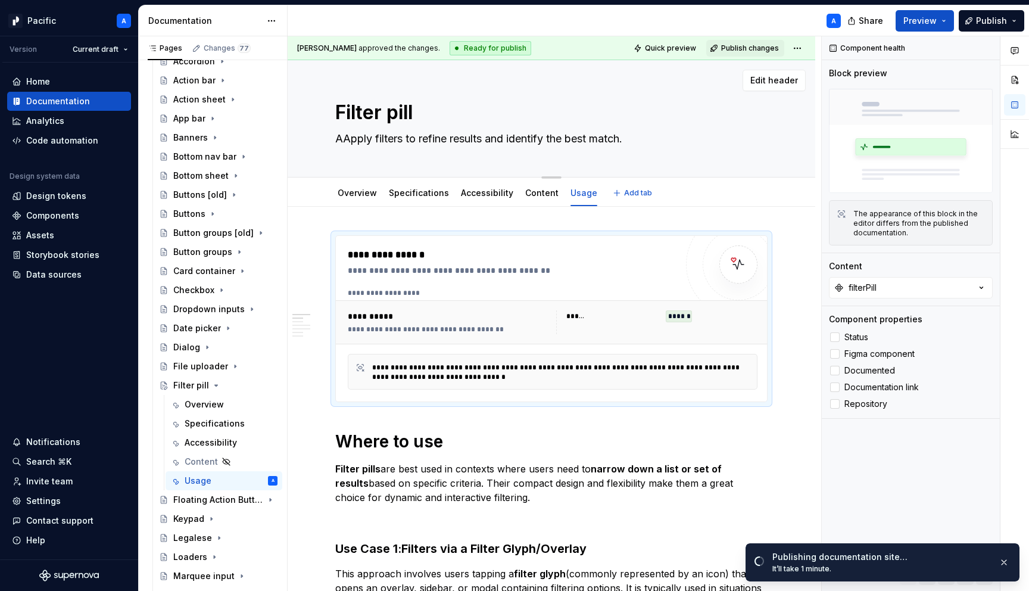
type textarea "*"
click at [480, 141] on textarea "Also known as a Filter Item, Apply filters to refine results and identify the b…" at bounding box center [549, 138] width 432 height 19
click at [474, 141] on textarea "Also known as a Filter Item, Apply filters to refine results and identify the b…" at bounding box center [549, 138] width 432 height 19
drag, startPoint x: 477, startPoint y: 139, endPoint x: 584, endPoint y: 139, distance: 107.2
click at [584, 139] on textarea "Also known as a Filter Item, Apply filters to refine results and identify the b…" at bounding box center [549, 138] width 432 height 19
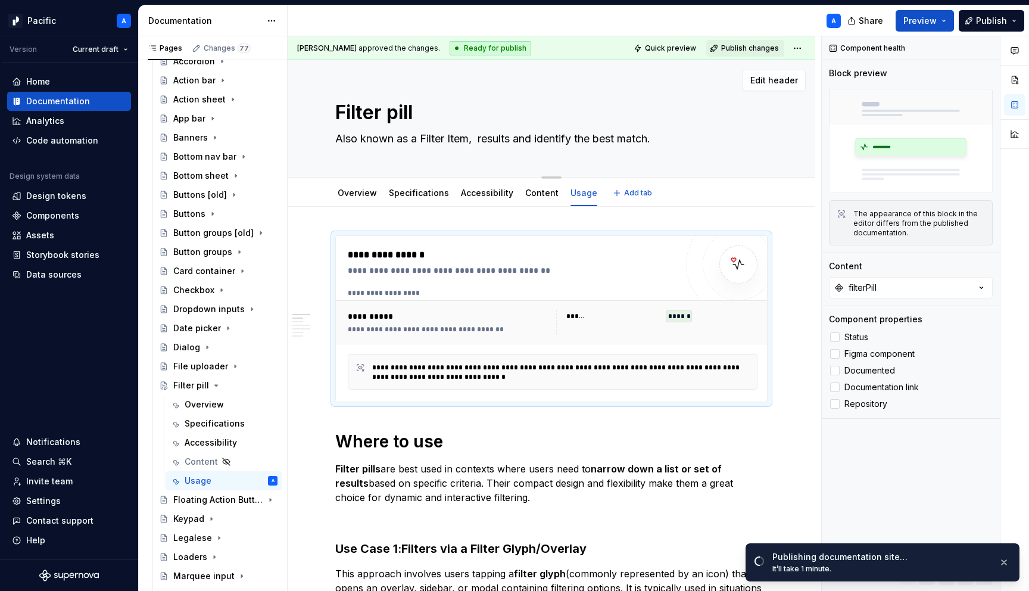
drag, startPoint x: 475, startPoint y: 139, endPoint x: 719, endPoint y: 136, distance: 244.1
click at [719, 136] on textarea "Also known as a Filter Item, results and identify the best match." at bounding box center [549, 138] width 432 height 19
drag, startPoint x: 703, startPoint y: 140, endPoint x: 477, endPoint y: 133, distance: 225.8
click at [477, 133] on textarea "Also known as a Filter Item, results and identify the best match." at bounding box center [549, 138] width 432 height 19
click at [636, 141] on textarea "Also known as a Filter Item, refines and narrows down search results" at bounding box center [549, 138] width 432 height 19
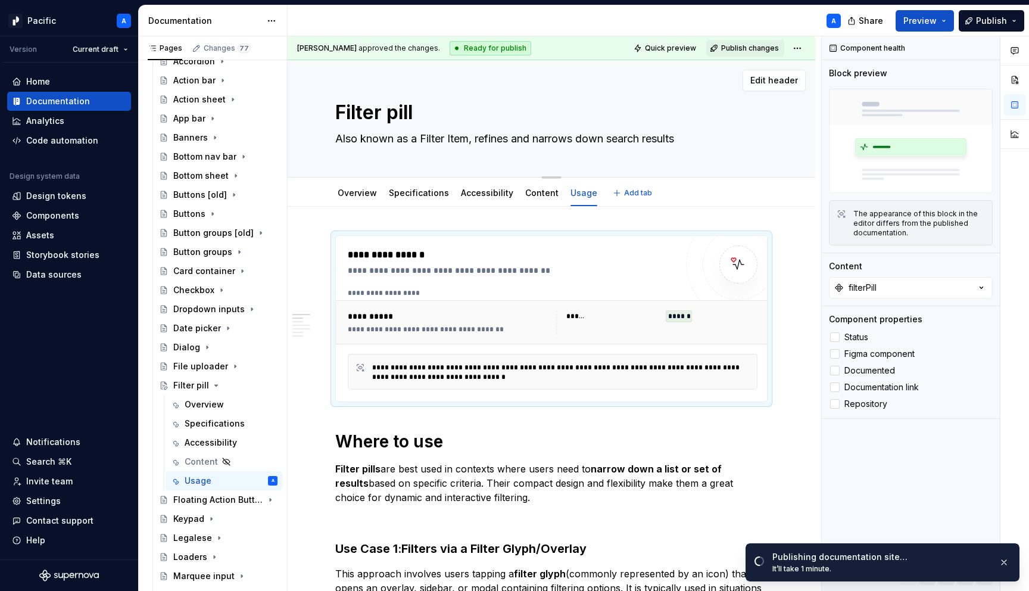
click at [636, 141] on textarea "Also known as a Filter Item, refines and narrows down search results" at bounding box center [549, 138] width 432 height 19
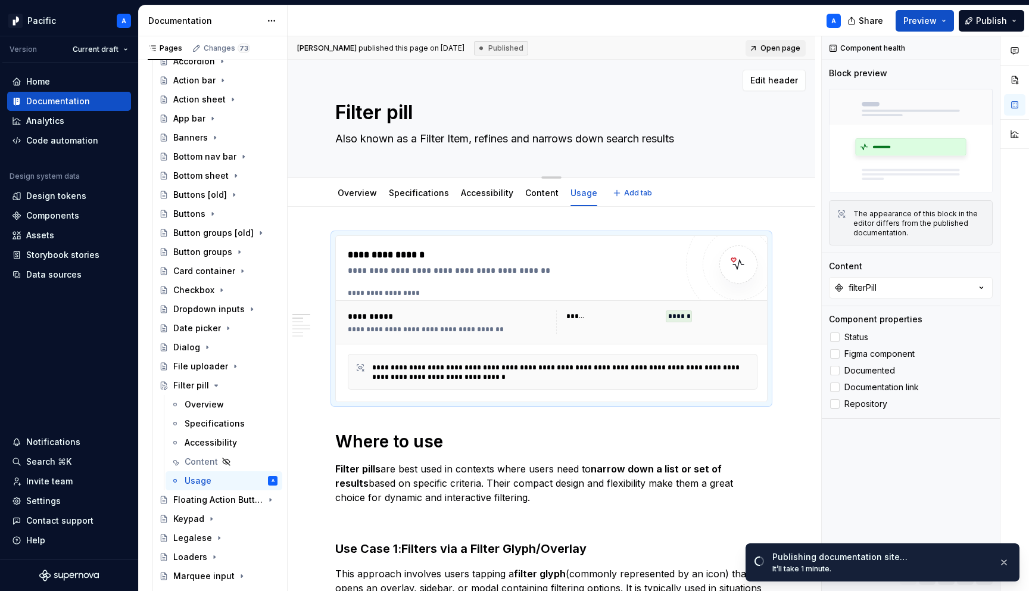
click at [680, 139] on textarea "Also known as a Filter Item, refines and narrows down search results" at bounding box center [549, 138] width 432 height 19
click at [736, 140] on textarea "Also known as a Filter Item, refines and narrows down search results or data" at bounding box center [549, 138] width 432 height 19
click at [689, 264] on div "**********" at bounding box center [551, 319] width 431 height 166
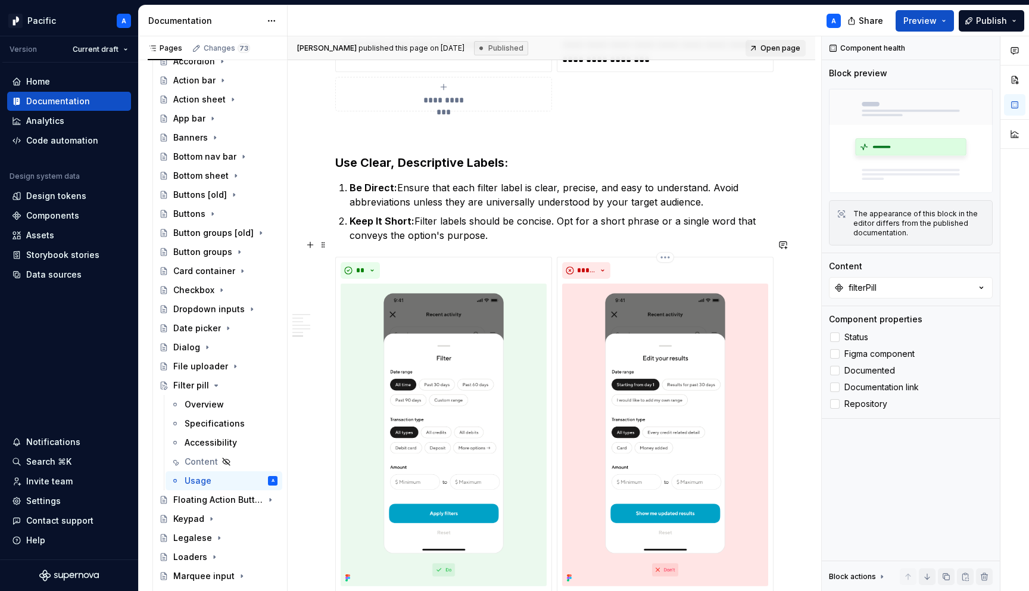
scroll to position [3189, 0]
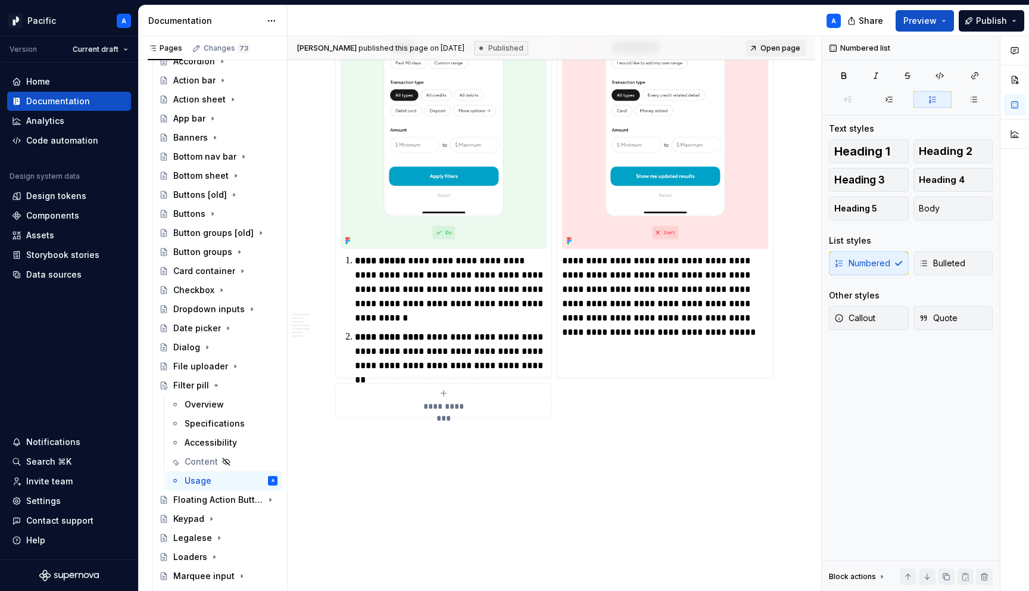
click at [515, 277] on p "**********" at bounding box center [451, 289] width 192 height 71
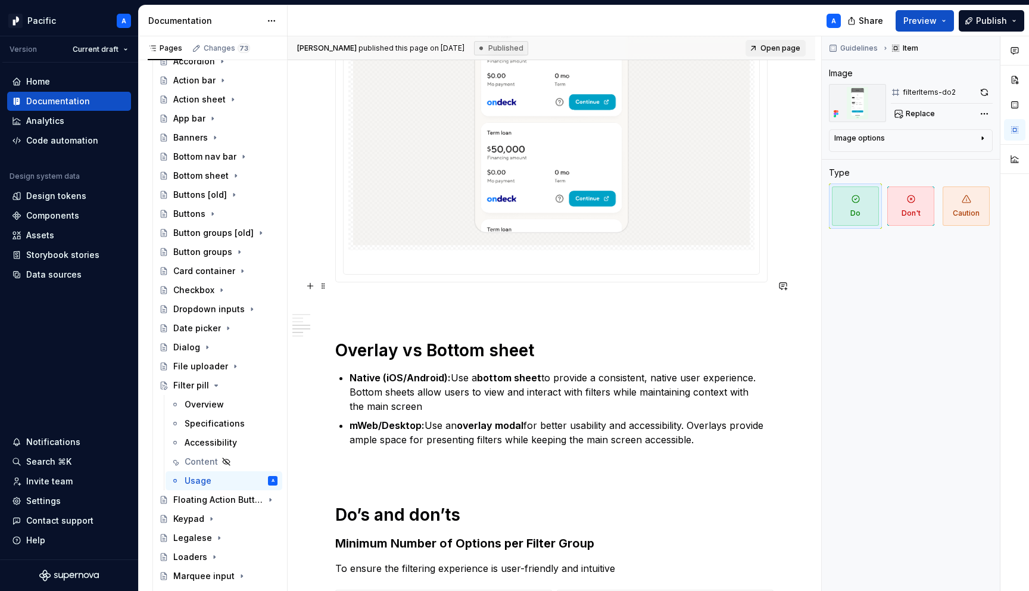
scroll to position [1932, 0]
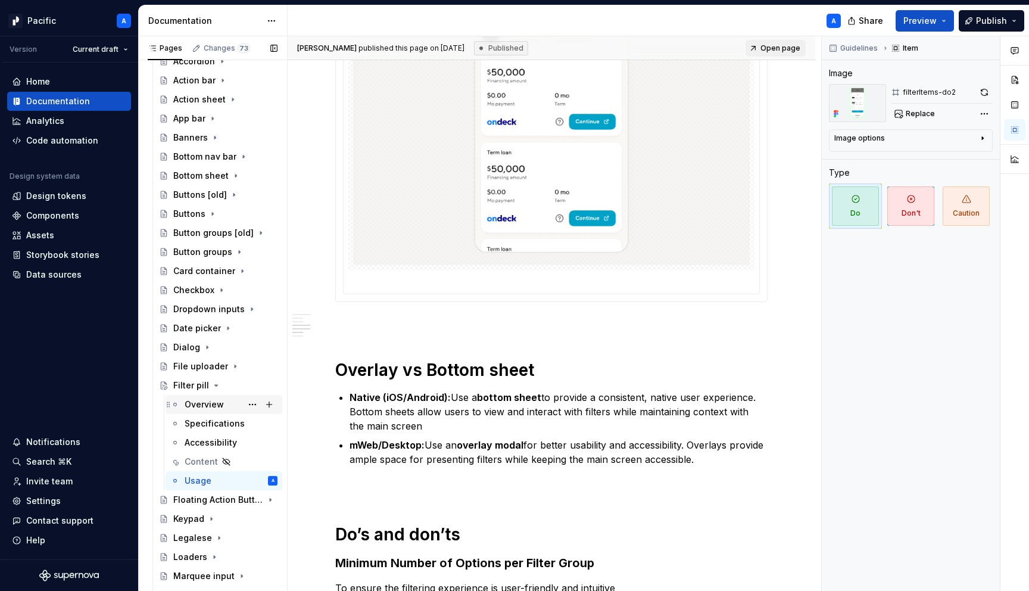
click at [211, 404] on div "Overview" at bounding box center [204, 404] width 39 height 12
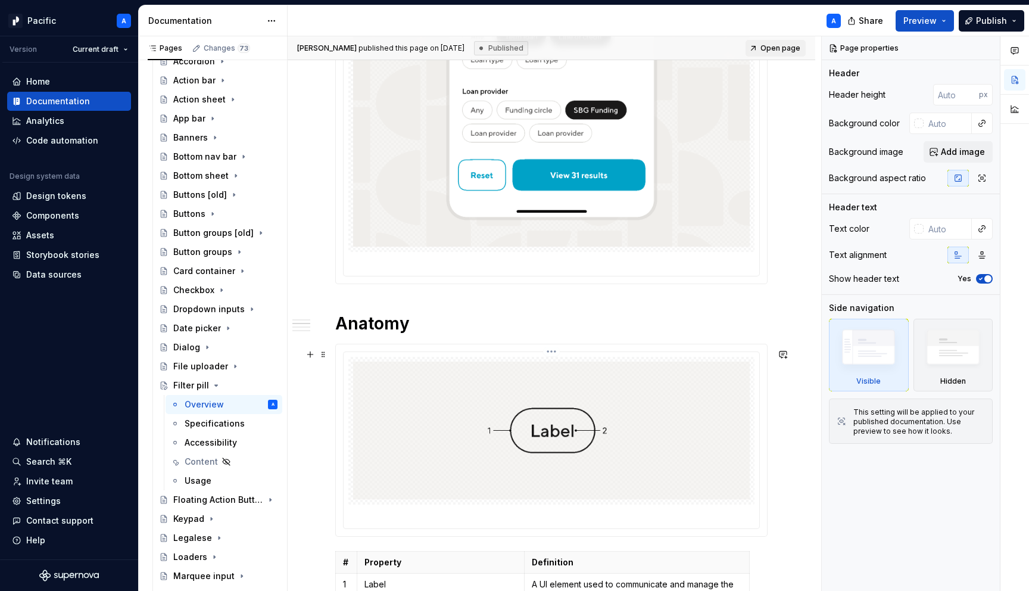
scroll to position [1323, 0]
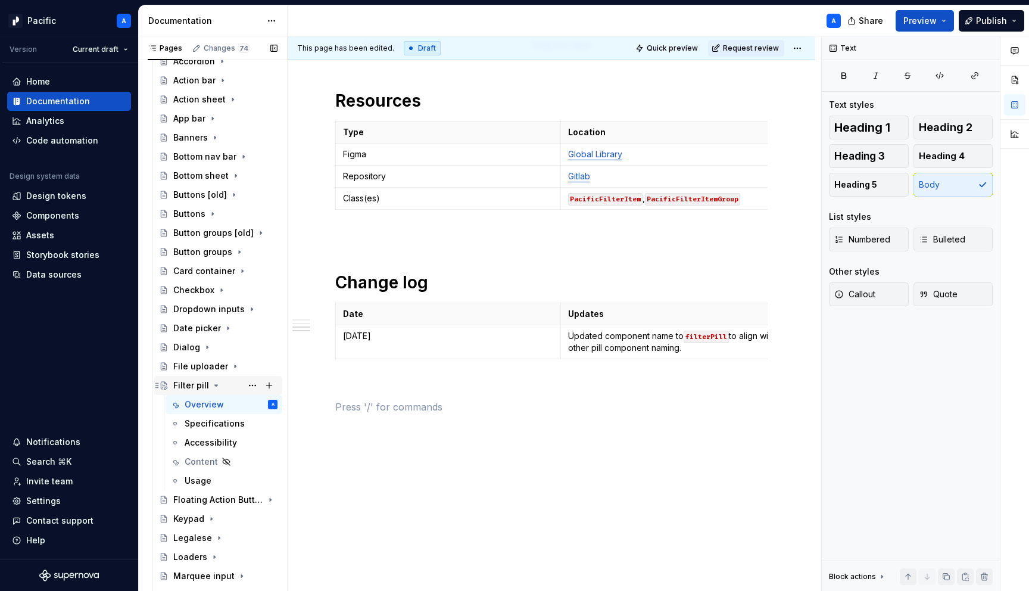
click at [213, 384] on icon "Page tree" at bounding box center [216, 385] width 10 height 10
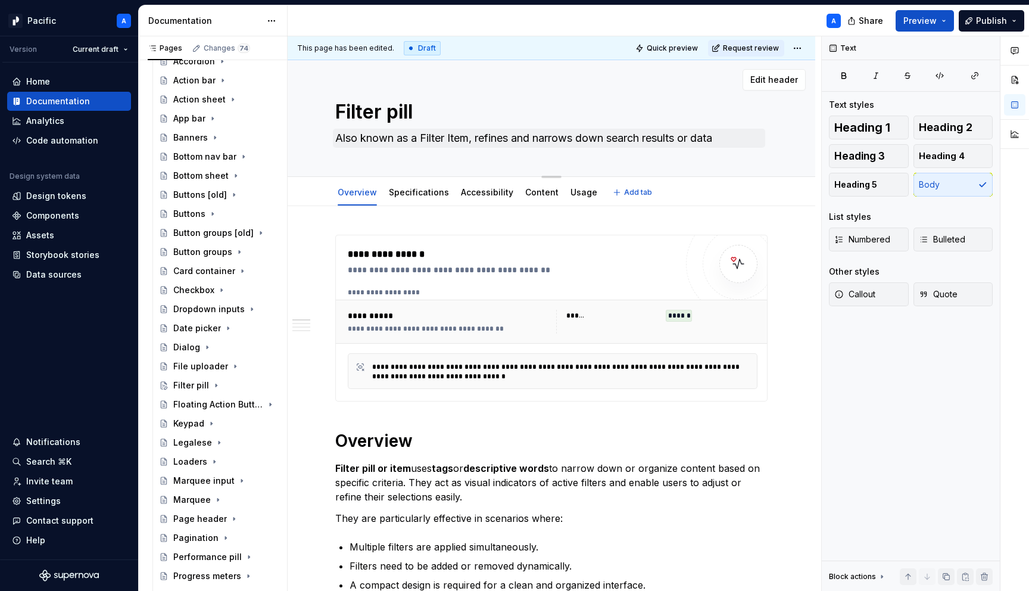
scroll to position [0, 0]
click at [803, 51] on html "Pacific A Version Current draft Home Documentation Analytics Code automation De…" at bounding box center [514, 295] width 1029 height 591
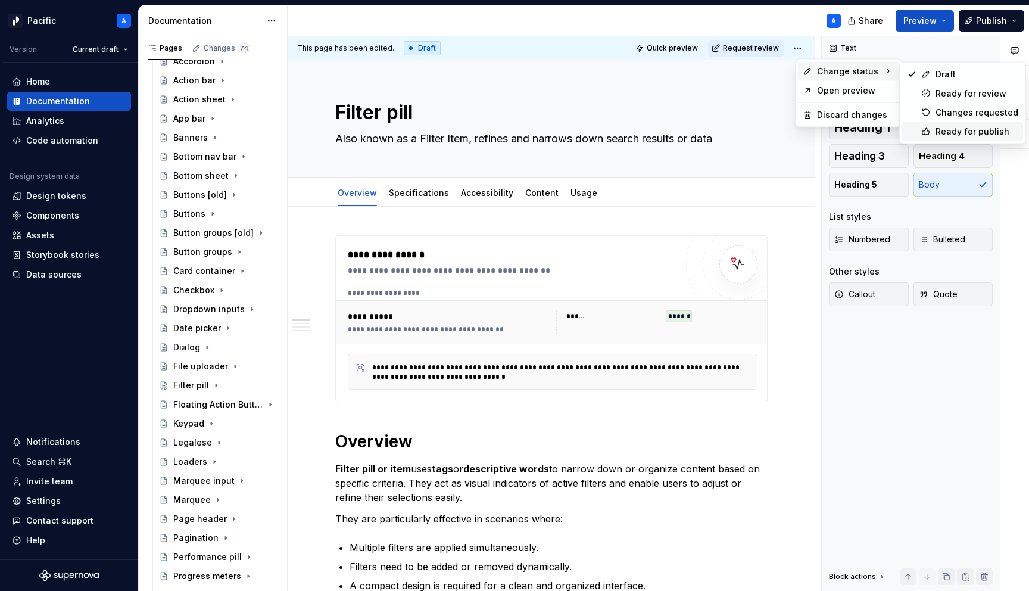
click at [960, 131] on div "Ready for publish" at bounding box center [976, 132] width 83 height 12
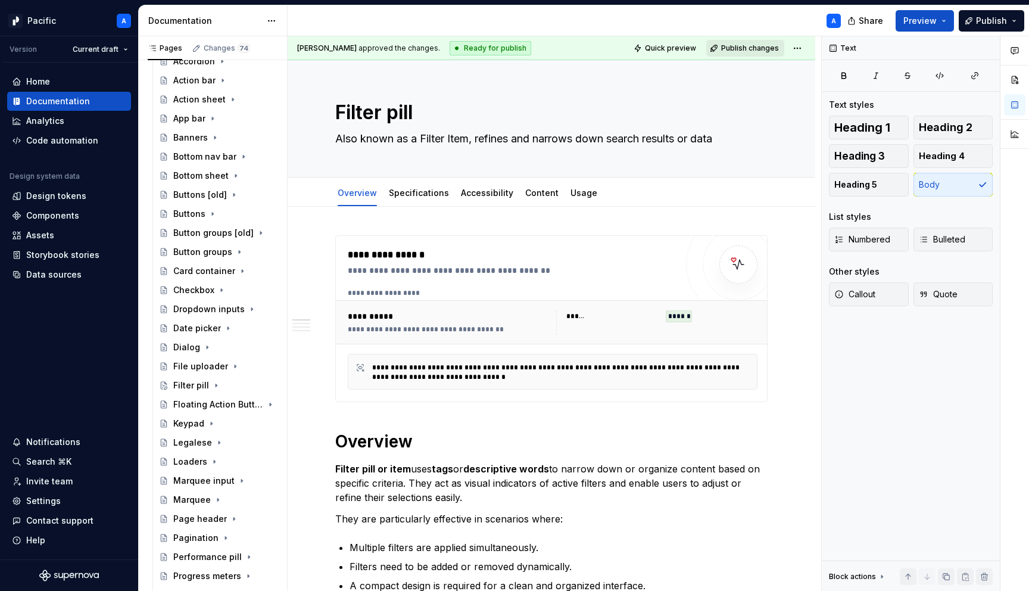
click at [745, 45] on span "Publish changes" at bounding box center [750, 48] width 58 height 10
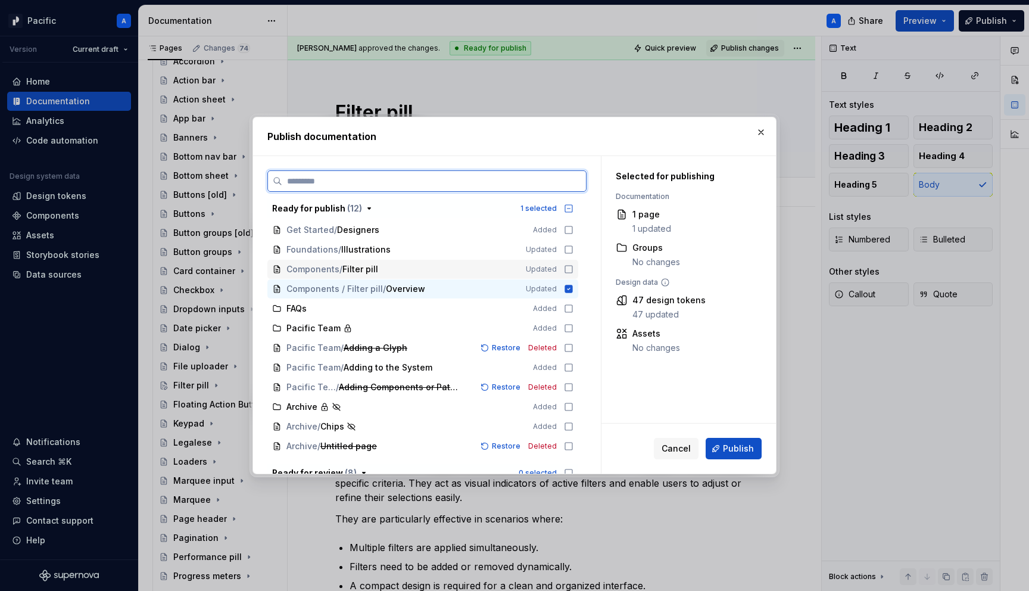
click at [470, 271] on div "Components / Filter pill" at bounding box center [398, 269] width 225 height 12
click at [739, 449] on span "Publish" at bounding box center [738, 448] width 31 height 12
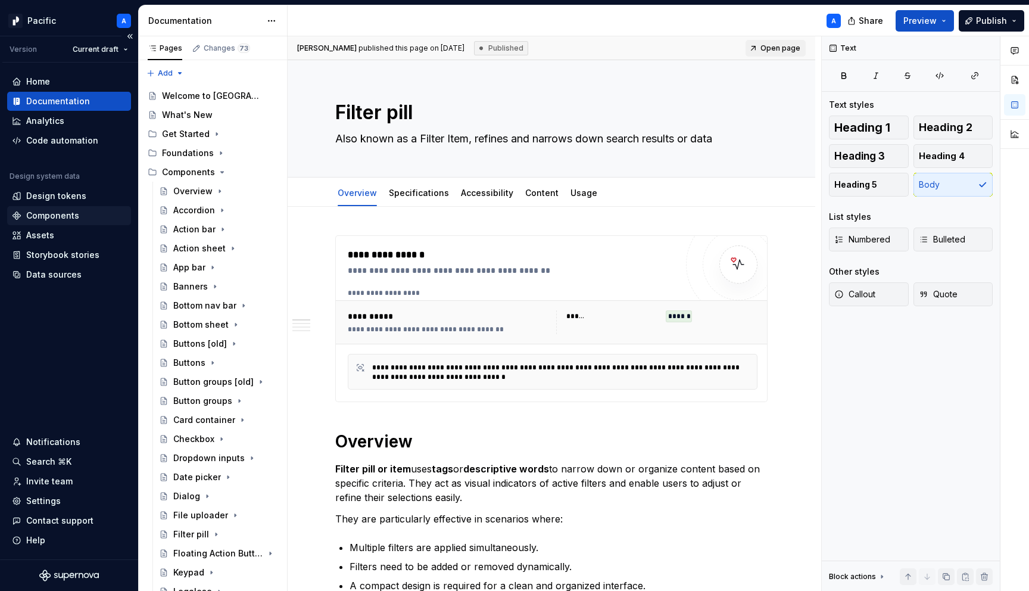
click at [63, 211] on div "Components" at bounding box center [52, 216] width 53 height 12
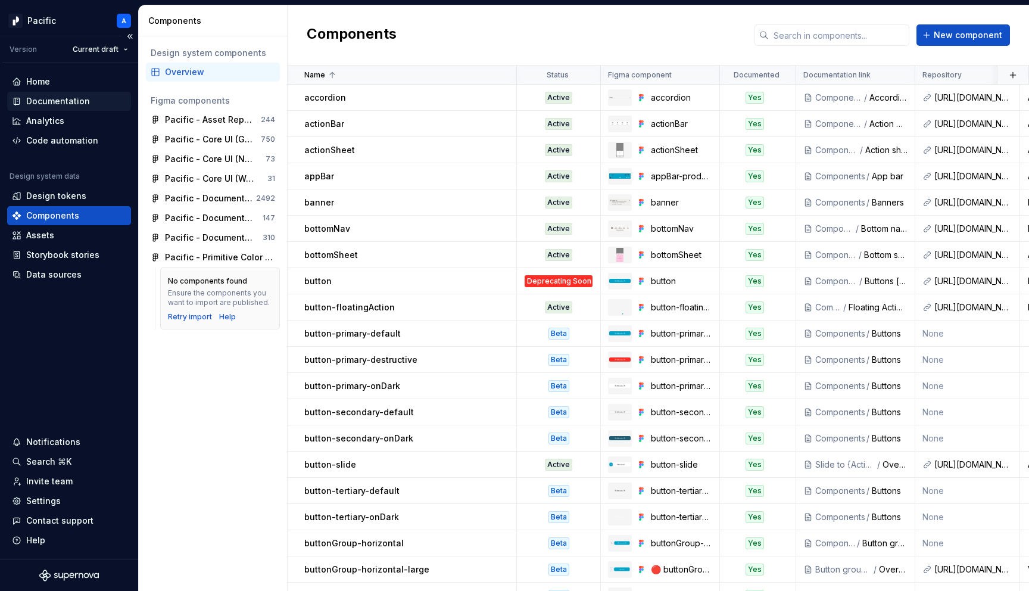
click at [84, 108] on div "Documentation" at bounding box center [69, 101] width 124 height 19
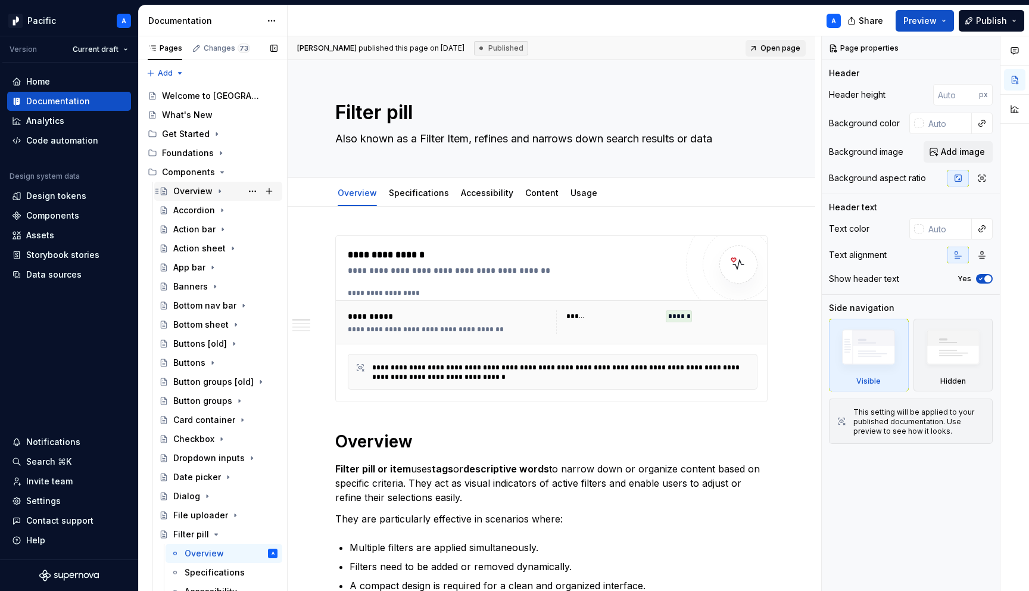
click at [203, 193] on div "Overview" at bounding box center [192, 191] width 39 height 12
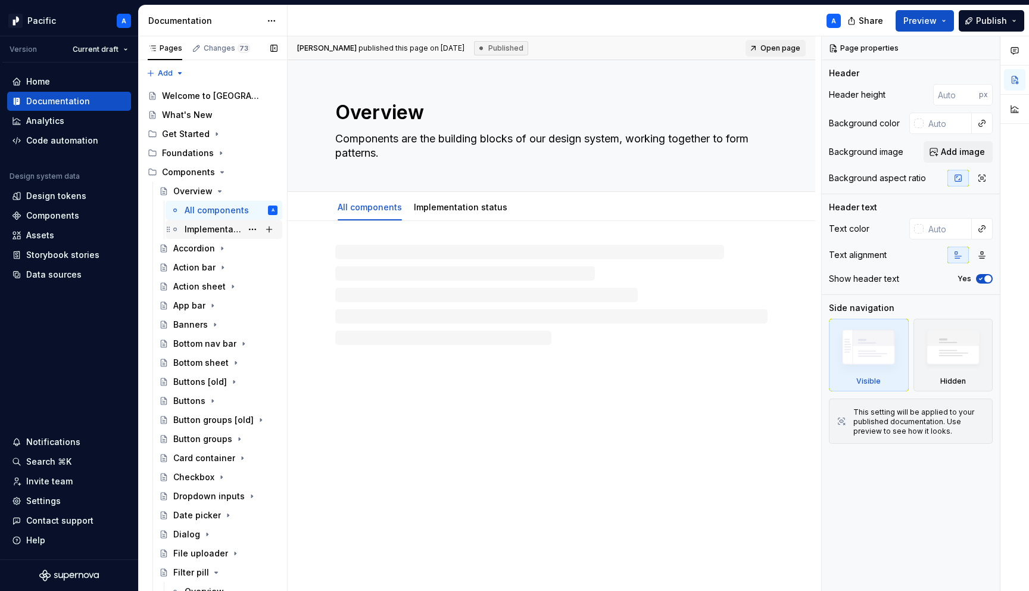
click at [205, 234] on div "Implementation status" at bounding box center [213, 229] width 57 height 12
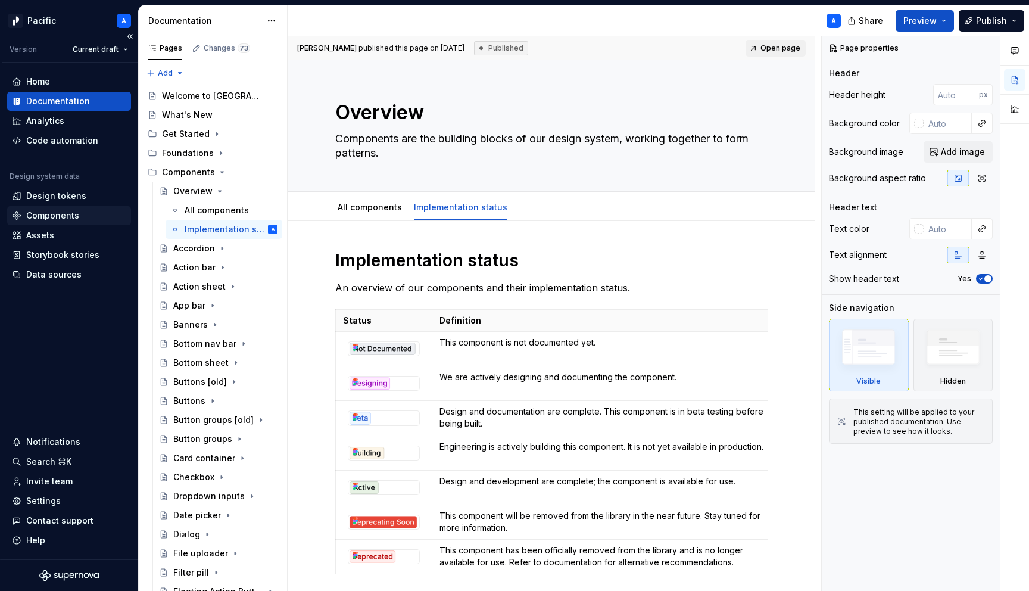
click at [81, 221] on div "Components" at bounding box center [69, 215] width 124 height 19
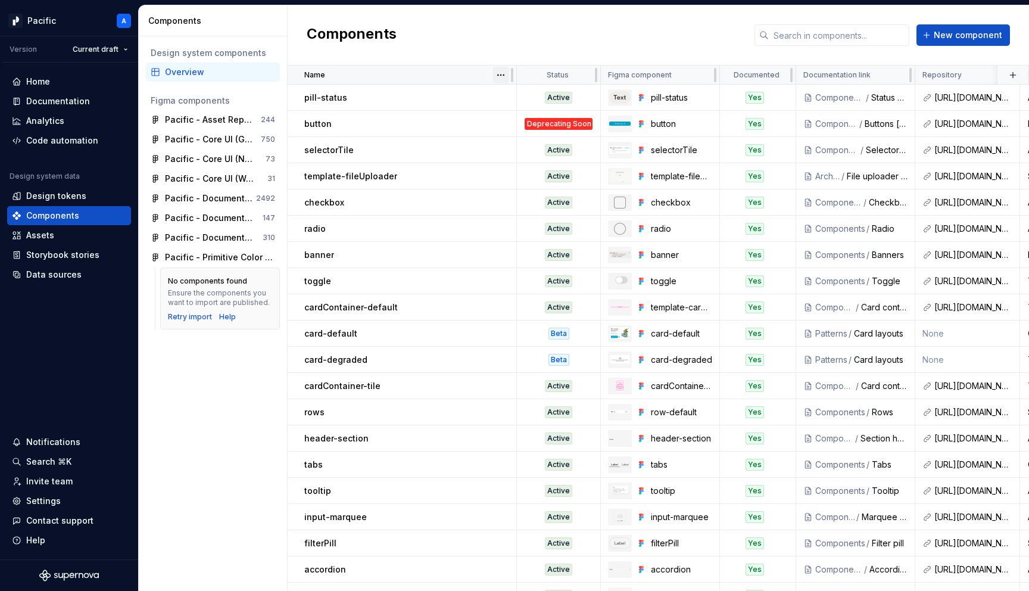
click at [500, 74] on html "Pacific A Version Current draft Home Documentation Analytics Code automation De…" at bounding box center [514, 295] width 1029 height 591
click at [516, 96] on div "Sort ascending" at bounding box center [552, 98] width 77 height 12
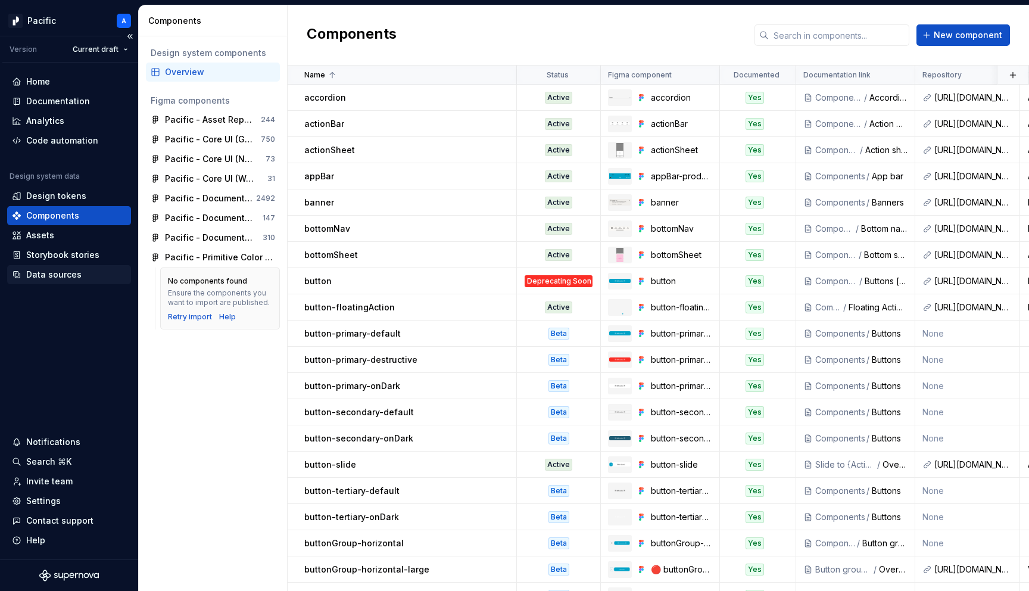
click at [63, 279] on div "Data sources" at bounding box center [53, 275] width 55 height 12
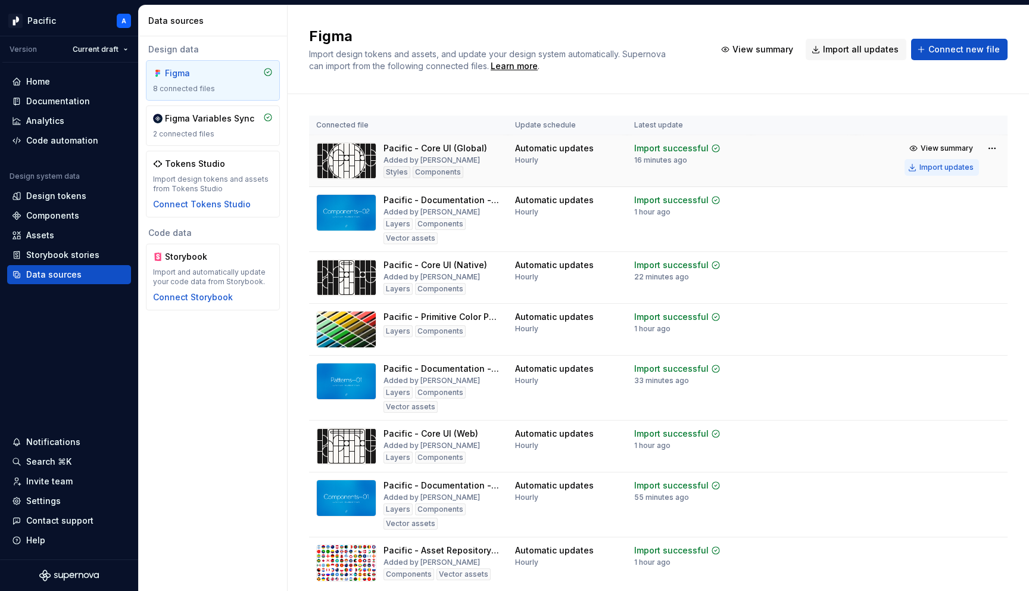
click at [959, 166] on div "Import updates" at bounding box center [946, 168] width 54 height 10
click at [82, 213] on div "Components" at bounding box center [69, 216] width 114 height 12
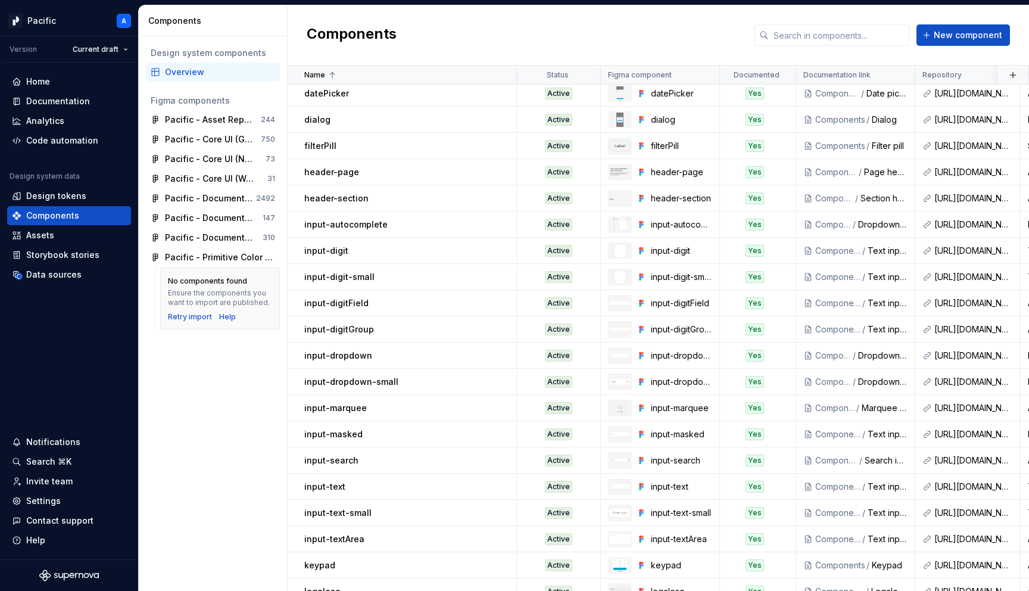
scroll to position [1069, 0]
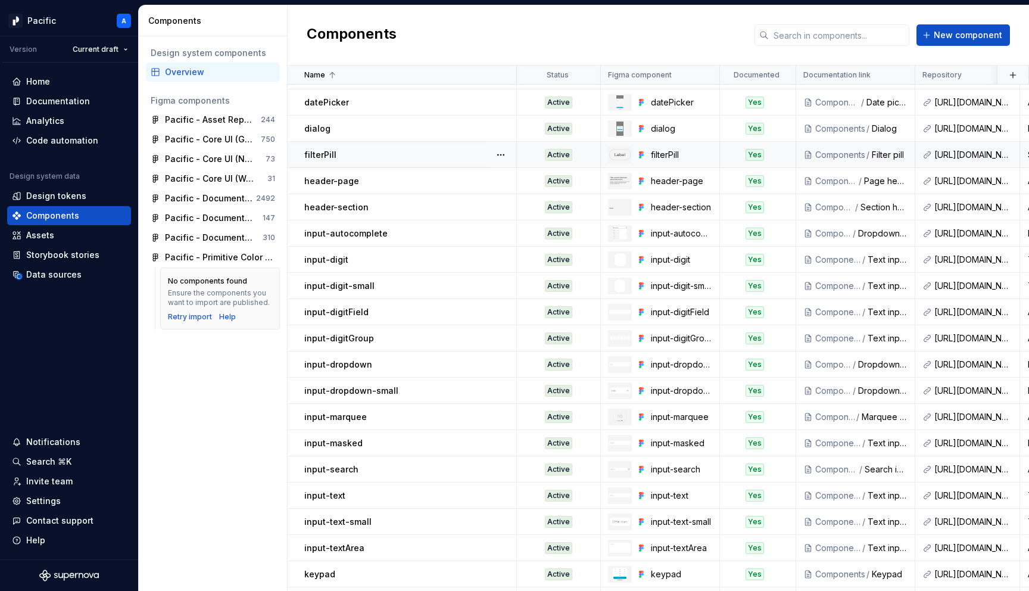
click at [405, 157] on div "filterPill" at bounding box center [409, 155] width 211 height 12
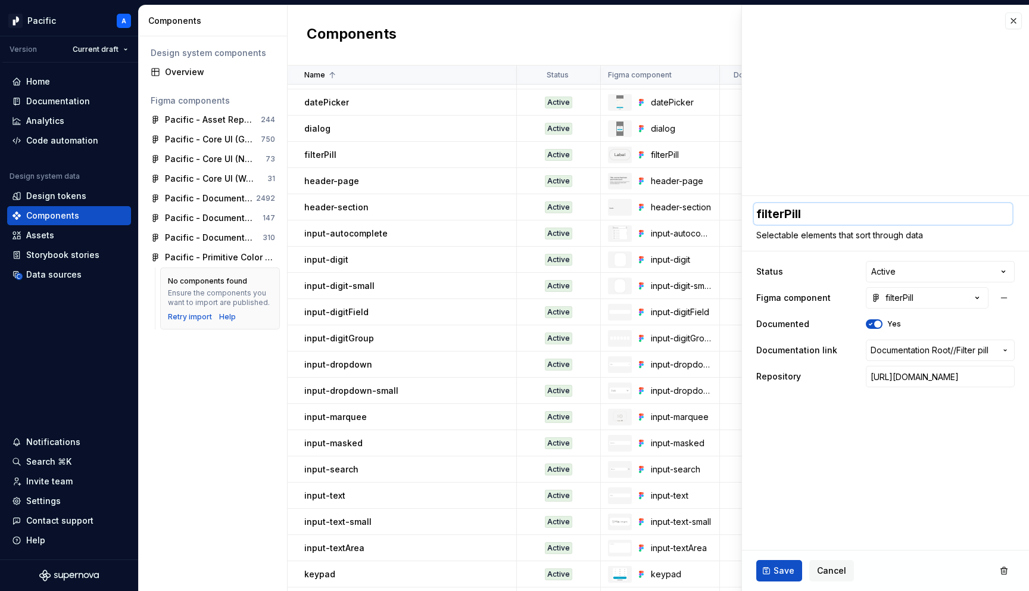
click at [788, 210] on textarea "filterPill" at bounding box center [883, 213] width 258 height 21
type textarea "*"
type textarea "p"
type textarea "*"
type textarea "pi"
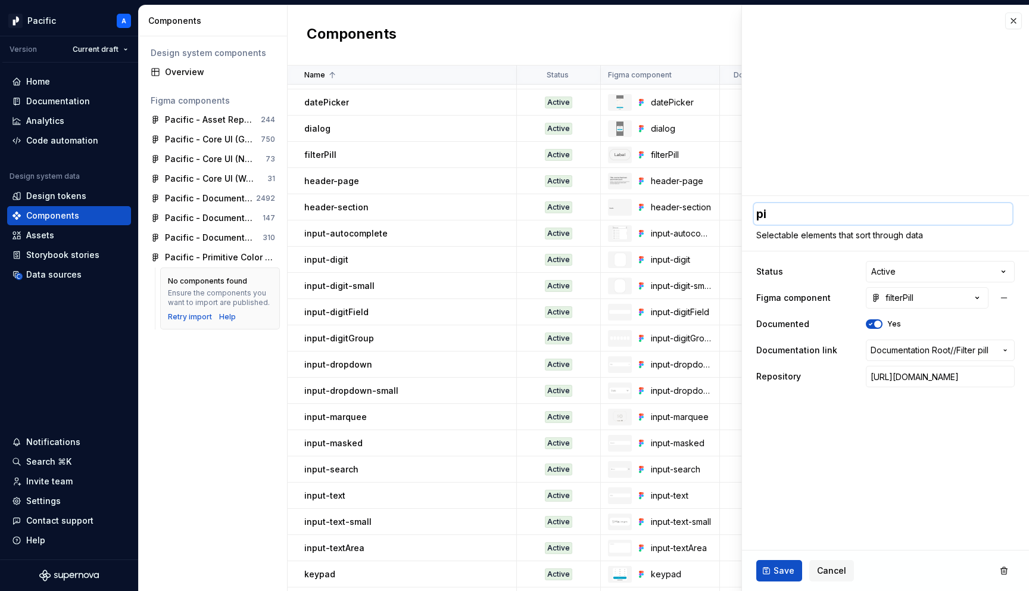
type textarea "*"
type textarea "pil"
type textarea "*"
type textarea "pill"
type textarea "*"
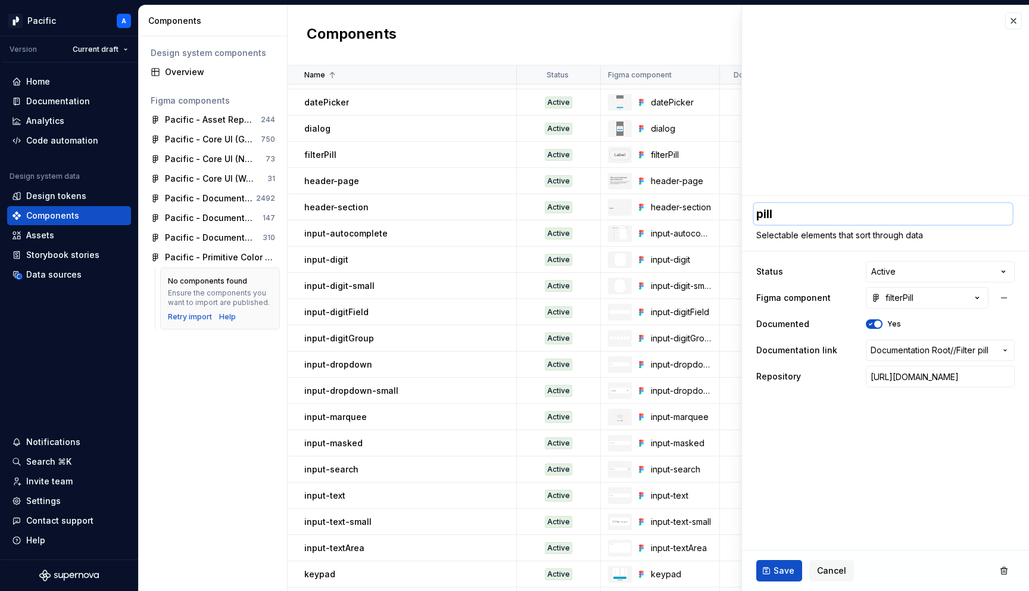
type textarea "pill-"
type textarea "*"
type textarea "pill-fi"
type textarea "*"
type textarea "pill-fil"
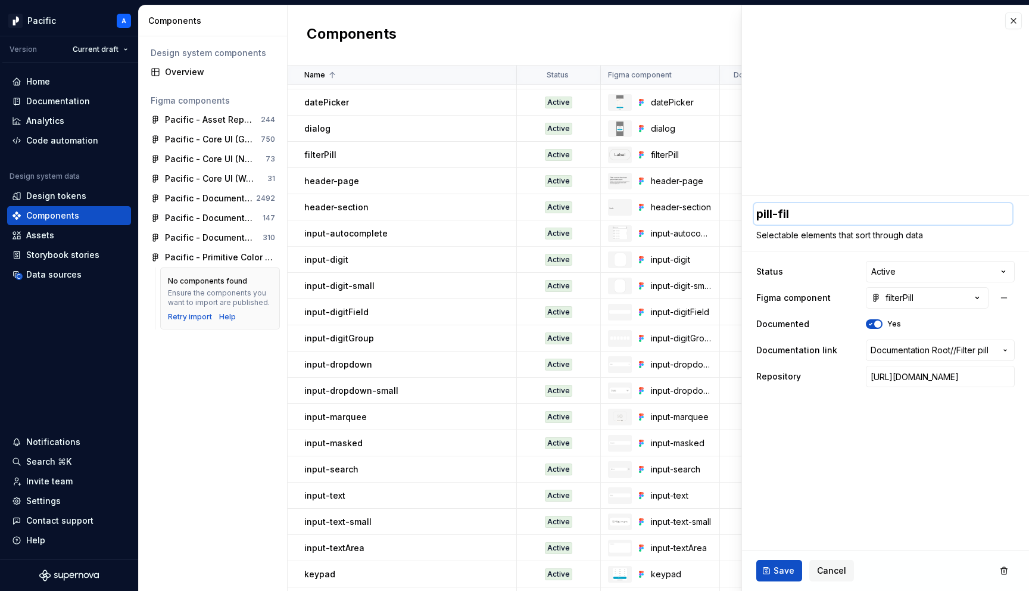
type textarea "*"
type textarea "pill-filt"
type textarea "*"
type textarea "pill-filte"
type textarea "*"
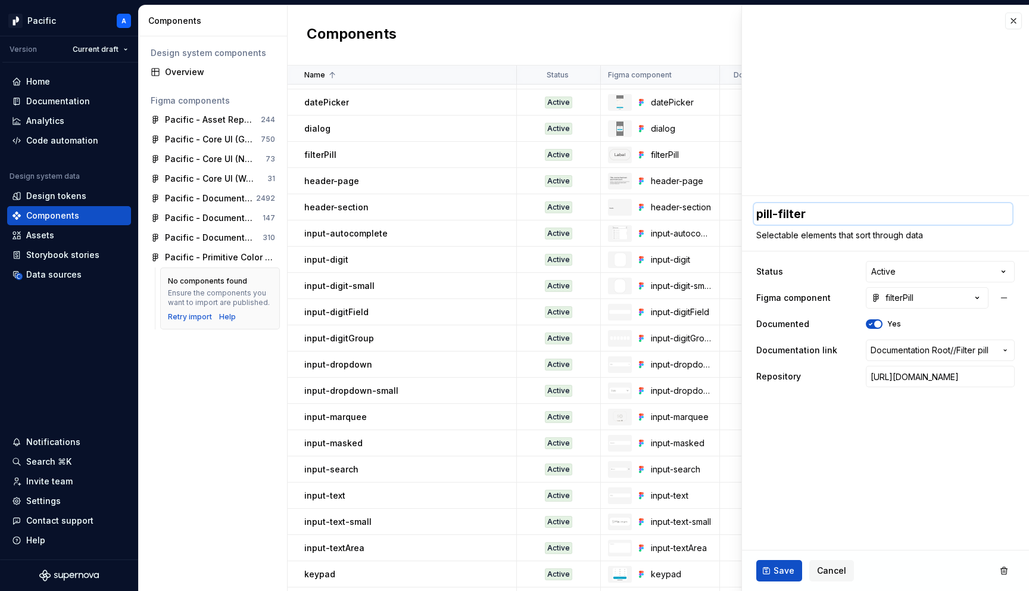
type textarea "pill-filter"
click at [814, 458] on fieldset "**********" at bounding box center [885, 393] width 287 height 395
click at [783, 568] on span "Save" at bounding box center [783, 570] width 21 height 12
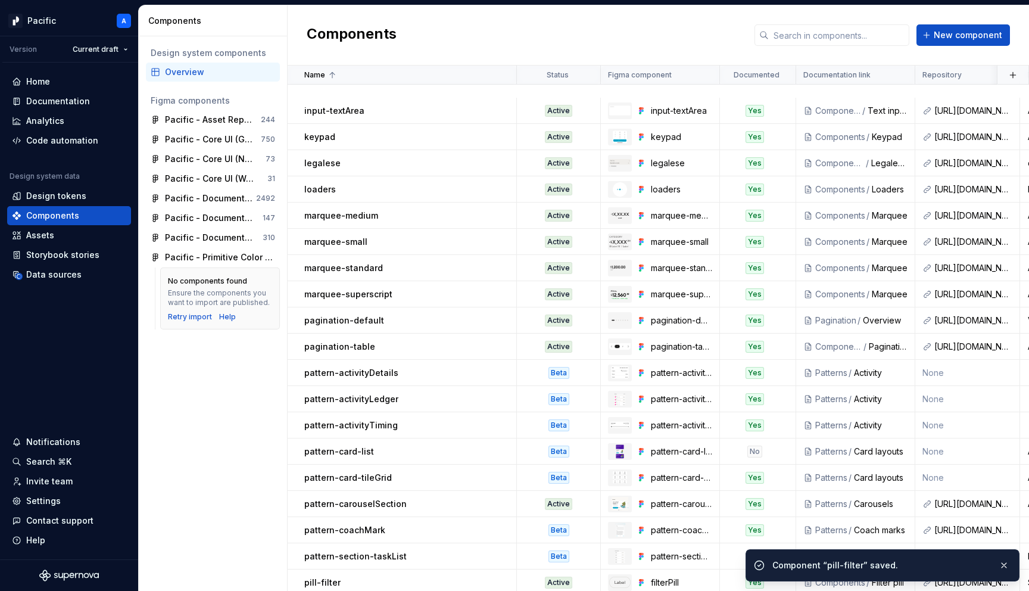
scroll to position [1849, 0]
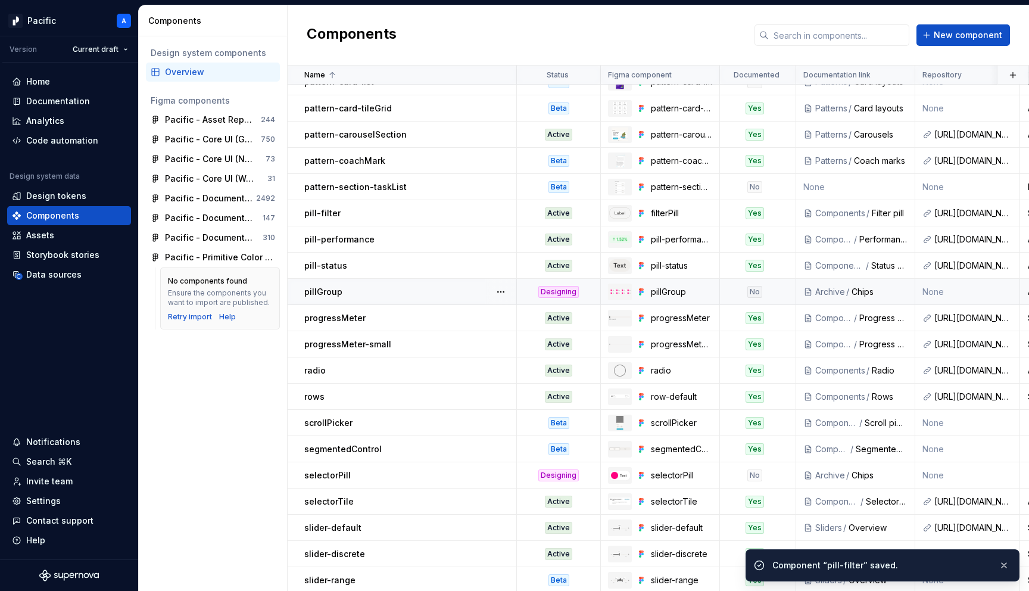
click at [410, 285] on td "pillGroup" at bounding box center [402, 292] width 229 height 26
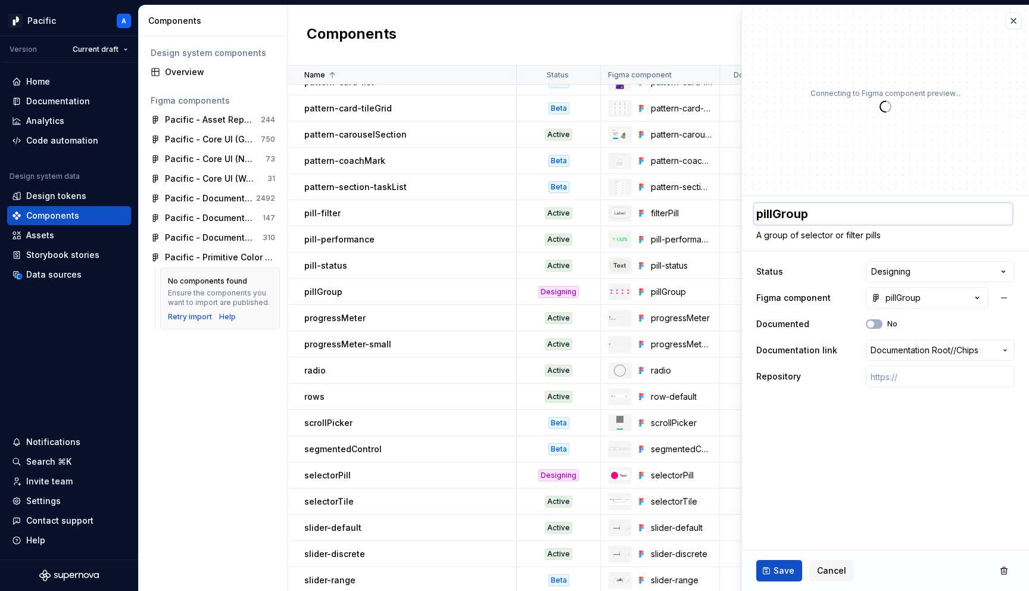
click at [848, 218] on textarea "pillGroup" at bounding box center [883, 213] width 258 height 21
type textarea "*"
type textarea "p"
type textarea "*"
type textarea "pi"
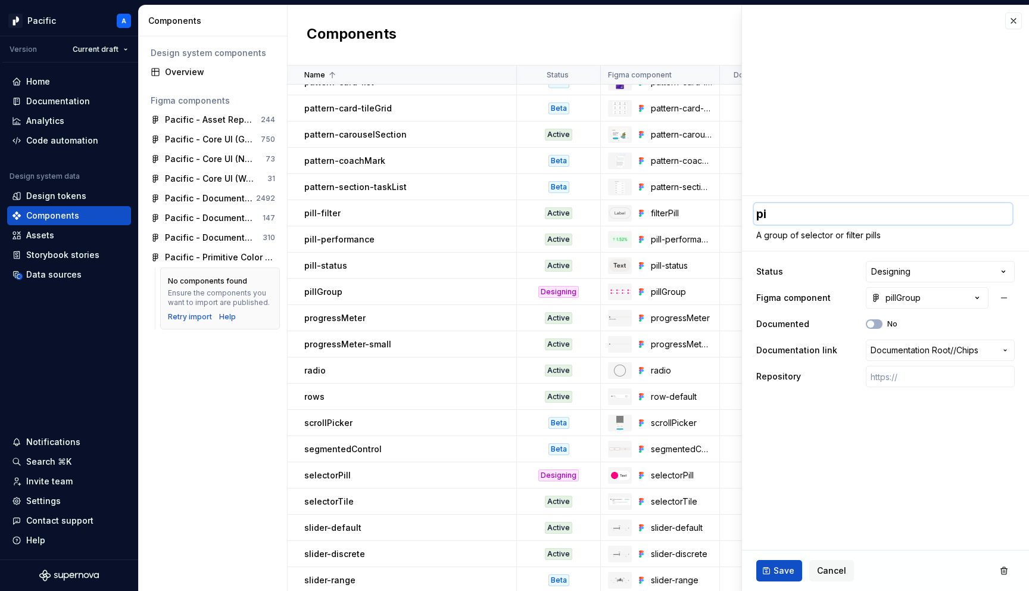
type textarea "*"
type textarea "pil"
type textarea "*"
type textarea "pill"
type textarea "*"
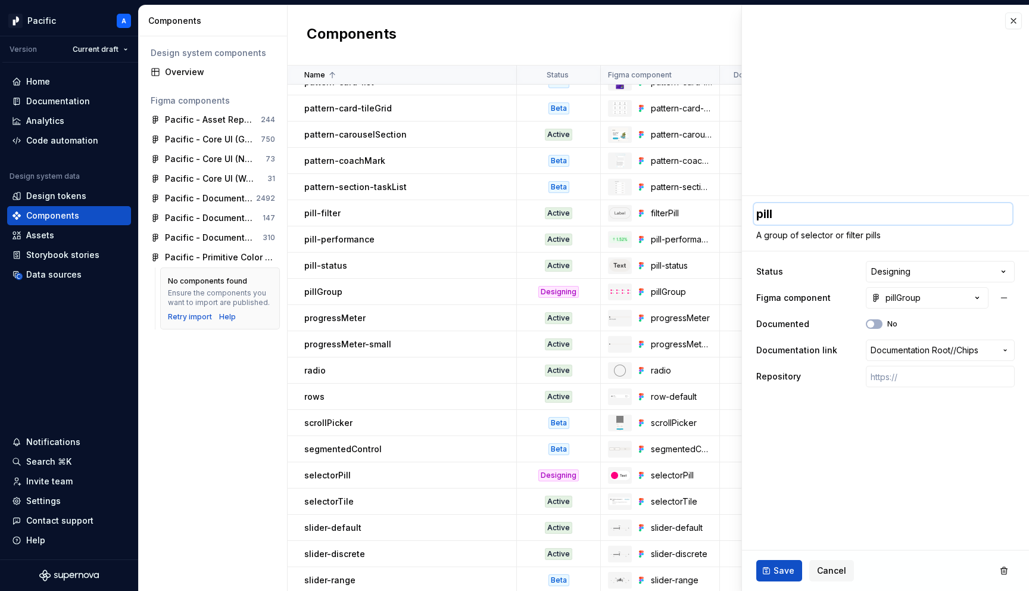
type textarea "pill-"
type textarea "*"
type textarea "pill-g"
type textarea "*"
type textarea "pill-gr"
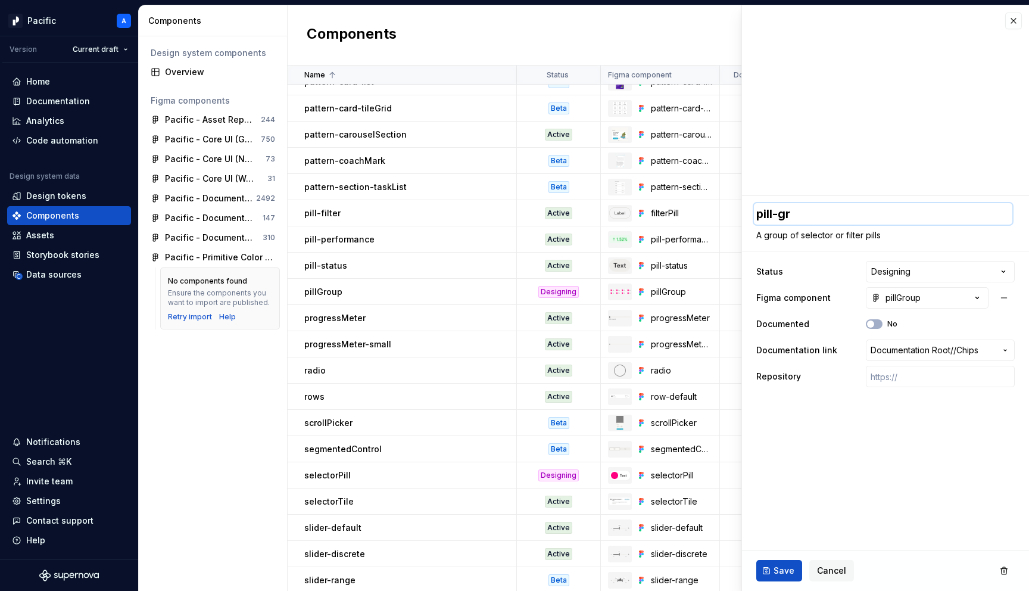
type textarea "*"
type textarea "pill-gro"
type textarea "*"
type textarea "pill-grou"
type textarea "*"
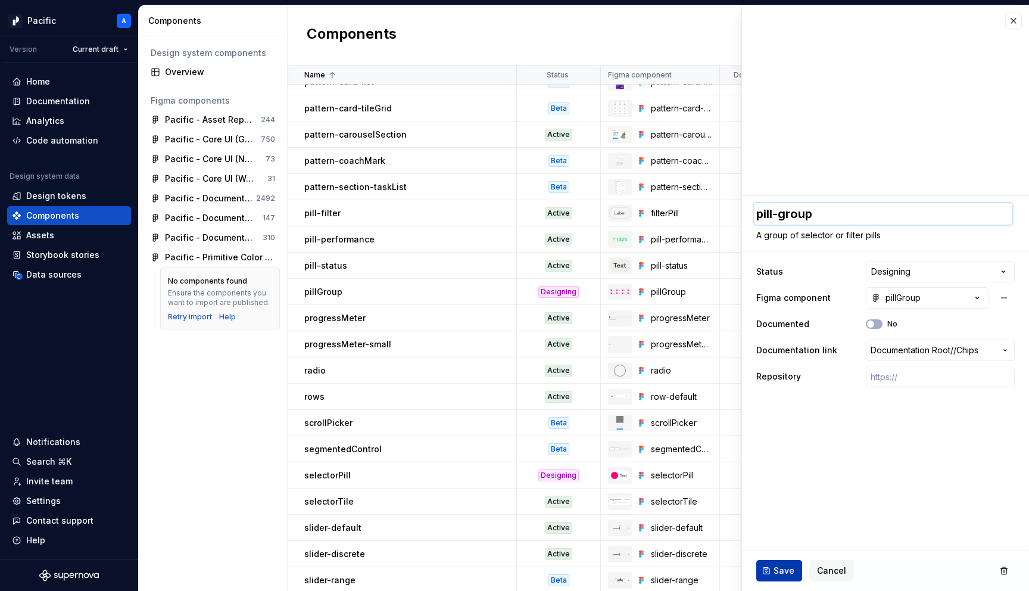
type textarea "pill-group"
click at [788, 564] on span "Save" at bounding box center [783, 570] width 21 height 12
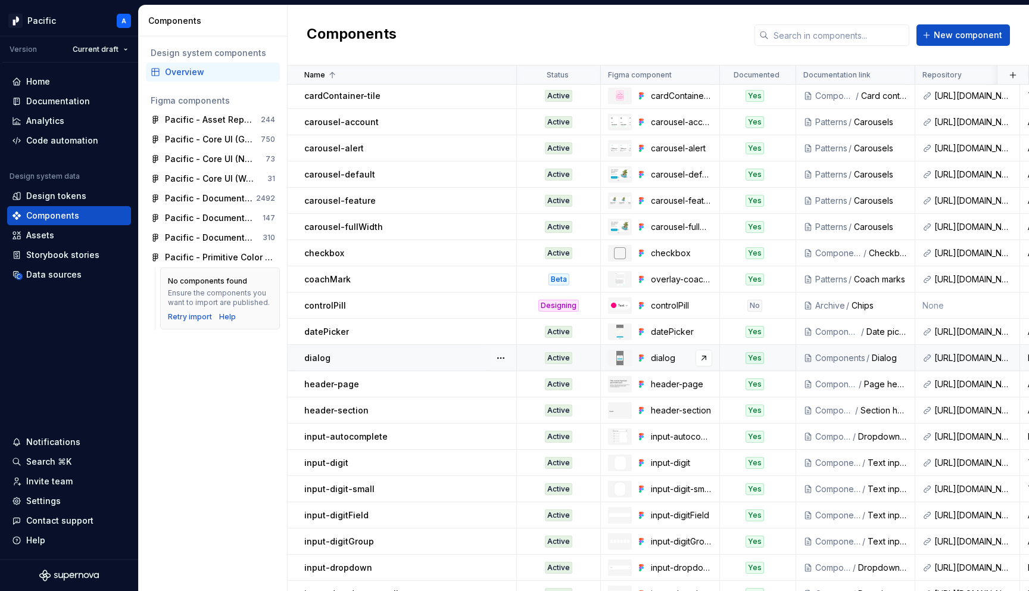
scroll to position [842, 0]
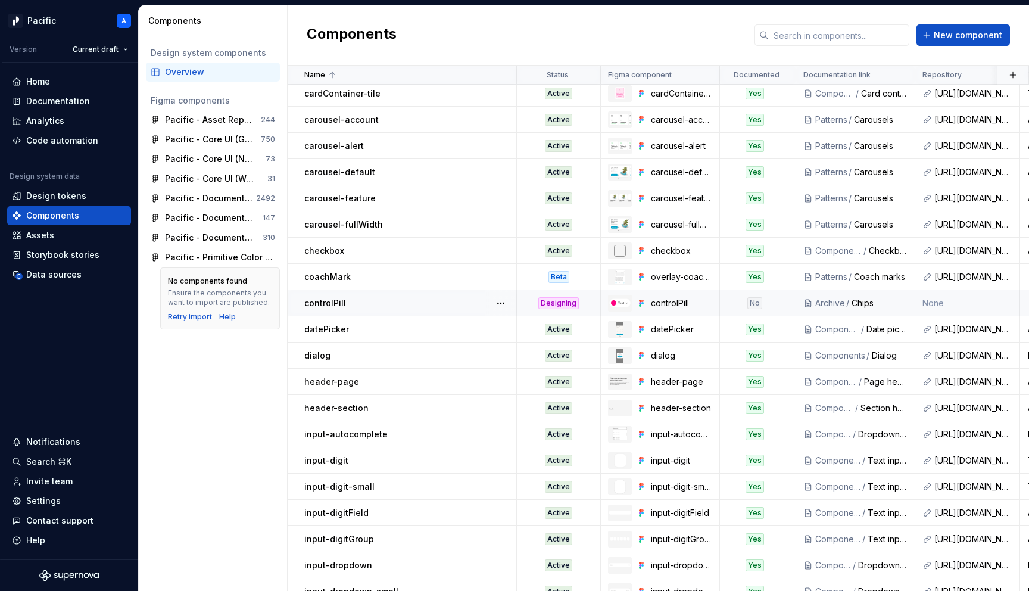
click at [452, 301] on div "controlPill" at bounding box center [409, 303] width 211 height 12
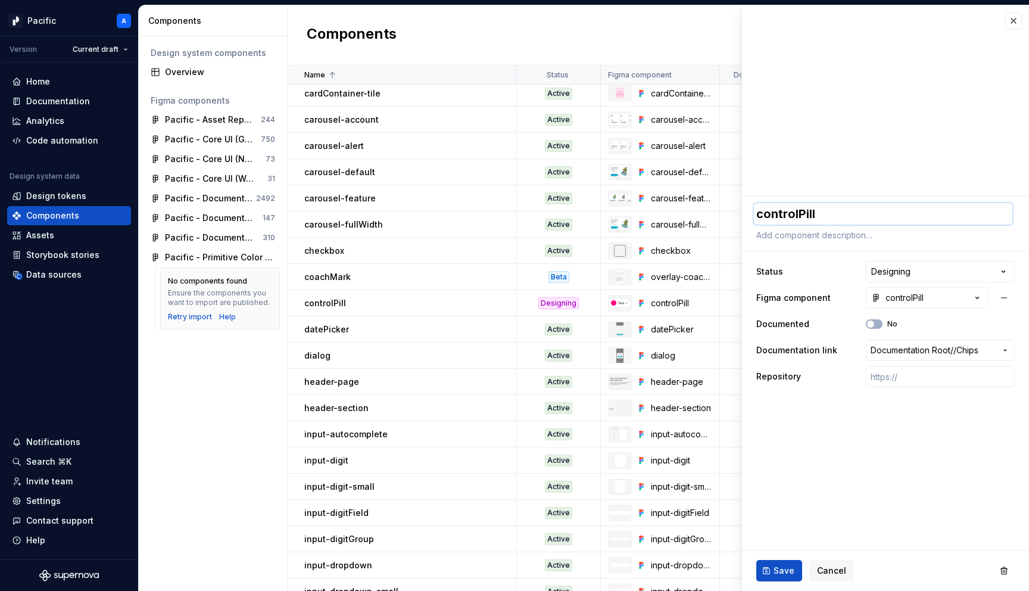
click at [811, 214] on textarea "controlPill" at bounding box center [883, 213] width 258 height 21
type textarea "*"
type textarea "p"
type textarea "*"
type textarea "pi"
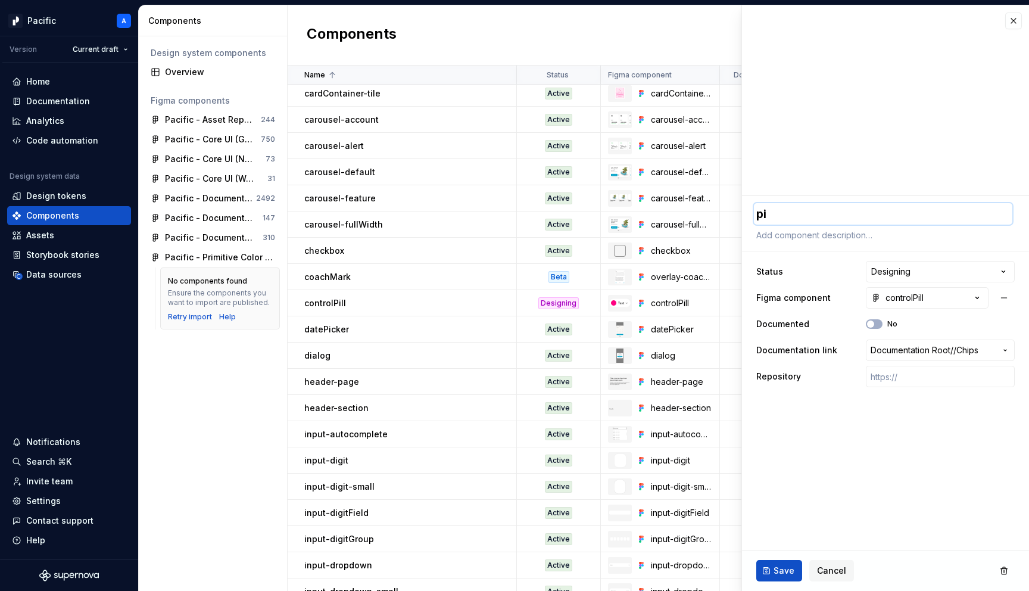
type textarea "*"
type textarea "pil"
type textarea "*"
type textarea "pill"
type textarea "*"
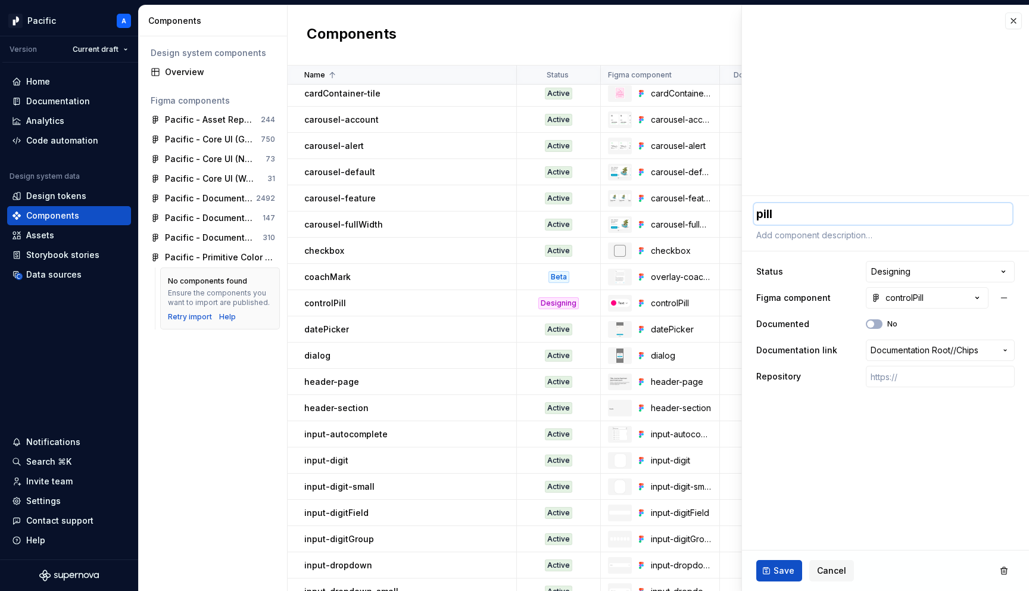
type textarea "pill-"
type textarea "*"
type textarea "pill-c"
type textarea "*"
type textarea "pill-co"
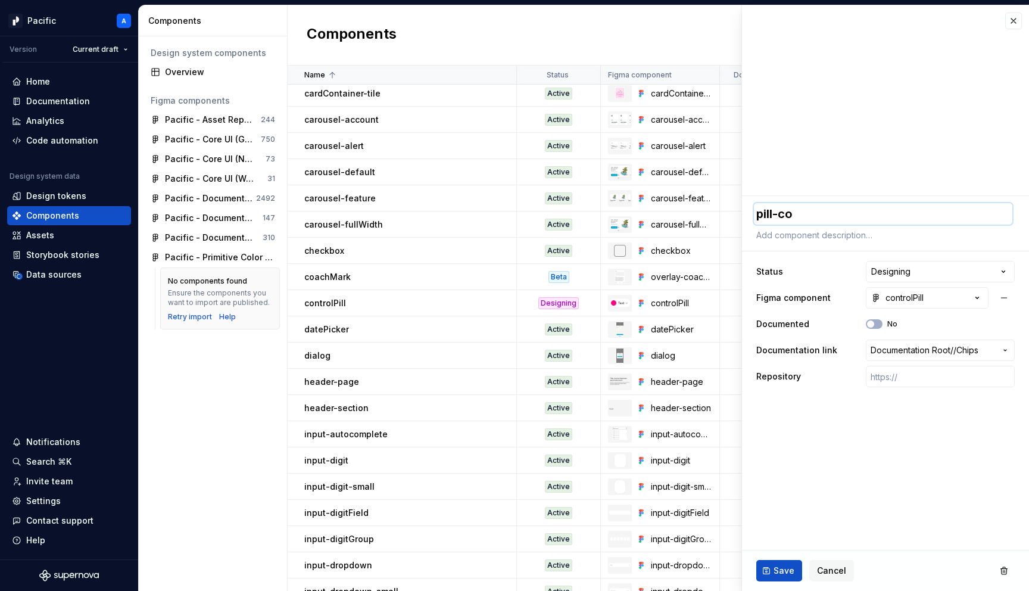
type textarea "*"
type textarea "pill-con"
type textarea "*"
type textarea "pill-cont"
type textarea "*"
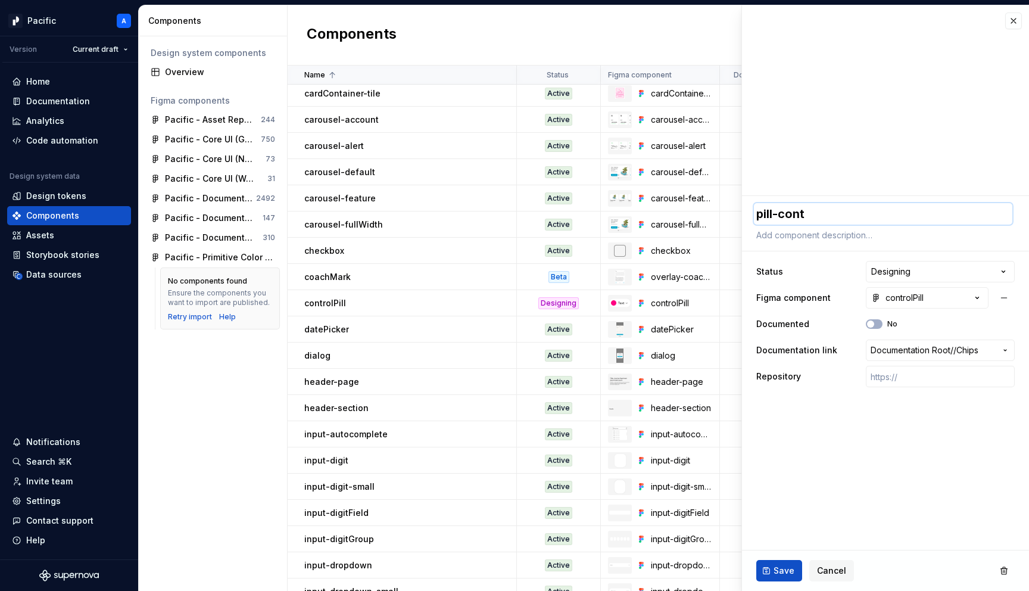
type textarea "pill-contr"
type textarea "*"
type textarea "pill-contro"
type textarea "*"
type textarea "pill-control"
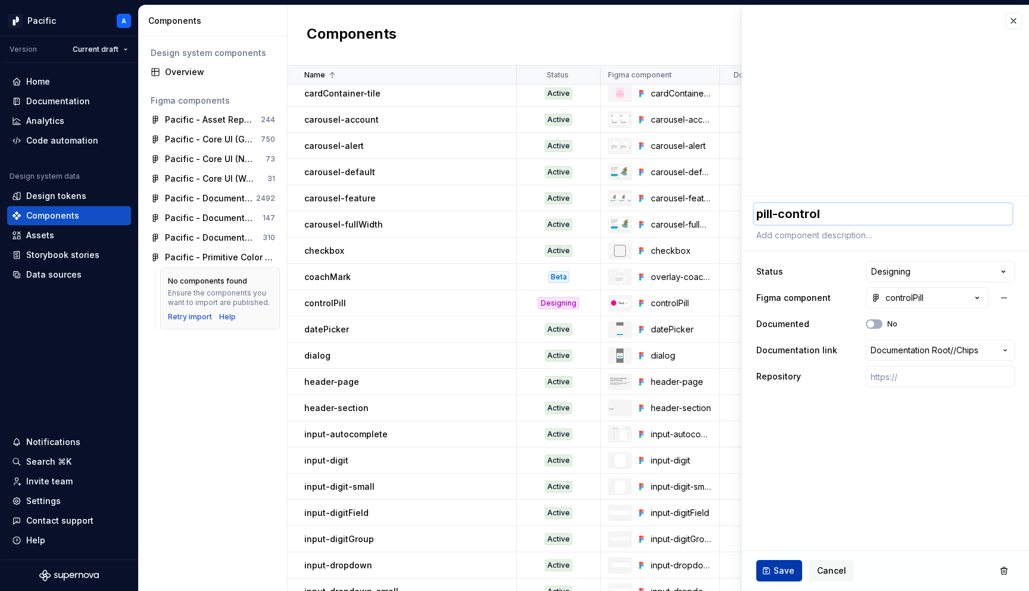
type textarea "*"
type textarea "pill-control"
click at [782, 568] on span "Save" at bounding box center [783, 570] width 21 height 12
type textarea "*"
type textarea "pill-control"
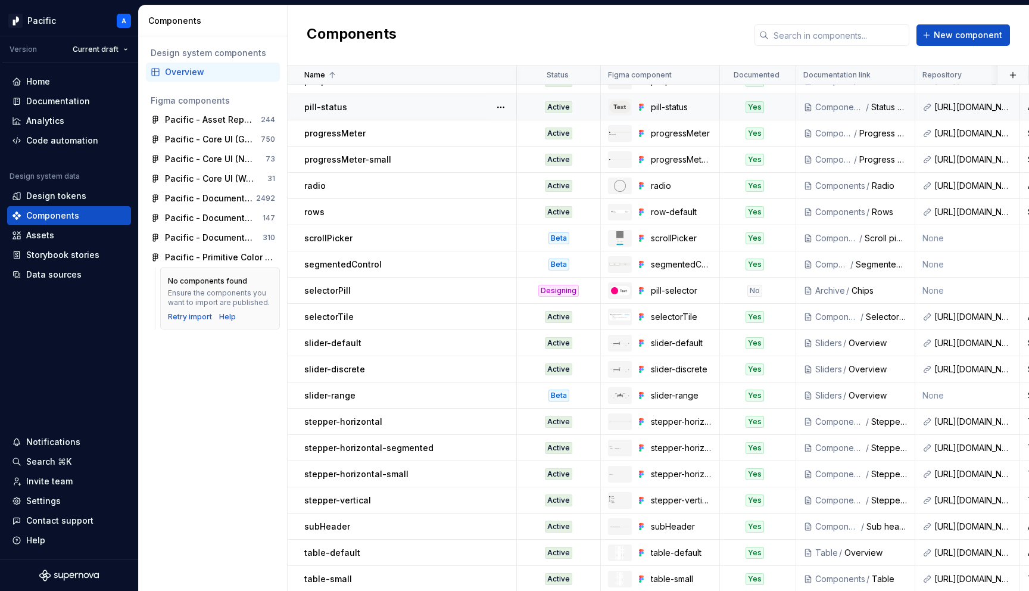
scroll to position [2036, 0]
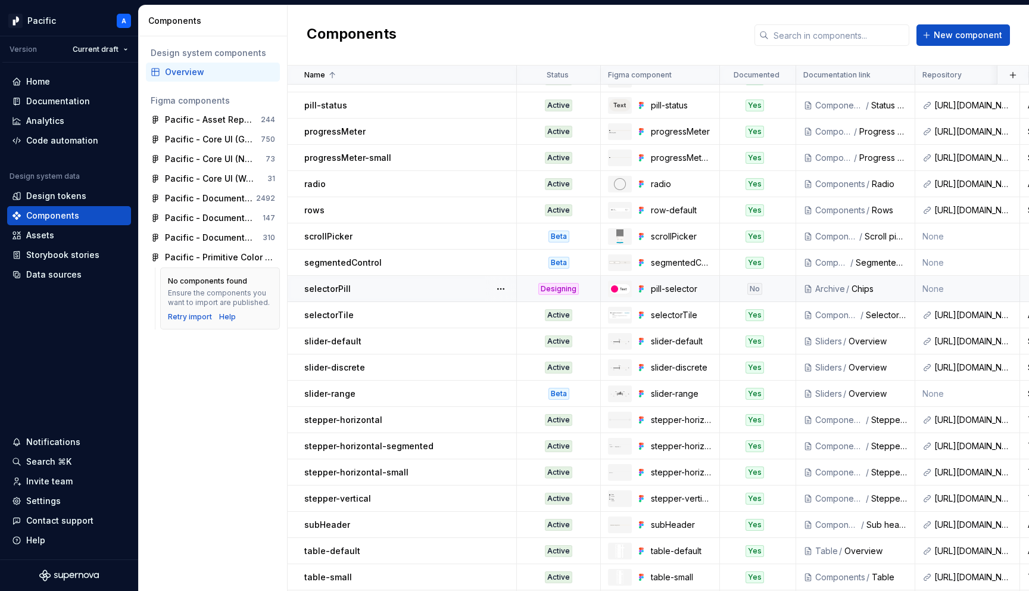
click at [437, 291] on div "selectorPill" at bounding box center [409, 289] width 211 height 12
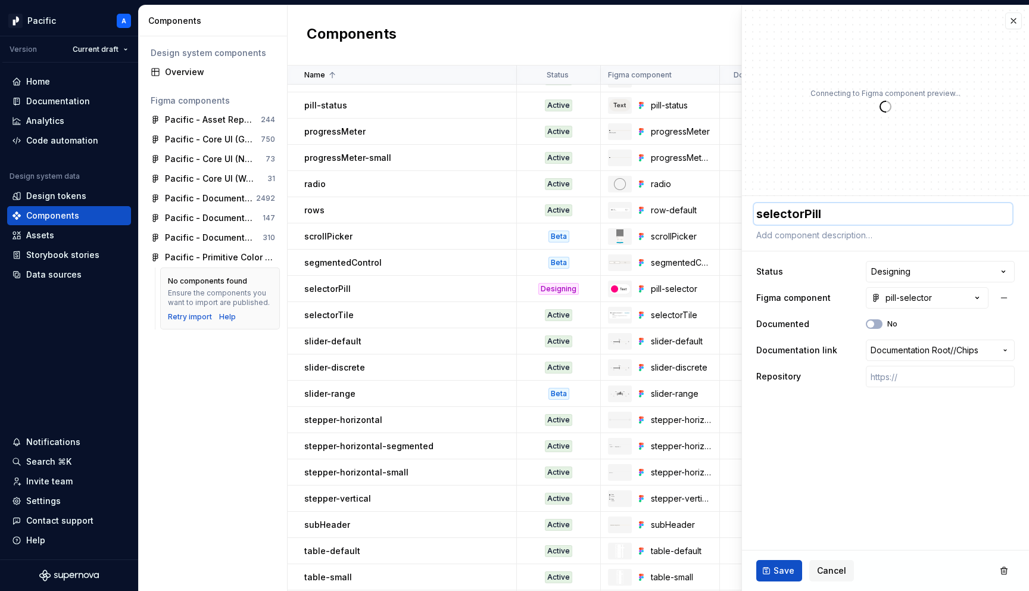
click at [875, 214] on textarea "selectorPill" at bounding box center [883, 213] width 258 height 21
type textarea "*"
type textarea "p"
type textarea "*"
type textarea "pi"
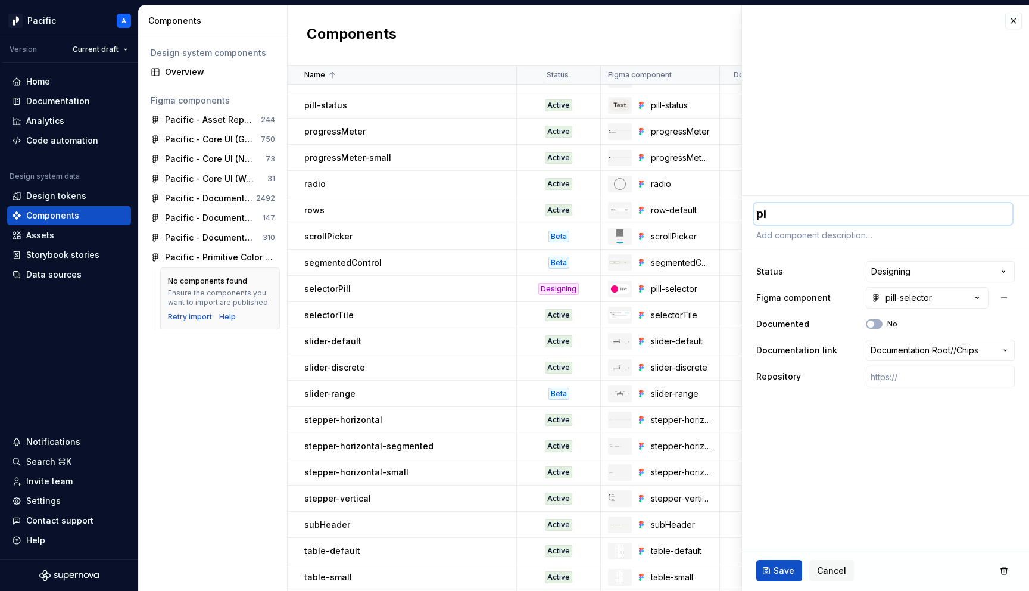
type textarea "*"
type textarea "pil"
type textarea "*"
type textarea "pill"
type textarea "*"
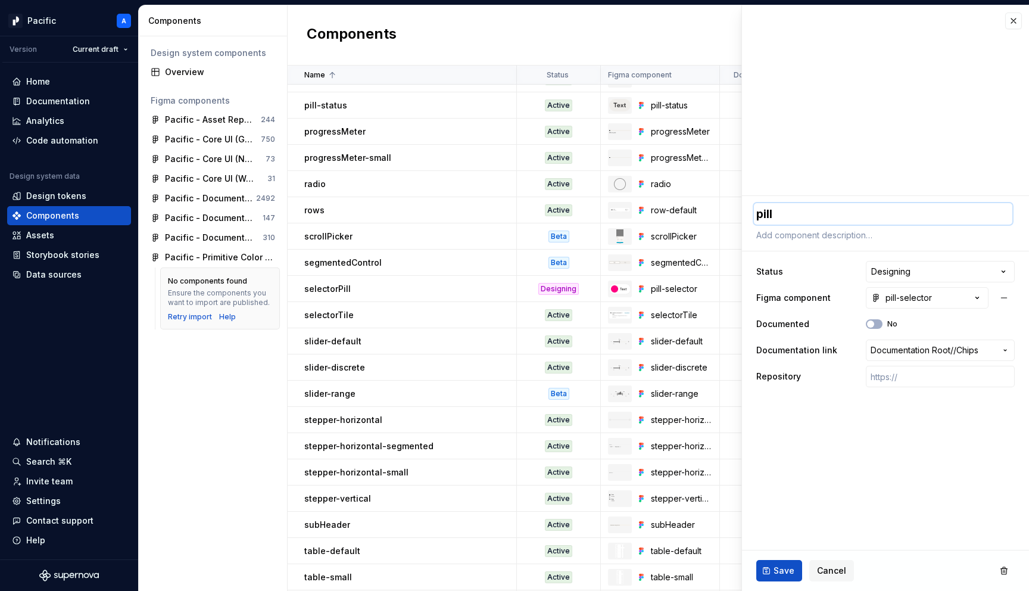
type textarea "pill-"
type textarea "*"
type textarea "pill-s"
type textarea "*"
type textarea "pill-se"
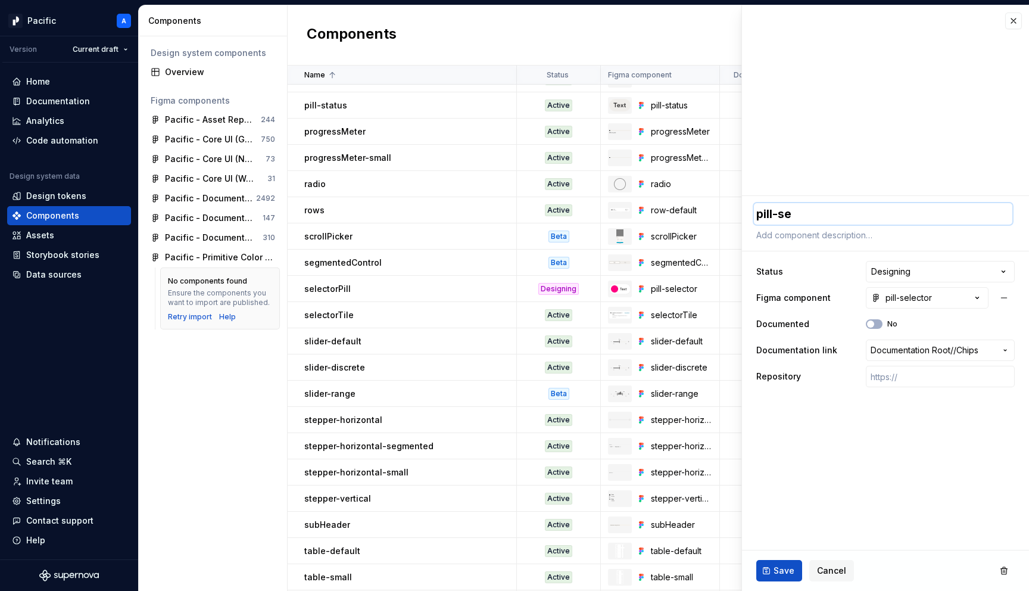
type textarea "*"
type textarea "pill-sel"
type textarea "*"
type textarea "pill-sele"
type textarea "*"
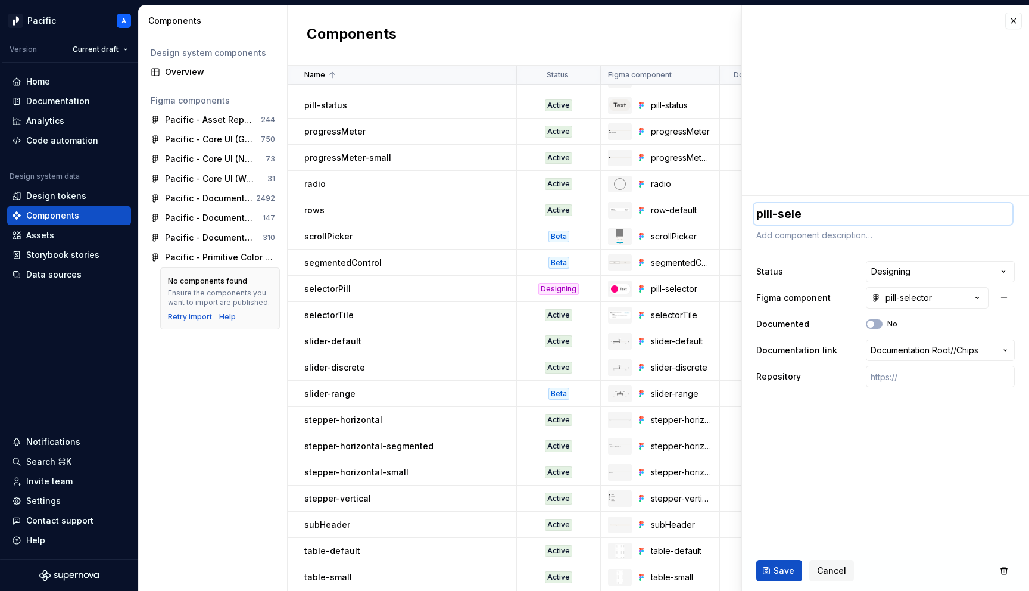
type textarea "pill-selec"
type textarea "*"
type textarea "pill-select"
type textarea "*"
type textarea "pill-selecto"
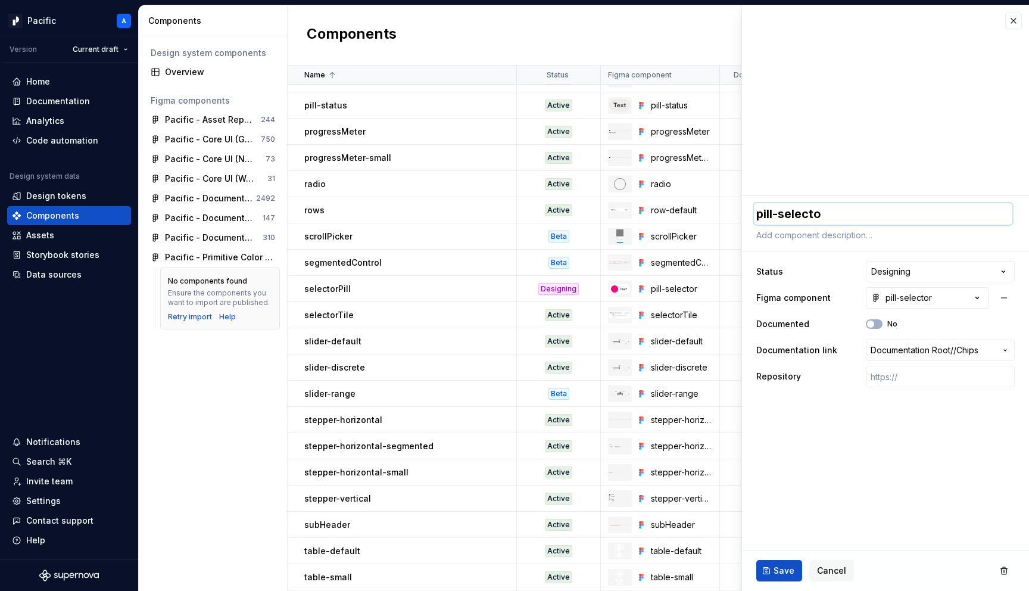
type textarea "*"
type textarea "pill-selector"
click at [779, 560] on button "Save" at bounding box center [779, 570] width 46 height 21
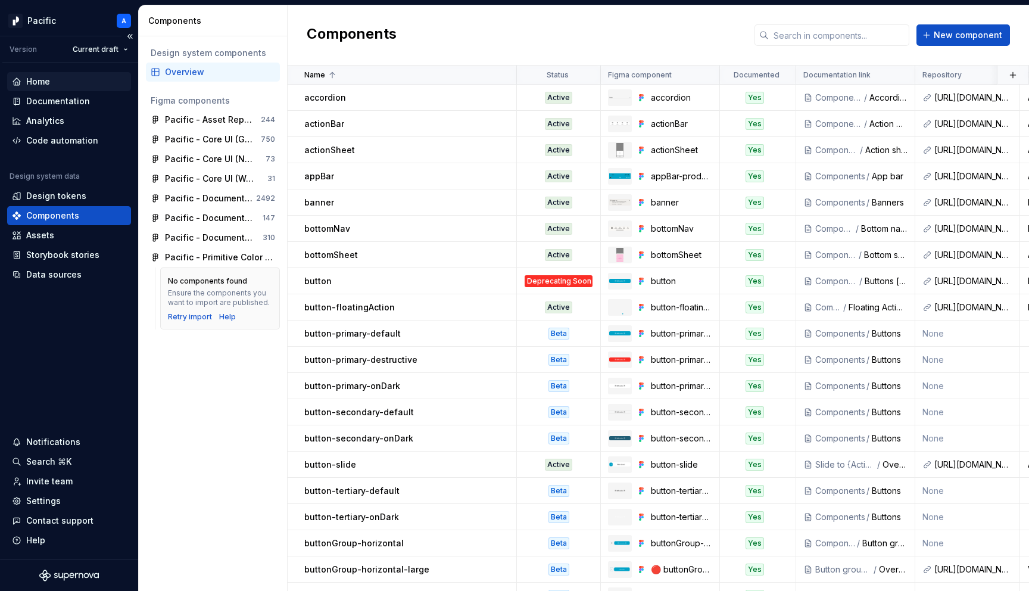
click at [43, 81] on div "Home" at bounding box center [38, 82] width 24 height 12
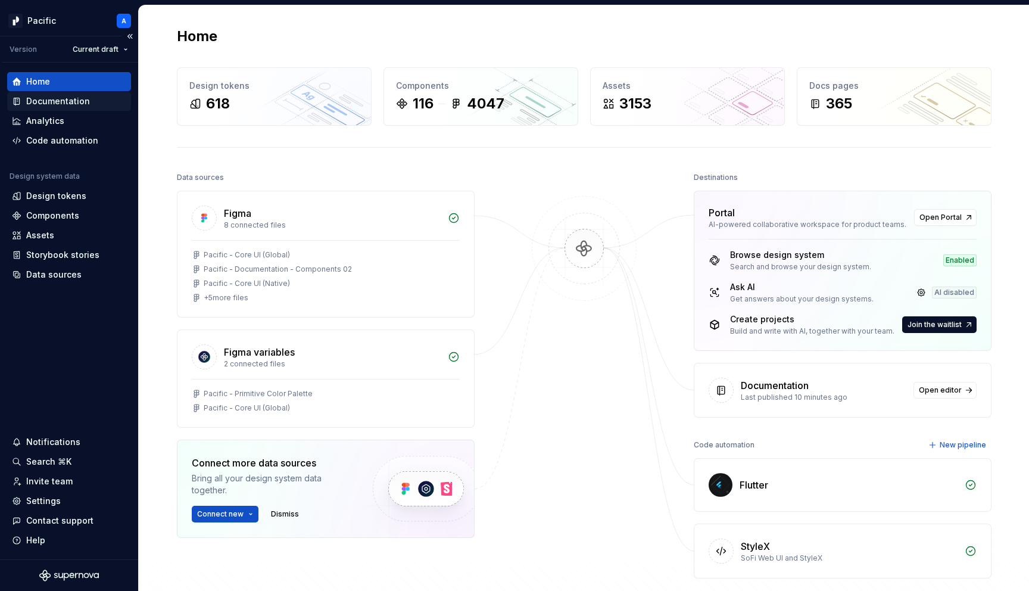
click at [83, 101] on div "Documentation" at bounding box center [58, 101] width 64 height 12
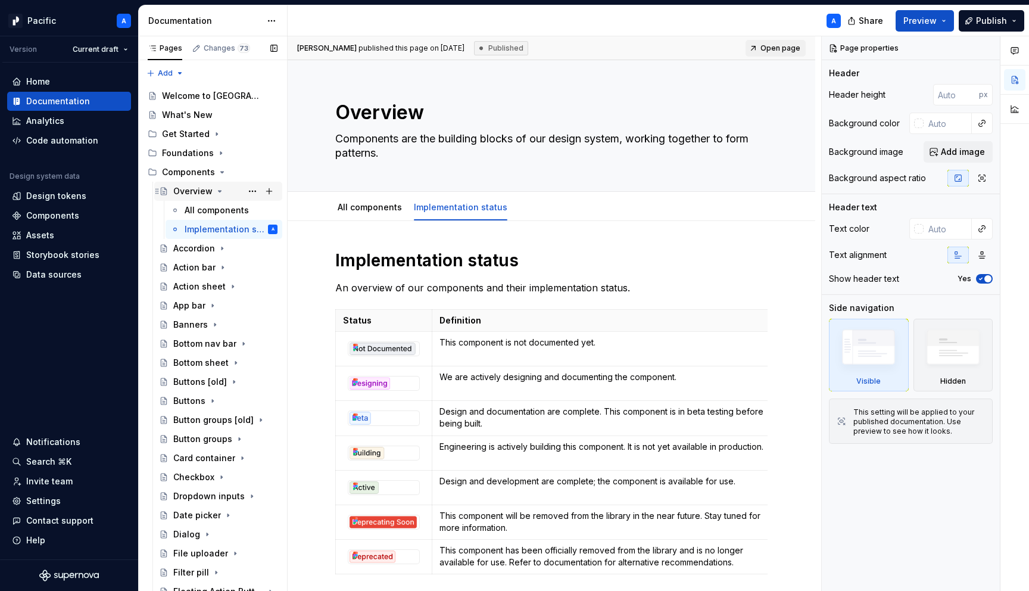
click at [217, 188] on icon "Page tree" at bounding box center [220, 191] width 10 height 10
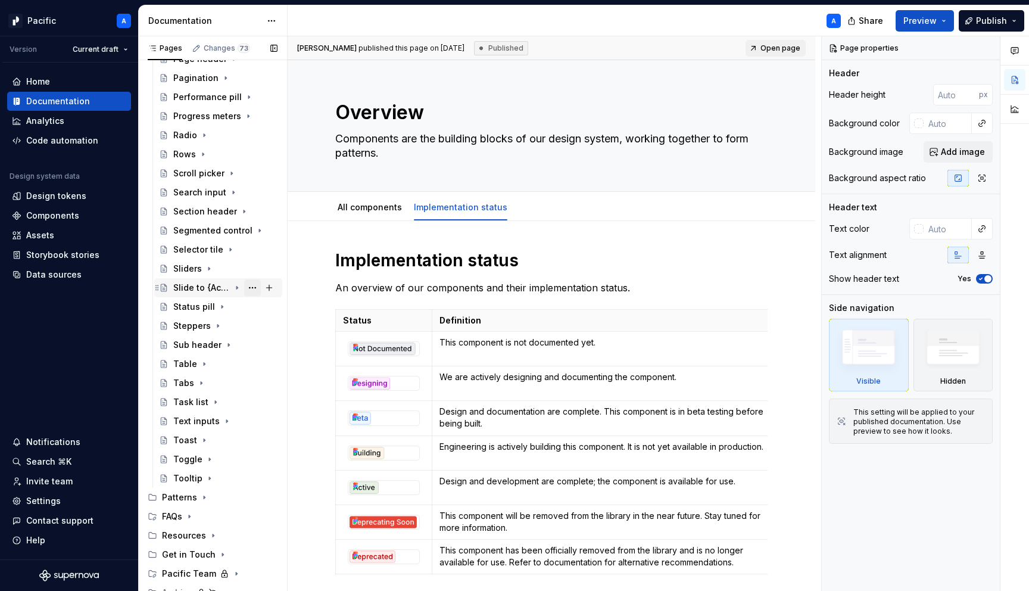
scroll to position [610, 0]
click at [216, 95] on div "Performance pill" at bounding box center [201, 96] width 57 height 12
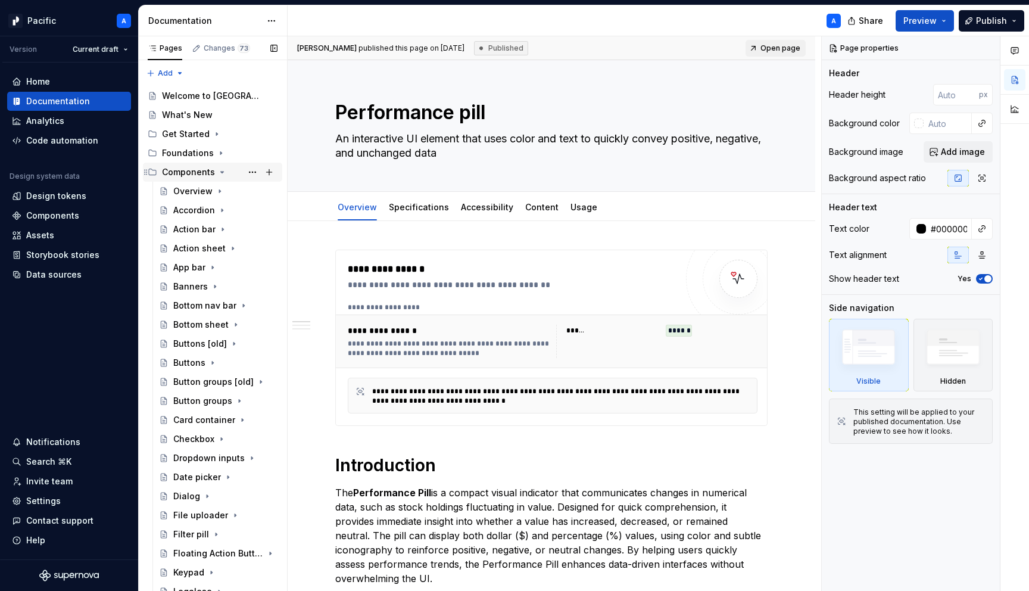
click at [221, 171] on icon "Page tree" at bounding box center [222, 172] width 10 height 10
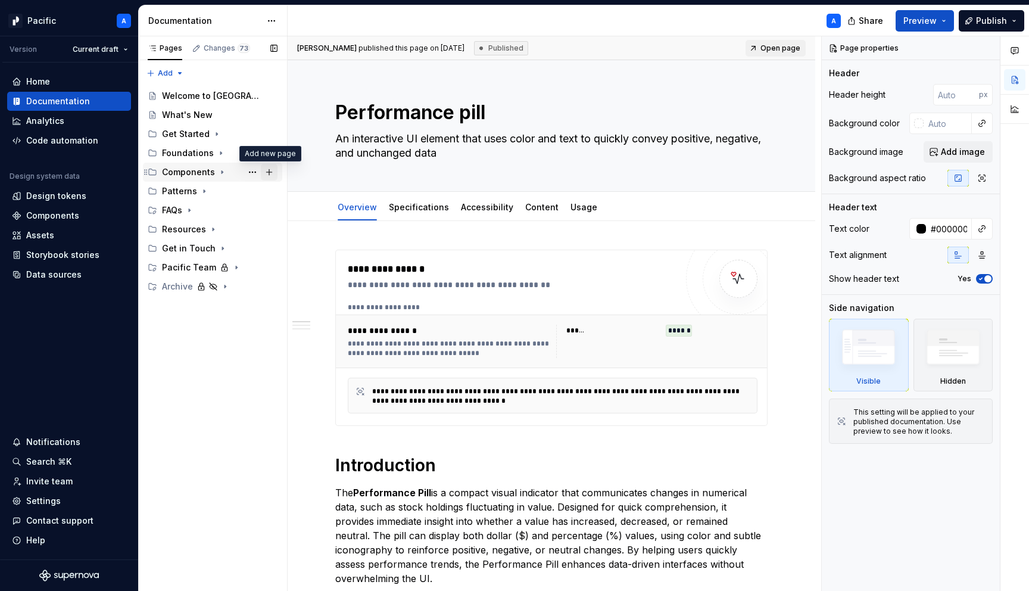
click at [268, 174] on button "Page tree" at bounding box center [269, 172] width 17 height 17
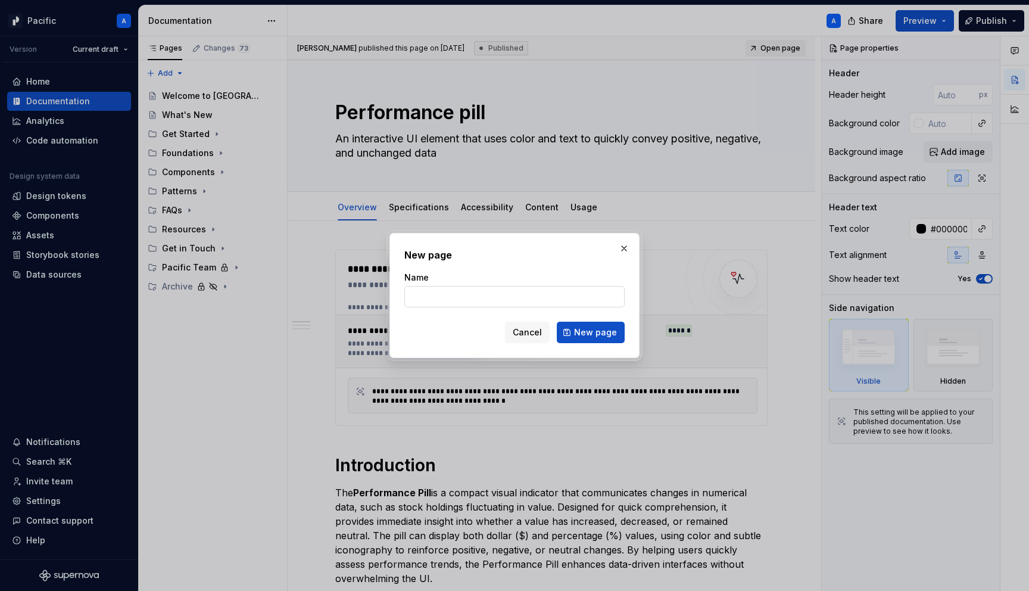
type textarea "*"
type input "Selector pill"
click at [608, 332] on span "New page" at bounding box center [595, 332] width 43 height 12
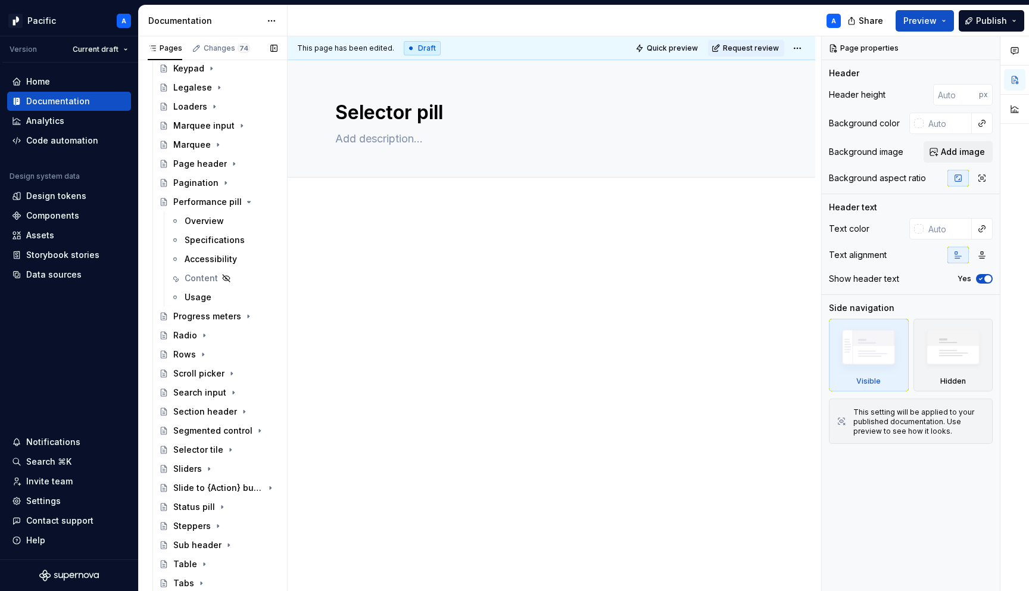
scroll to position [485, 0]
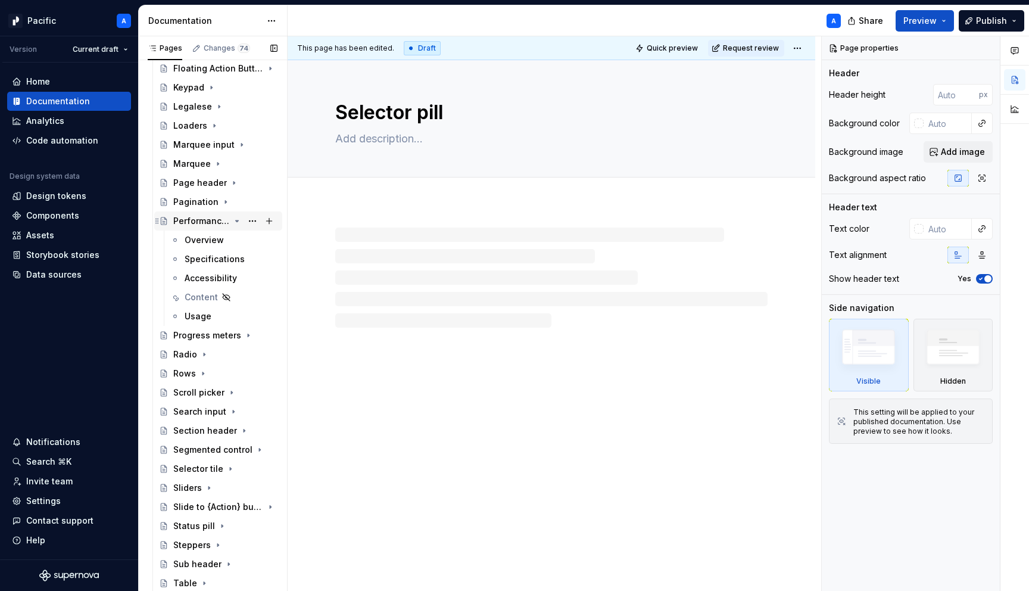
click at [237, 218] on icon "Page tree" at bounding box center [237, 221] width 10 height 10
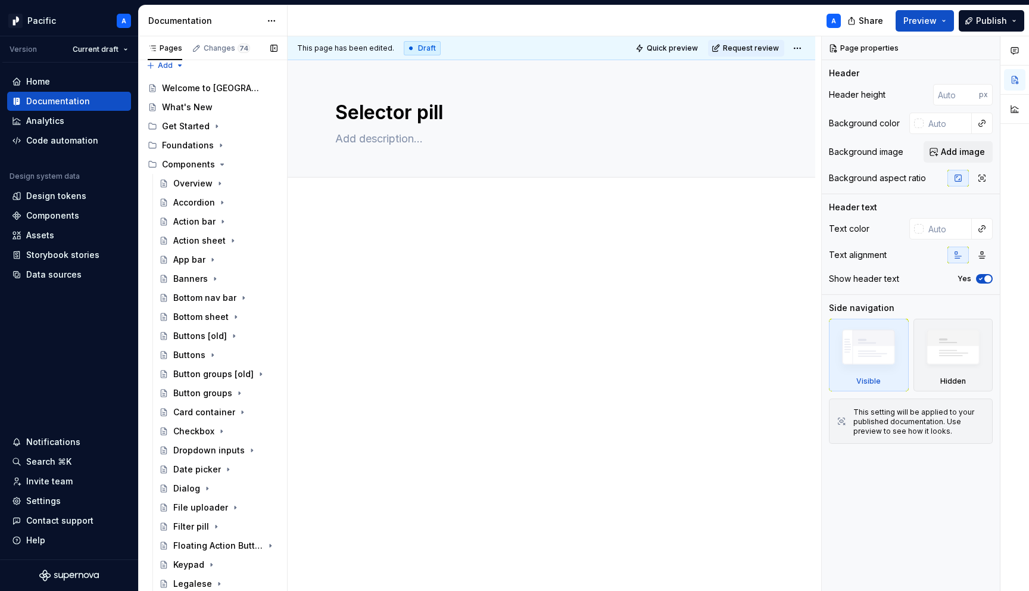
scroll to position [0, 0]
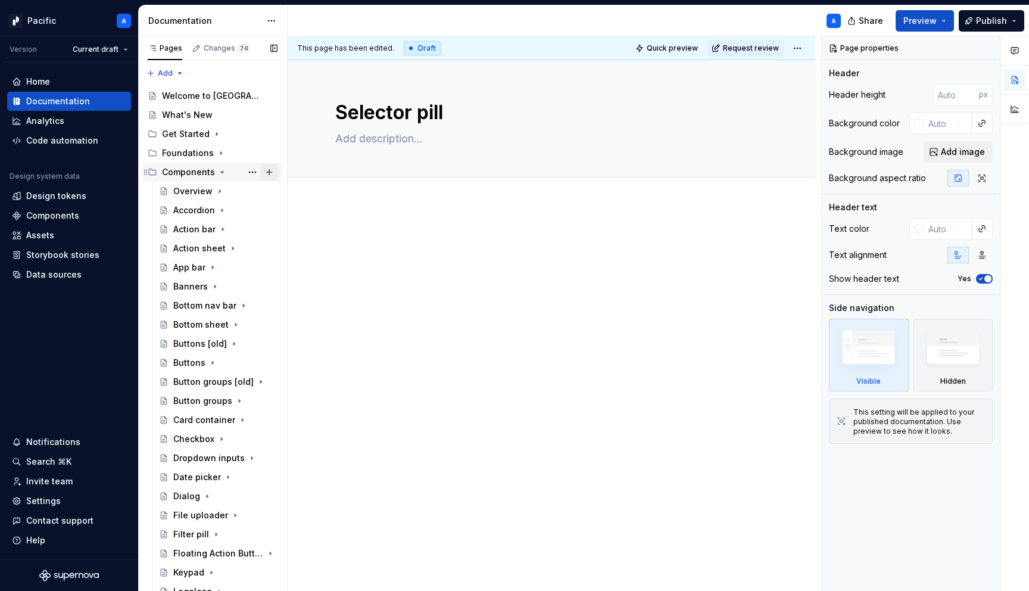
click at [267, 171] on button "Page tree" at bounding box center [269, 172] width 17 height 17
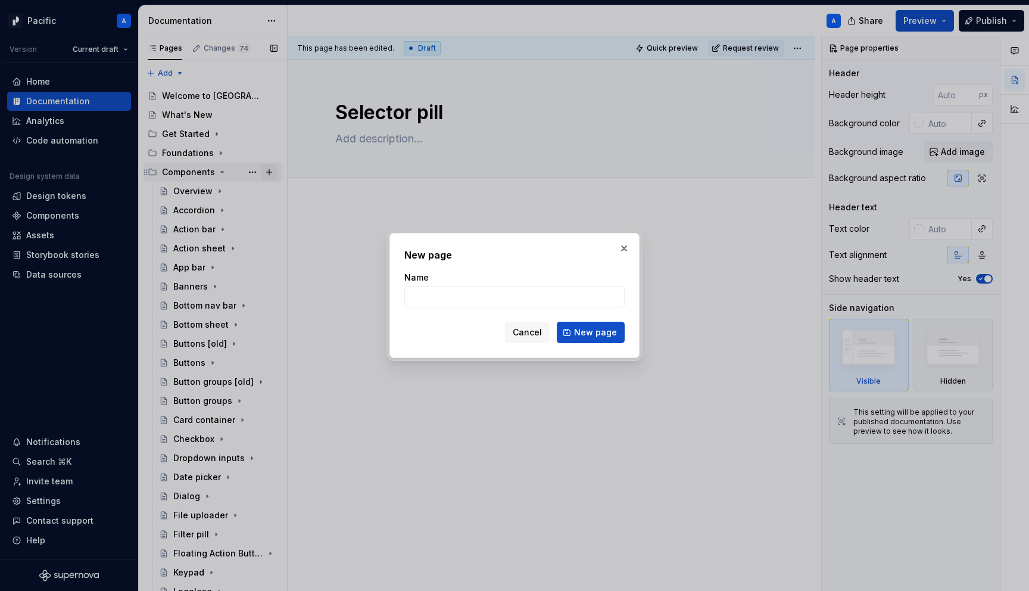
type textarea "*"
type input "Control pill"
click button "New page" at bounding box center [591, 331] width 68 height 21
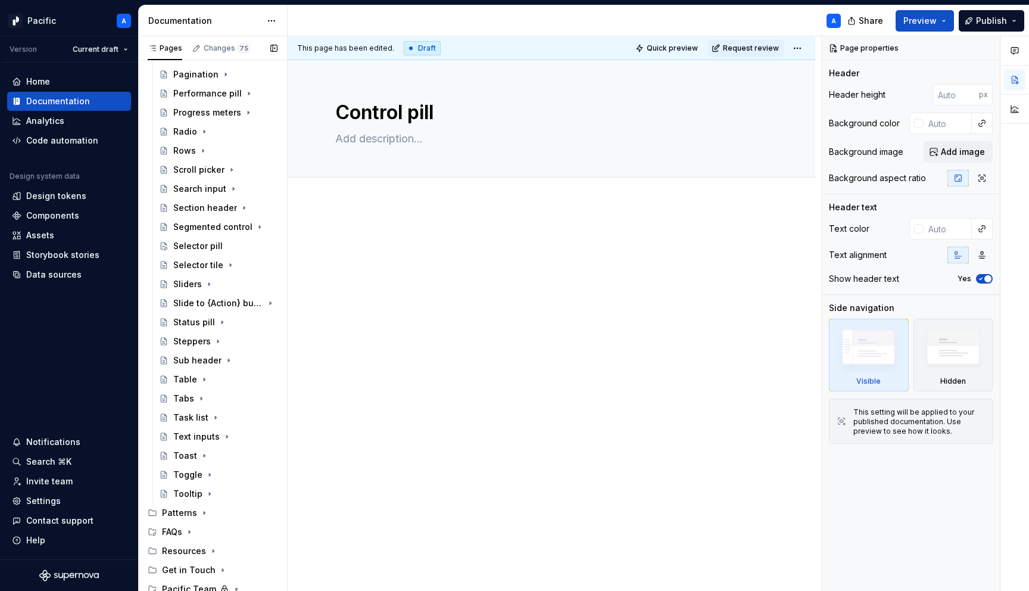
scroll to position [655, 0]
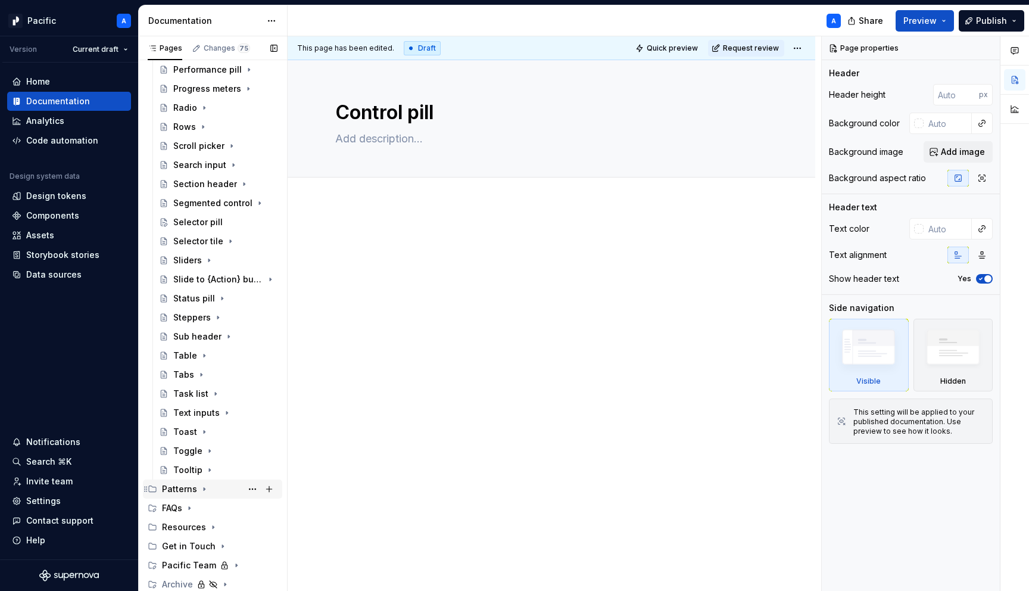
click at [204, 488] on icon "Page tree" at bounding box center [204, 489] width 1 height 3
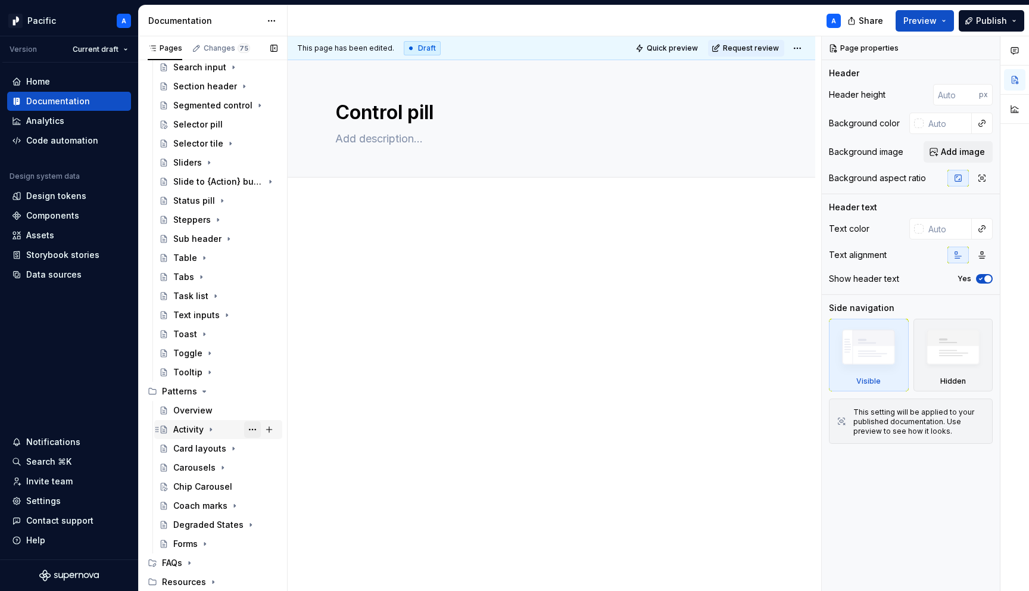
scroll to position [762, 0]
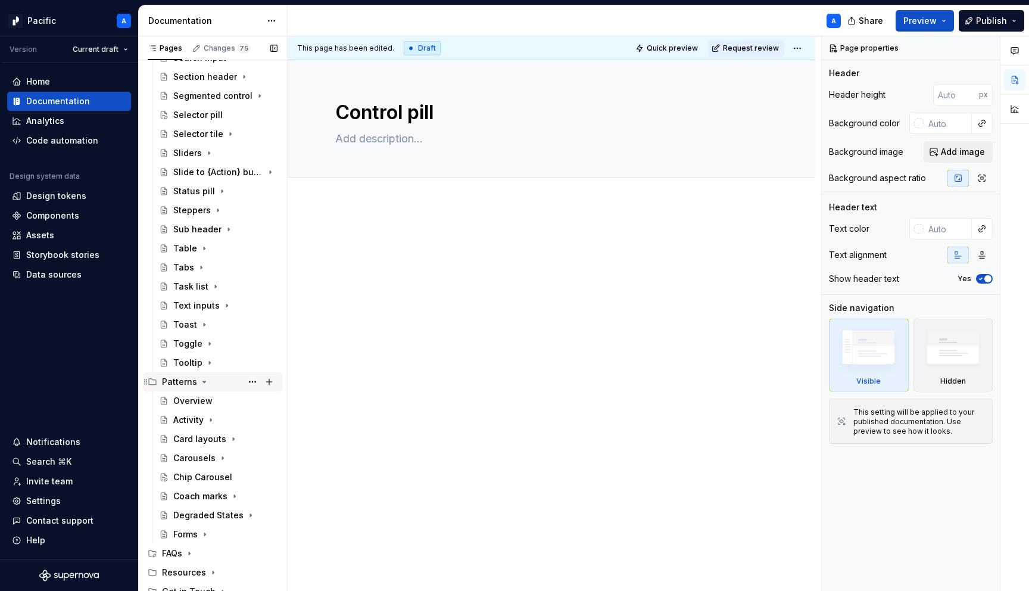
click at [204, 380] on icon "Page tree" at bounding box center [204, 382] width 10 height 10
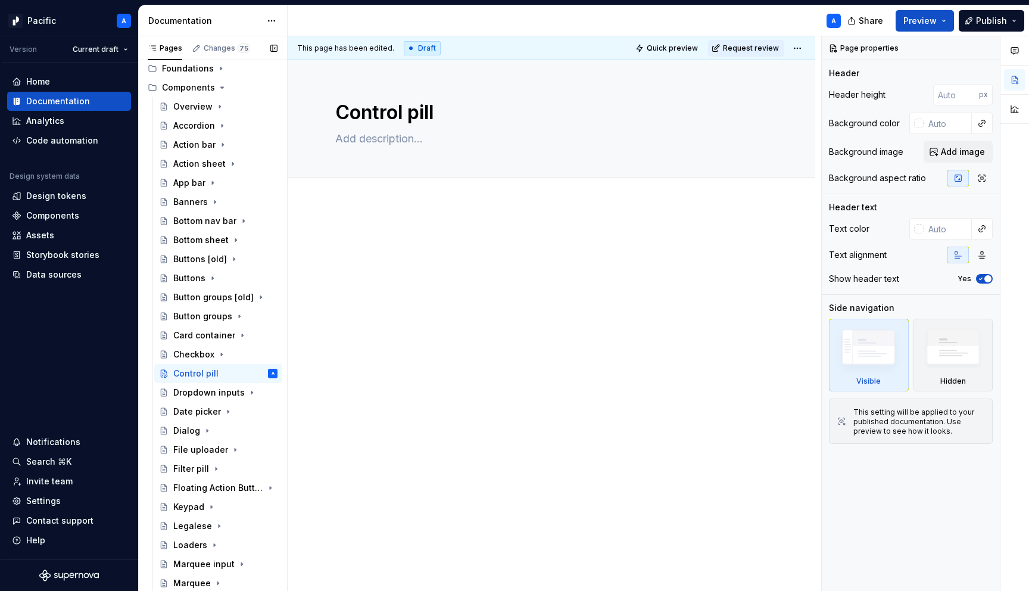
scroll to position [0, 0]
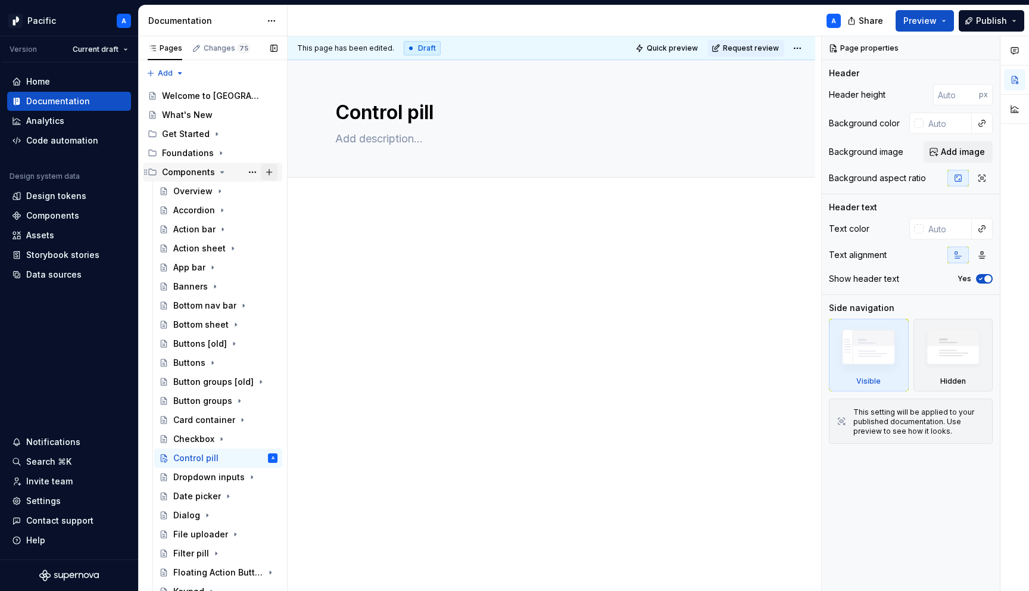
click at [269, 171] on button "Page tree" at bounding box center [269, 172] width 17 height 17
type textarea "*"
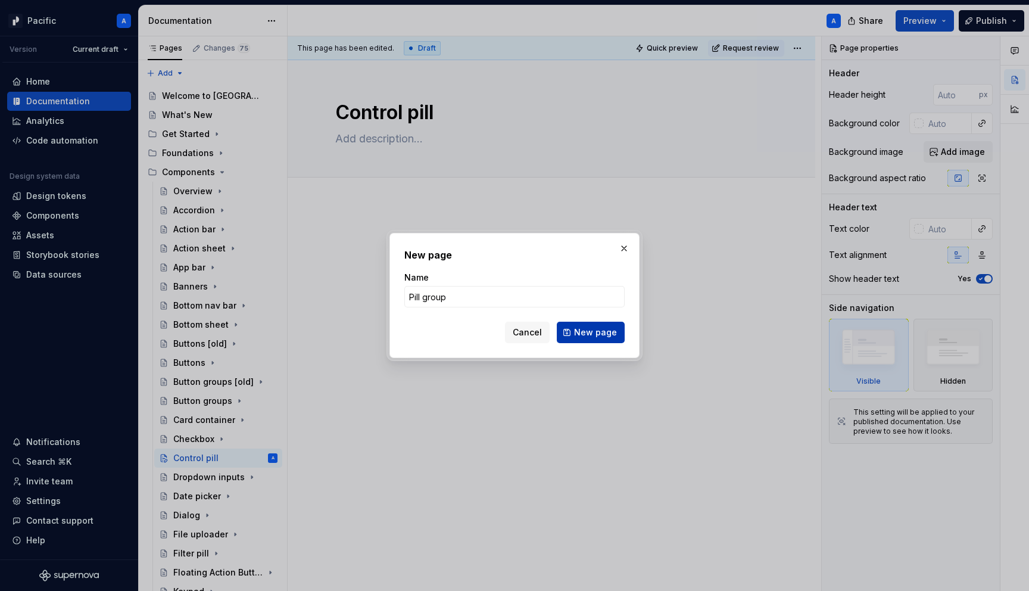
type input "Pill group"
click at [607, 335] on span "New page" at bounding box center [595, 332] width 43 height 12
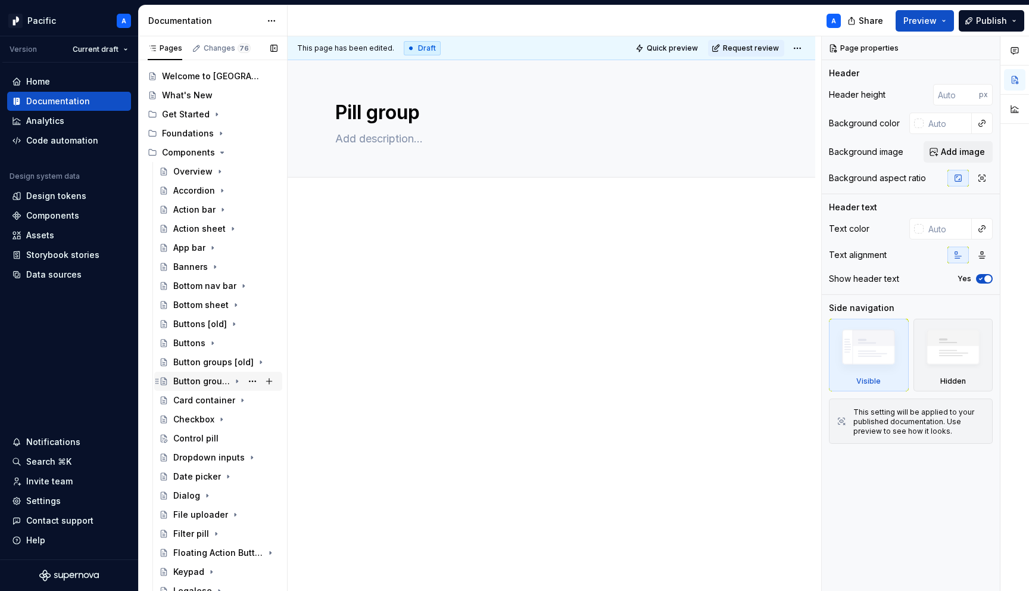
scroll to position [25, 0]
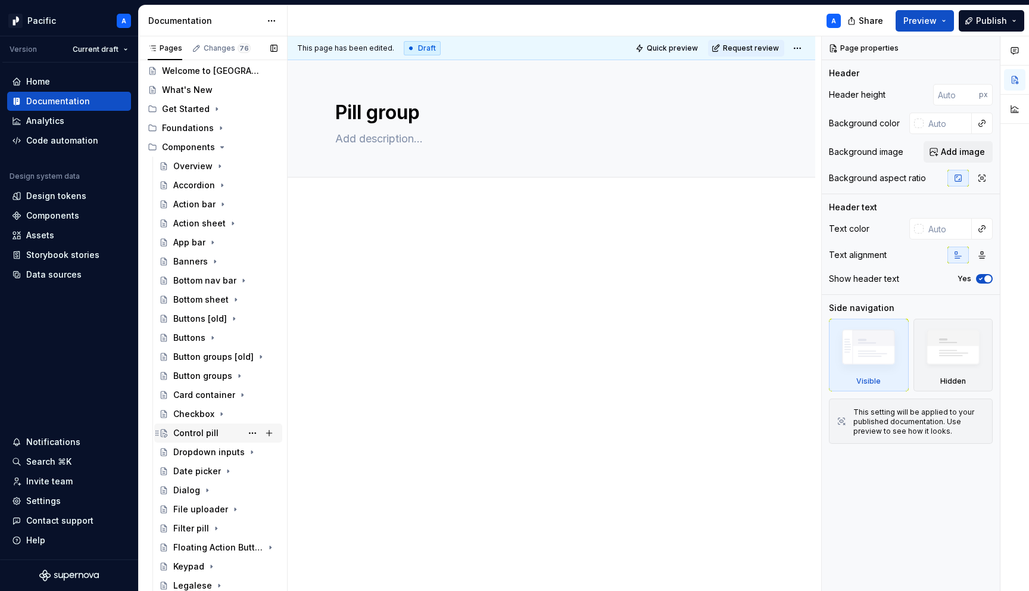
click at [211, 430] on div "Control pill" at bounding box center [195, 433] width 45 height 12
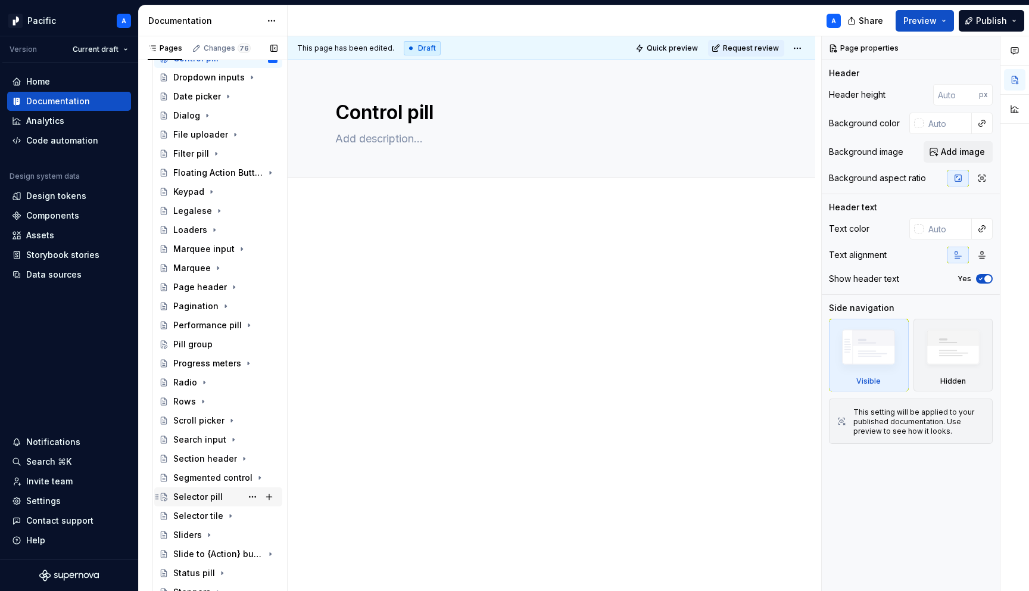
scroll to position [401, 0]
click at [209, 497] on div "Selector pill" at bounding box center [197, 495] width 49 height 12
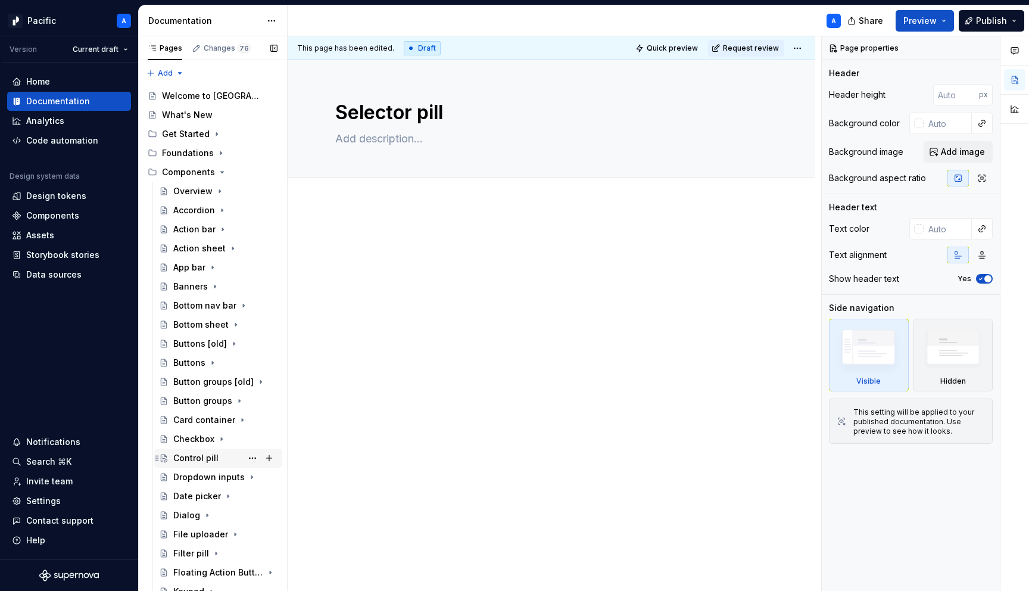
click at [217, 459] on div "Control pill" at bounding box center [225, 457] width 104 height 17
click at [254, 457] on button "Page tree" at bounding box center [252, 457] width 17 height 17
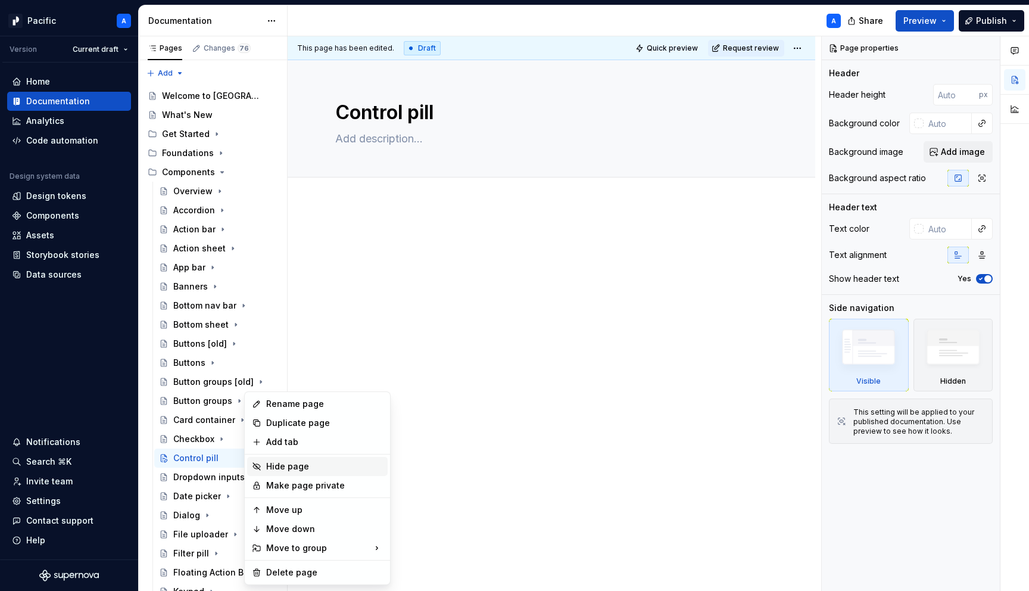
click at [299, 467] on div "Hide page" at bounding box center [324, 466] width 117 height 12
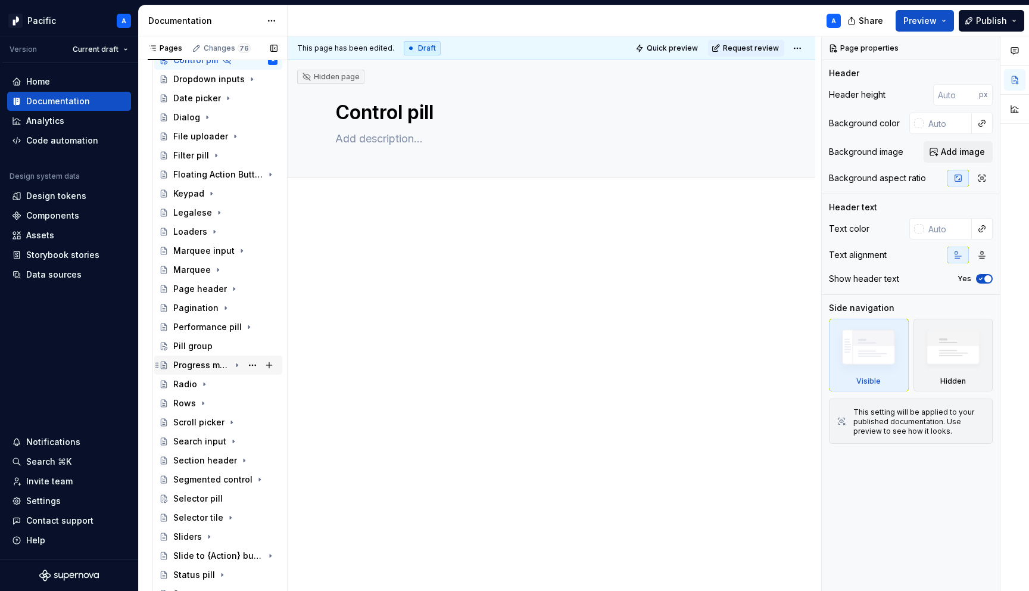
scroll to position [399, 0]
click at [256, 493] on button "Page tree" at bounding box center [252, 497] width 17 height 17
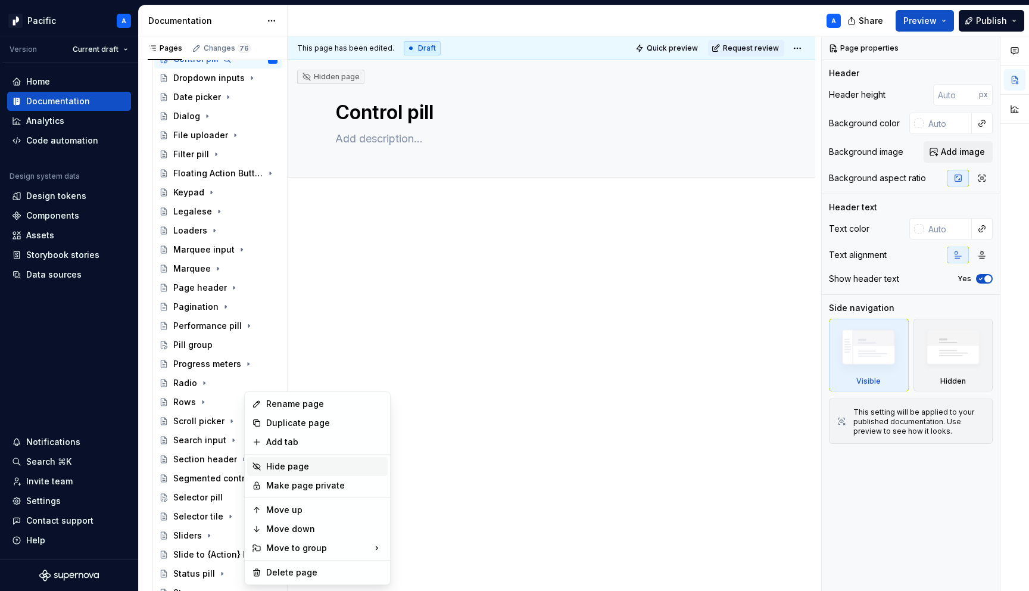
click at [279, 462] on div "Hide page" at bounding box center [324, 466] width 117 height 12
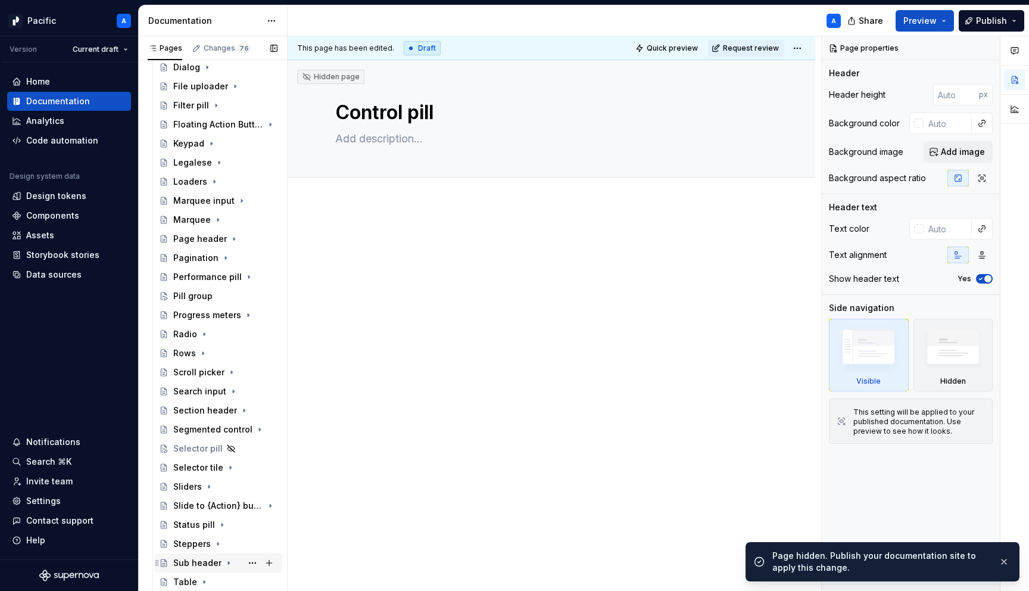
scroll to position [442, 0]
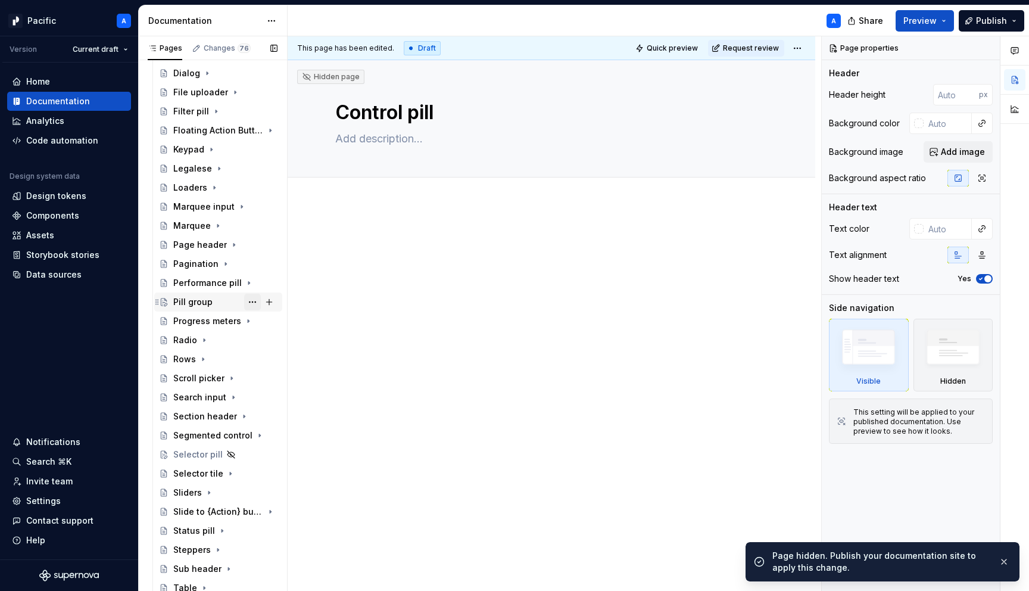
click at [255, 302] on button "Page tree" at bounding box center [252, 302] width 17 height 17
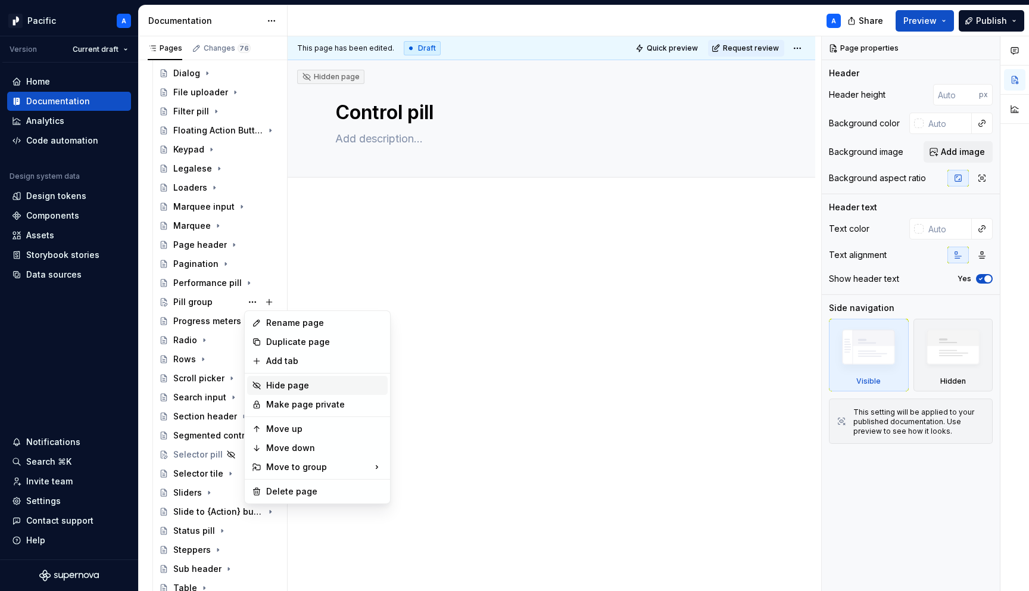
click at [345, 381] on div "Hide page" at bounding box center [324, 385] width 117 height 12
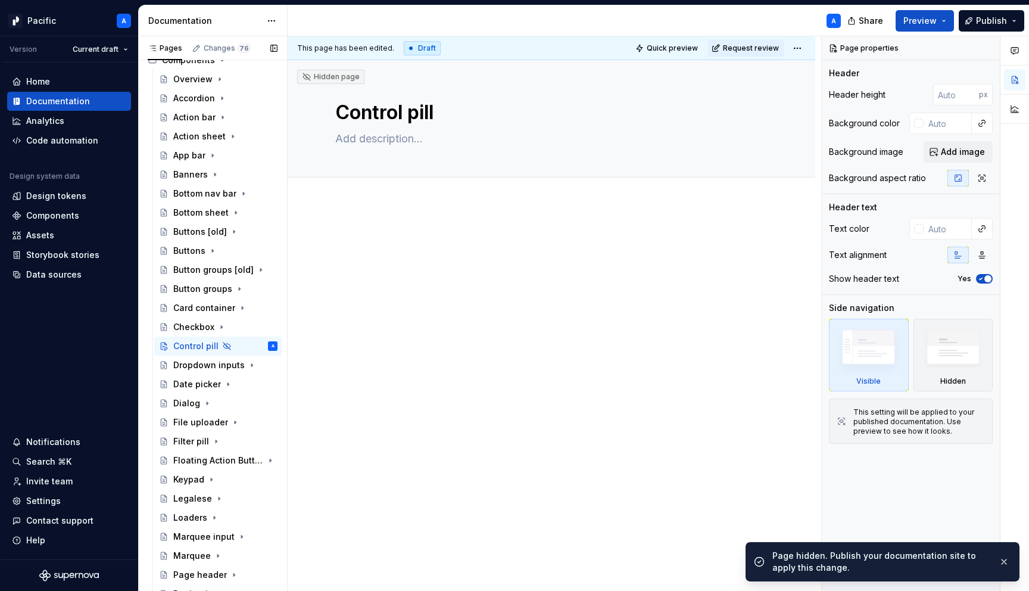
scroll to position [0, 0]
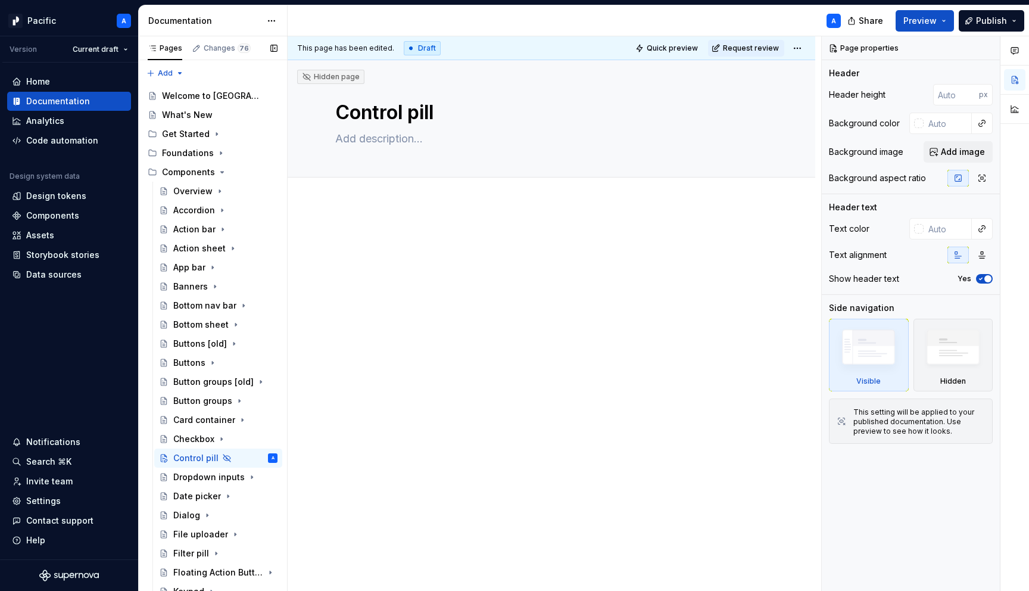
type textarea "*"
